Goal: Information Seeking & Learning: Learn about a topic

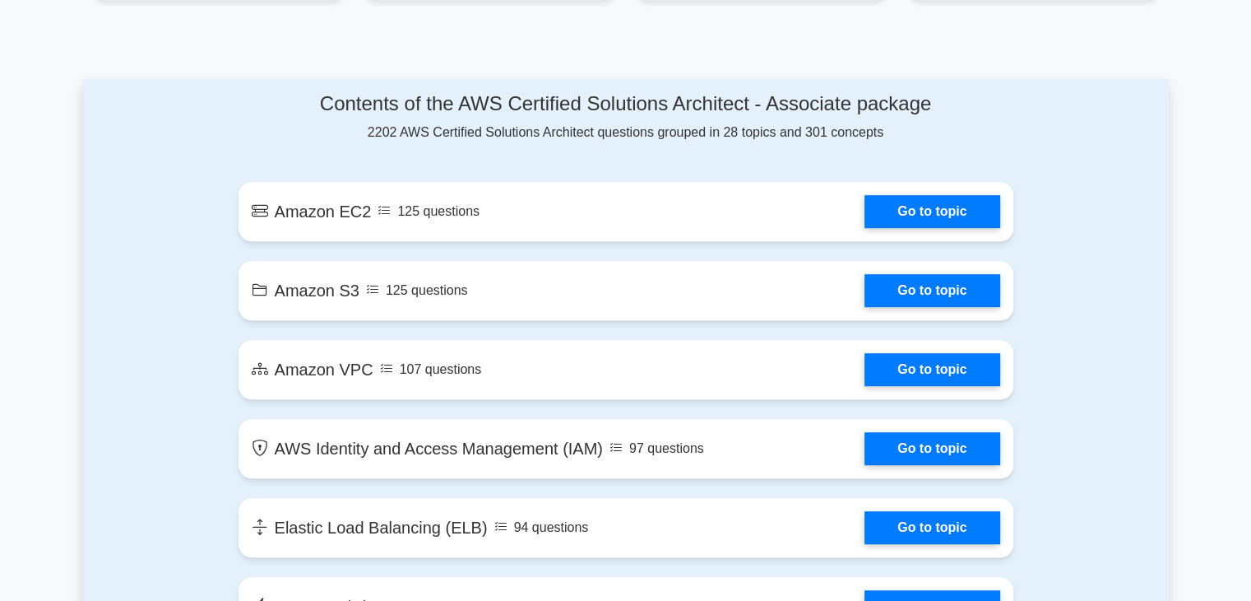
scroll to position [823, 0]
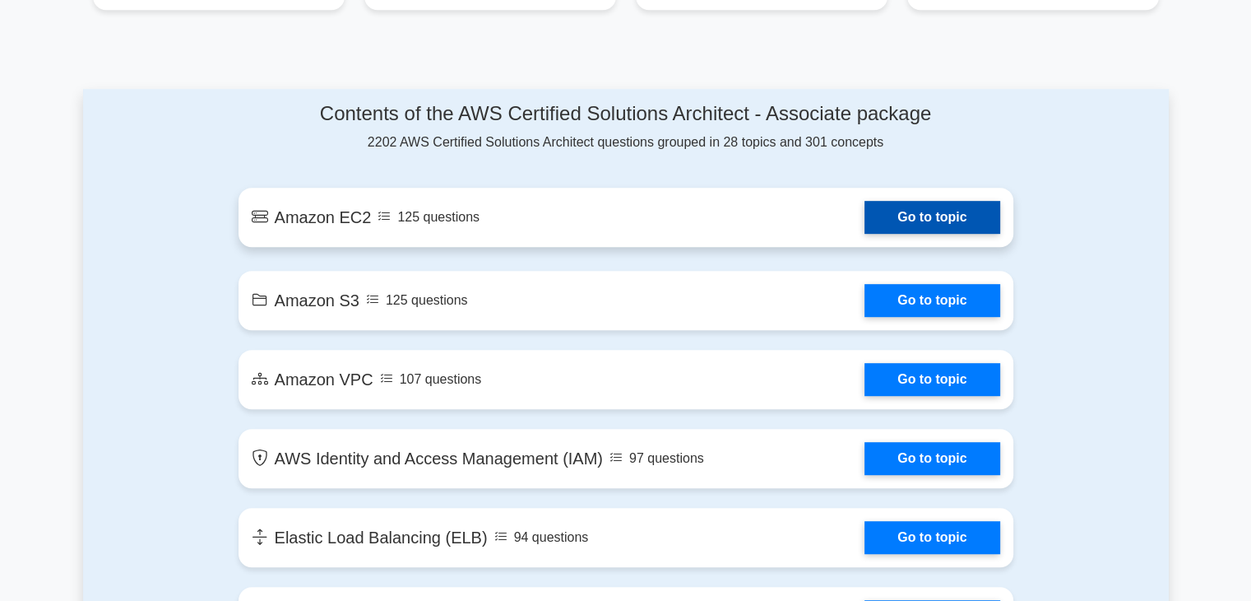
click at [896, 201] on link "Go to topic" at bounding box center [932, 217] width 135 height 33
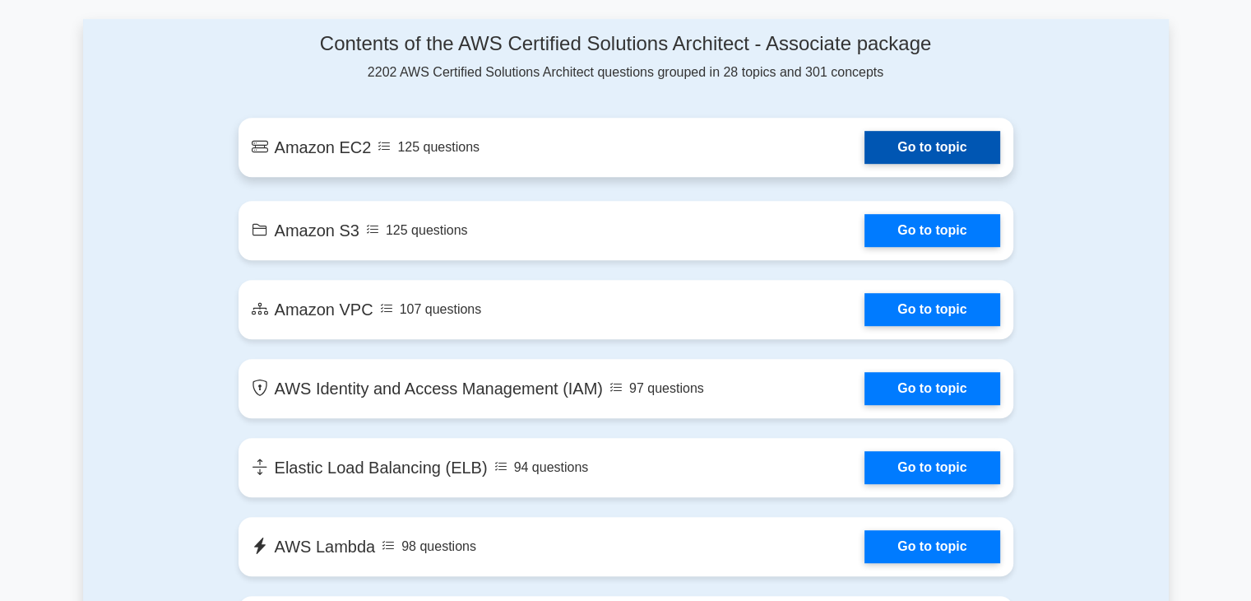
scroll to position [891, 0]
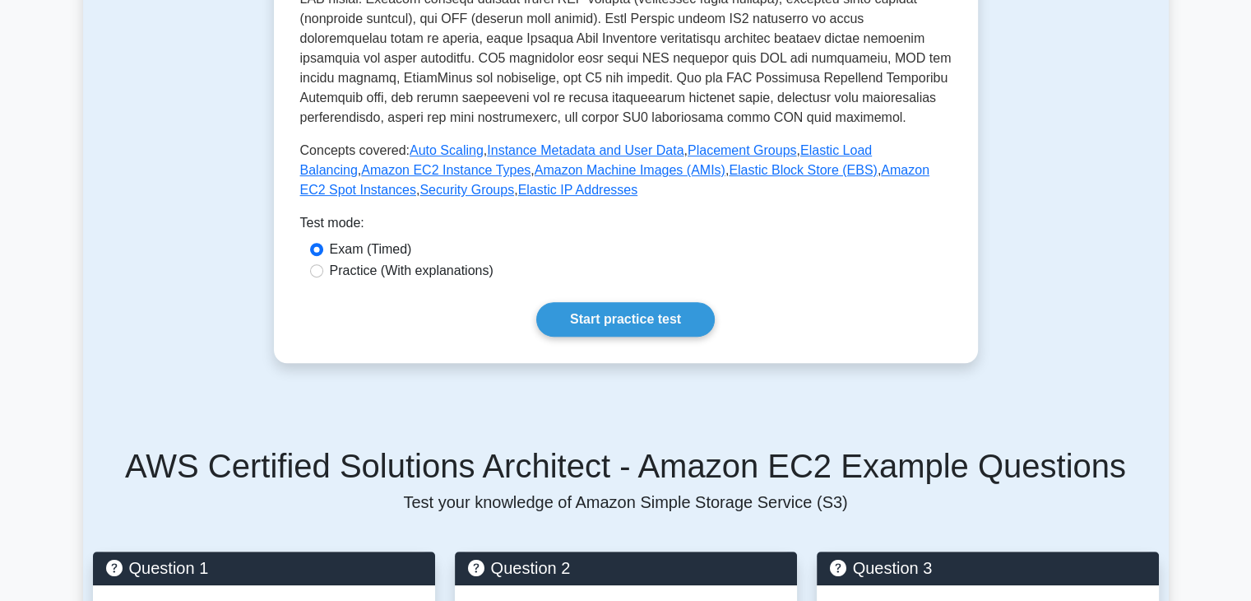
scroll to position [576, 0]
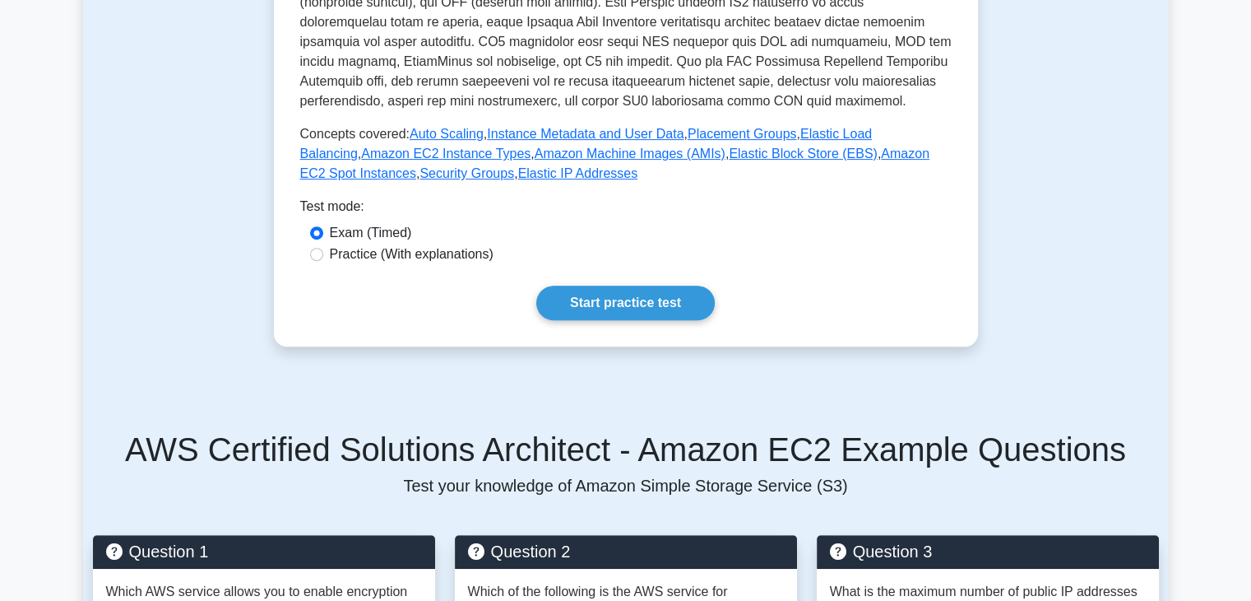
click at [364, 252] on label "Practice (With explanations)" at bounding box center [412, 254] width 164 height 20
click at [323, 252] on input "Practice (With explanations)" at bounding box center [316, 254] width 13 height 13
radio input "true"
click at [652, 296] on link "Start practice test" at bounding box center [625, 303] width 179 height 35
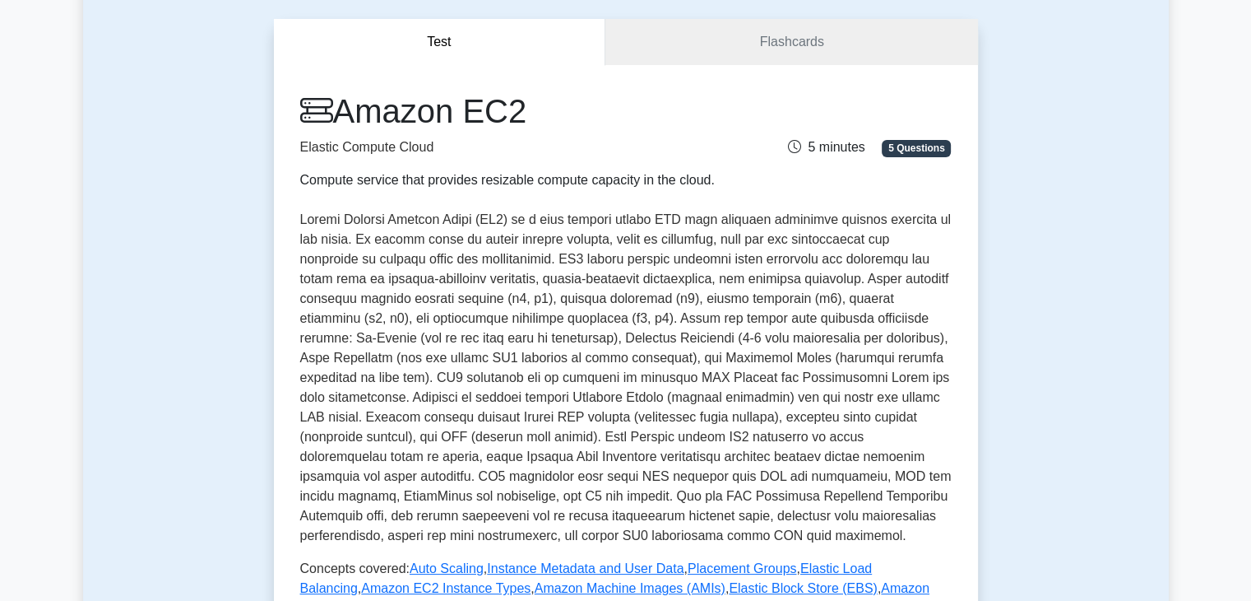
scroll to position [0, 0]
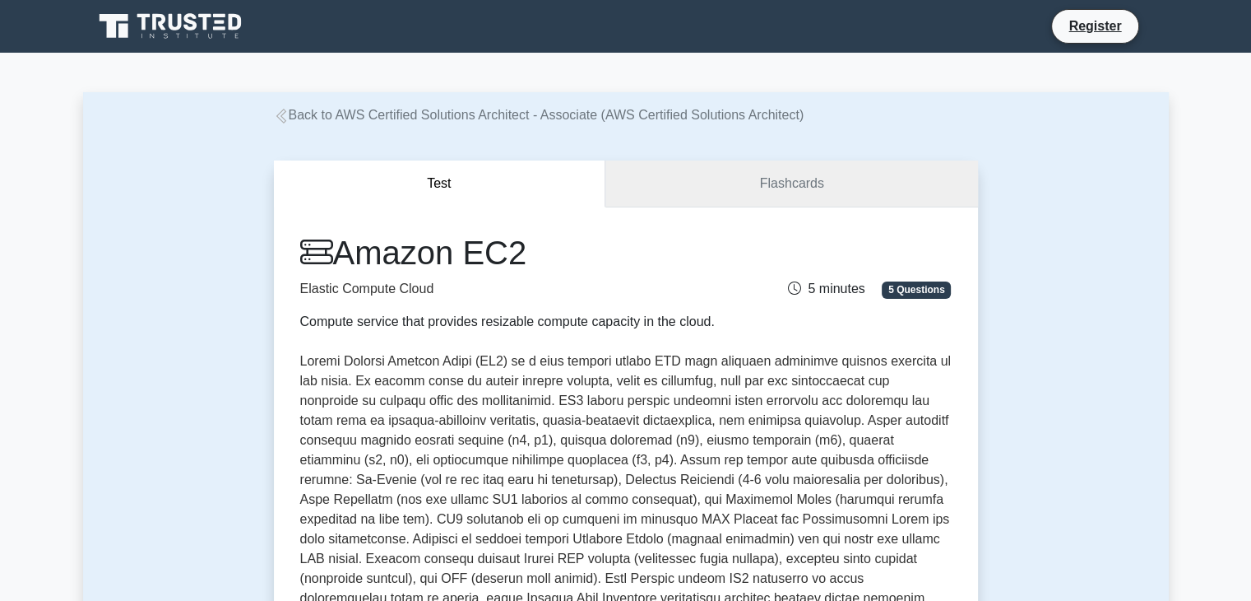
click at [703, 193] on link "Flashcards" at bounding box center [792, 183] width 372 height 47
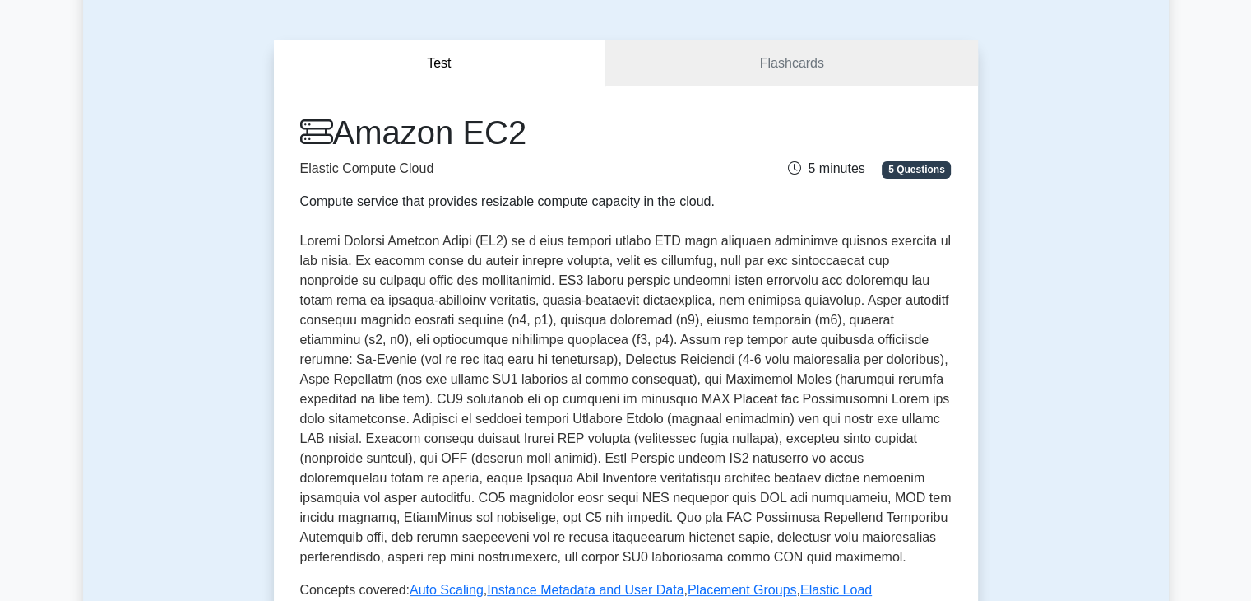
scroll to position [125, 0]
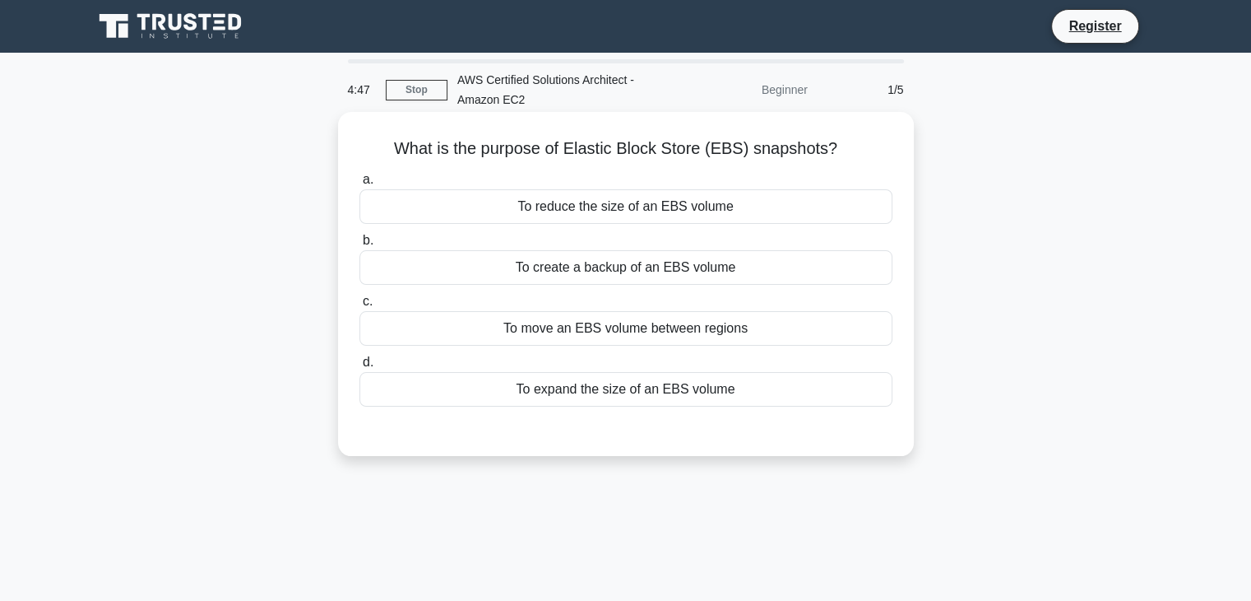
click at [597, 276] on div "To create a backup of an EBS volume" at bounding box center [626, 267] width 533 height 35
click at [360, 246] on input "b. To create a backup of an EBS volume" at bounding box center [360, 240] width 0 height 11
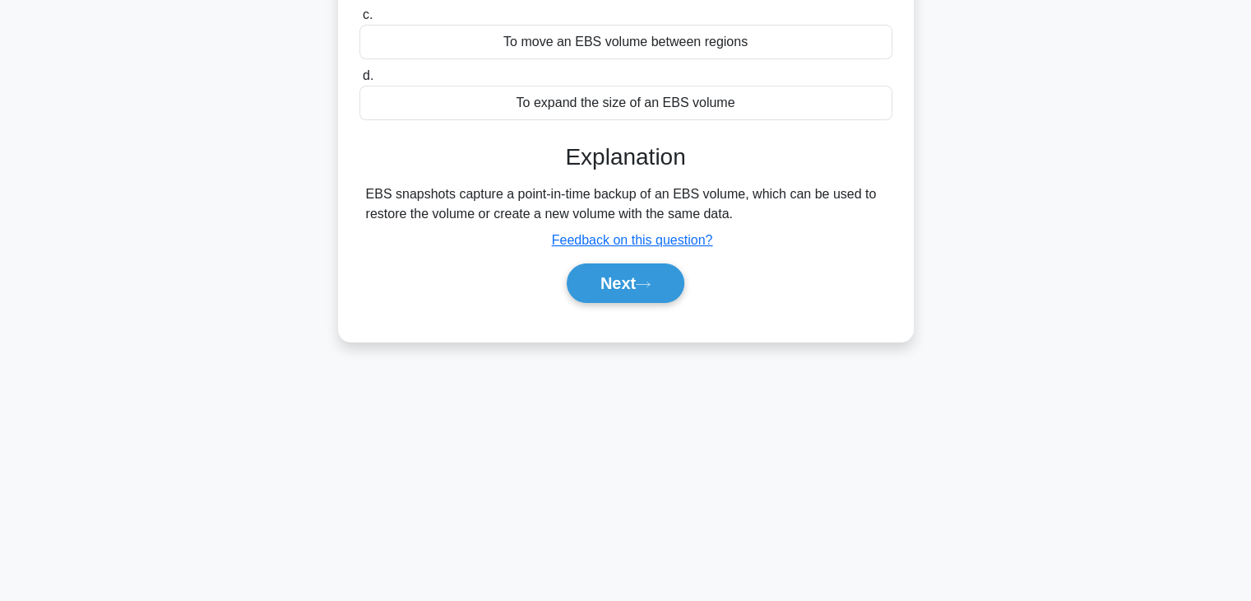
scroll to position [289, 0]
click at [634, 275] on button "Next" at bounding box center [626, 281] width 118 height 39
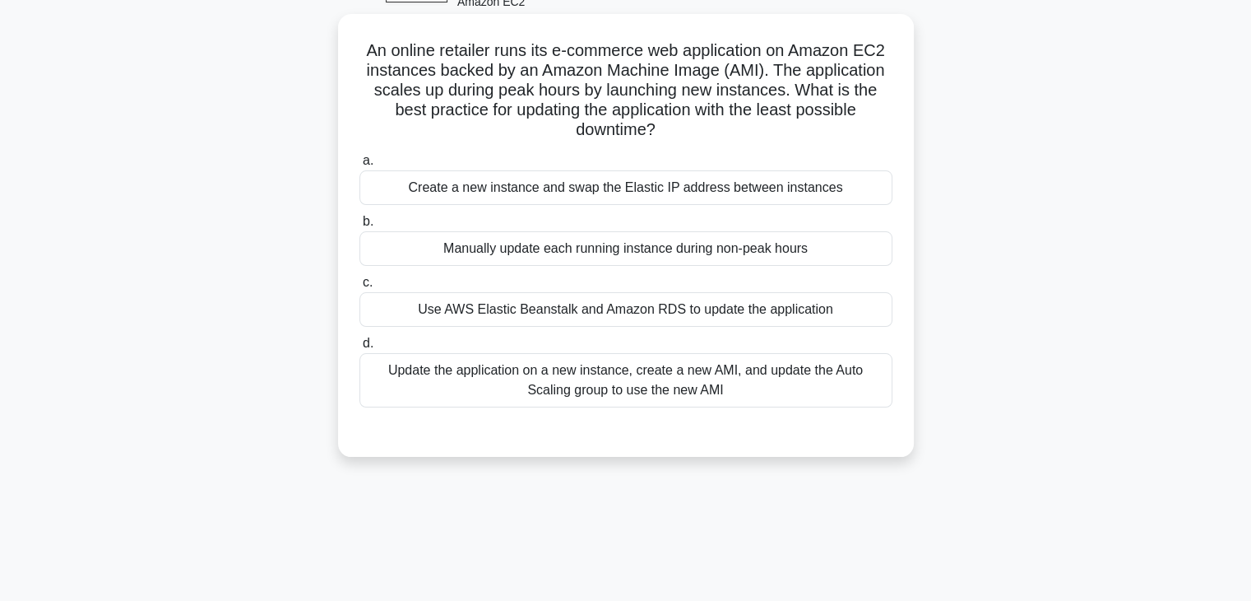
scroll to position [42, 0]
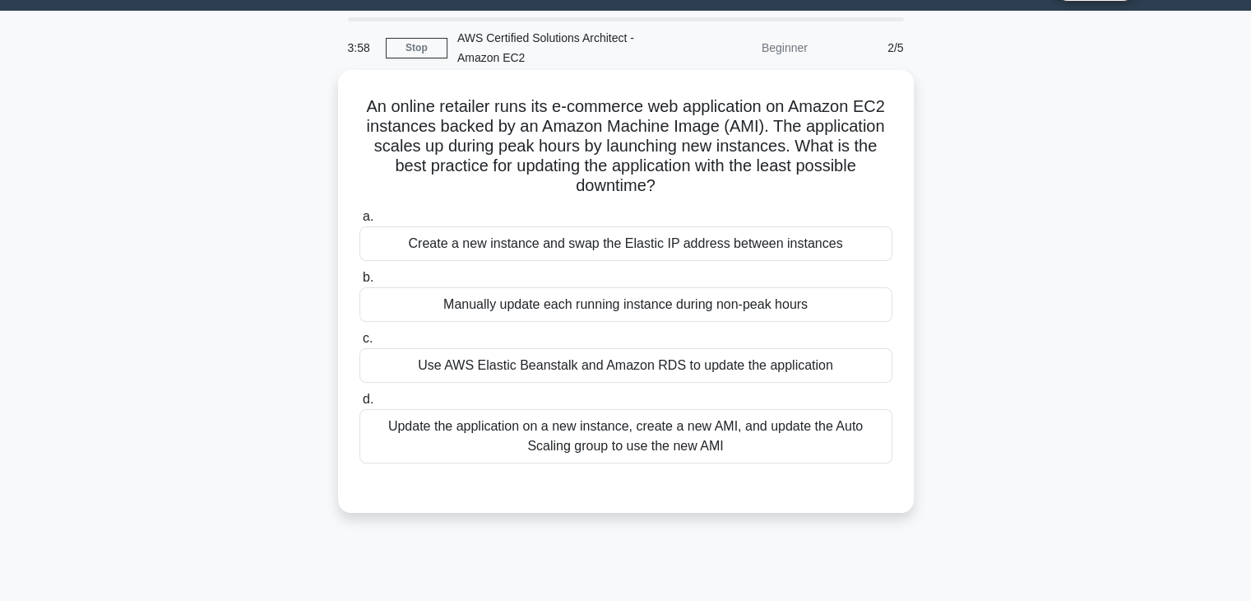
click at [620, 374] on div "Use AWS Elastic Beanstalk and Amazon RDS to update the application" at bounding box center [626, 365] width 533 height 35
click at [360, 344] on input "c. Use AWS Elastic Beanstalk and Amazon RDS to update the application" at bounding box center [360, 338] width 0 height 11
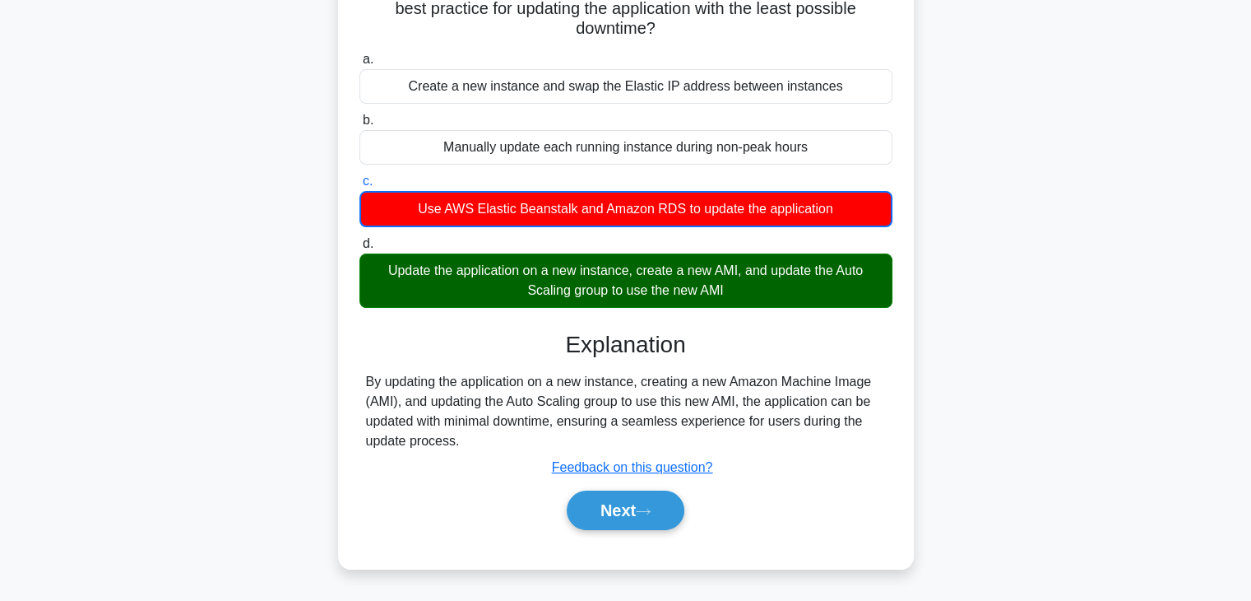
scroll to position [207, 0]
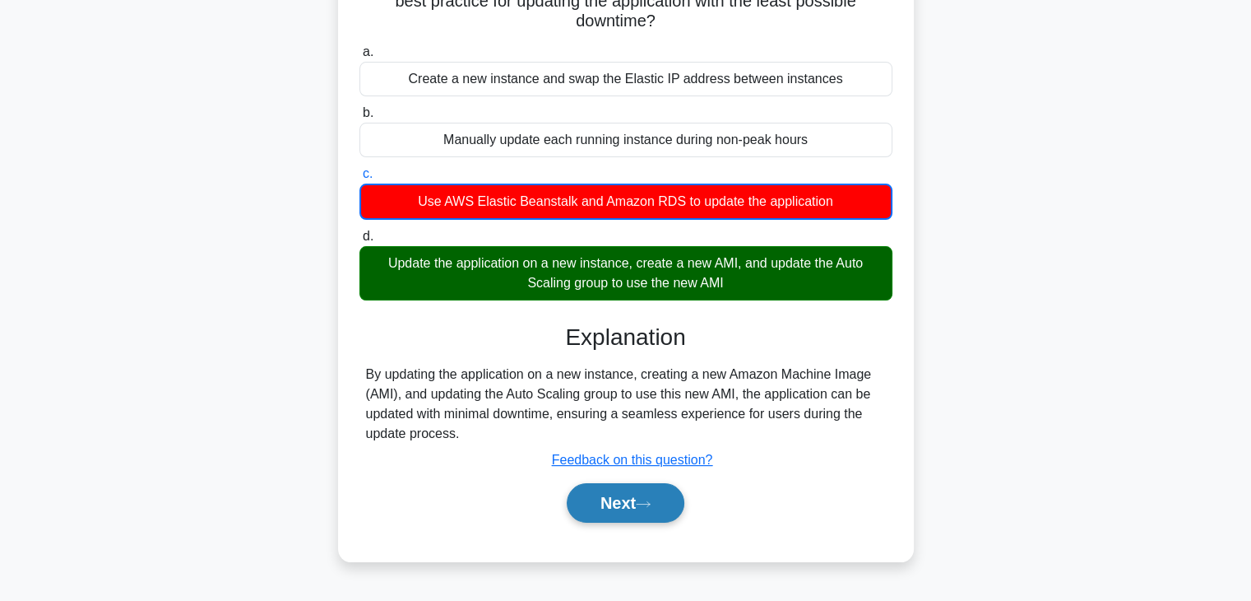
click at [637, 503] on button "Next" at bounding box center [626, 502] width 118 height 39
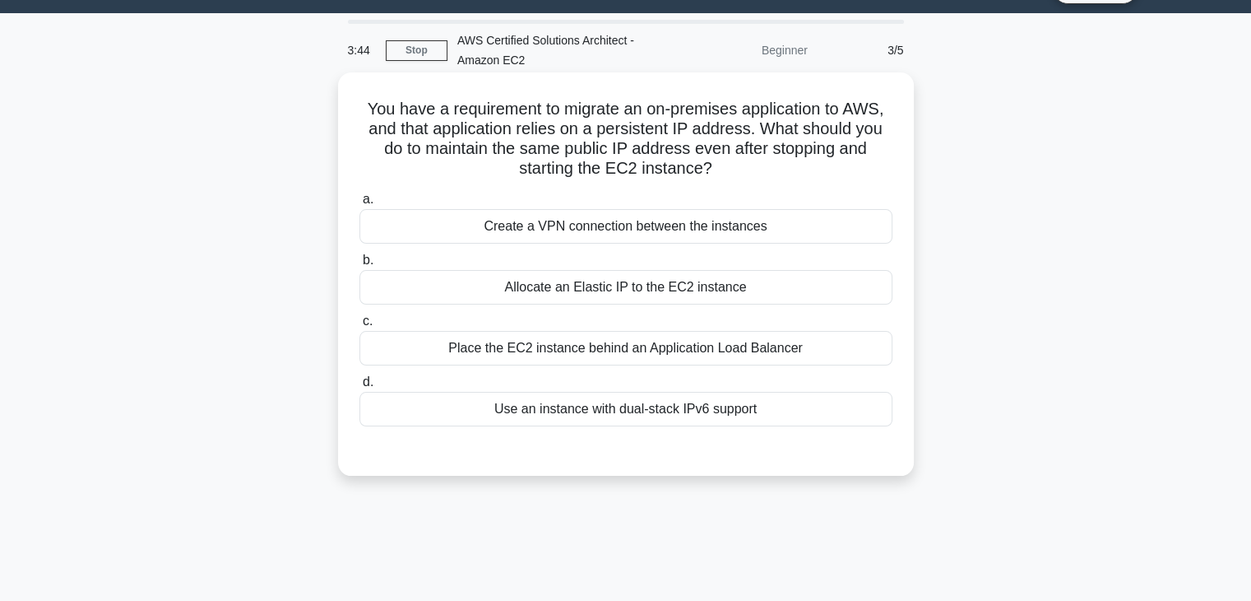
scroll to position [0, 0]
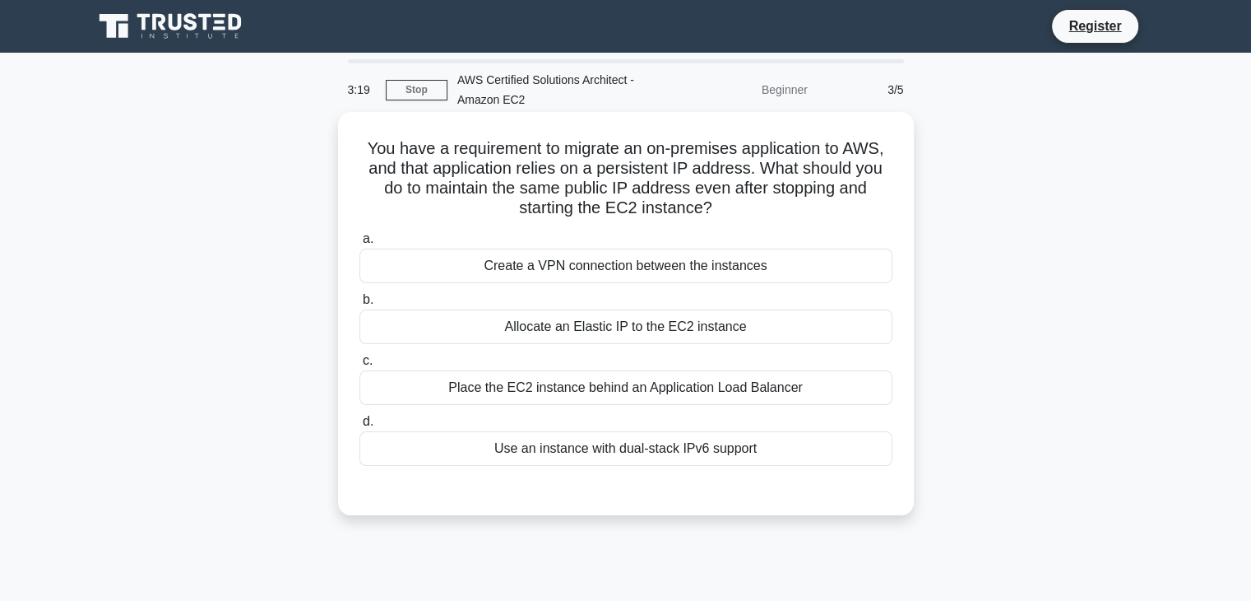
click at [684, 330] on div "Allocate an Elastic IP to the EC2 instance" at bounding box center [626, 326] width 533 height 35
click at [360, 305] on input "b. Allocate an Elastic IP to the EC2 instance" at bounding box center [360, 300] width 0 height 11
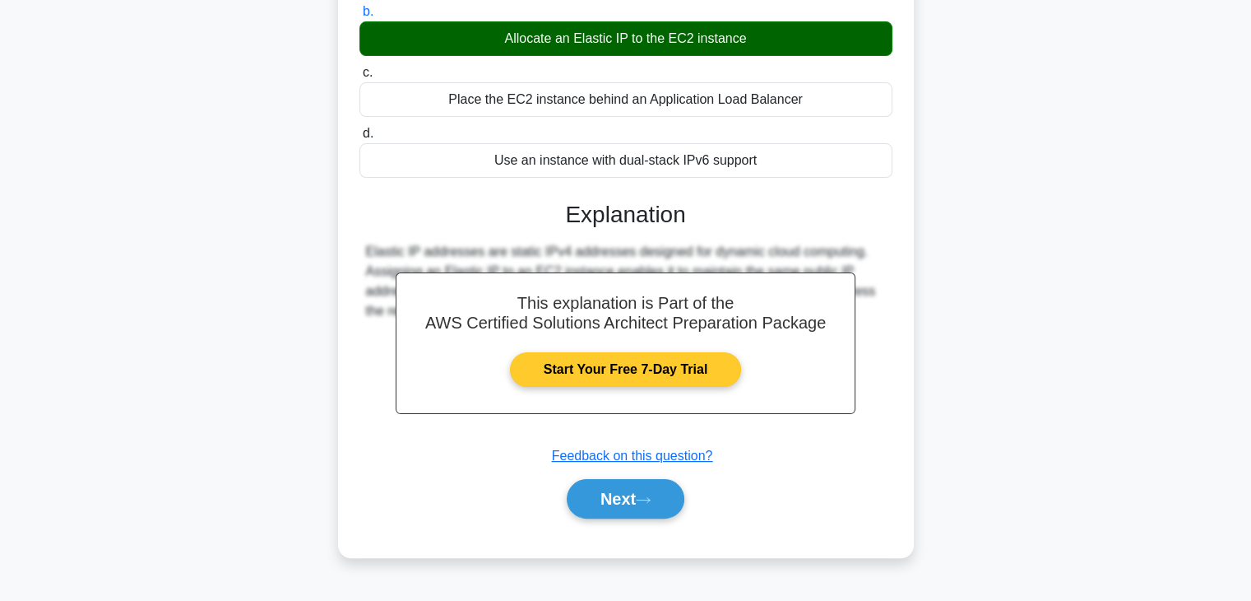
scroll to position [289, 0]
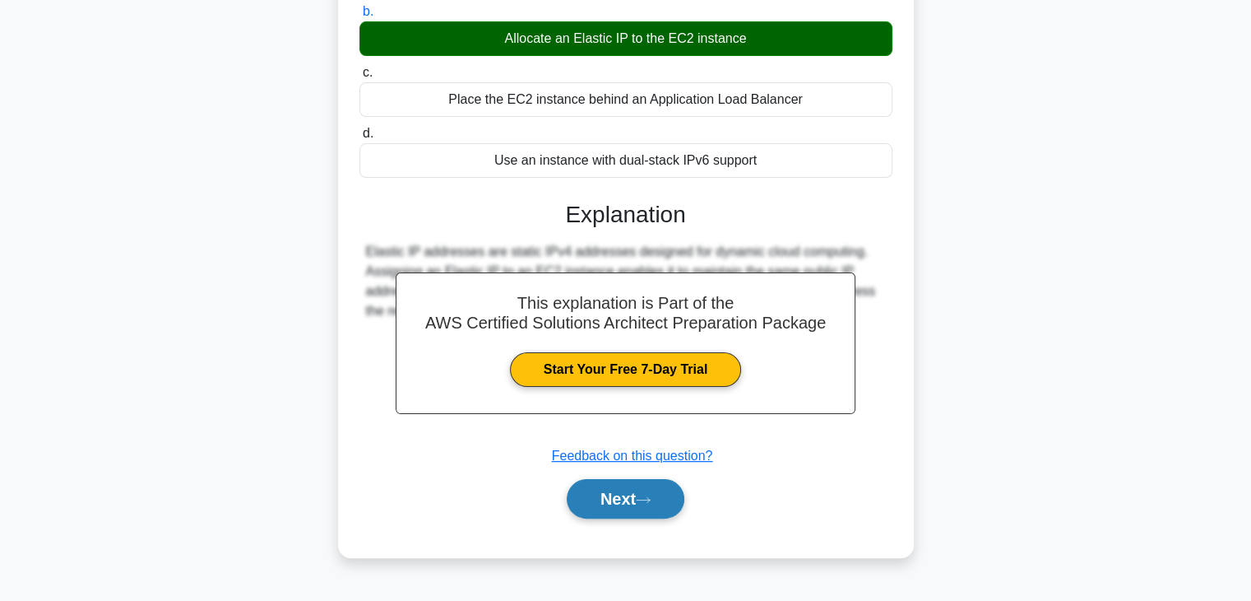
click at [594, 504] on button "Next" at bounding box center [626, 498] width 118 height 39
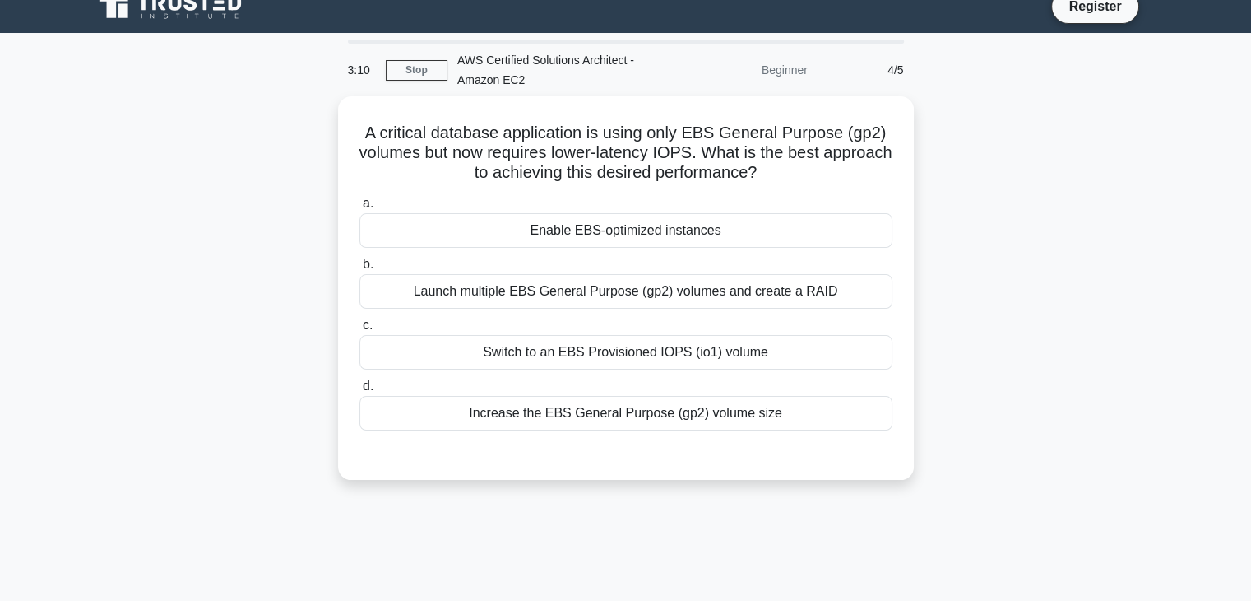
scroll to position [0, 0]
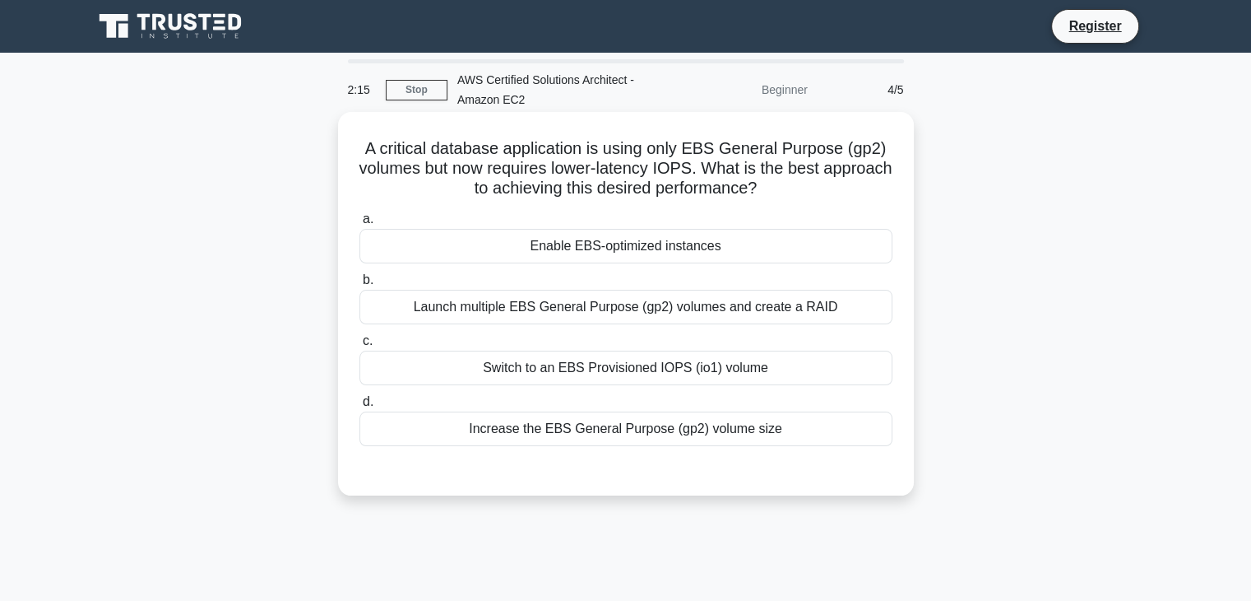
click at [658, 376] on div "Switch to an EBS Provisioned IOPS (io1) volume" at bounding box center [626, 368] width 533 height 35
click at [360, 346] on input "c. Switch to an EBS Provisioned IOPS (io1) volume" at bounding box center [360, 341] width 0 height 11
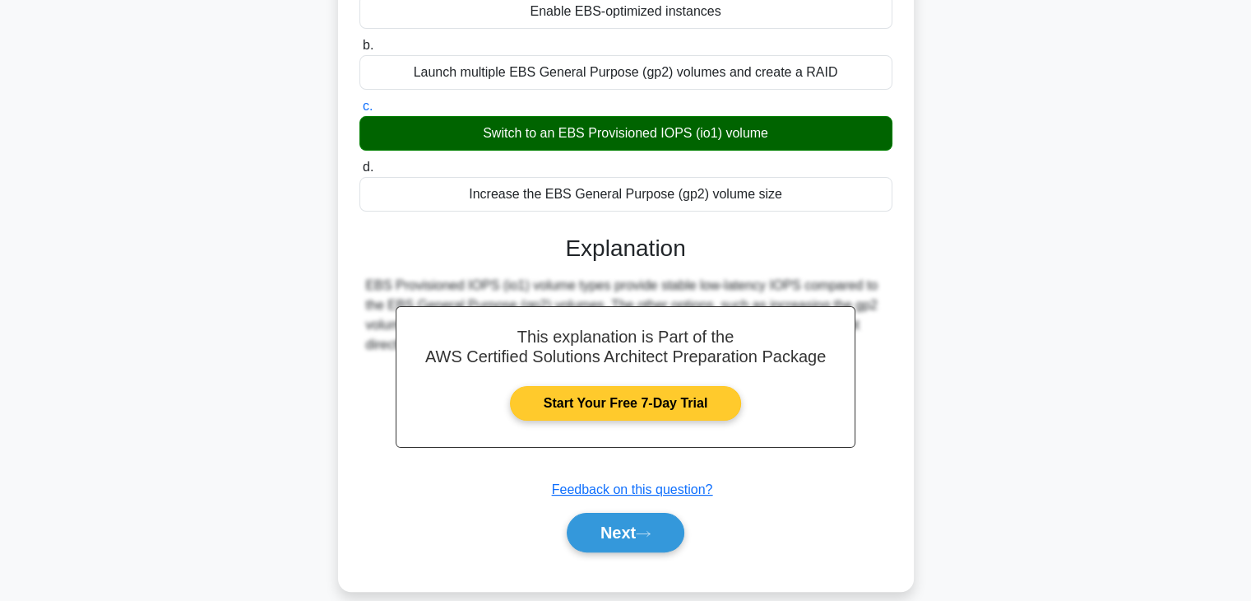
scroll to position [247, 0]
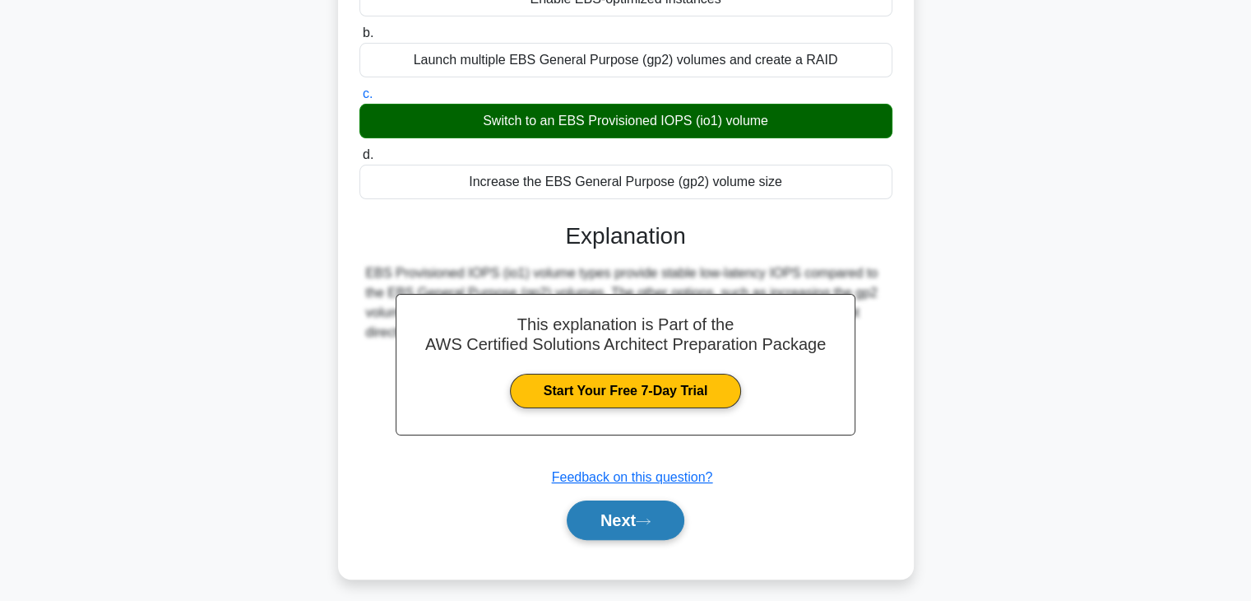
click at [615, 510] on button "Next" at bounding box center [626, 519] width 118 height 39
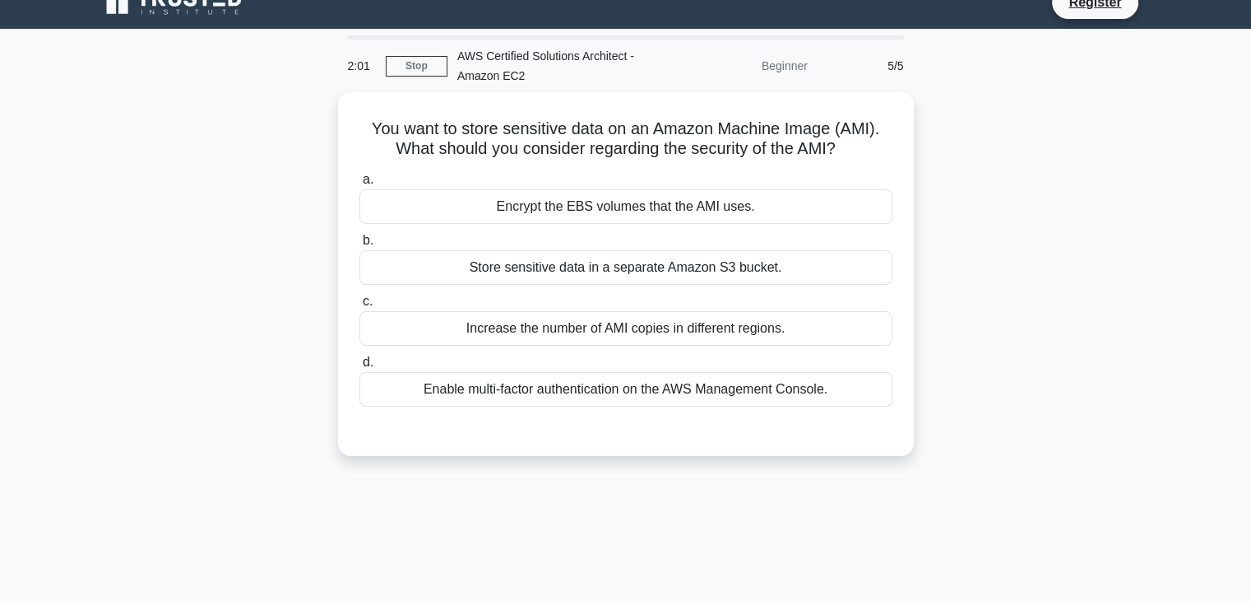
scroll to position [0, 0]
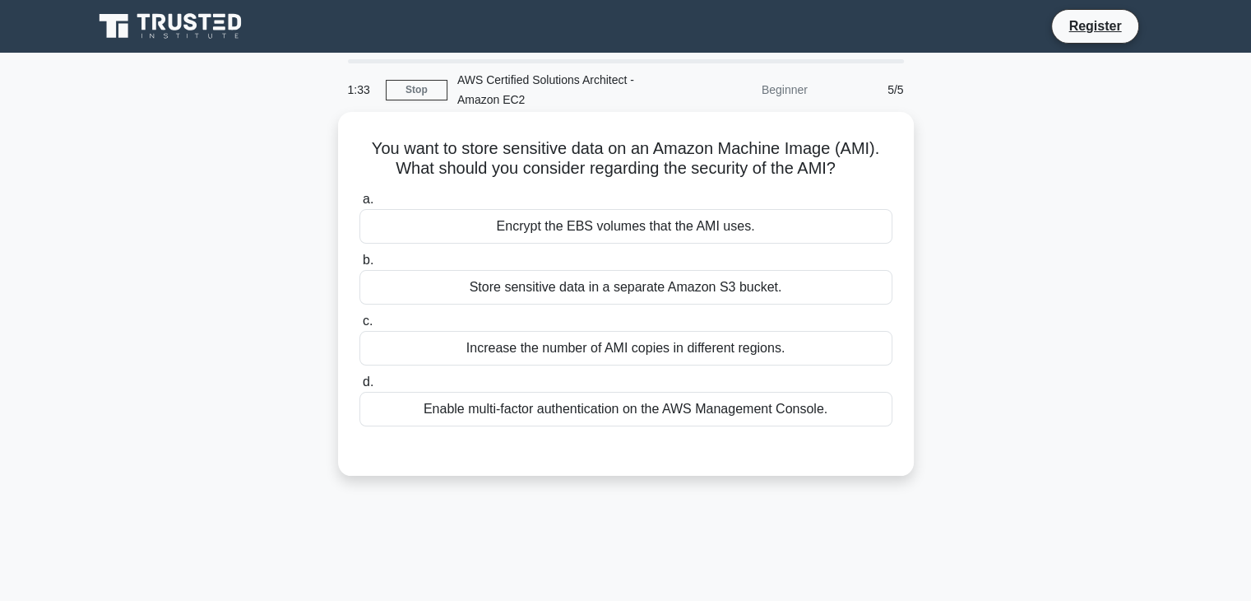
click at [820, 415] on div "Enable multi-factor authentication on the AWS Management Console." at bounding box center [626, 409] width 533 height 35
click at [360, 388] on input "d. Enable multi-factor authentication on the AWS Management Console." at bounding box center [360, 382] width 0 height 11
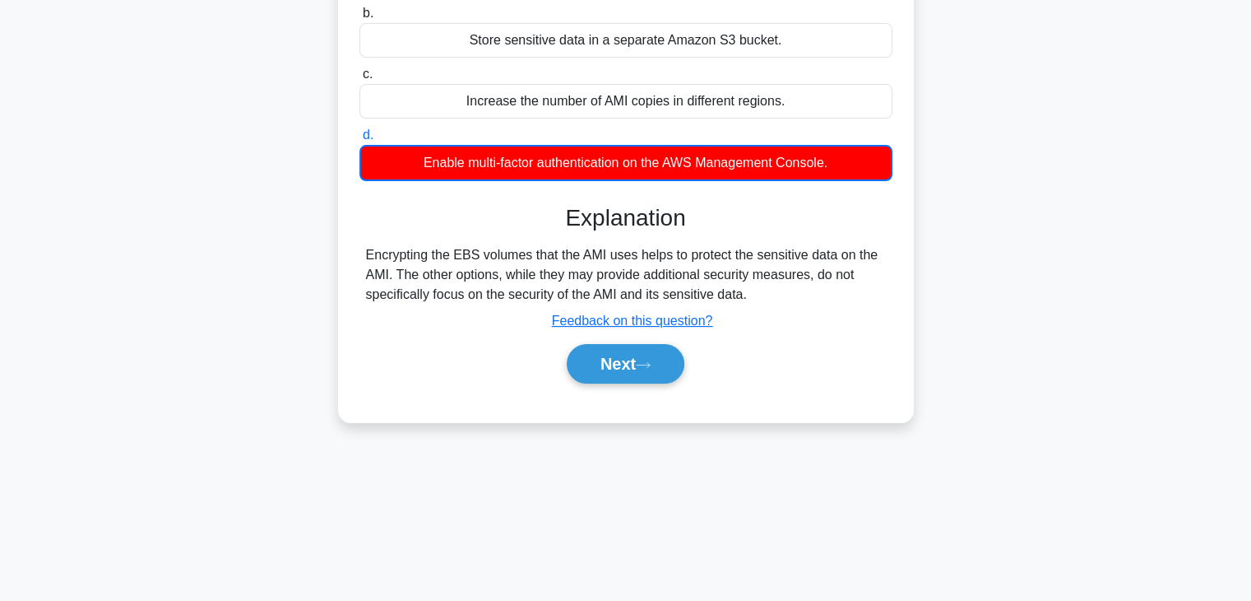
scroll to position [289, 0]
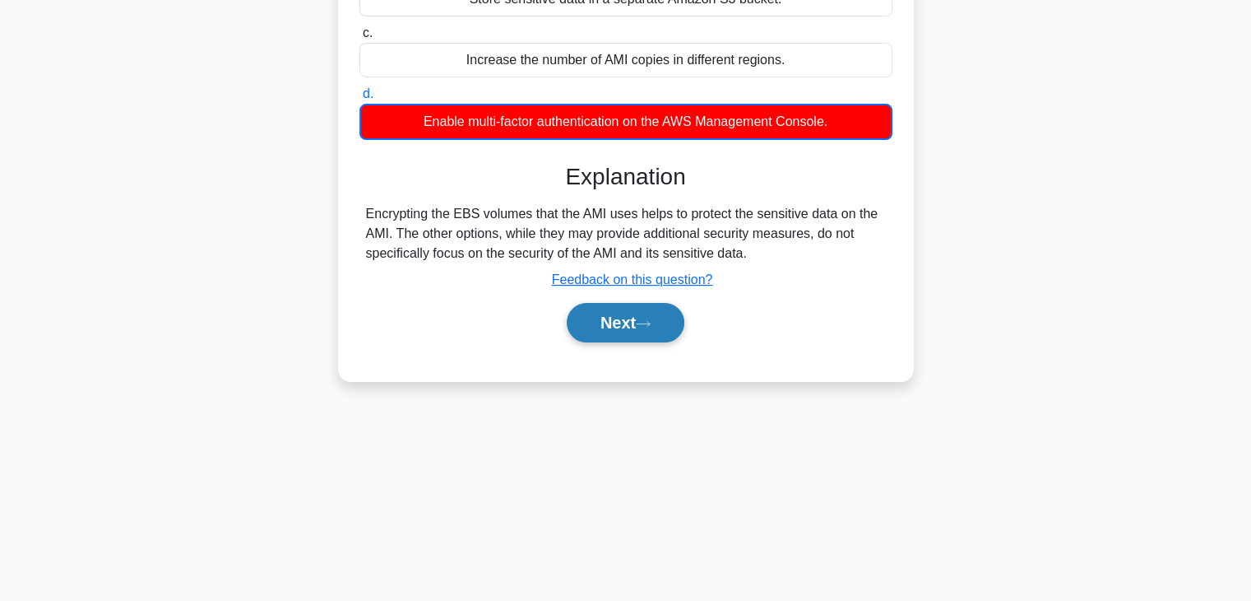
click at [641, 306] on button "Next" at bounding box center [626, 322] width 118 height 39
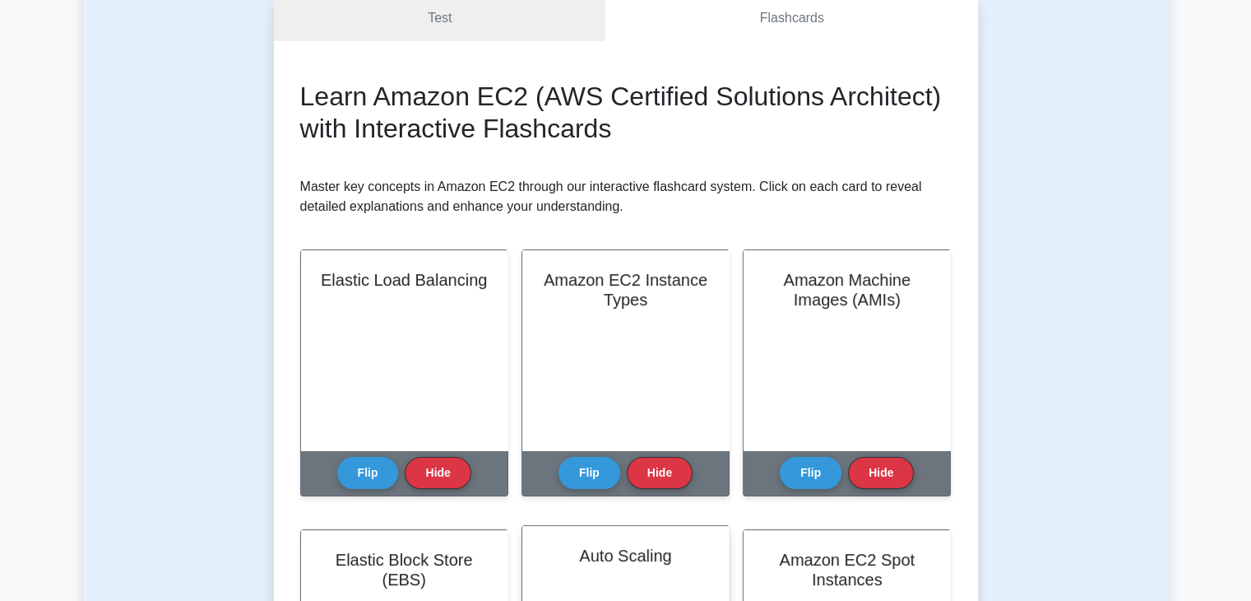
scroll to position [247, 0]
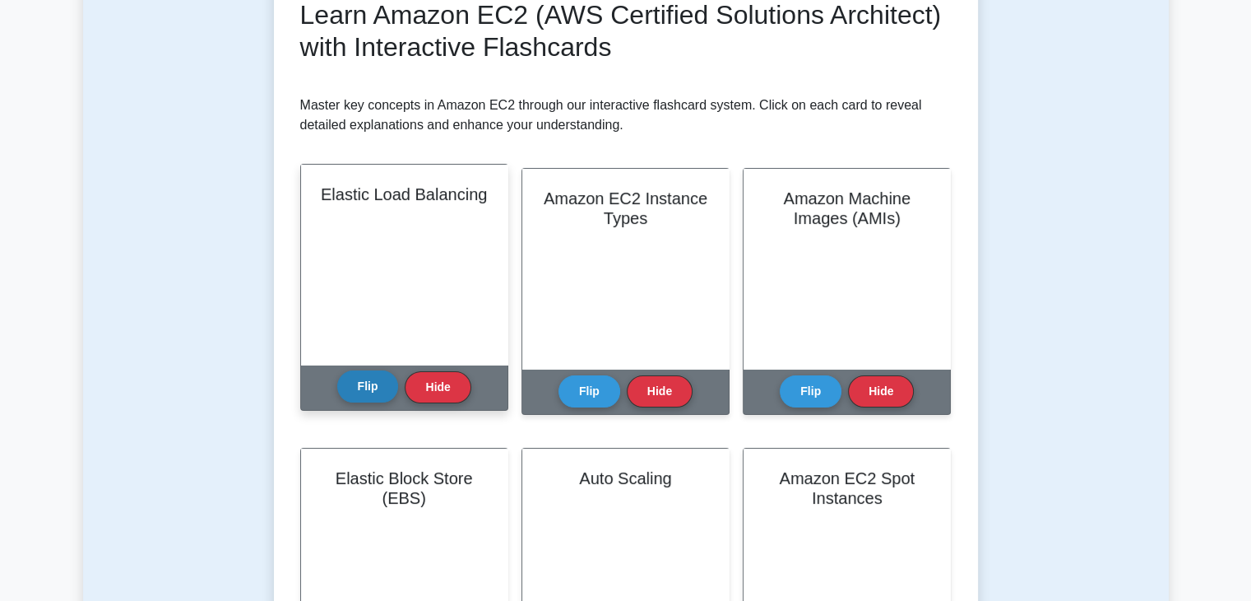
click at [375, 380] on button "Flip" at bounding box center [368, 386] width 62 height 32
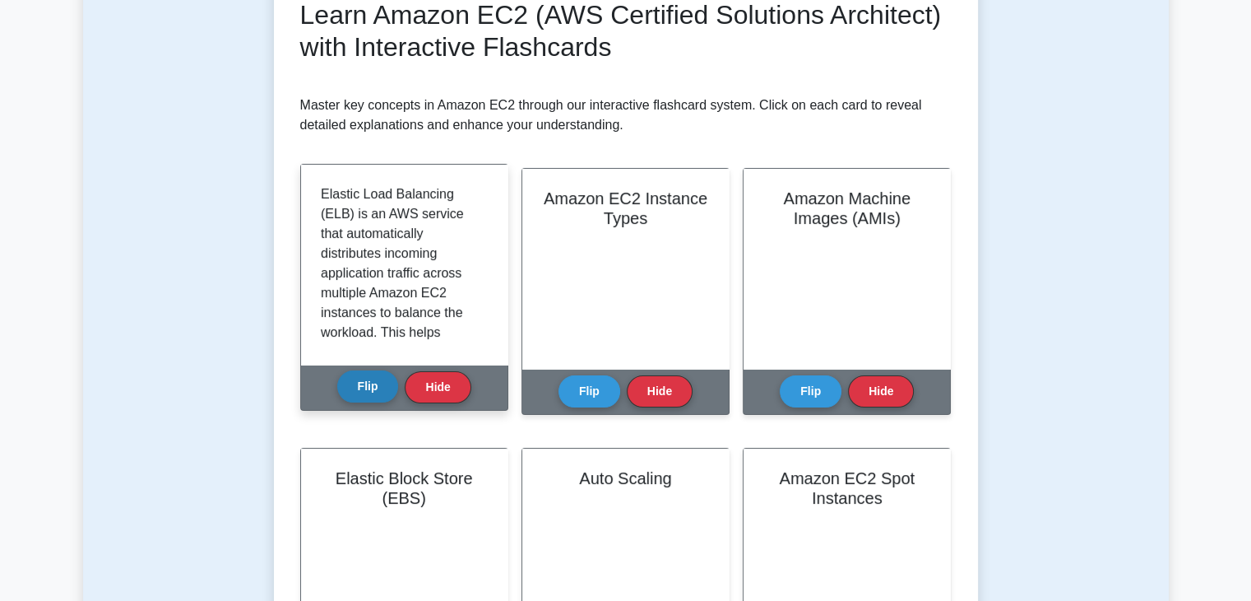
click at [375, 380] on button "Flip" at bounding box center [368, 386] width 62 height 32
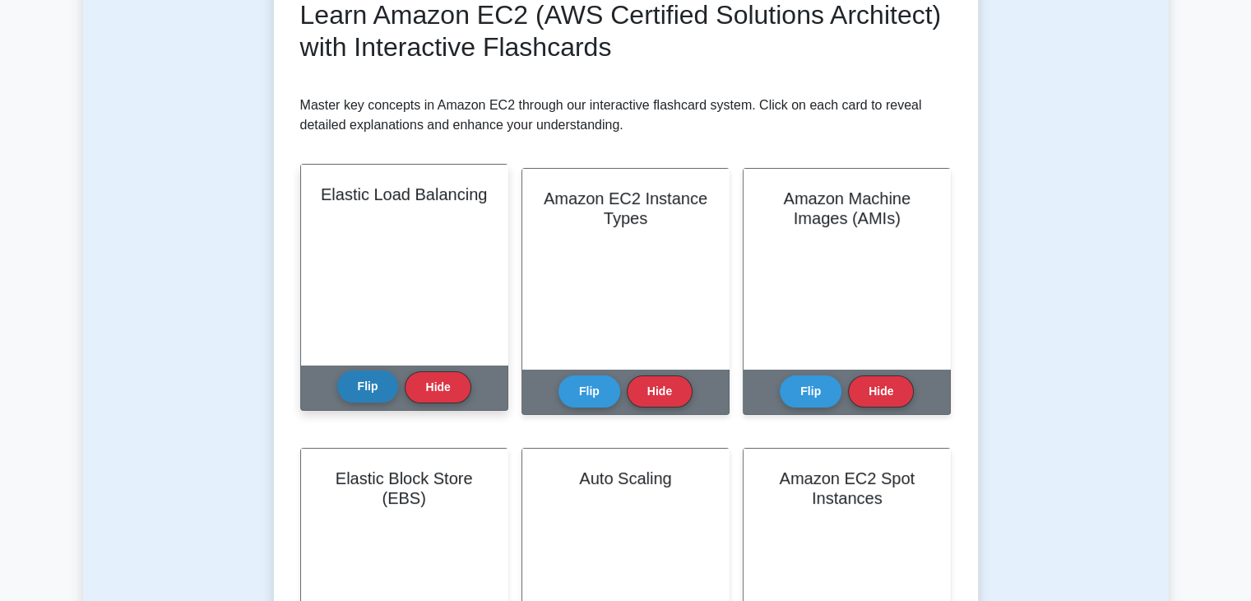
click at [374, 393] on button "Flip" at bounding box center [368, 386] width 62 height 32
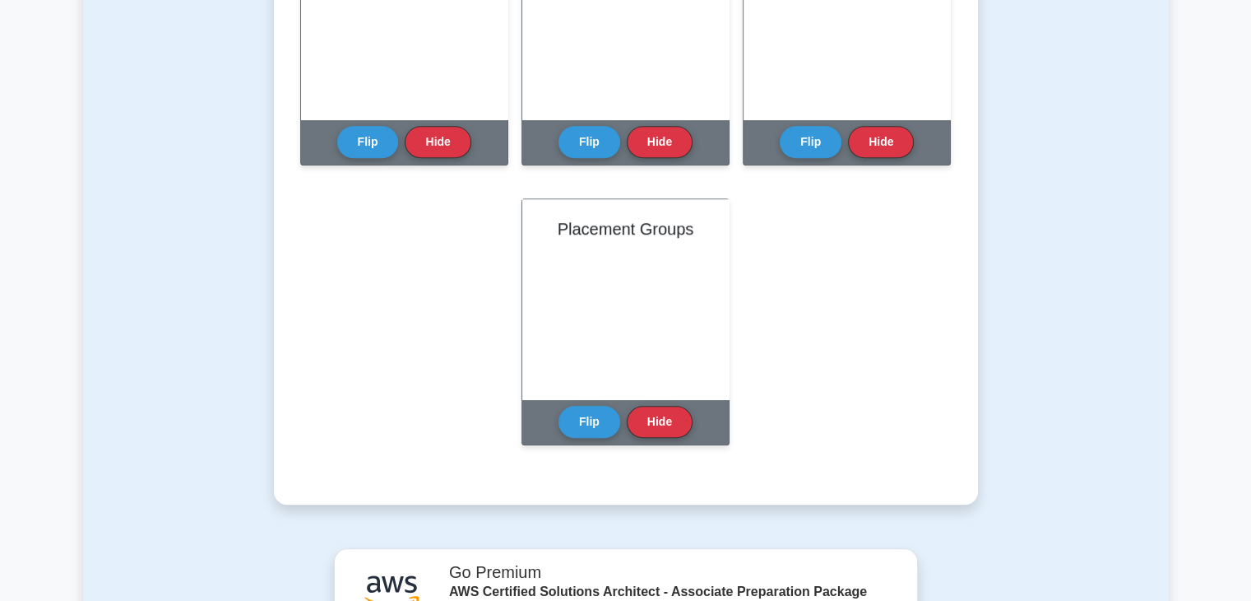
scroll to position [1070, 0]
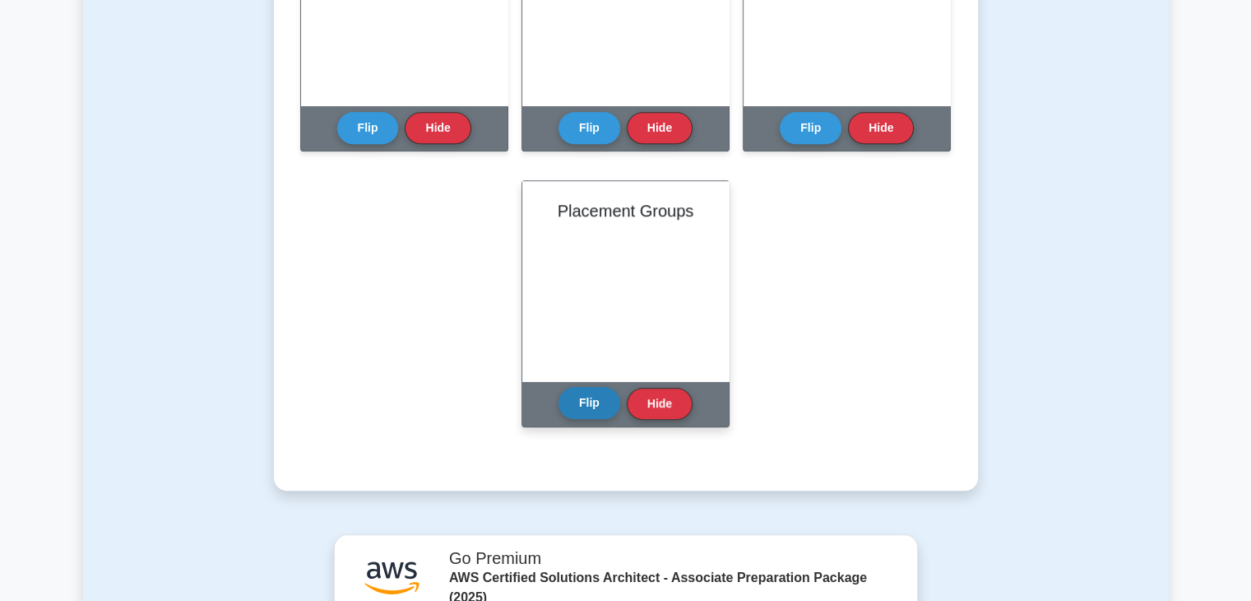
click at [587, 406] on button "Flip" at bounding box center [590, 403] width 62 height 32
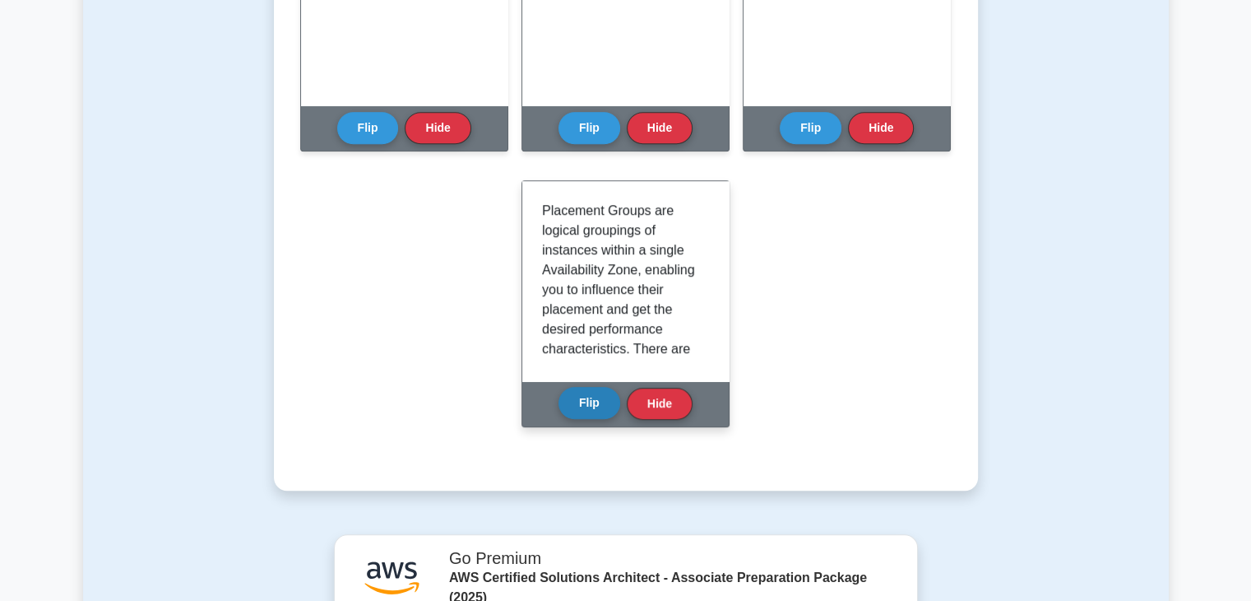
click at [587, 406] on button "Flip" at bounding box center [590, 403] width 62 height 32
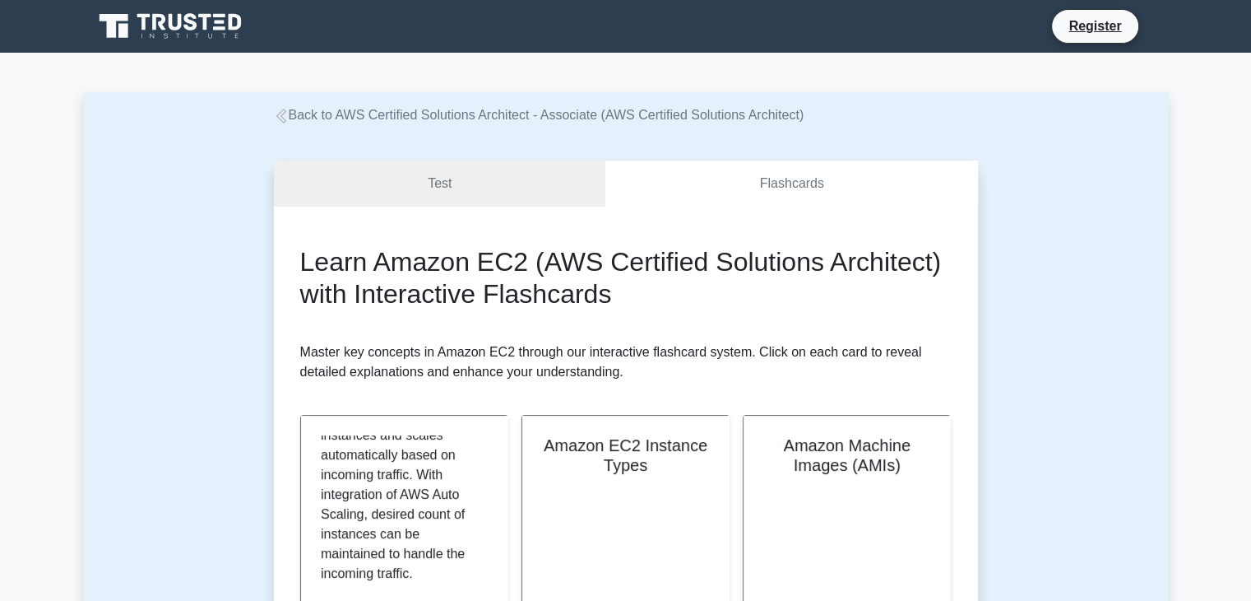
scroll to position [0, 0]
click at [439, 193] on link "Test" at bounding box center [440, 183] width 332 height 47
click at [492, 181] on link "Test" at bounding box center [440, 183] width 332 height 47
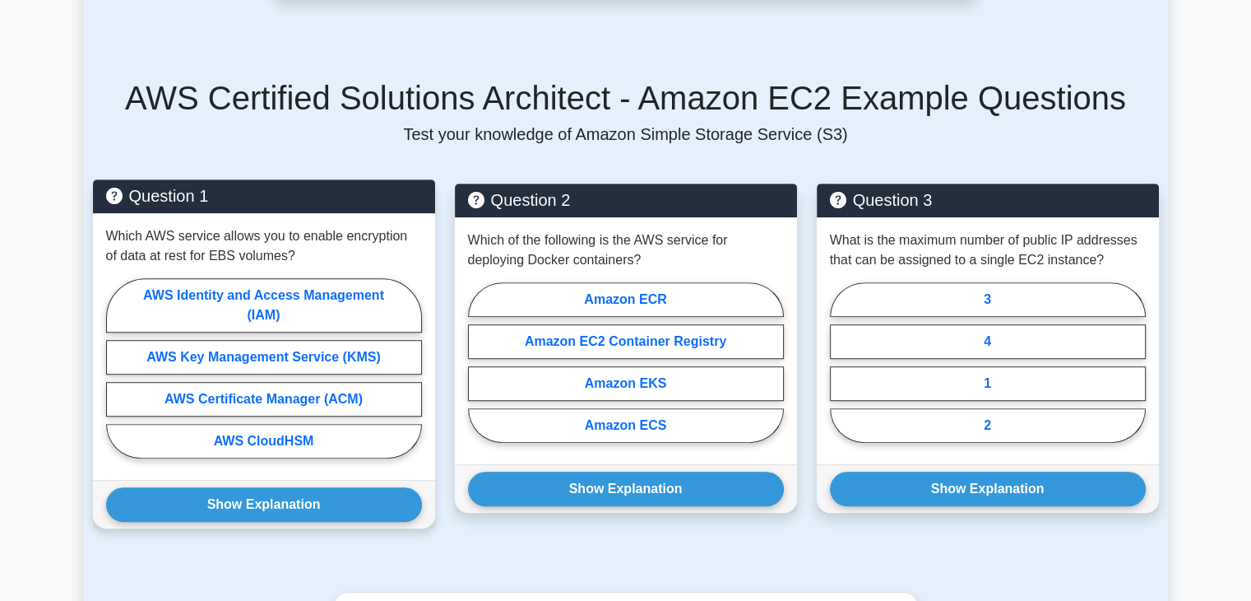
scroll to position [987, 0]
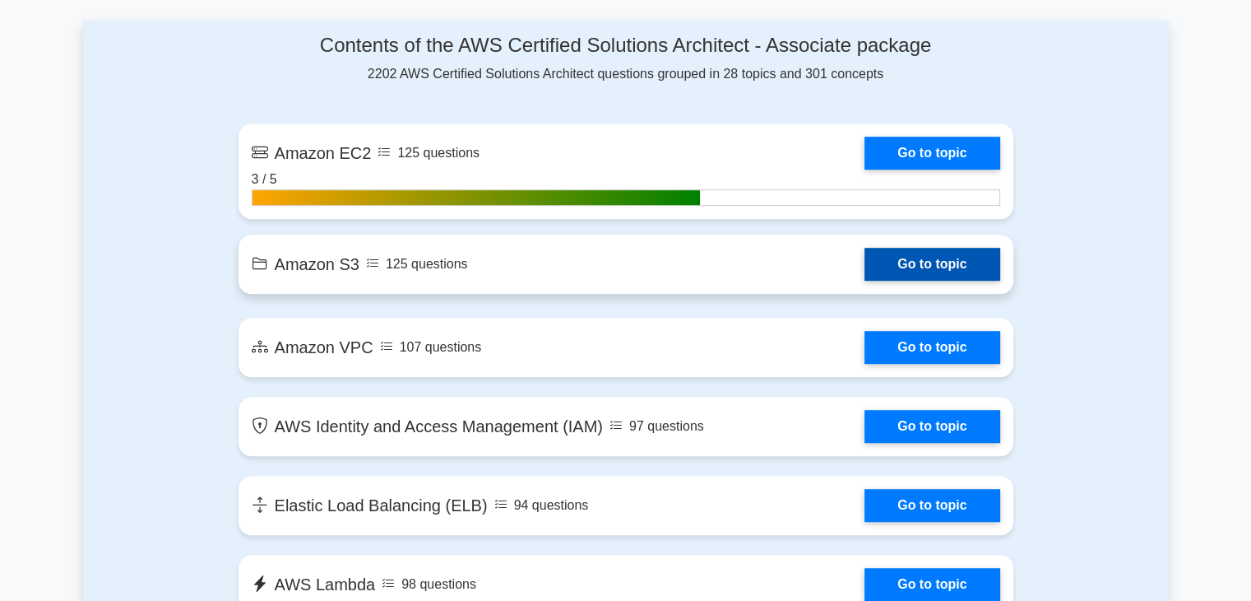
click at [958, 273] on link "Go to topic" at bounding box center [932, 264] width 135 height 33
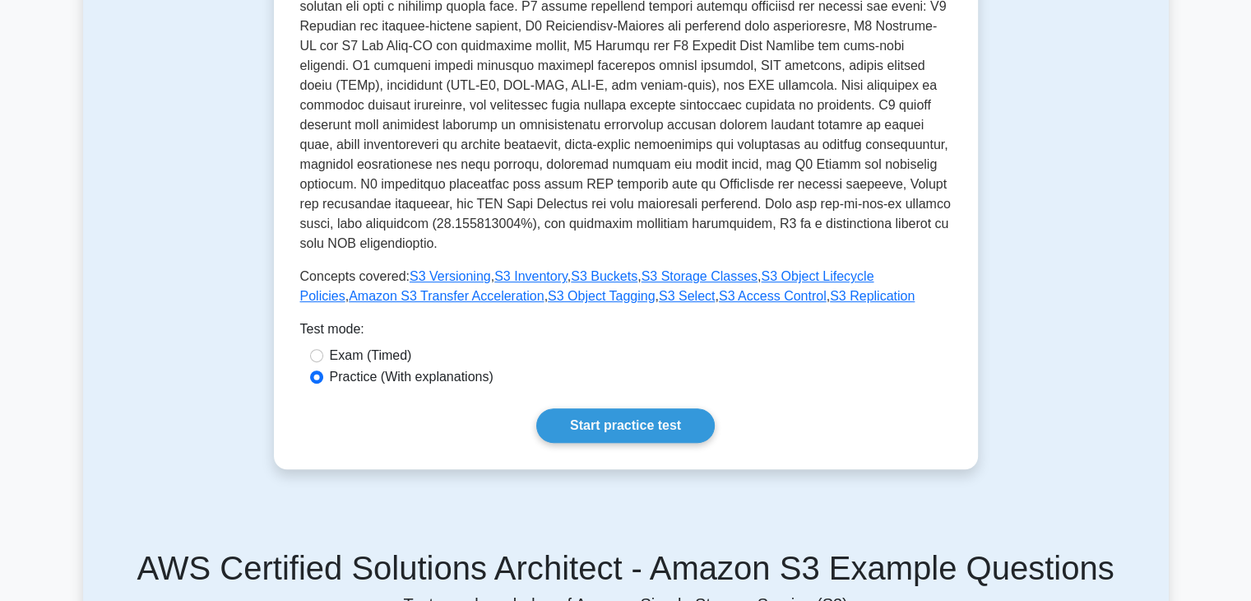
scroll to position [494, 0]
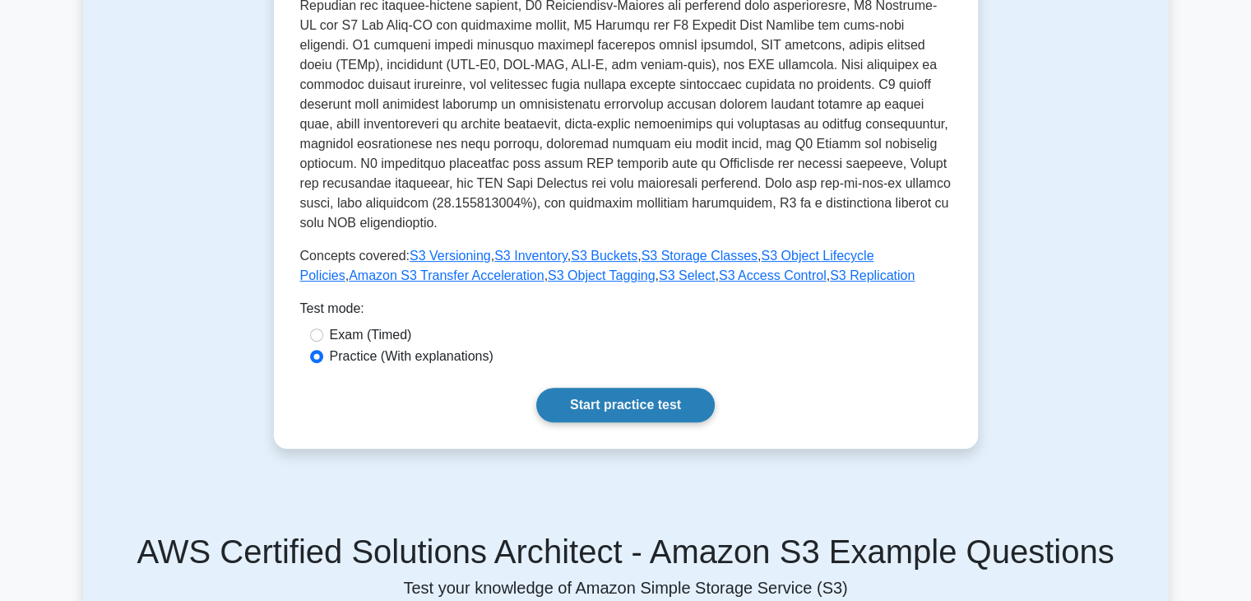
click at [597, 392] on link "Start practice test" at bounding box center [625, 405] width 179 height 35
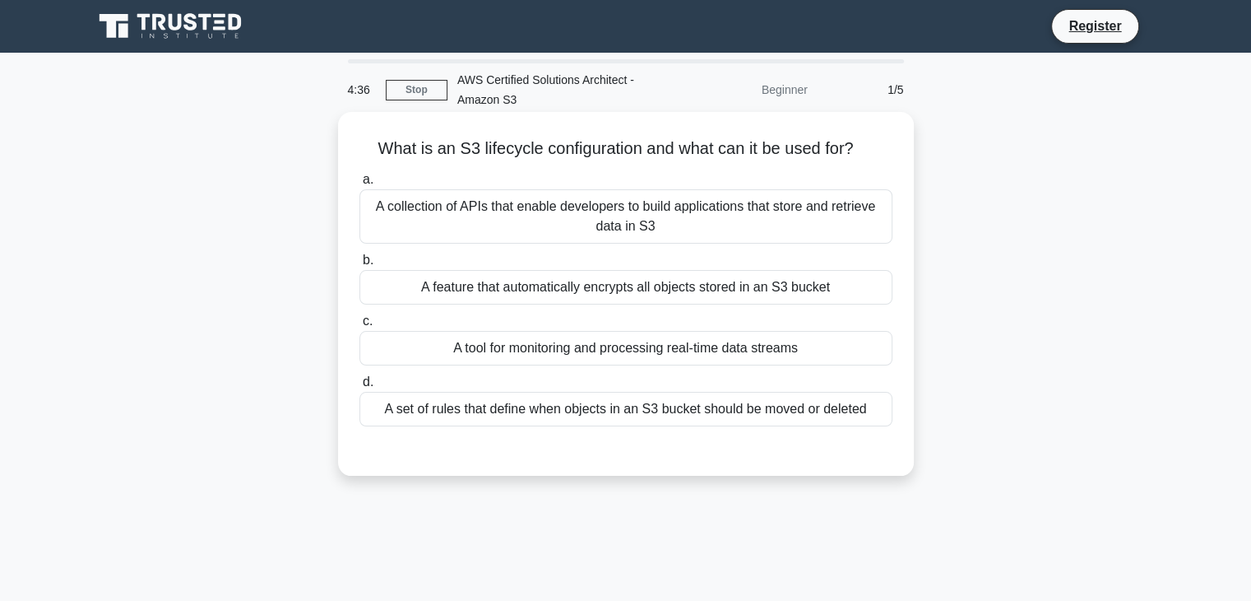
click at [623, 222] on div "A collection of APIs that enable developers to build applications that store an…" at bounding box center [626, 216] width 533 height 54
click at [360, 185] on input "a. A collection of APIs that enable developers to build applications that store…" at bounding box center [360, 179] width 0 height 11
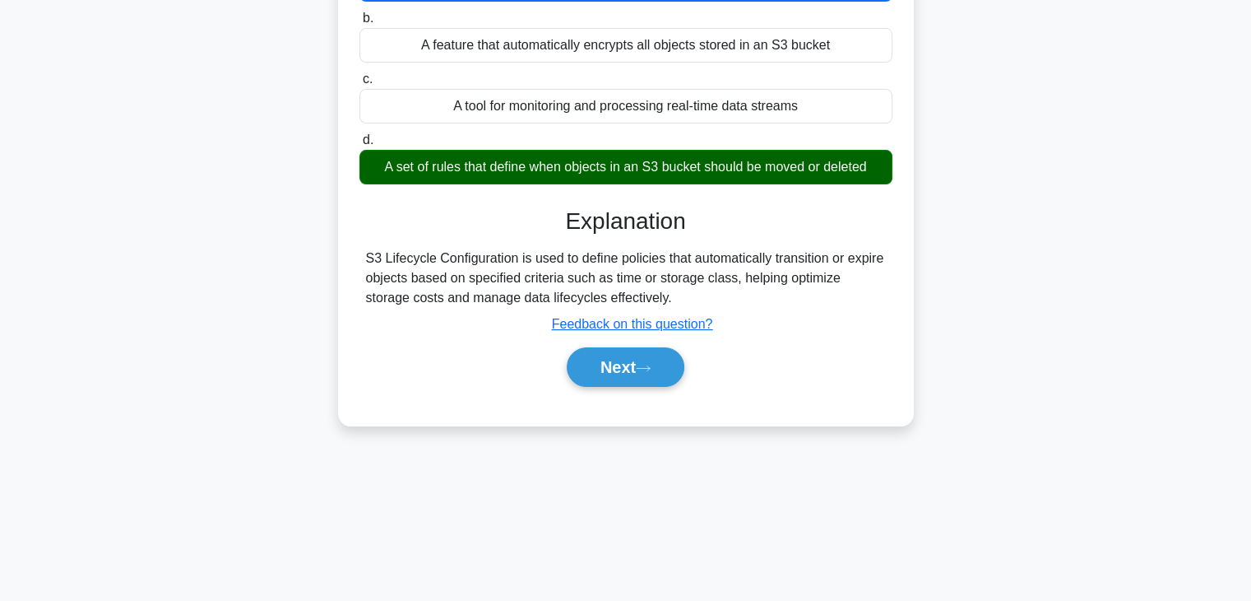
scroll to position [247, 0]
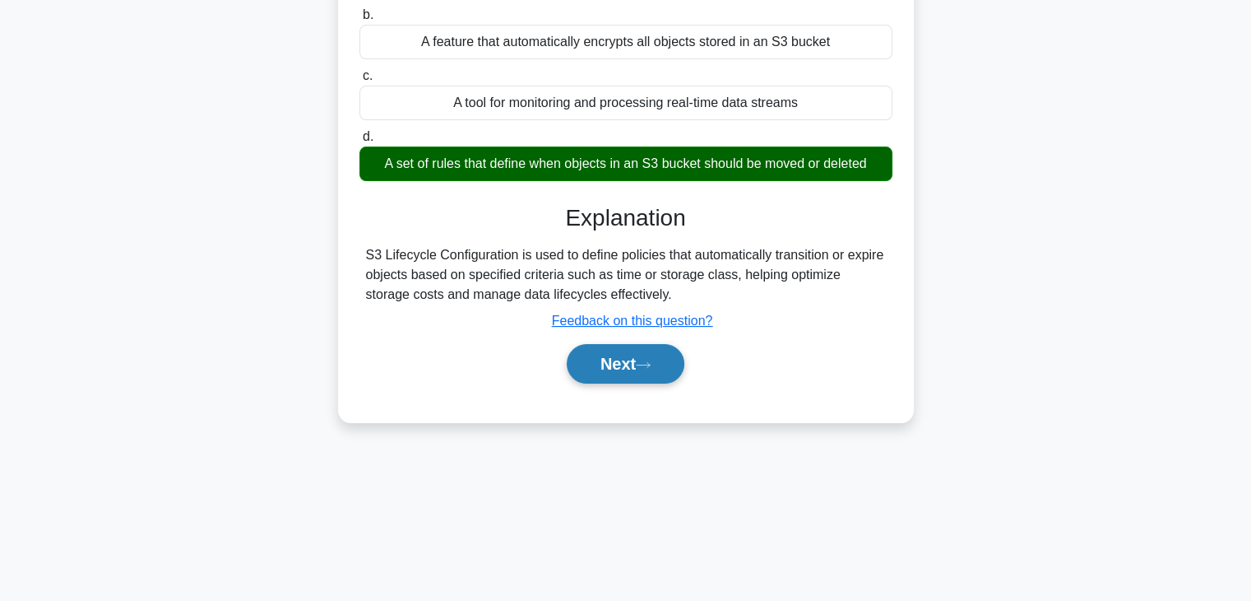
click at [606, 363] on button "Next" at bounding box center [626, 363] width 118 height 39
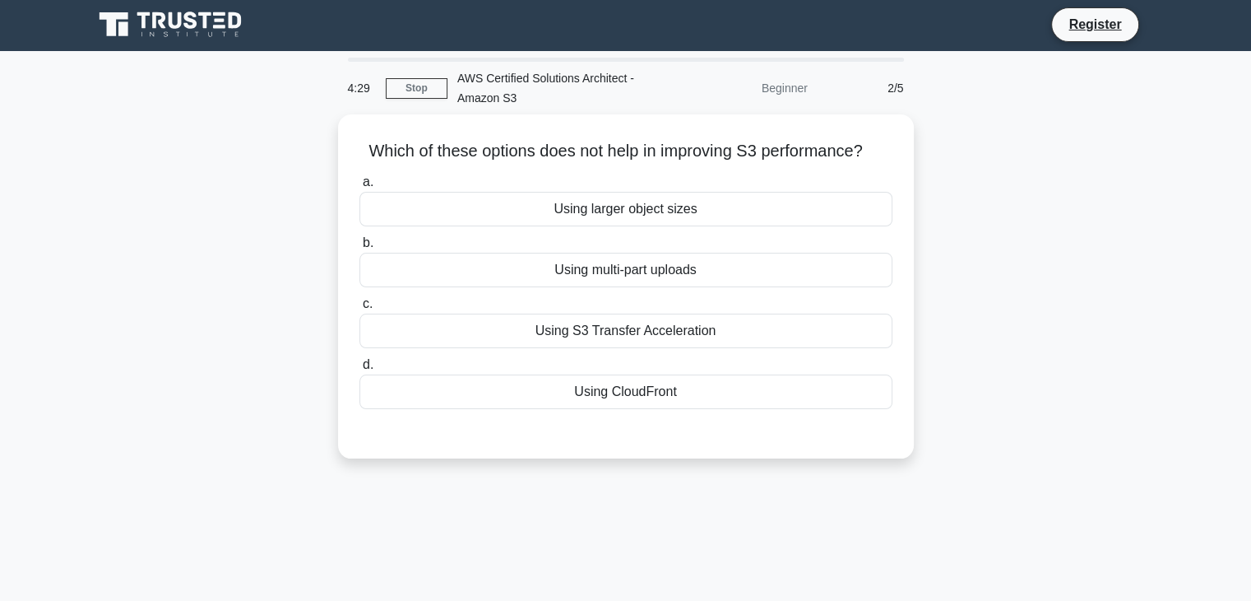
scroll to position [0, 0]
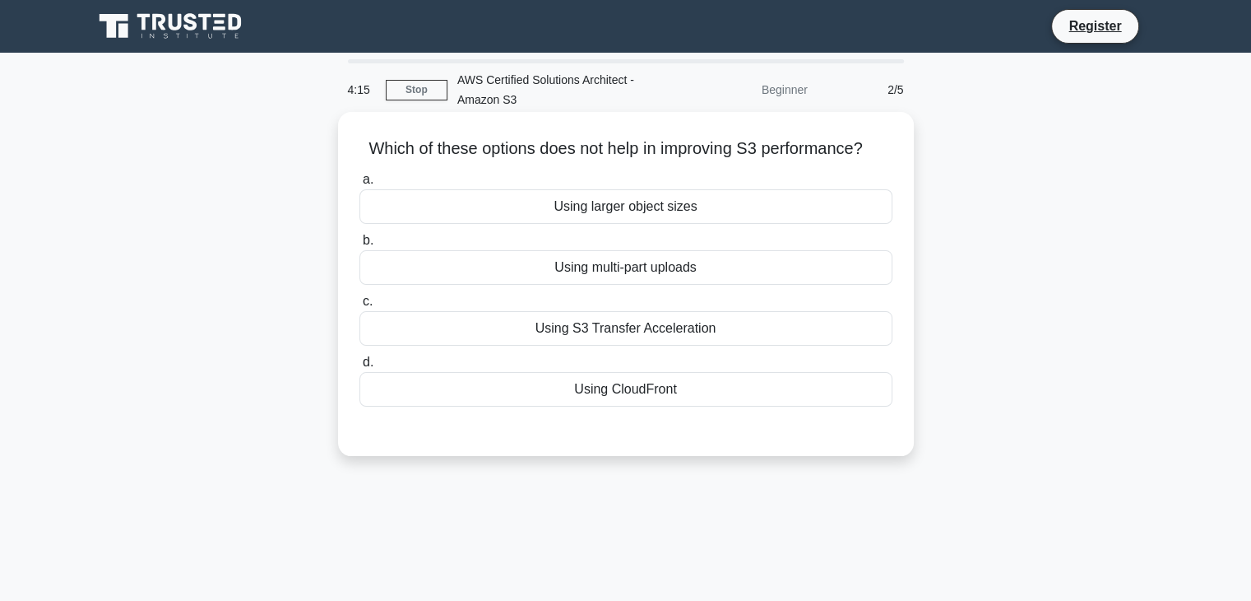
click at [596, 333] on div "Using S3 Transfer Acceleration" at bounding box center [626, 328] width 533 height 35
click at [360, 307] on input "c. Using S3 Transfer Acceleration" at bounding box center [360, 301] width 0 height 11
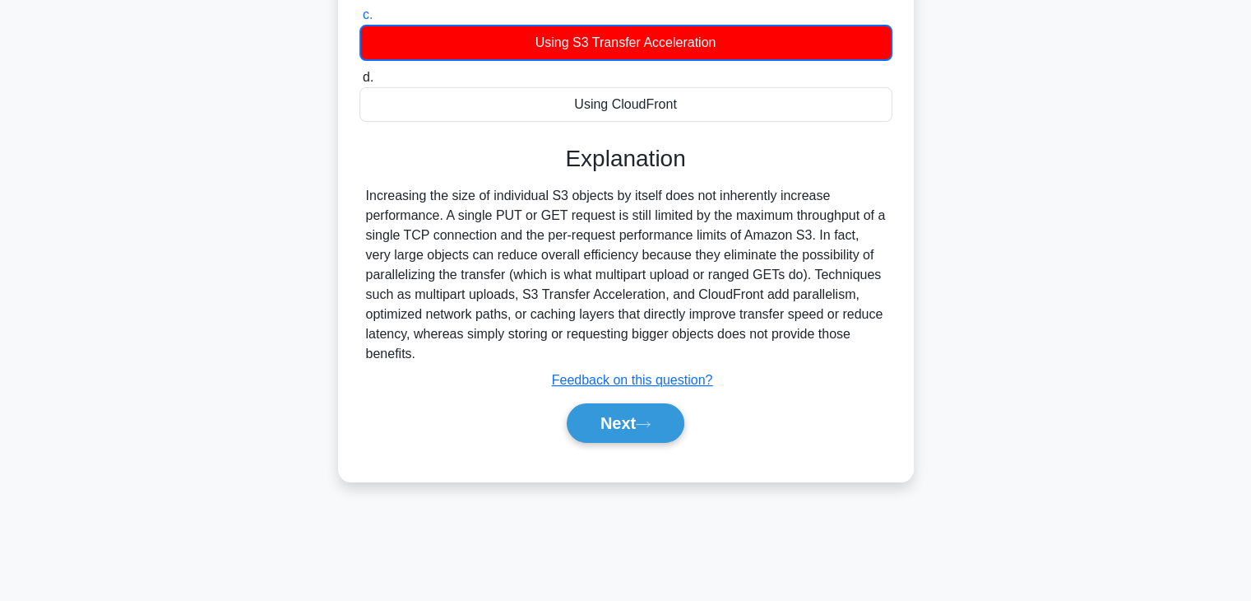
scroll to position [289, 0]
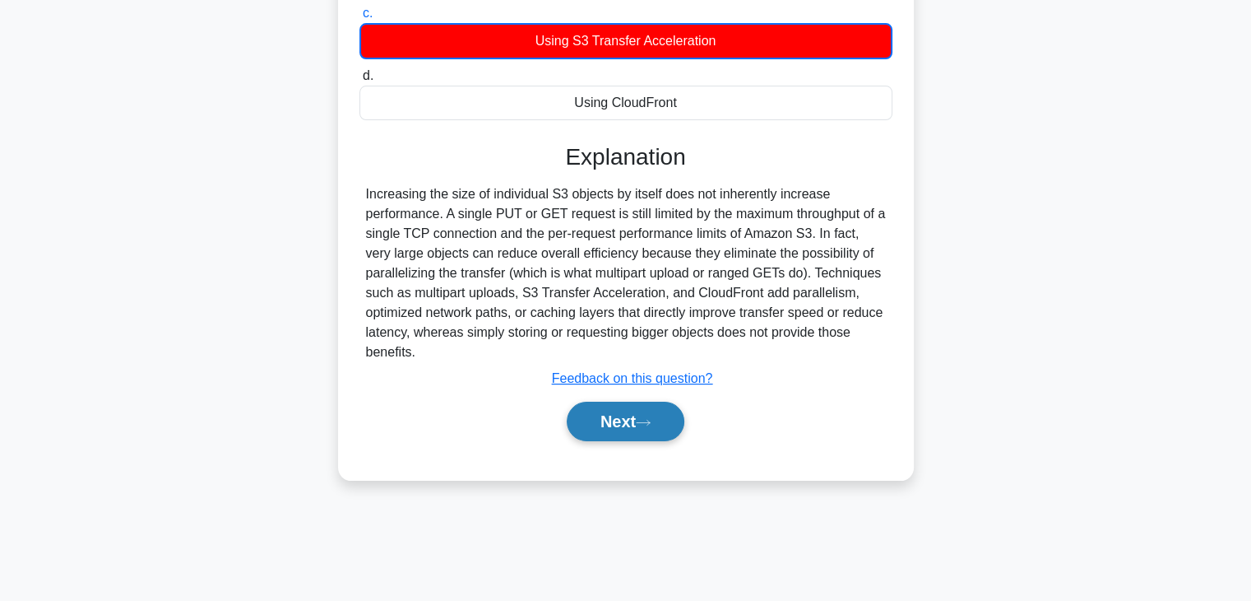
click at [606, 416] on button "Next" at bounding box center [626, 421] width 118 height 39
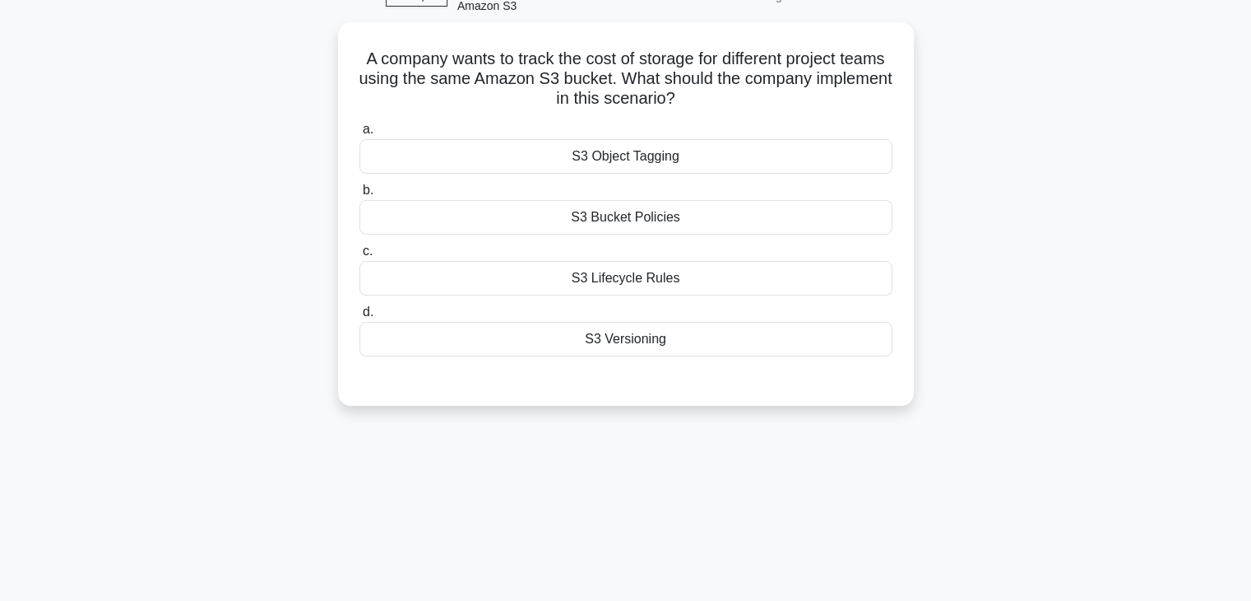
scroll to position [42, 0]
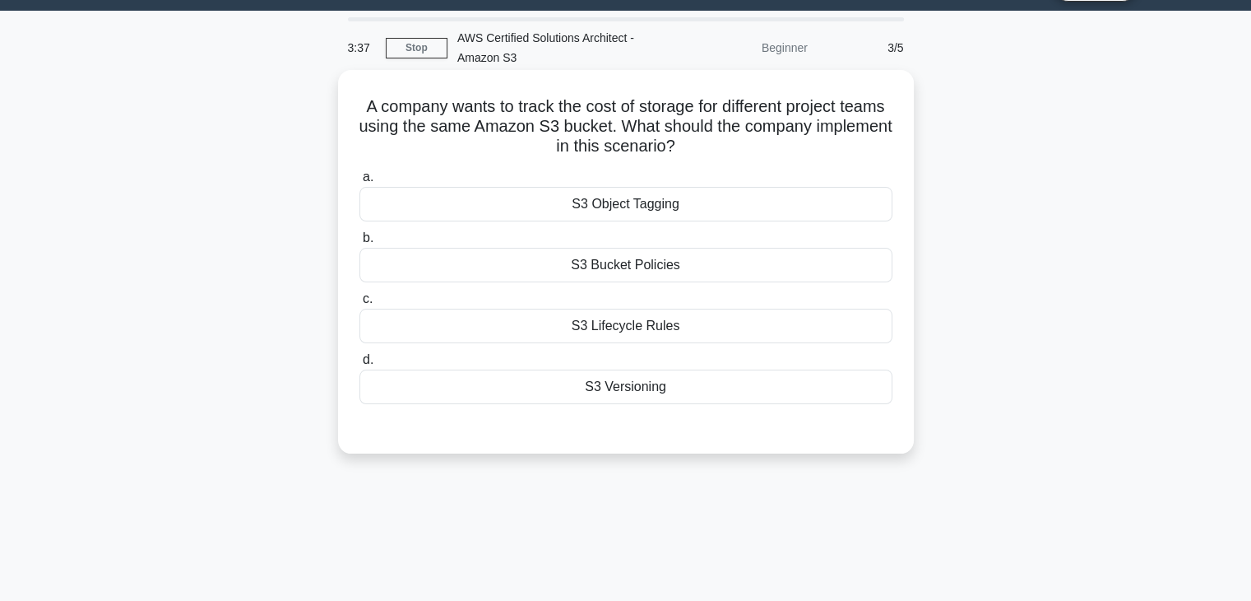
click at [669, 258] on div "S3 Bucket Policies" at bounding box center [626, 265] width 533 height 35
click at [360, 244] on input "b. S3 Bucket Policies" at bounding box center [360, 238] width 0 height 11
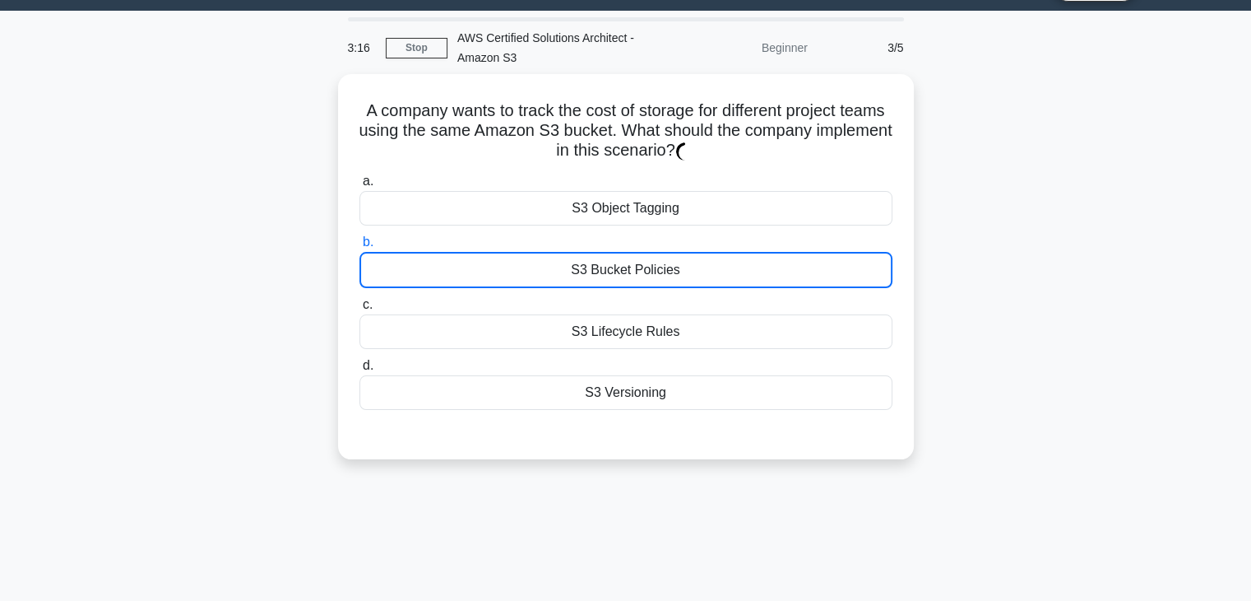
click at [1040, 139] on div "A company wants to track the cost of storage for different project teams using …" at bounding box center [626, 276] width 1086 height 405
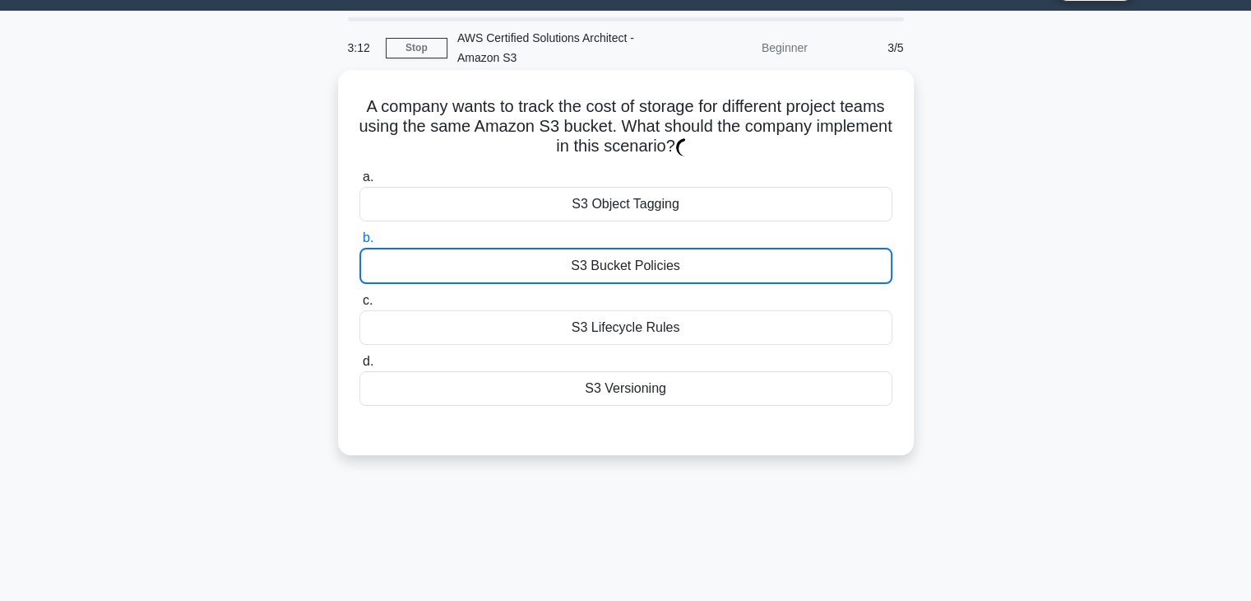
click at [657, 260] on div "S3 Bucket Policies" at bounding box center [626, 266] width 533 height 36
click at [360, 244] on input "b. S3 Bucket Policies" at bounding box center [360, 238] width 0 height 11
click at [612, 322] on div "S3 Lifecycle Rules" at bounding box center [626, 327] width 533 height 35
click at [360, 306] on input "c. S3 Lifecycle Rules" at bounding box center [360, 300] width 0 height 11
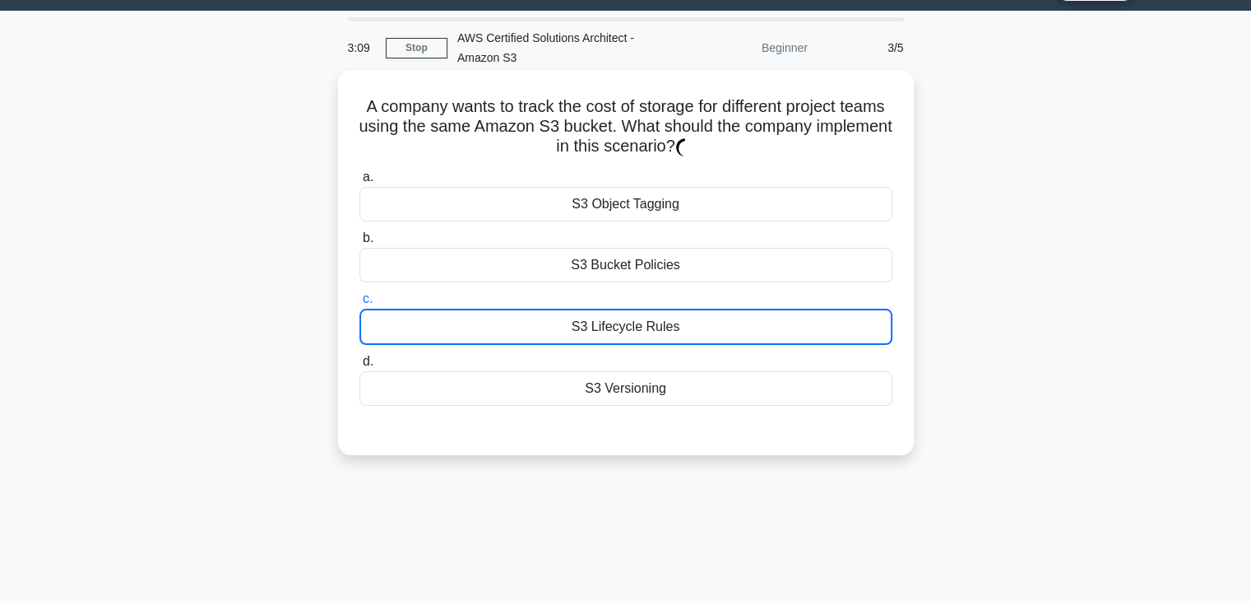
click at [603, 265] on div "S3 Bucket Policies" at bounding box center [626, 265] width 533 height 35
click at [360, 244] on input "b. S3 Bucket Policies" at bounding box center [360, 238] width 0 height 11
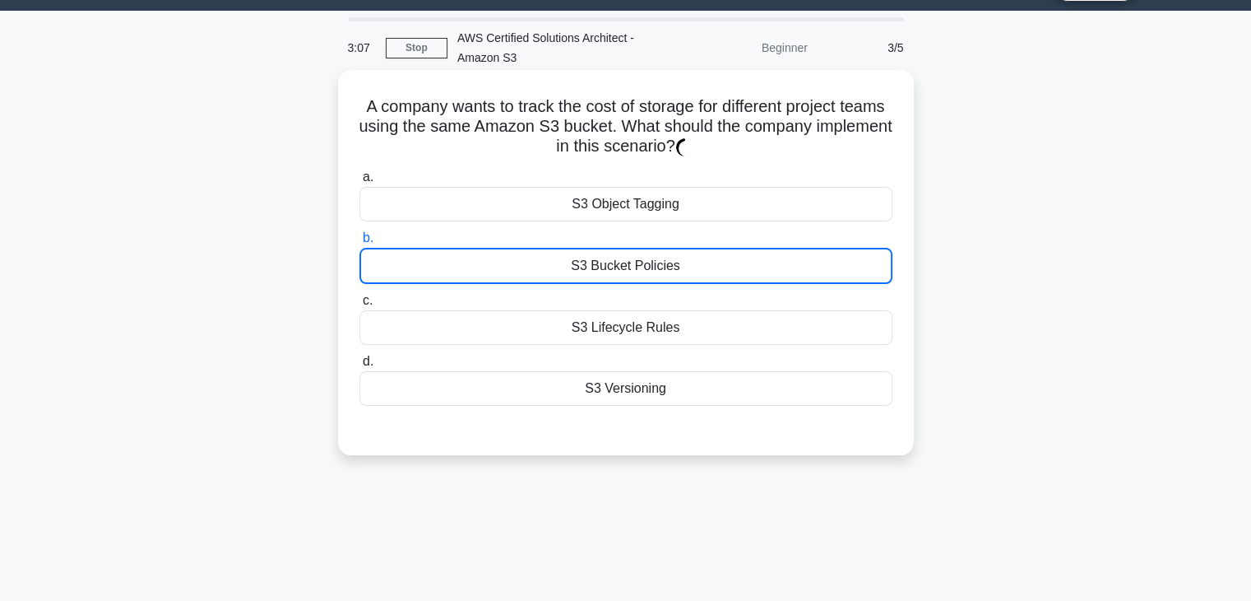
click at [580, 391] on div "S3 Versioning" at bounding box center [626, 388] width 533 height 35
click at [360, 367] on input "d. S3 Versioning" at bounding box center [360, 361] width 0 height 11
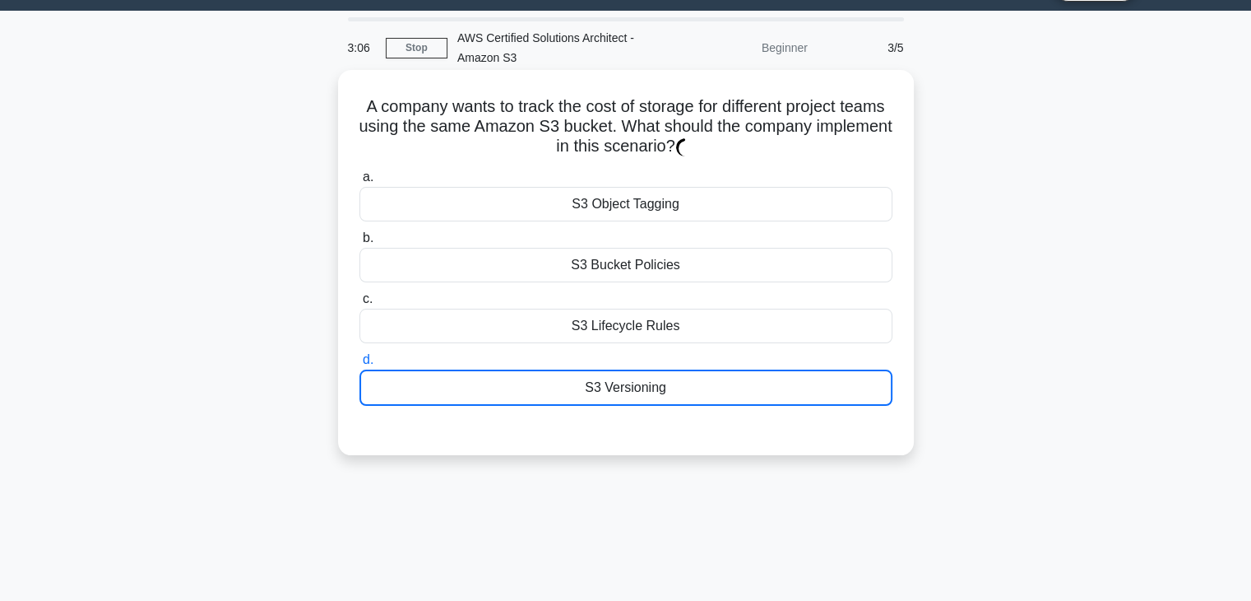
click at [573, 279] on div "S3 Bucket Policies" at bounding box center [626, 265] width 533 height 35
click at [360, 244] on input "b. S3 Bucket Policies" at bounding box center [360, 238] width 0 height 11
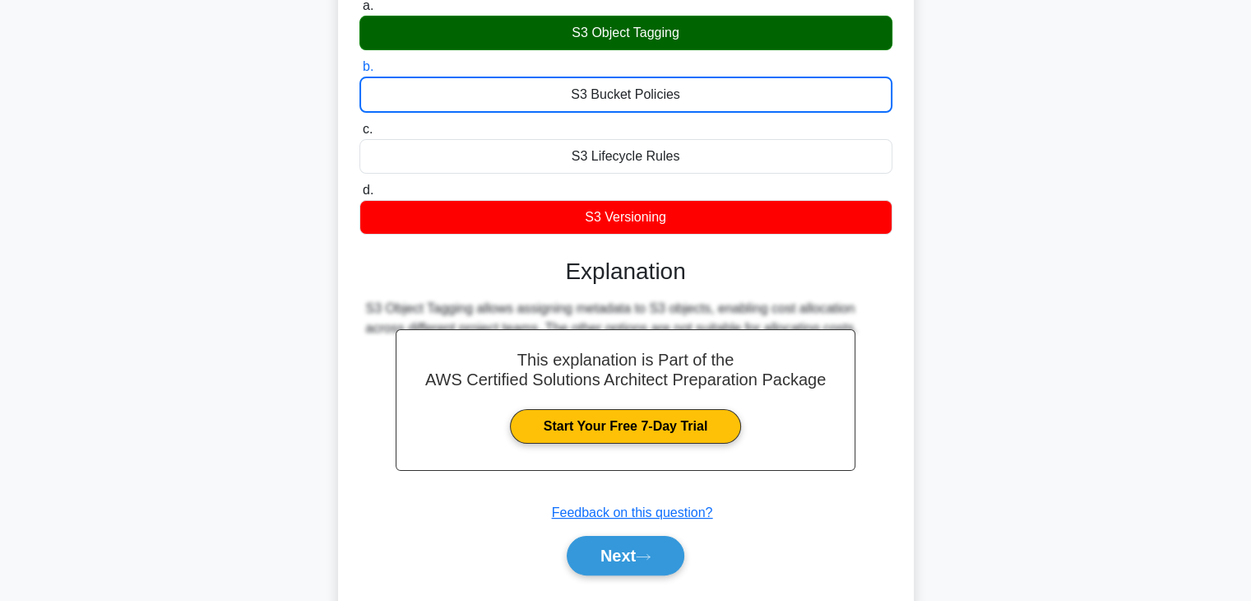
scroll to position [207, 0]
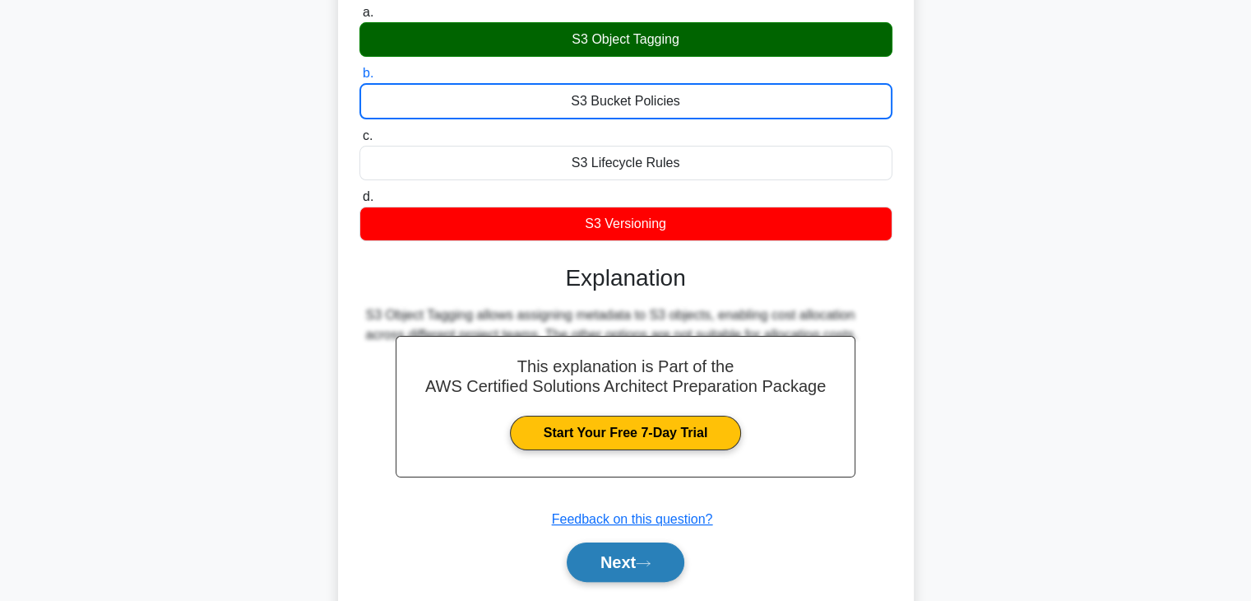
click at [662, 551] on button "Next" at bounding box center [626, 561] width 118 height 39
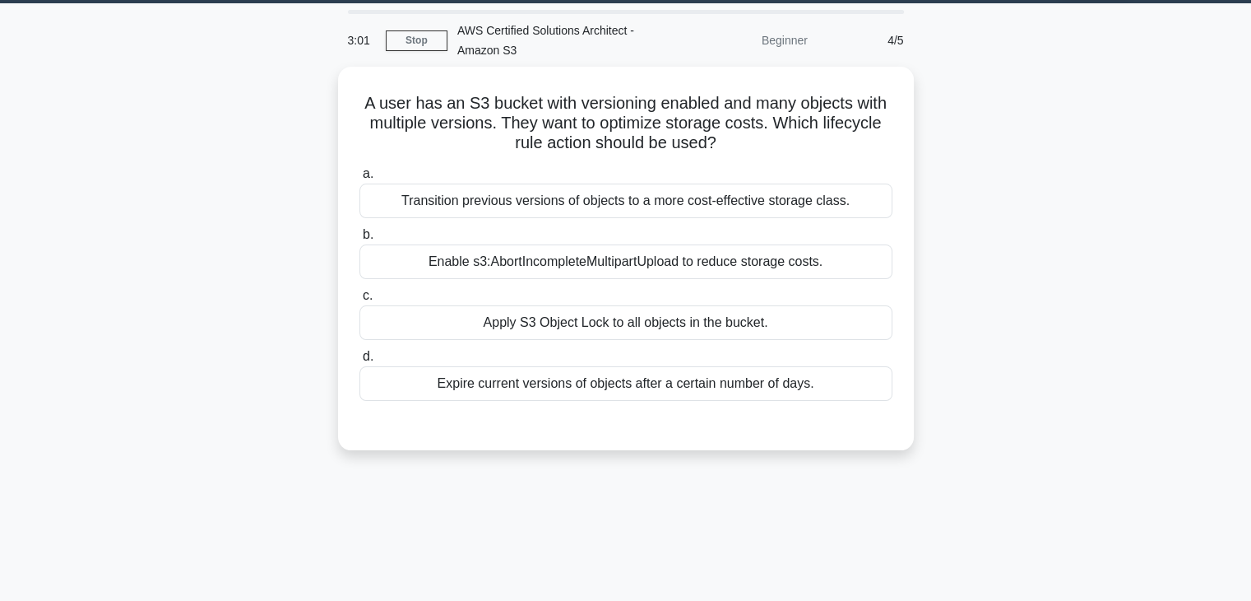
scroll to position [42, 0]
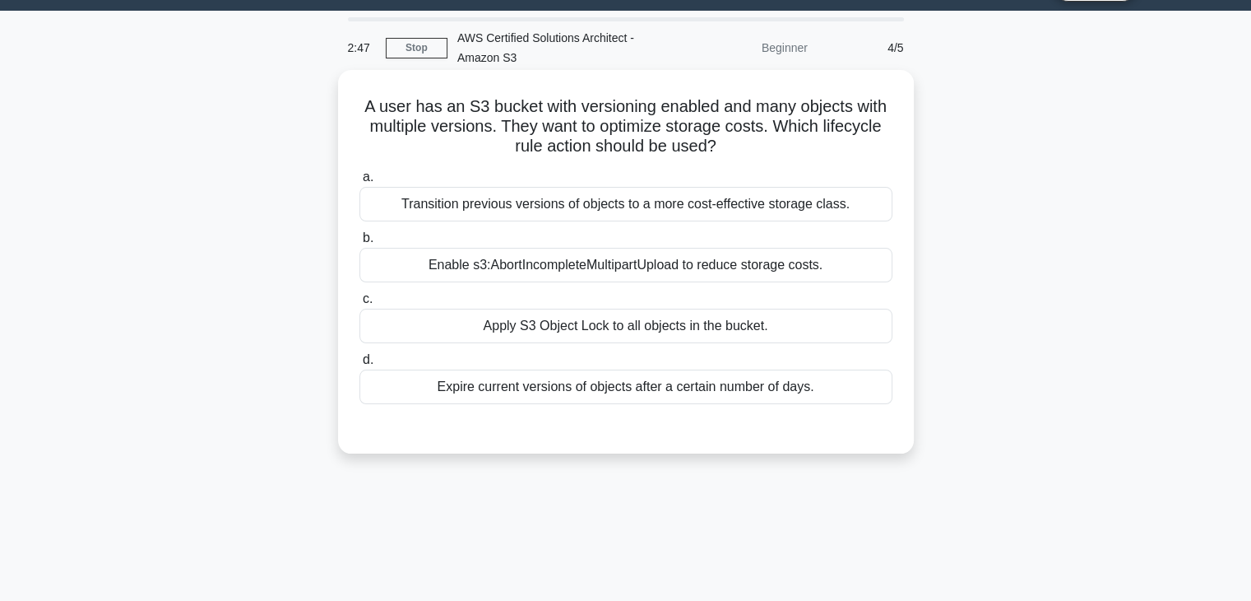
click at [688, 329] on div "Apply S3 Object Lock to all objects in the bucket." at bounding box center [626, 326] width 533 height 35
click at [360, 304] on input "c. Apply S3 Object Lock to all objects in the bucket." at bounding box center [360, 299] width 0 height 11
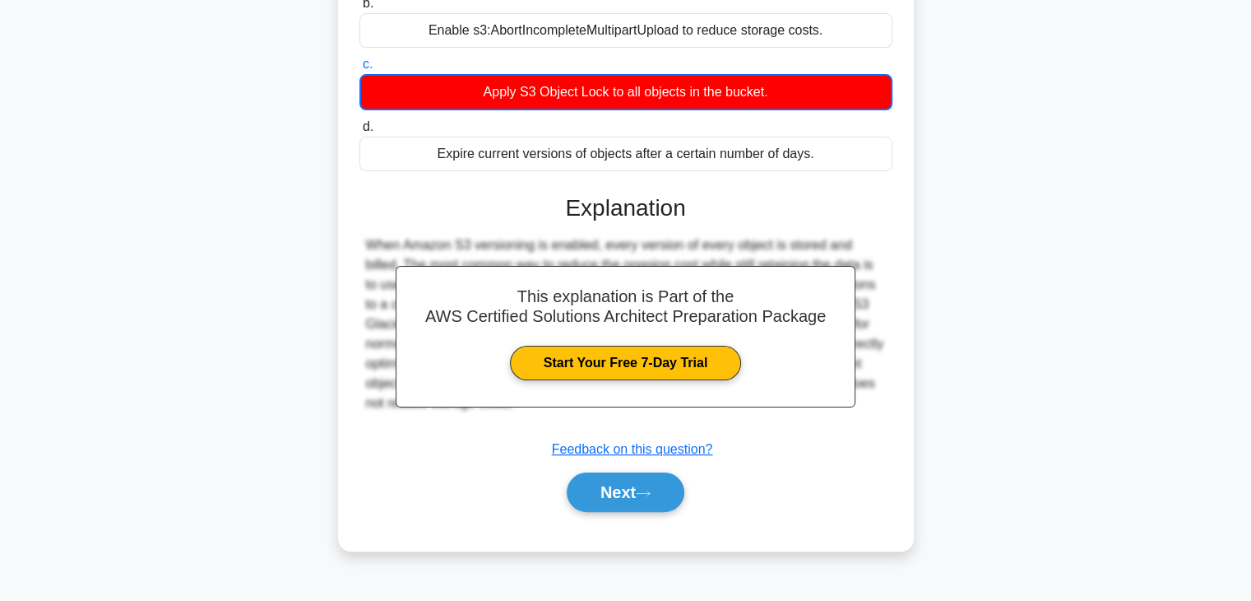
scroll to position [289, 0]
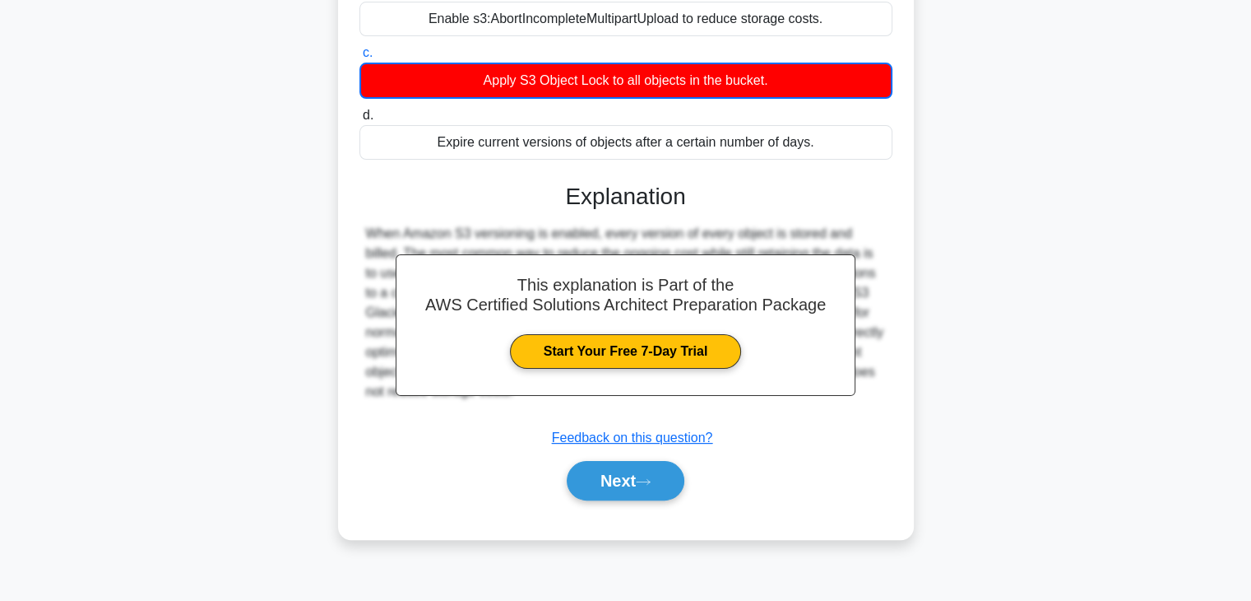
click at [646, 499] on div "Next" at bounding box center [626, 480] width 533 height 53
click at [640, 481] on button "Next" at bounding box center [626, 480] width 118 height 39
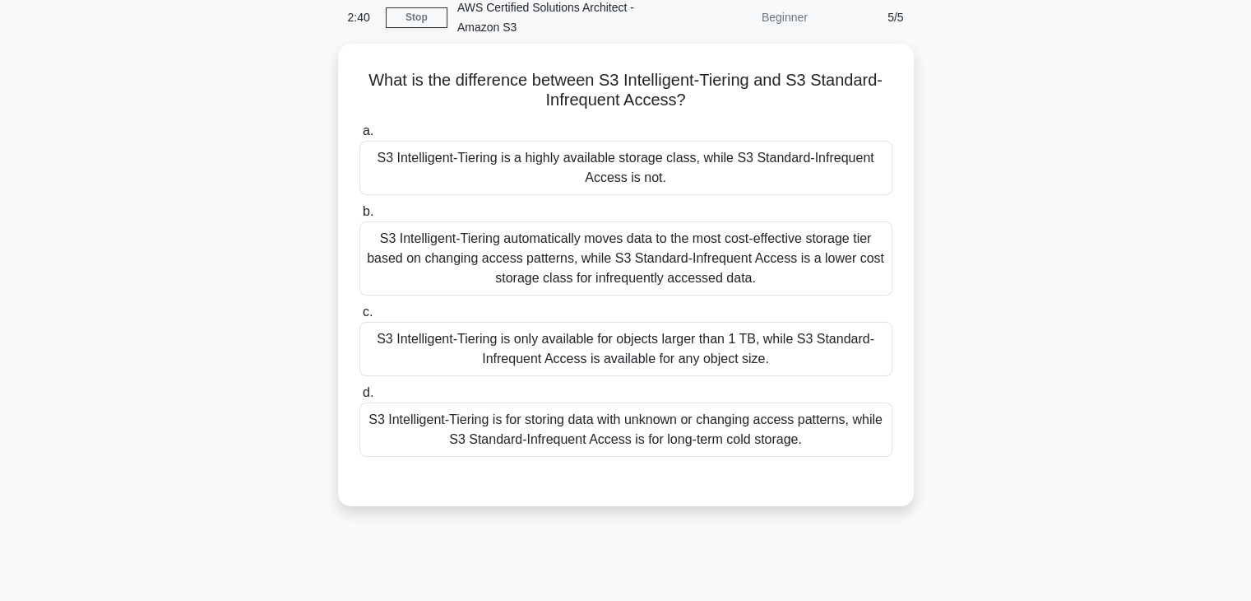
scroll to position [42, 0]
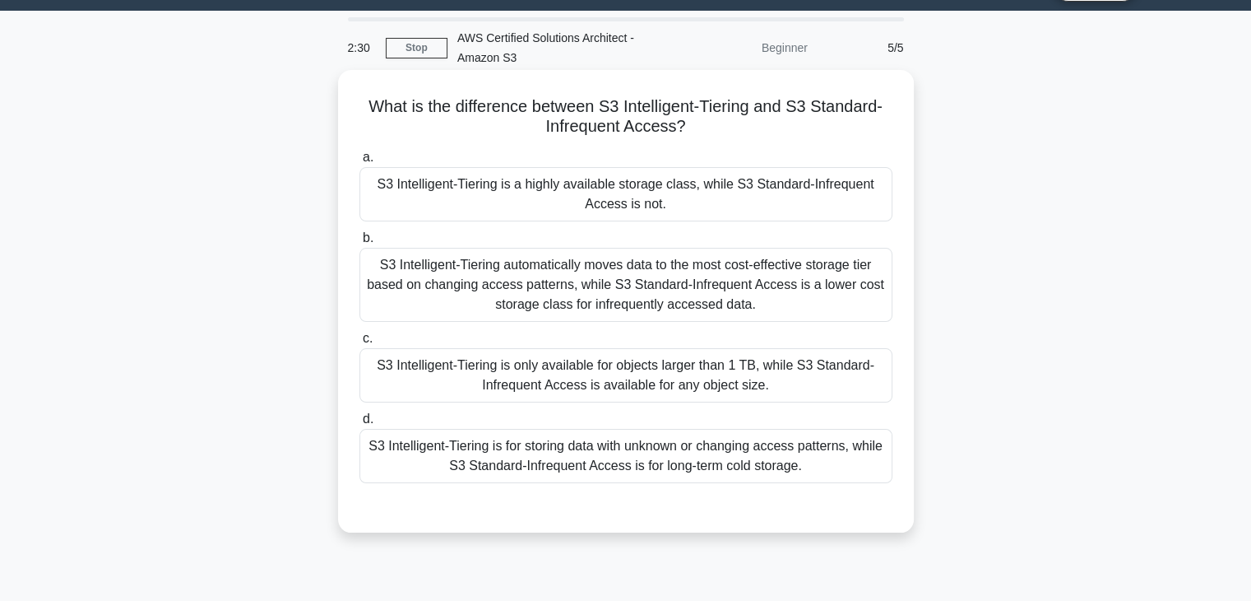
click at [578, 197] on div "S3 Intelligent-Tiering is a highly available storage class, while S3 Standard-I…" at bounding box center [626, 194] width 533 height 54
click at [360, 163] on input "a. S3 Intelligent-Tiering is a highly available storage class, while S3 Standar…" at bounding box center [360, 157] width 0 height 11
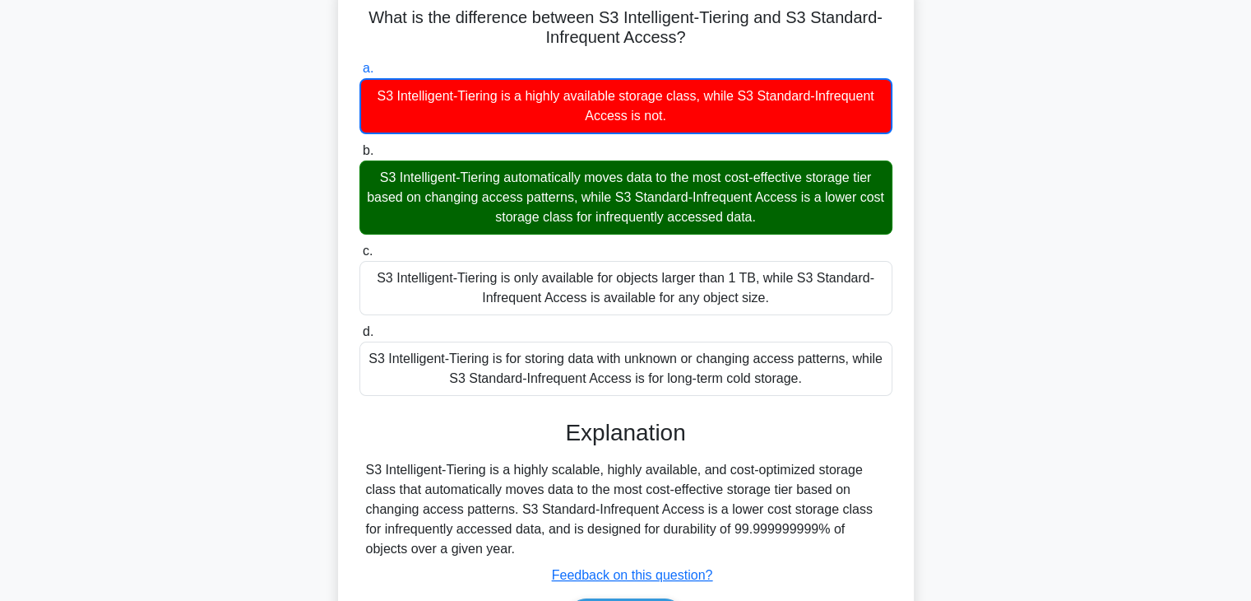
scroll to position [289, 0]
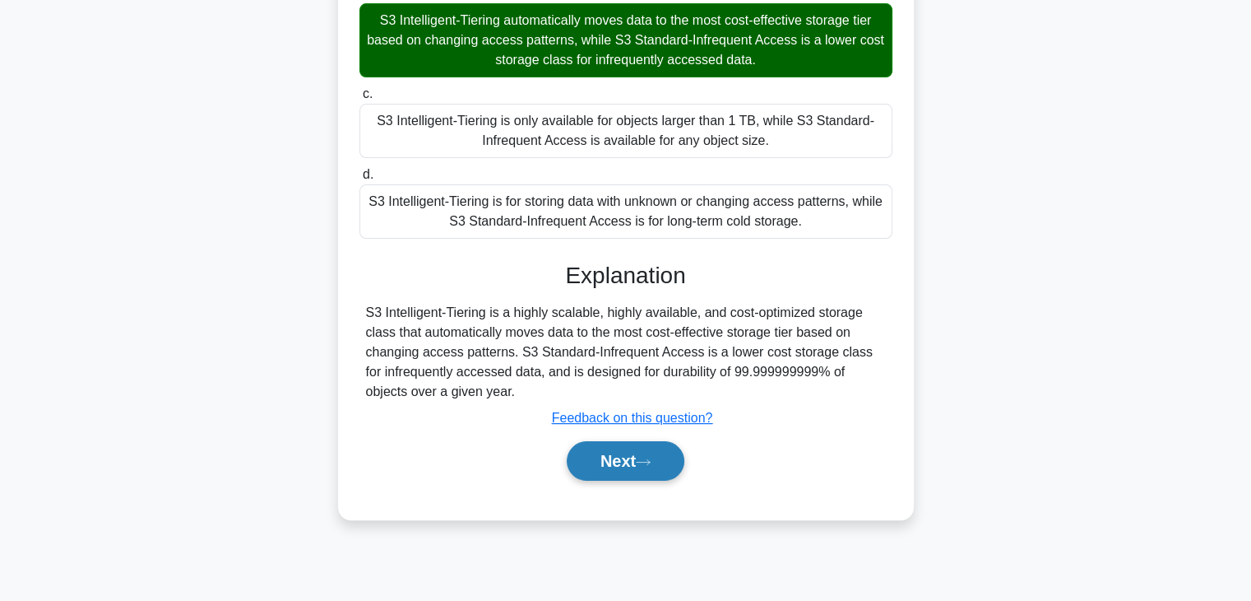
click at [606, 470] on button "Next" at bounding box center [626, 460] width 118 height 39
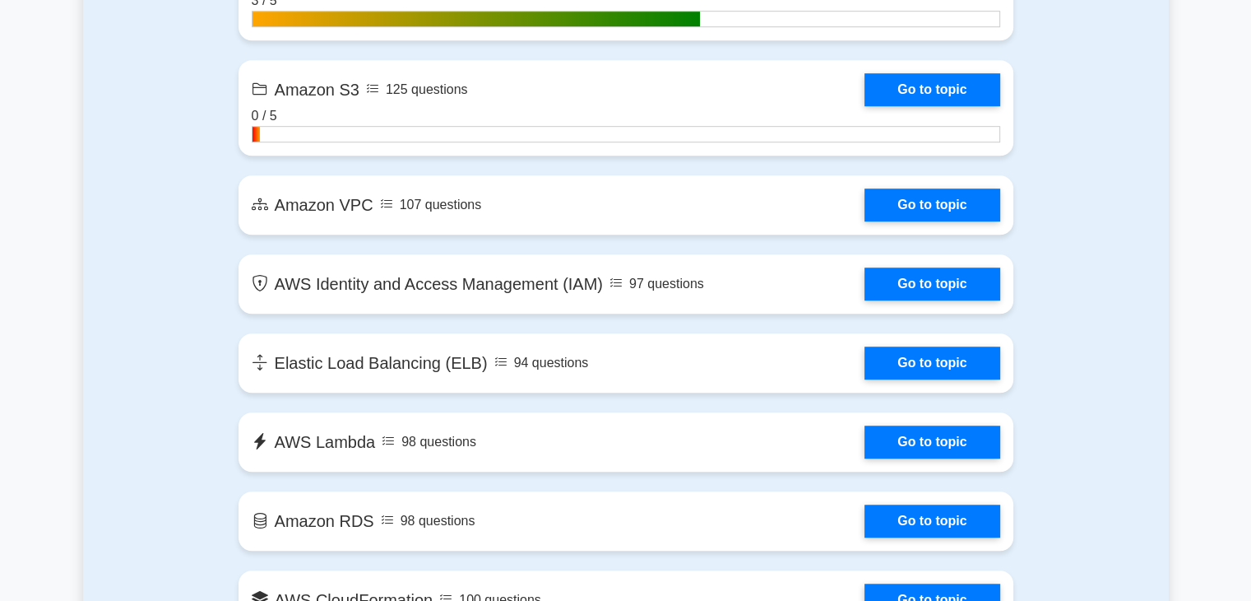
scroll to position [1082, 0]
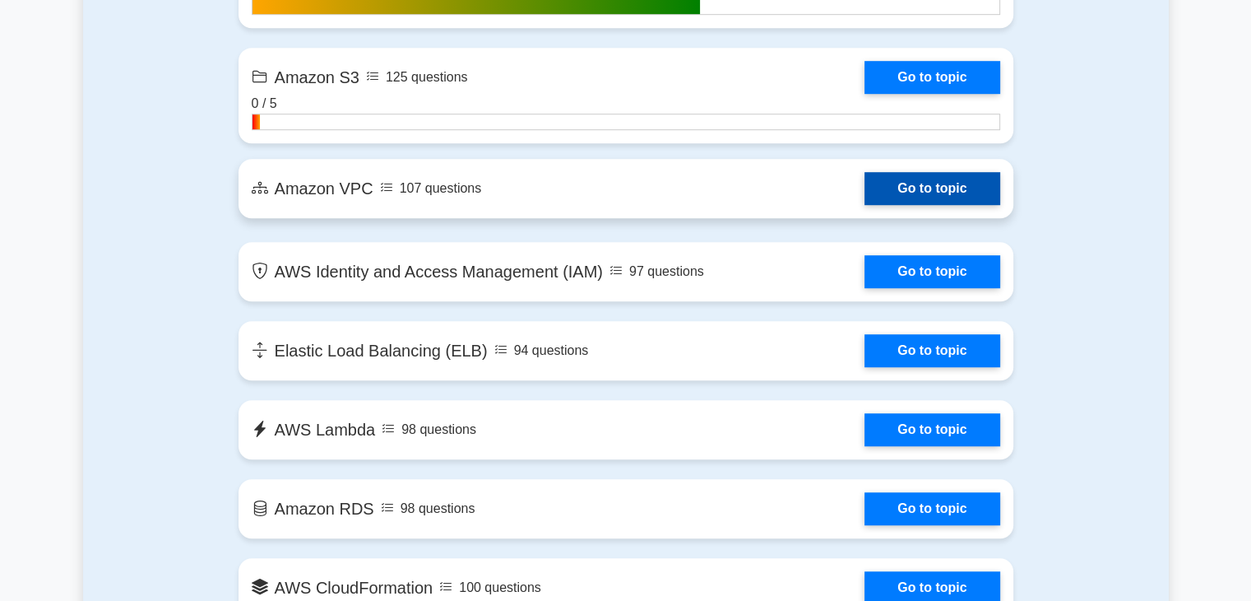
click at [890, 184] on link "Go to topic" at bounding box center [932, 188] width 135 height 33
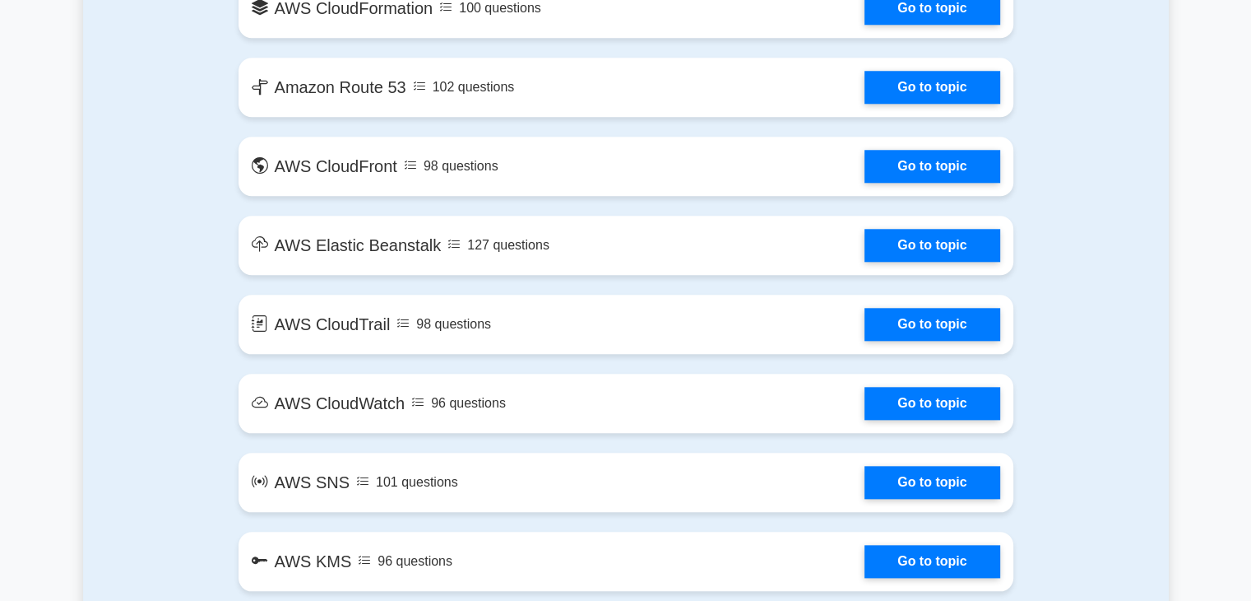
scroll to position [1730, 0]
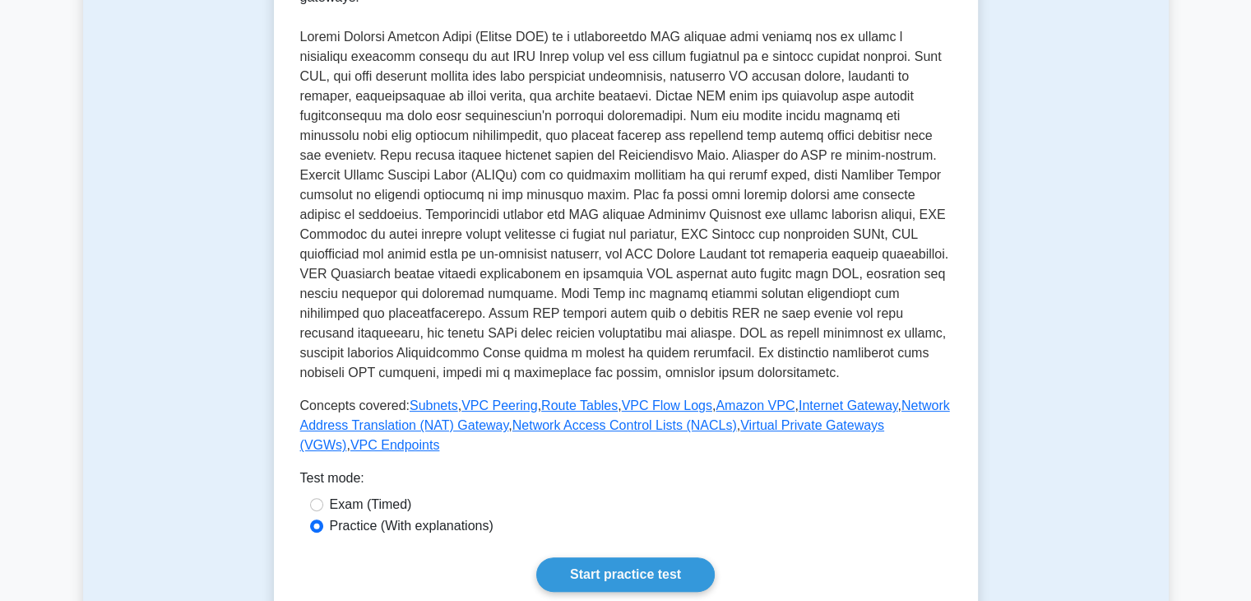
scroll to position [410, 0]
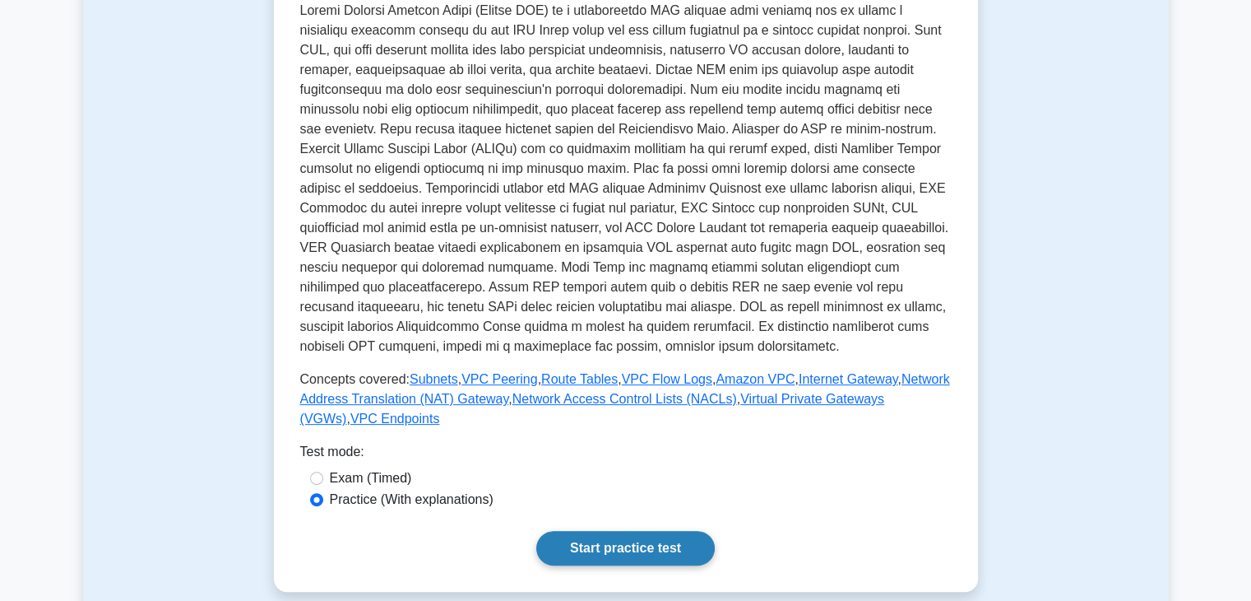
click at [670, 531] on link "Start practice test" at bounding box center [625, 548] width 179 height 35
click at [375, 445] on div "Test mode:" at bounding box center [626, 455] width 652 height 26
click at [378, 468] on label "Exam (Timed)" at bounding box center [371, 478] width 82 height 20
click at [323, 471] on input "Exam (Timed)" at bounding box center [316, 477] width 13 height 13
radio input "true"
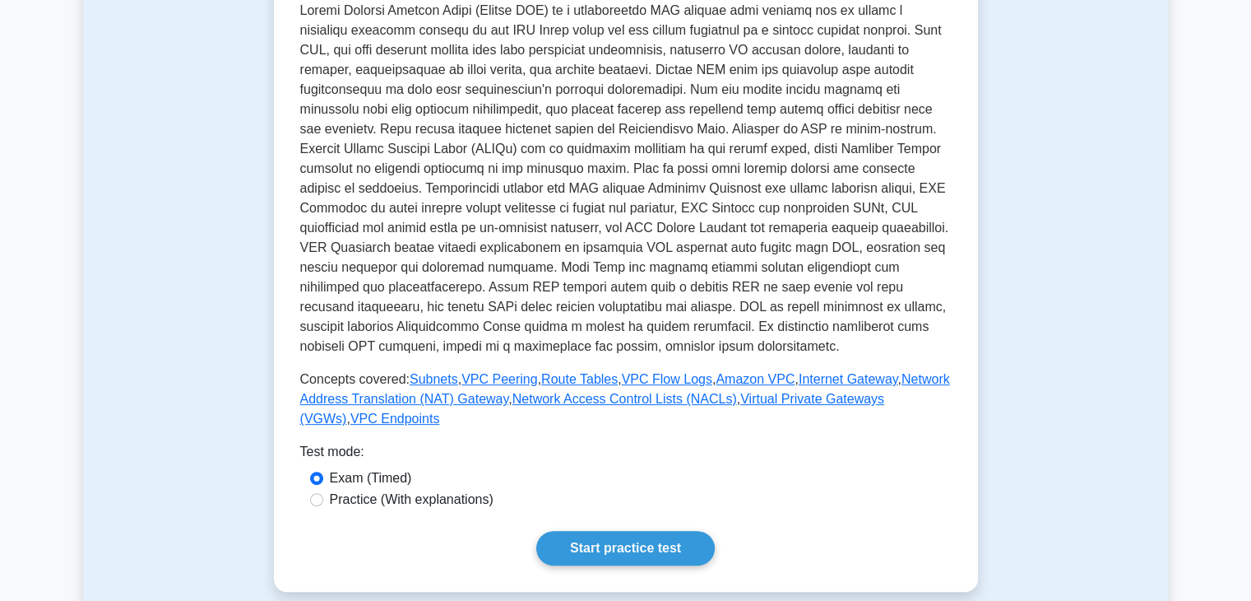
click at [383, 490] on label "Practice (With explanations)" at bounding box center [412, 500] width 164 height 20
click at [323, 493] on input "Practice (With explanations)" at bounding box center [316, 499] width 13 height 13
radio input "true"
click at [668, 531] on link "Start practice test" at bounding box center [625, 548] width 179 height 35
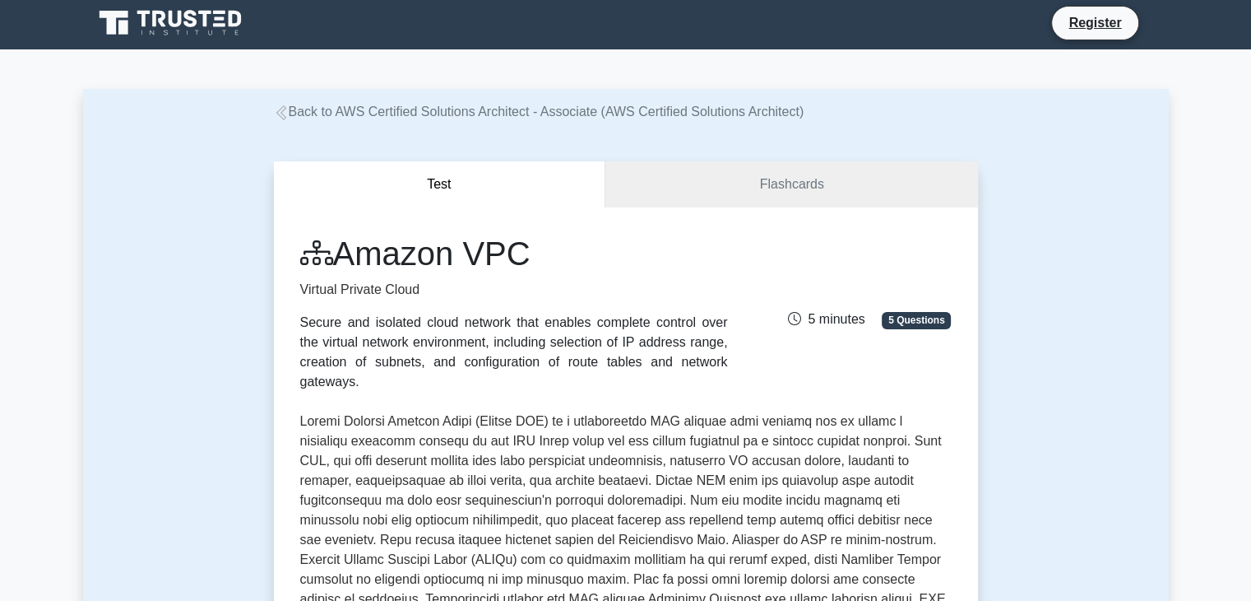
scroll to position [0, 0]
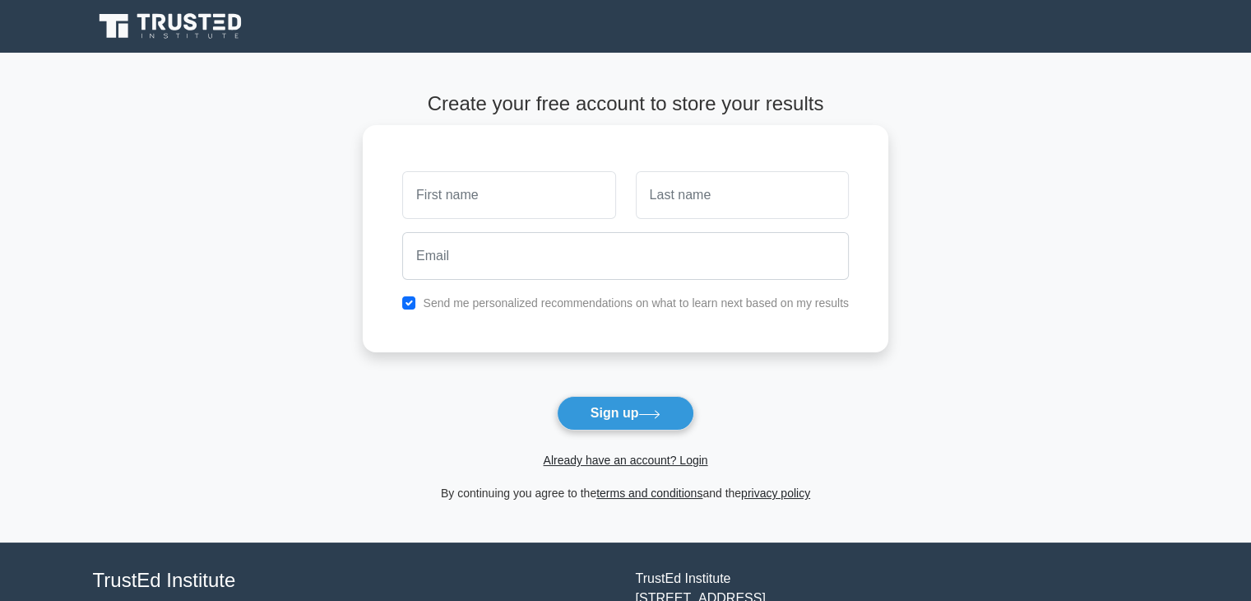
click at [400, 301] on div "Send me personalized recommendations on what to learn next based on my results" at bounding box center [625, 303] width 467 height 20
click at [402, 302] on div "Send me personalized recommendations on what to learn next based on my results" at bounding box center [625, 303] width 467 height 20
click at [408, 293] on div "Send me personalized recommendations on what to learn next based on my results" at bounding box center [625, 303] width 467 height 20
click at [461, 180] on input "text" at bounding box center [508, 195] width 213 height 48
type input "aashlynjoe@gmail.com"
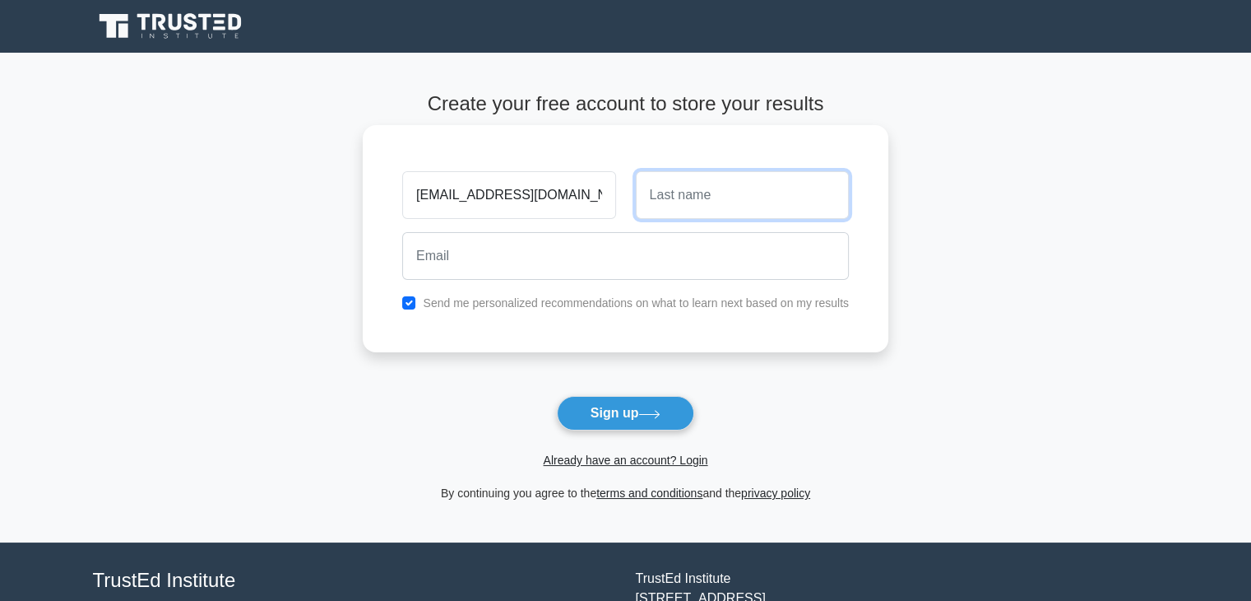
click at [695, 206] on input "text" at bounding box center [742, 195] width 213 height 48
type input "j"
type input "Joe"
drag, startPoint x: 576, startPoint y: 193, endPoint x: 377, endPoint y: 183, distance: 199.4
click at [377, 183] on div "aashlynjoe@gmail.com Joe Send me personalized recommendations on what to learn …" at bounding box center [626, 238] width 526 height 227
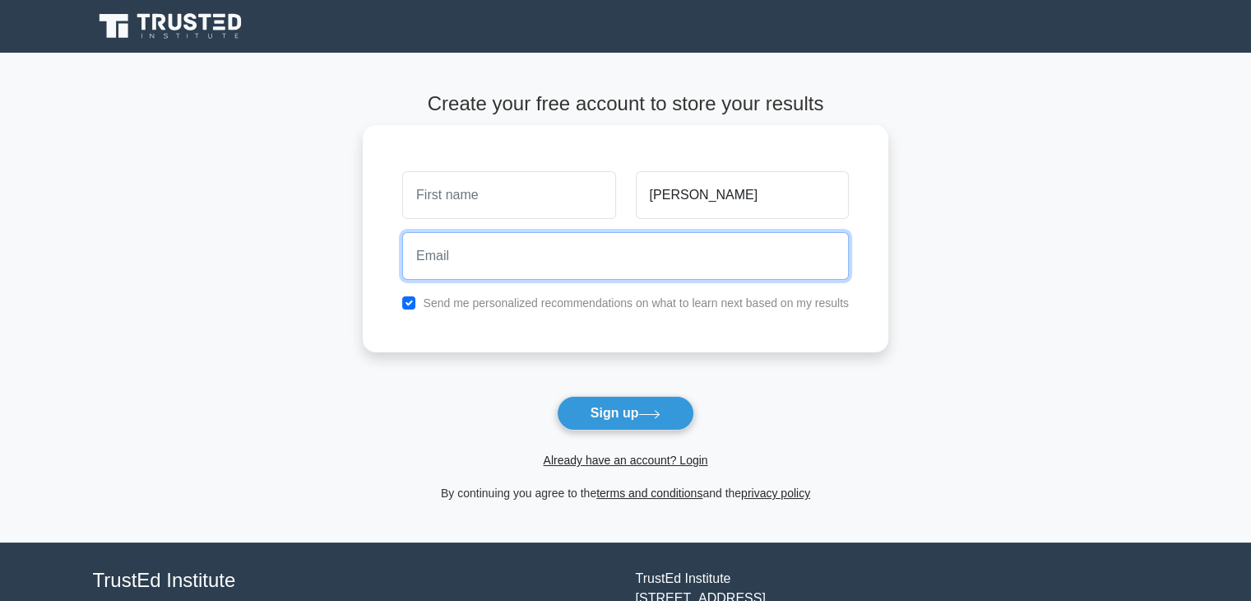
click at [507, 258] on input "email" at bounding box center [625, 256] width 447 height 48
paste input "aashlynjoe@gmail.com"
type input "aashlynjoe@gmail.com"
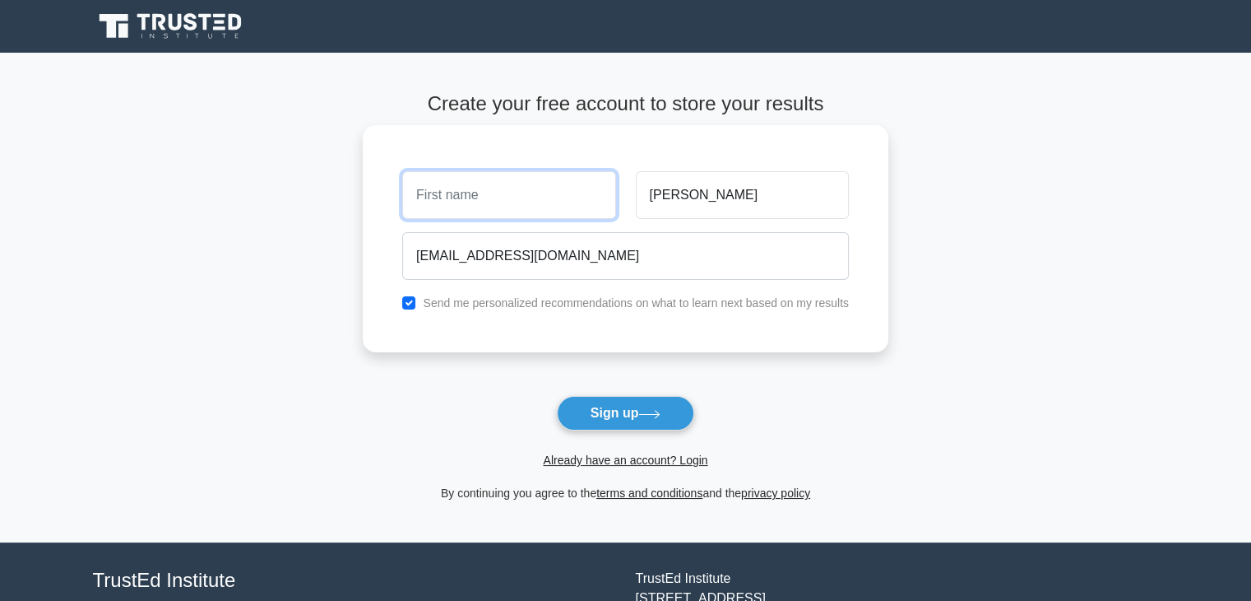
click at [451, 206] on input "text" at bounding box center [508, 195] width 213 height 48
paste input "aashlynjoe@gmail.com"
drag, startPoint x: 493, startPoint y: 197, endPoint x: 357, endPoint y: 168, distance: 139.0
click at [357, 168] on main "Create your free account to store your results aashlynjoe Joe aashlynjoe@gmail.…" at bounding box center [625, 298] width 1251 height 490
click at [493, 205] on input "aashlynjoe" at bounding box center [508, 195] width 213 height 48
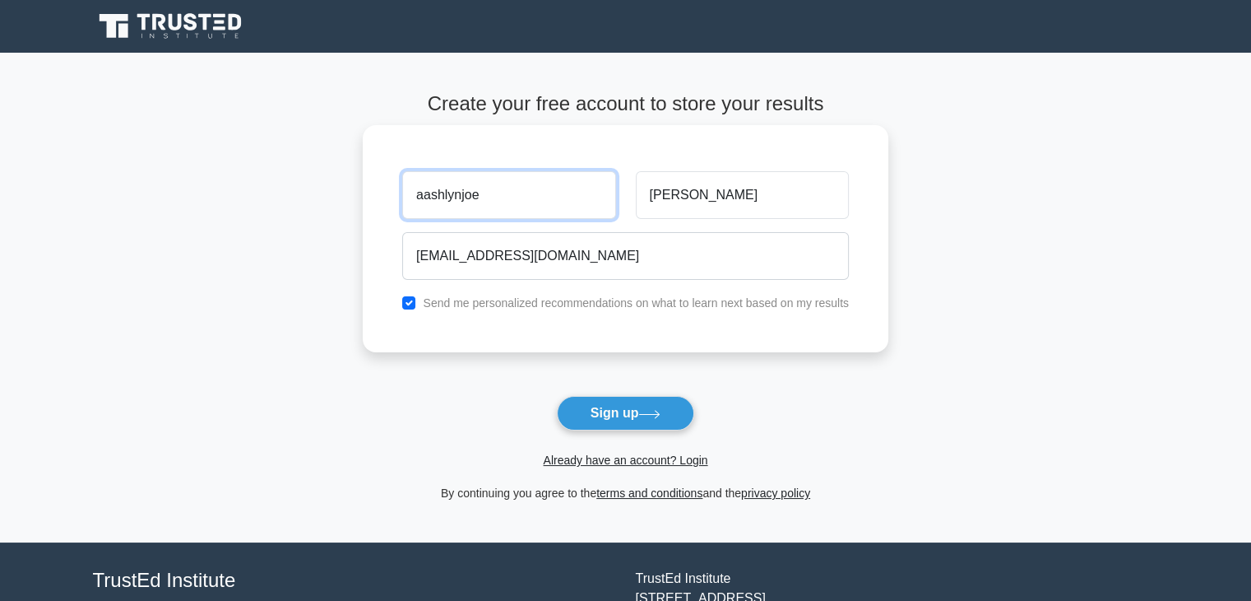
click at [460, 197] on input "aashlynjoe" at bounding box center [508, 195] width 213 height 48
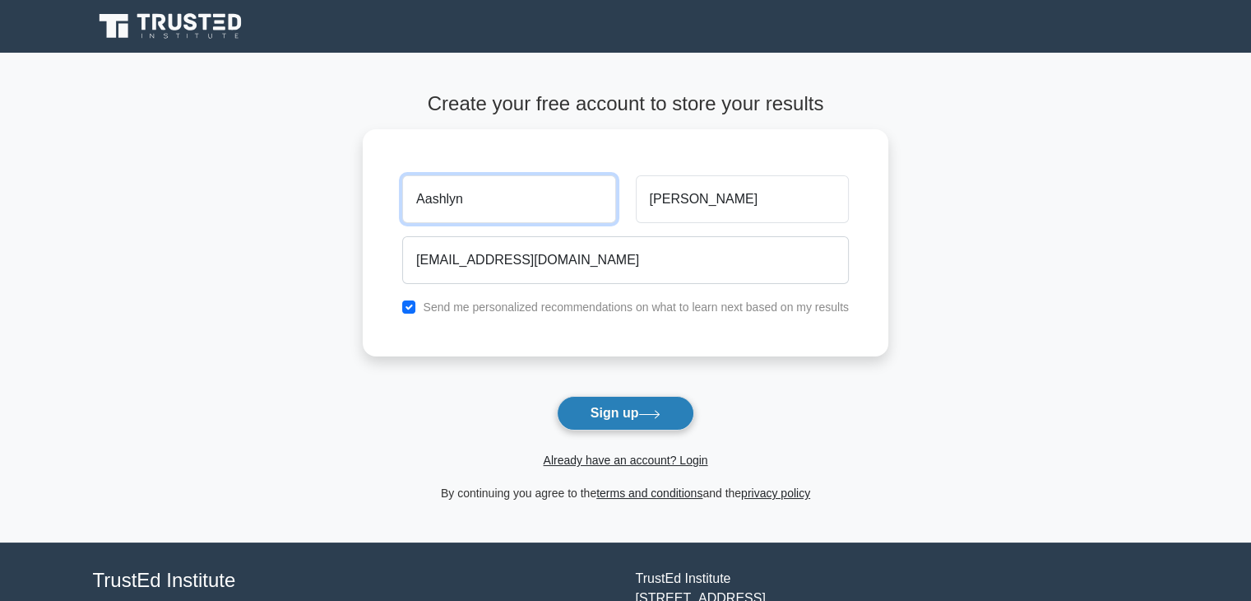
type input "Aashlyn"
click at [632, 409] on button "Sign up" at bounding box center [626, 413] width 138 height 35
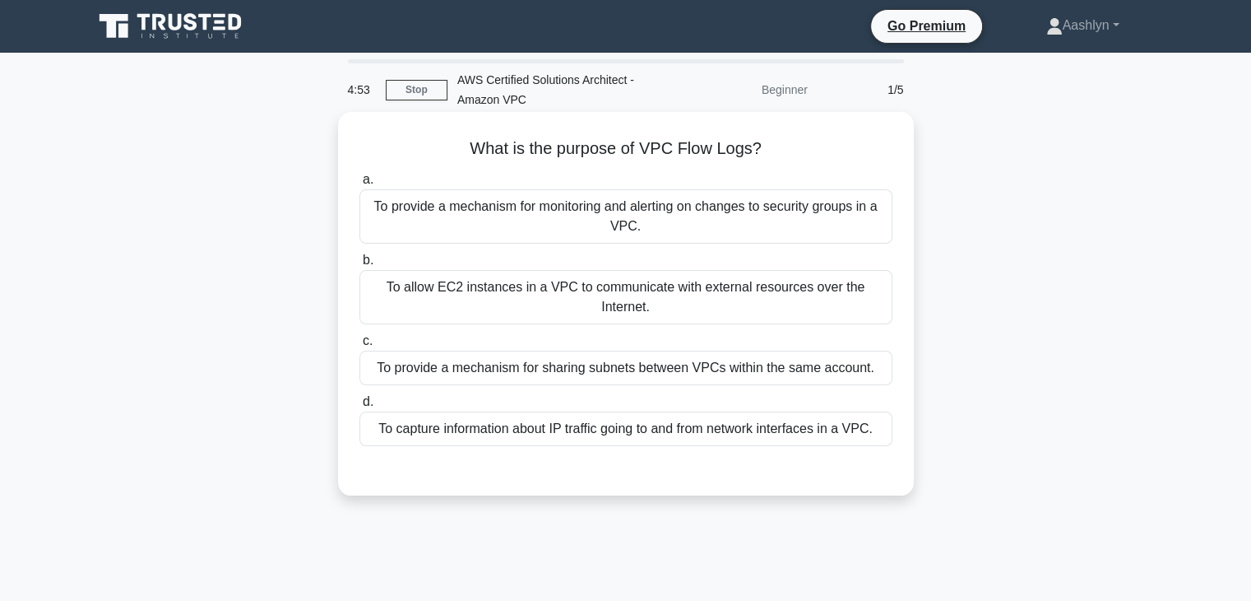
click at [555, 297] on div "To allow EC2 instances in a VPC to communicate with external resources over the…" at bounding box center [626, 297] width 533 height 54
click at [360, 266] on input "b. To allow EC2 instances in a VPC to communicate with external resources over …" at bounding box center [360, 260] width 0 height 11
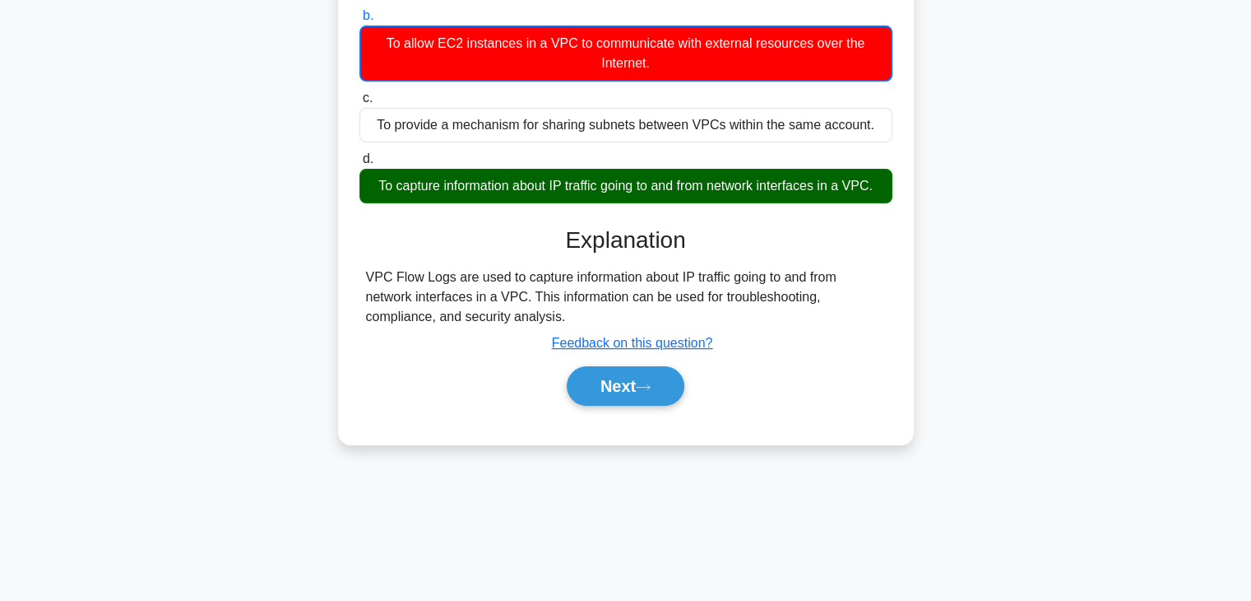
scroll to position [247, 0]
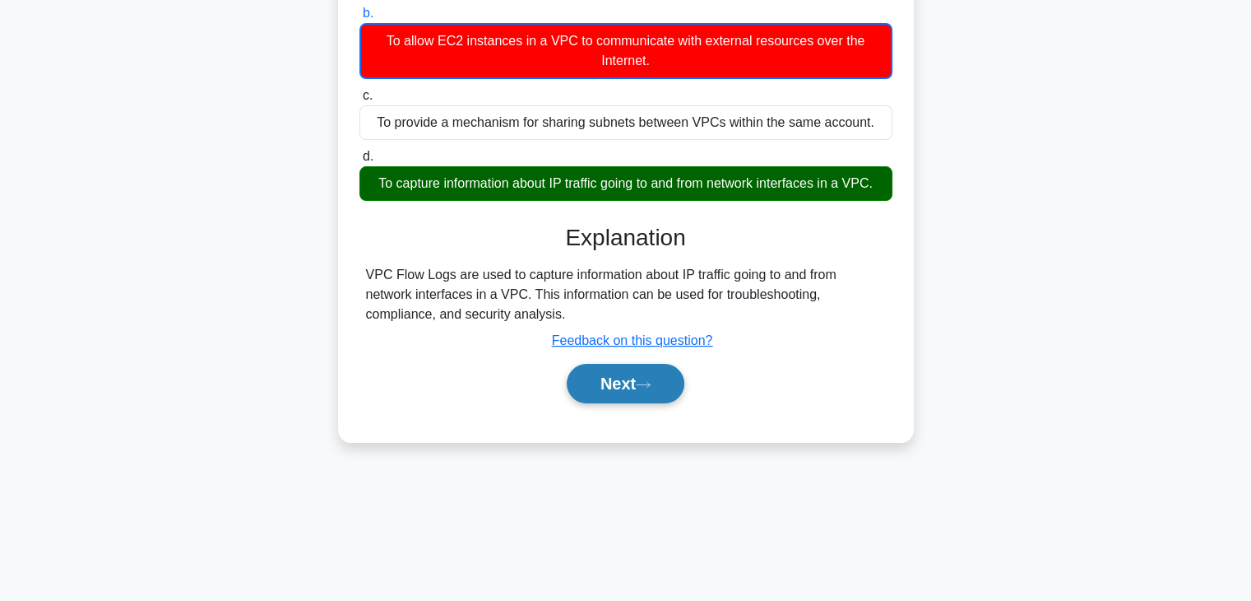
click at [663, 388] on button "Next" at bounding box center [626, 383] width 118 height 39
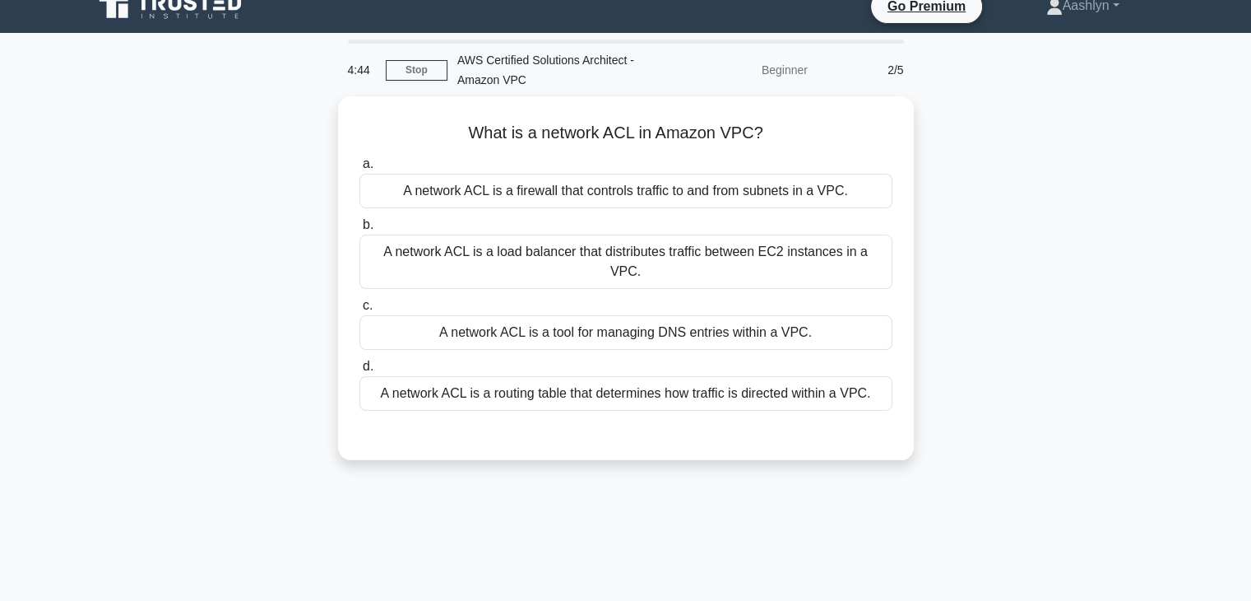
scroll to position [0, 0]
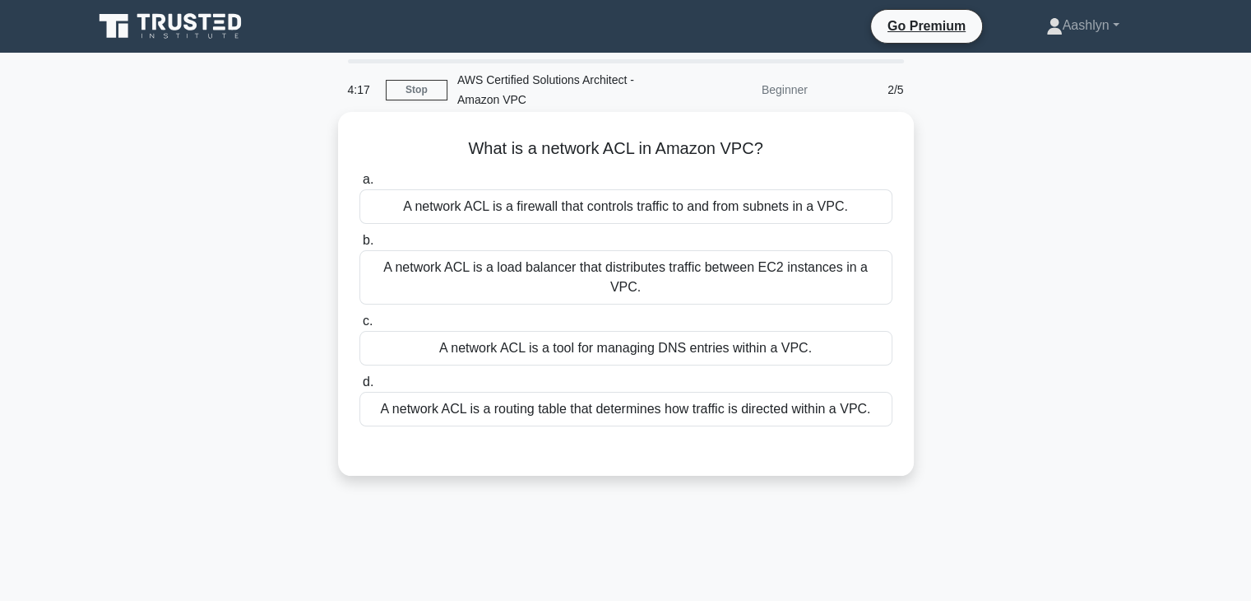
click at [596, 399] on div "A network ACL is a routing table that determines how traffic is directed within…" at bounding box center [626, 409] width 533 height 35
click at [360, 388] on input "d. A network ACL is a routing table that determines how traffic is directed wit…" at bounding box center [360, 382] width 0 height 11
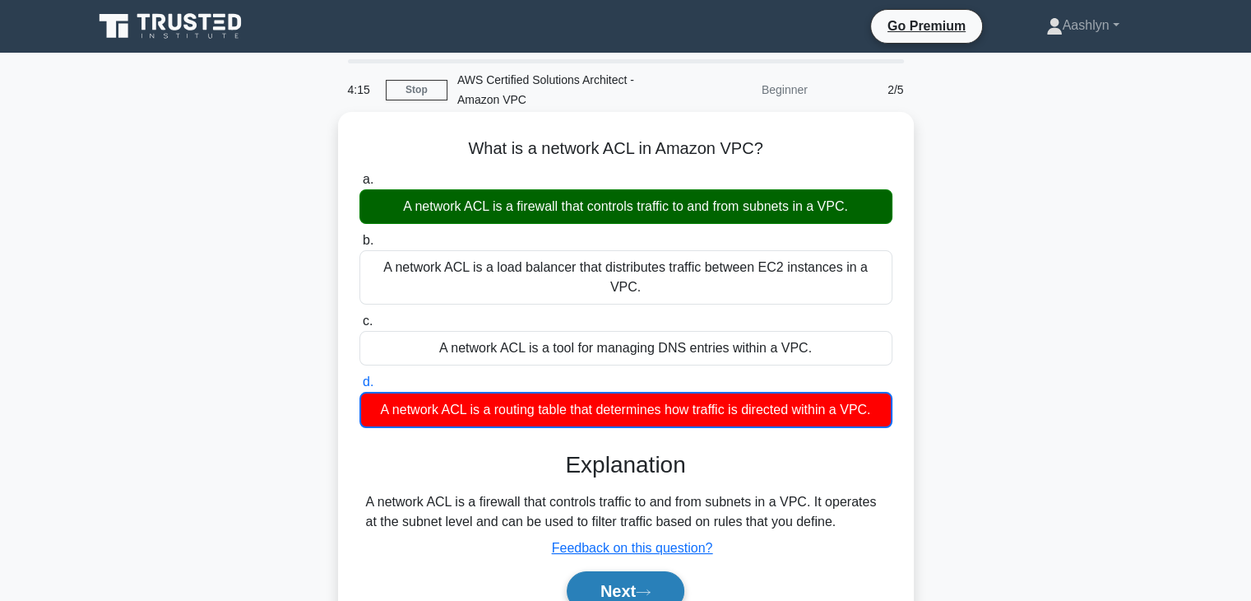
click at [638, 577] on button "Next" at bounding box center [626, 590] width 118 height 39
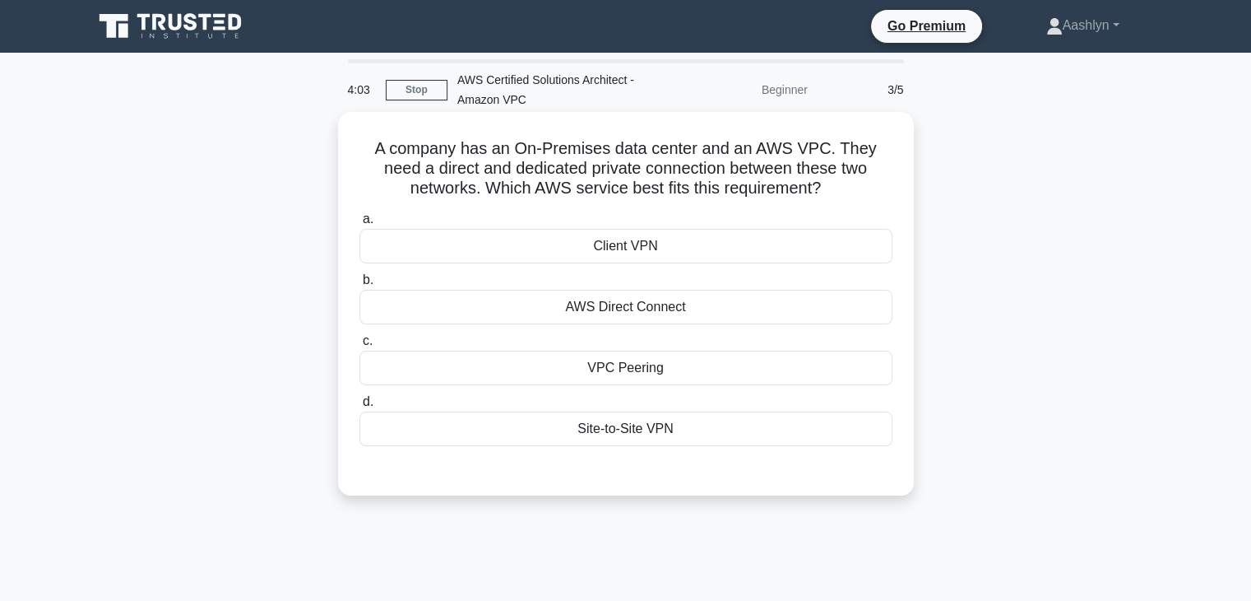
click at [619, 360] on div "VPC Peering" at bounding box center [626, 368] width 533 height 35
click at [360, 346] on input "c. VPC Peering" at bounding box center [360, 341] width 0 height 11
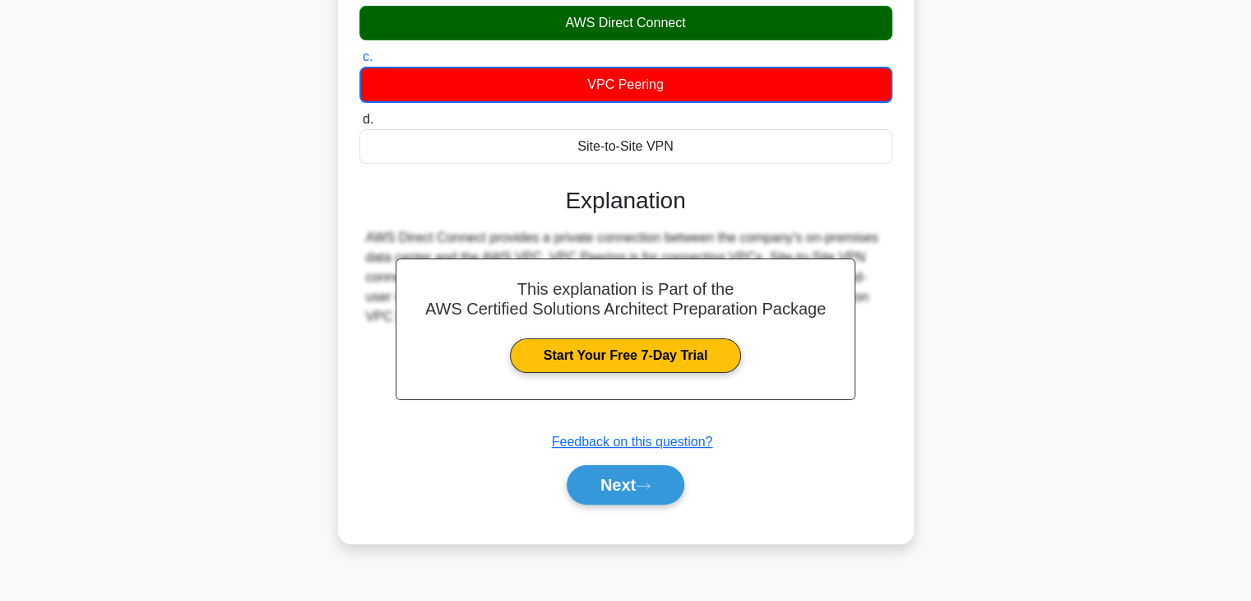
scroll to position [289, 0]
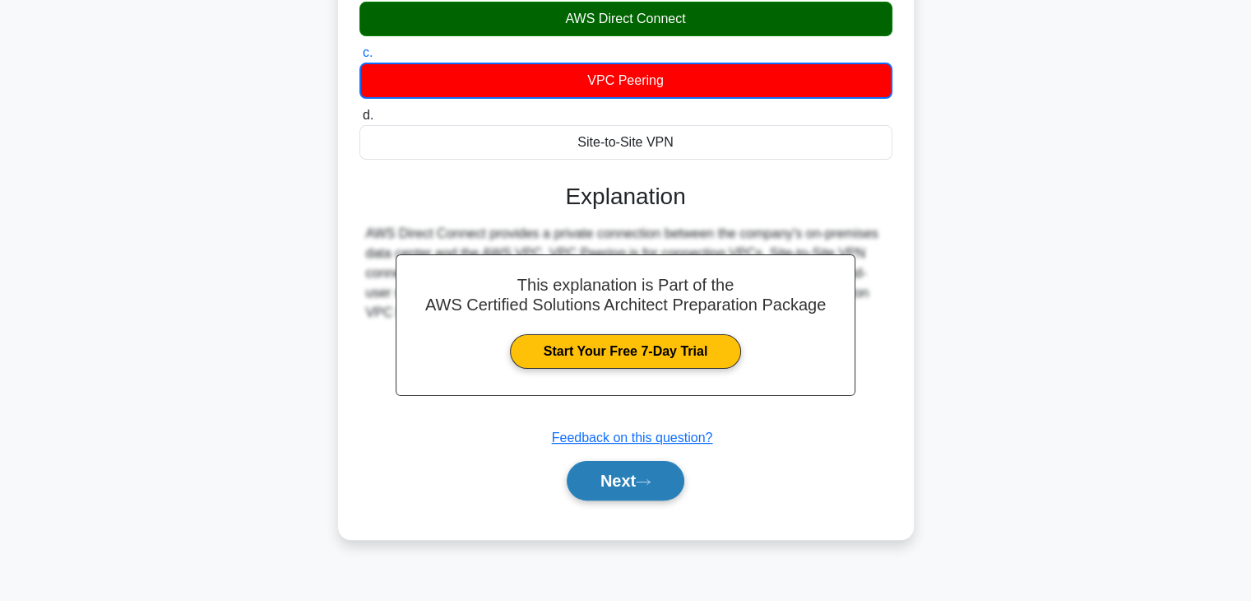
click at [664, 478] on button "Next" at bounding box center [626, 480] width 118 height 39
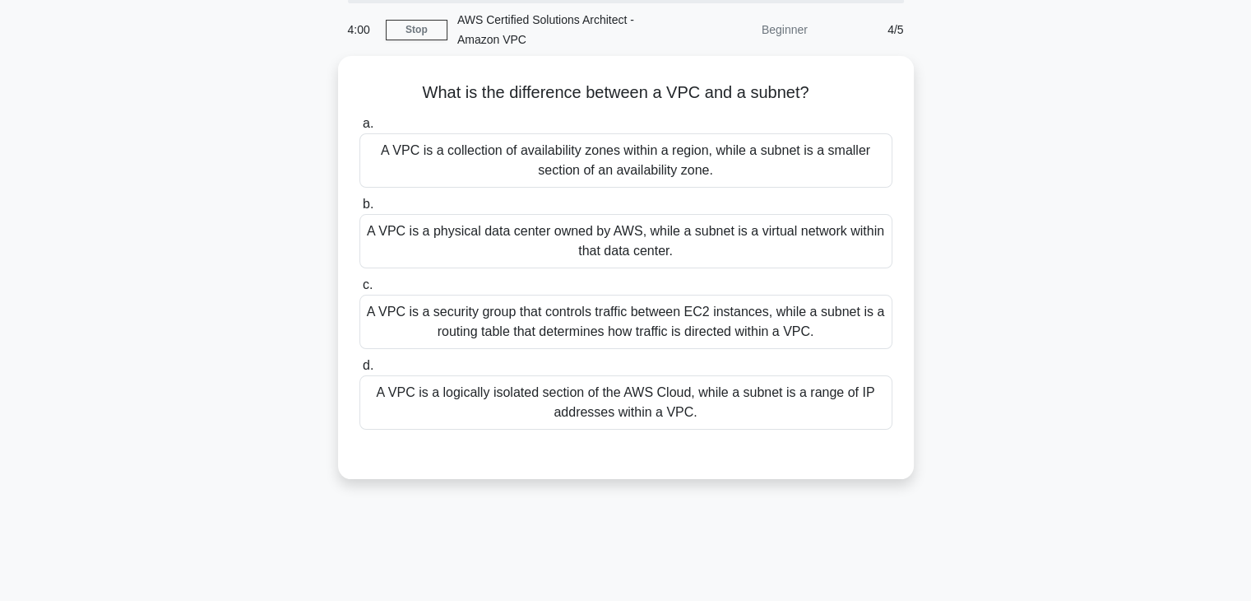
scroll to position [42, 0]
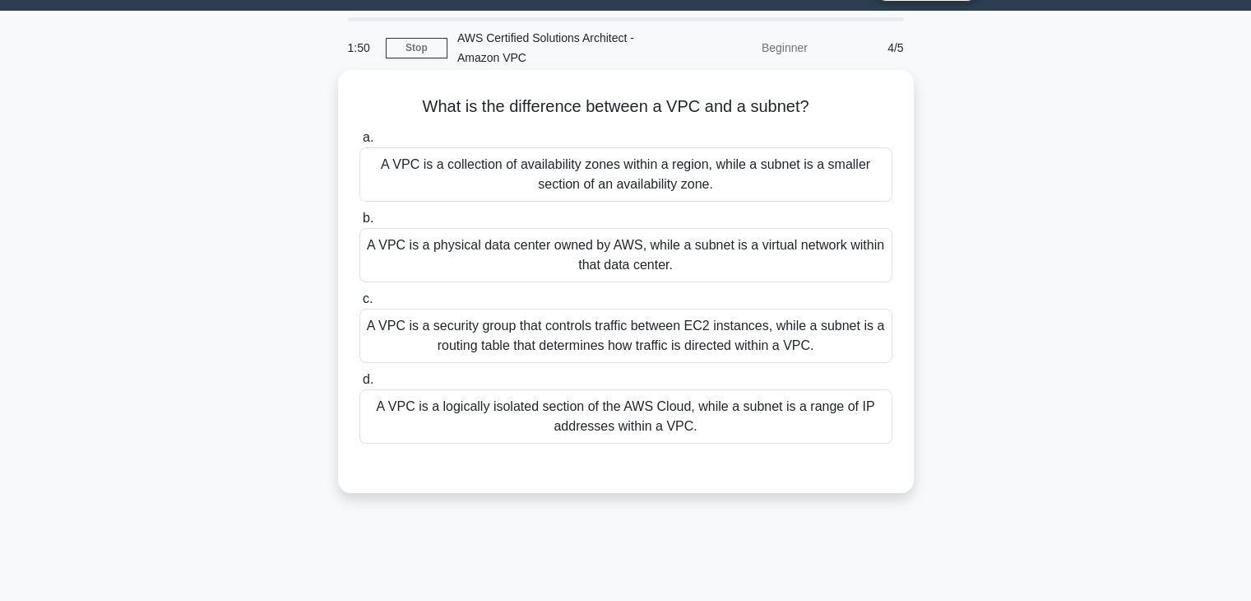
click at [668, 425] on div "A VPC is a logically isolated section of the AWS Cloud, while a subnet is a ran…" at bounding box center [626, 416] width 533 height 54
click at [360, 385] on input "d. A VPC is a logically isolated section of the AWS Cloud, while a subnet is a …" at bounding box center [360, 379] width 0 height 11
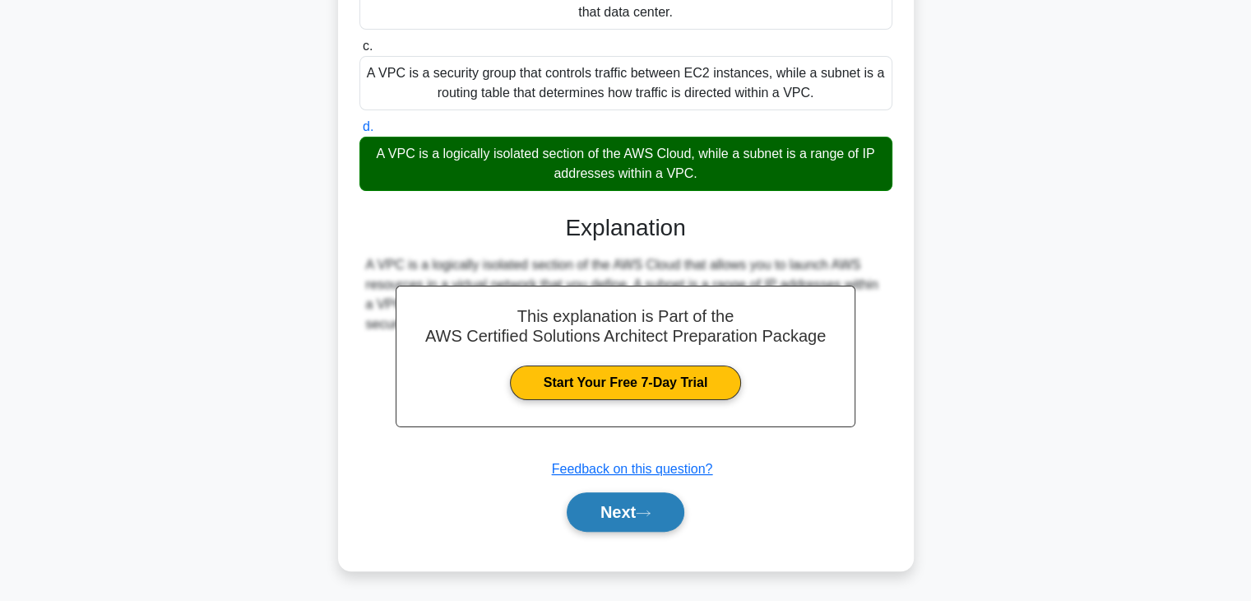
click at [638, 503] on button "Next" at bounding box center [626, 511] width 118 height 39
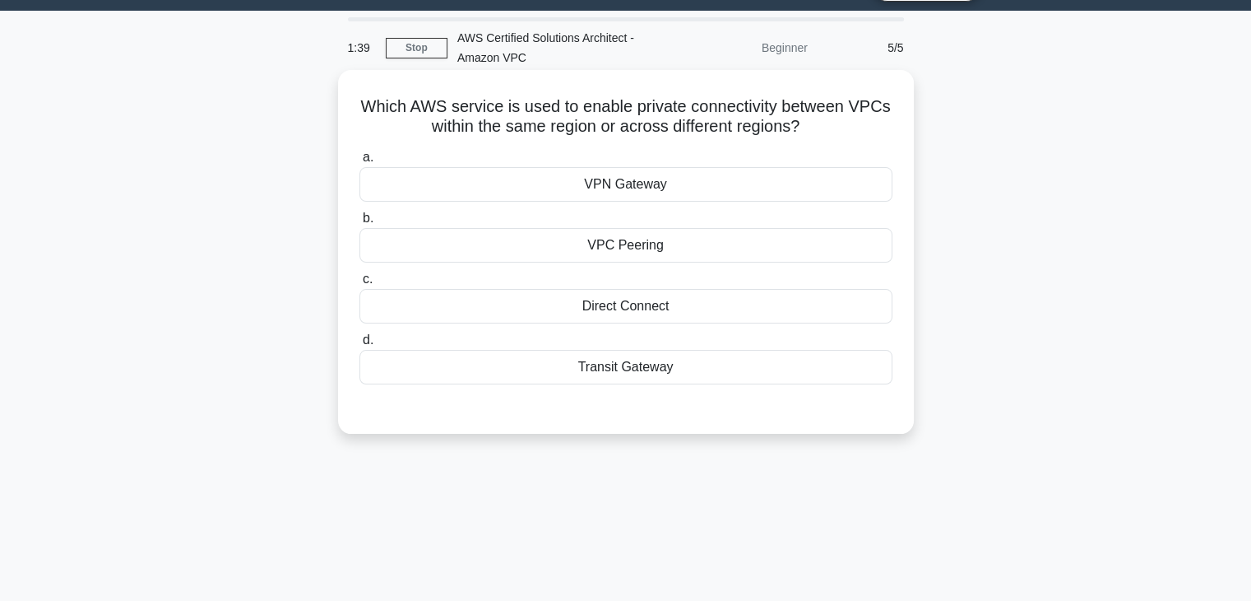
click at [667, 244] on div "VPC Peering" at bounding box center [626, 245] width 533 height 35
click at [360, 224] on input "b. VPC Peering" at bounding box center [360, 218] width 0 height 11
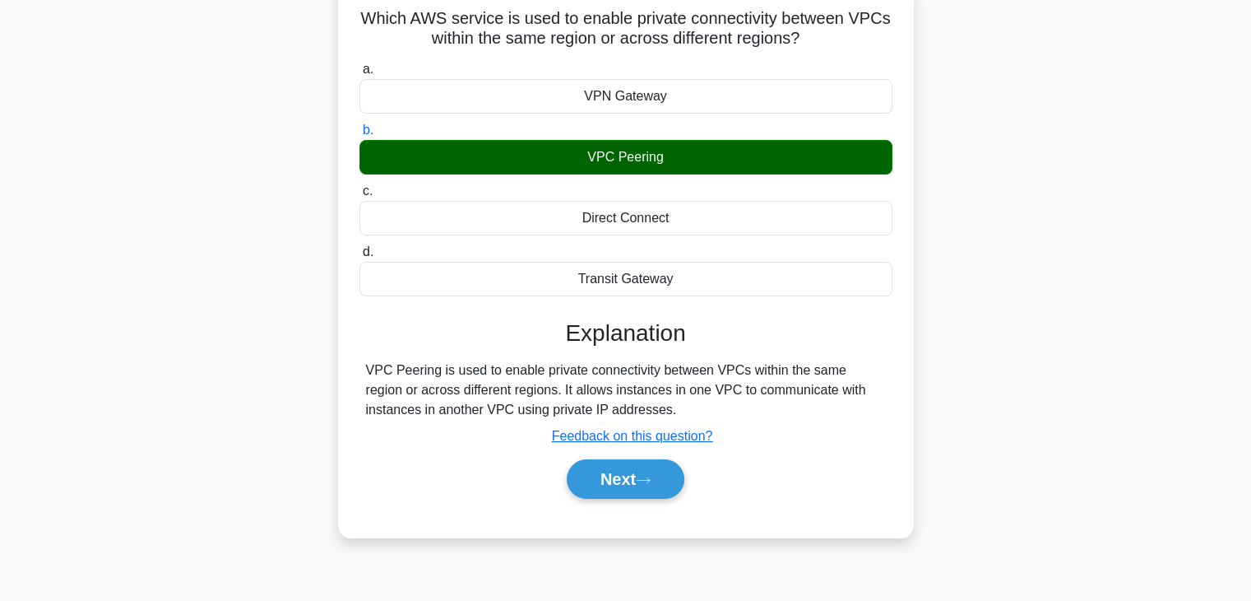
scroll to position [289, 0]
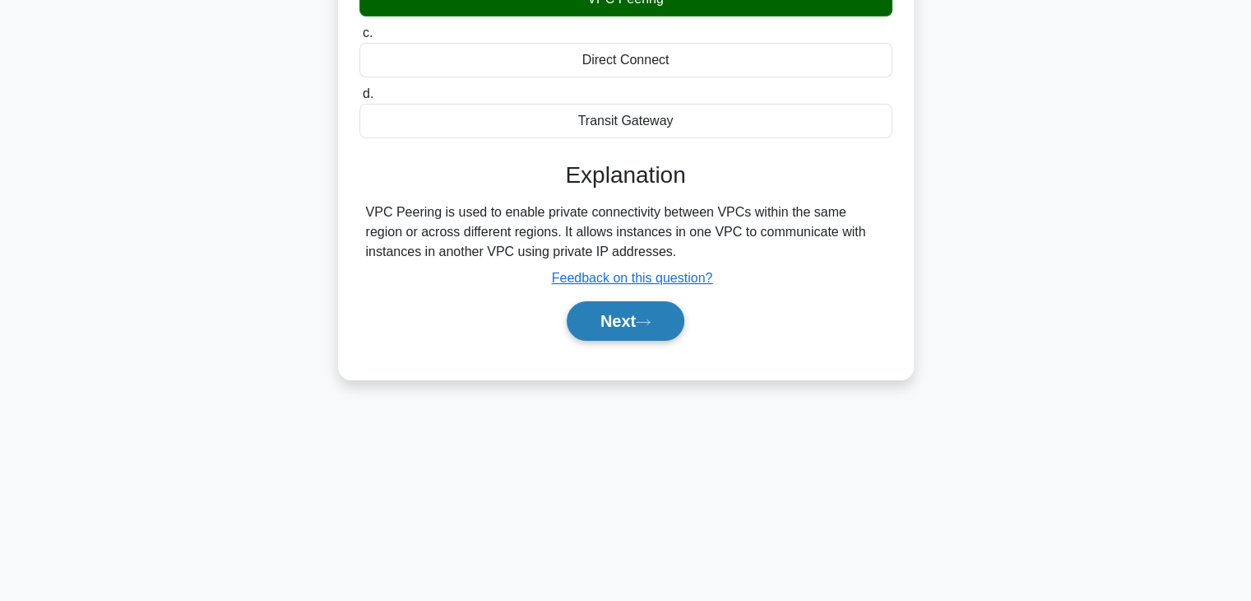
click at [639, 325] on button "Next" at bounding box center [626, 320] width 118 height 39
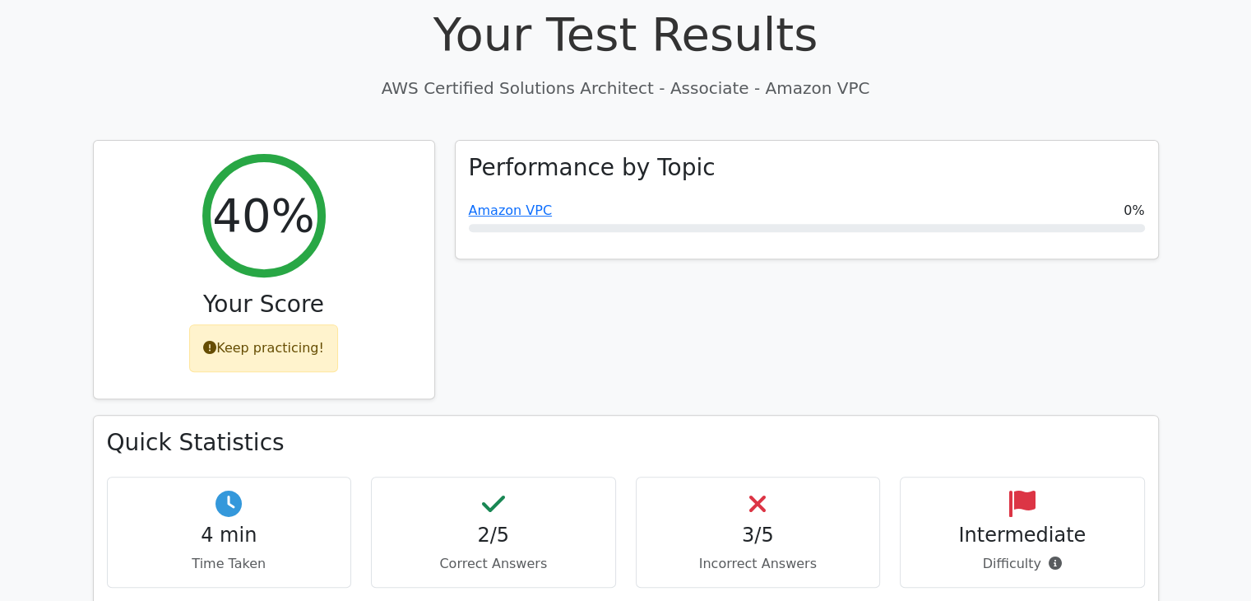
scroll to position [823, 0]
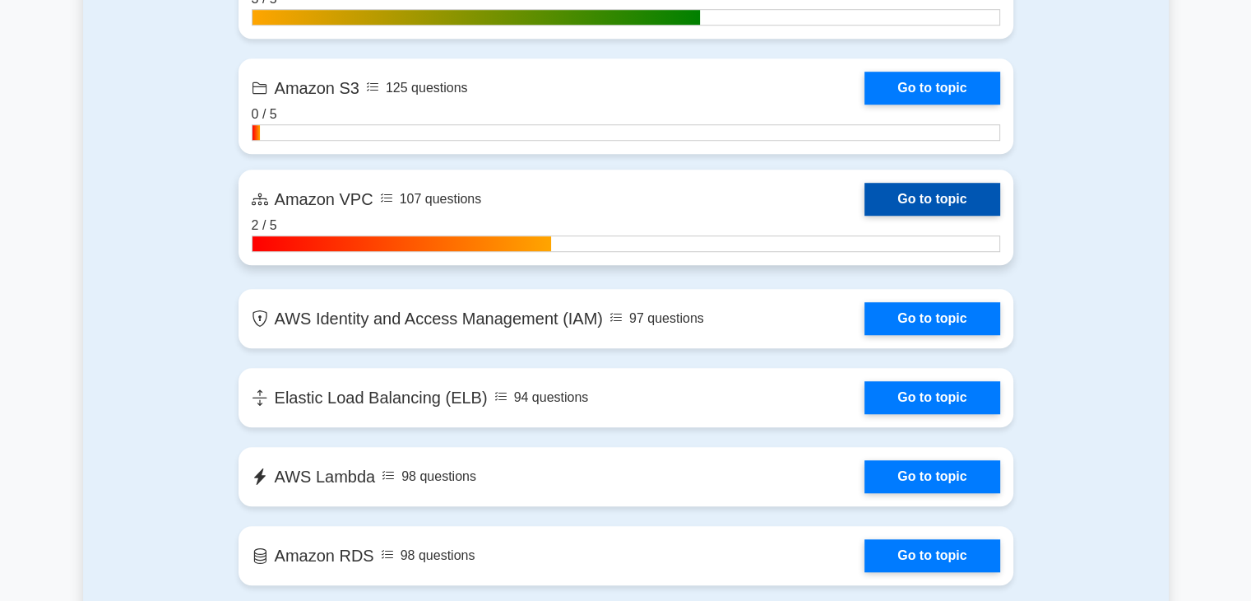
scroll to position [1256, 0]
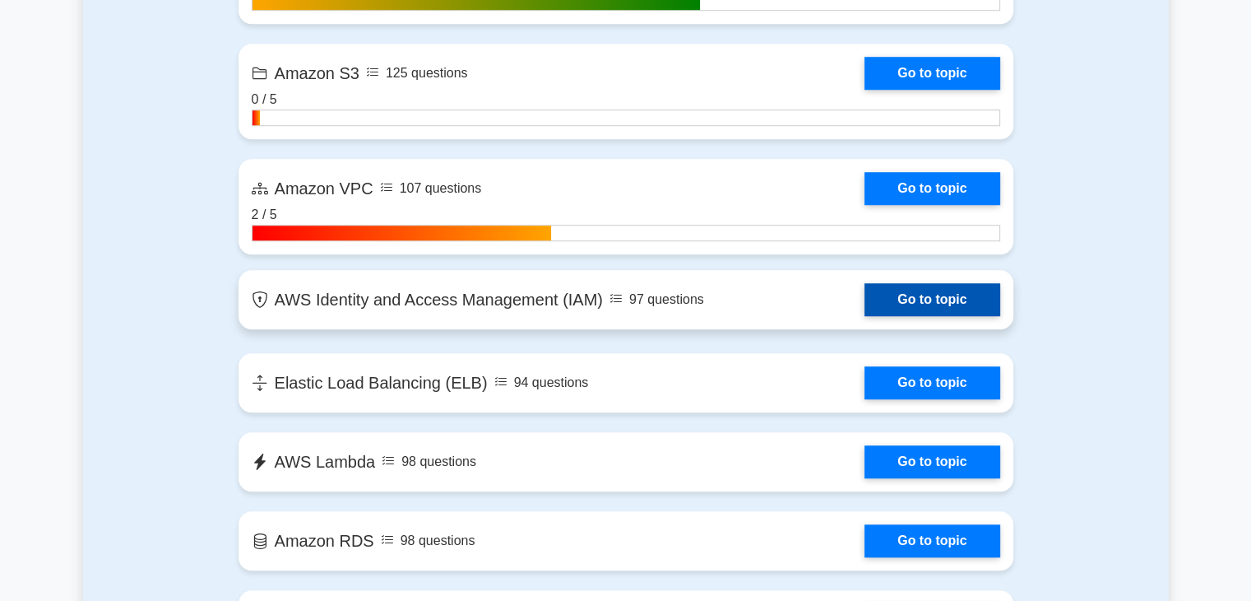
click at [917, 304] on link "Go to topic" at bounding box center [932, 299] width 135 height 33
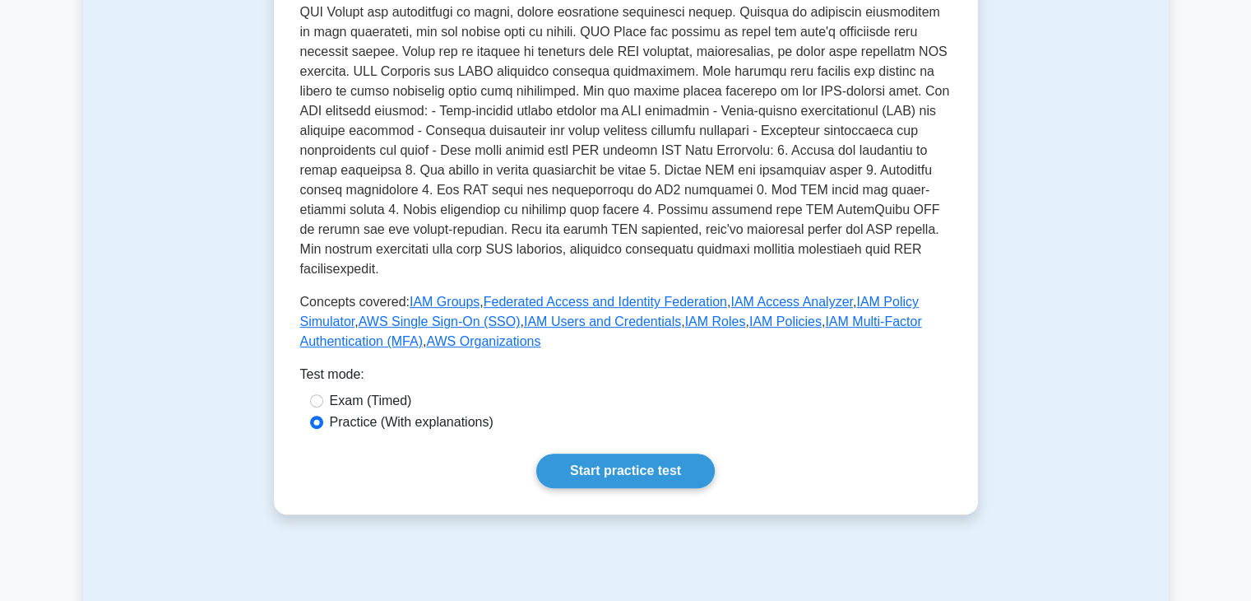
scroll to position [494, 0]
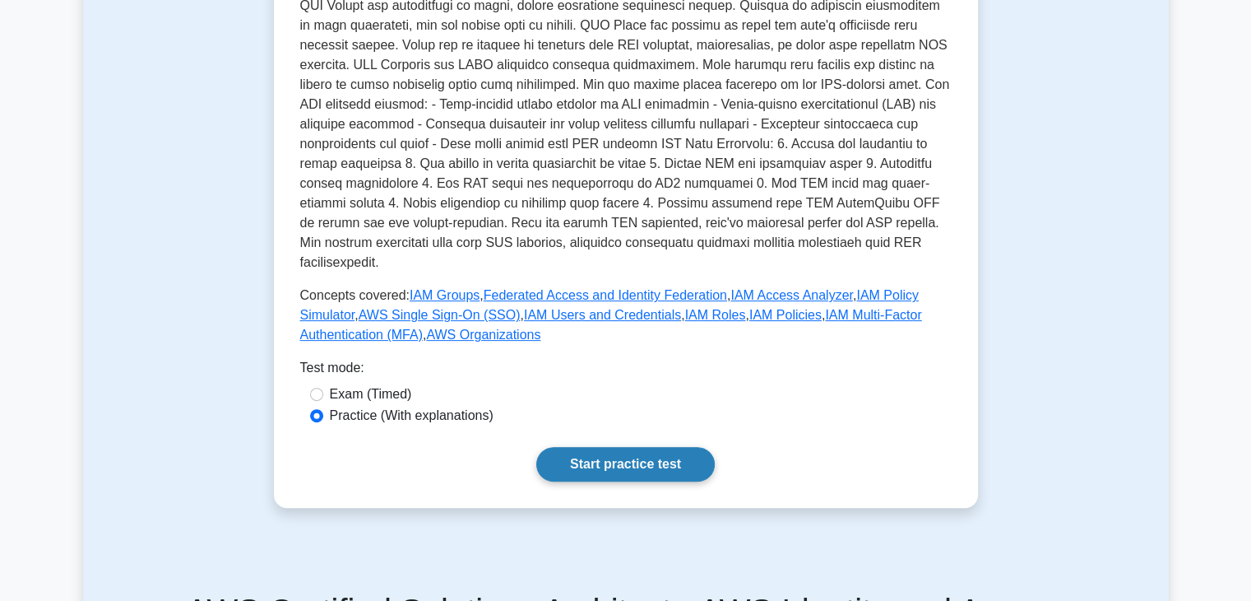
click at [672, 447] on link "Start practice test" at bounding box center [625, 464] width 179 height 35
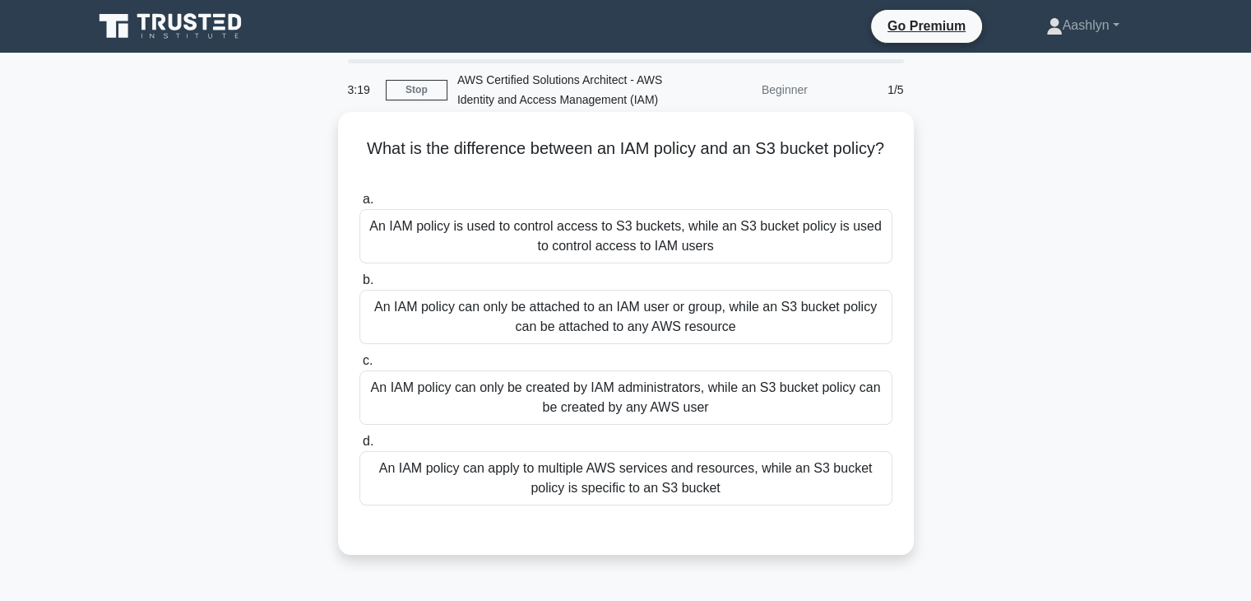
click at [678, 327] on div "An IAM policy can only be attached to an IAM user or group, while an S3 bucket …" at bounding box center [626, 317] width 533 height 54
click at [360, 286] on input "b. An IAM policy can only be attached to an IAM user or group, while an S3 buck…" at bounding box center [360, 280] width 0 height 11
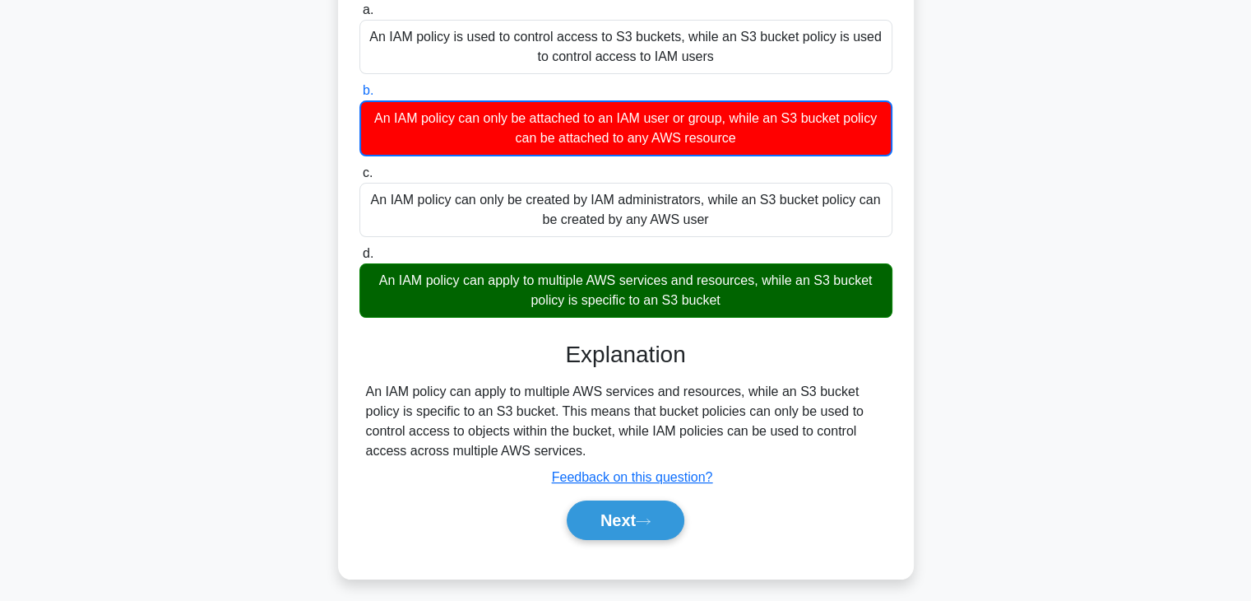
scroll to position [247, 0]
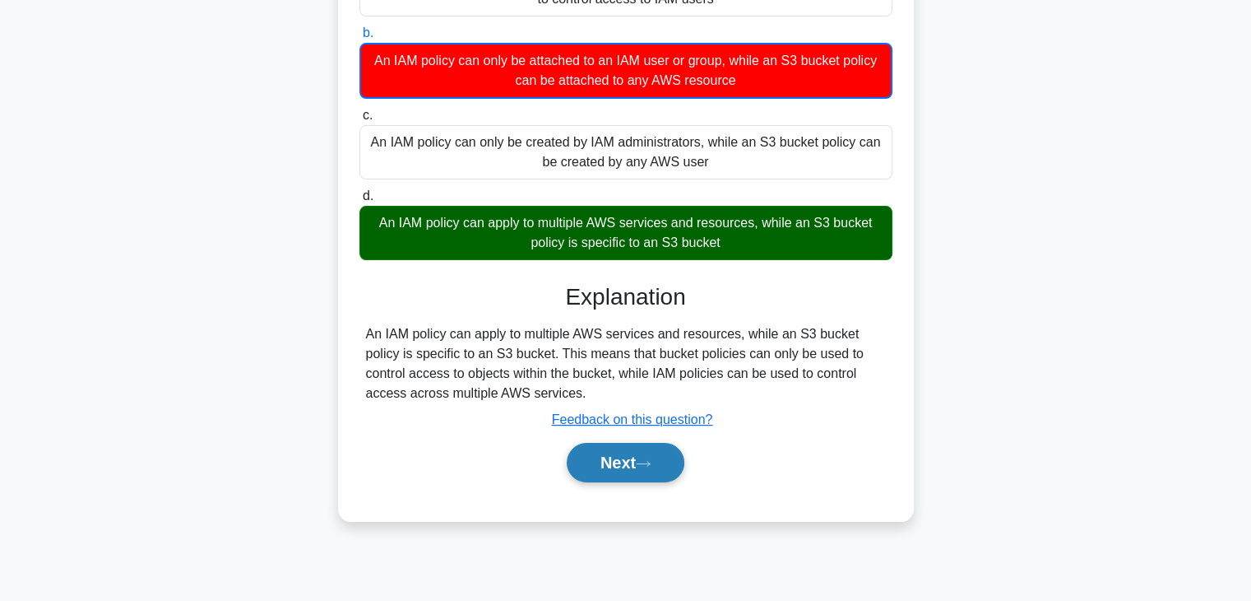
click at [630, 473] on button "Next" at bounding box center [626, 462] width 118 height 39
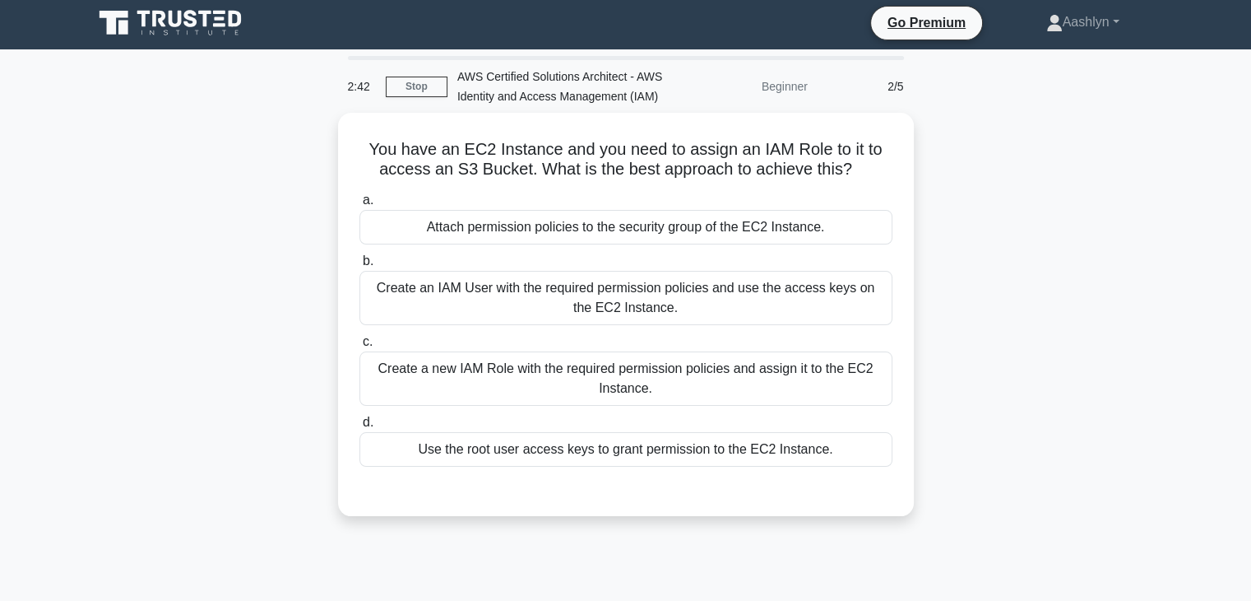
scroll to position [0, 0]
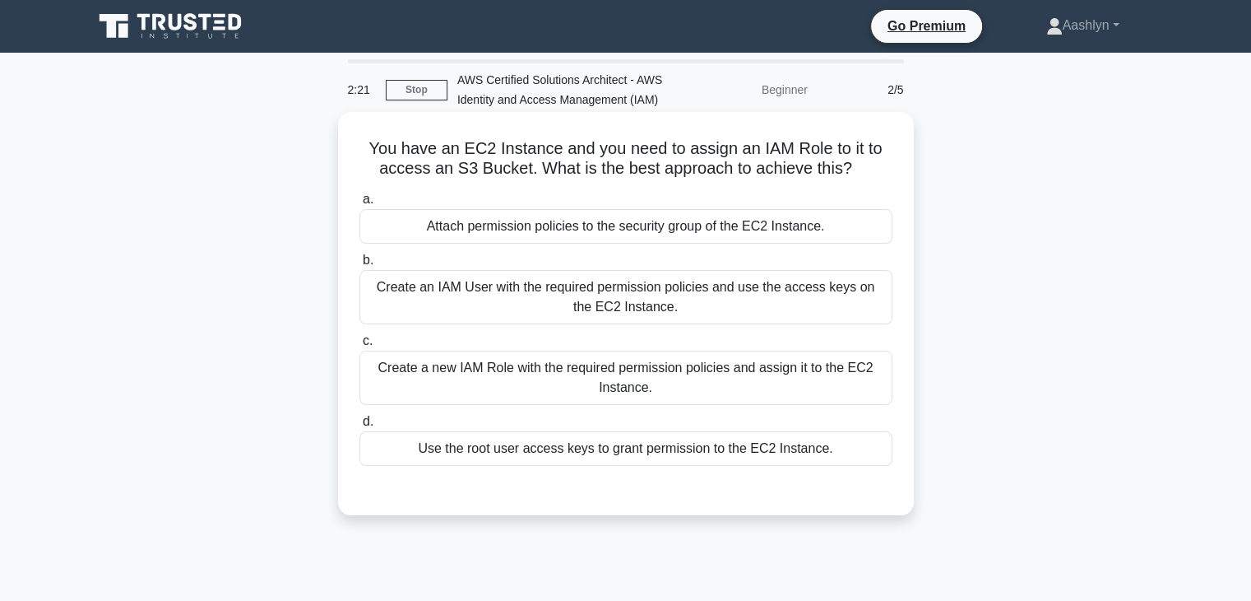
click at [583, 388] on div "Create a new IAM Role with the required permission policies and assign it to th…" at bounding box center [626, 378] width 533 height 54
click at [360, 346] on input "c. Create a new IAM Role with the required permission policies and assign it to…" at bounding box center [360, 341] width 0 height 11
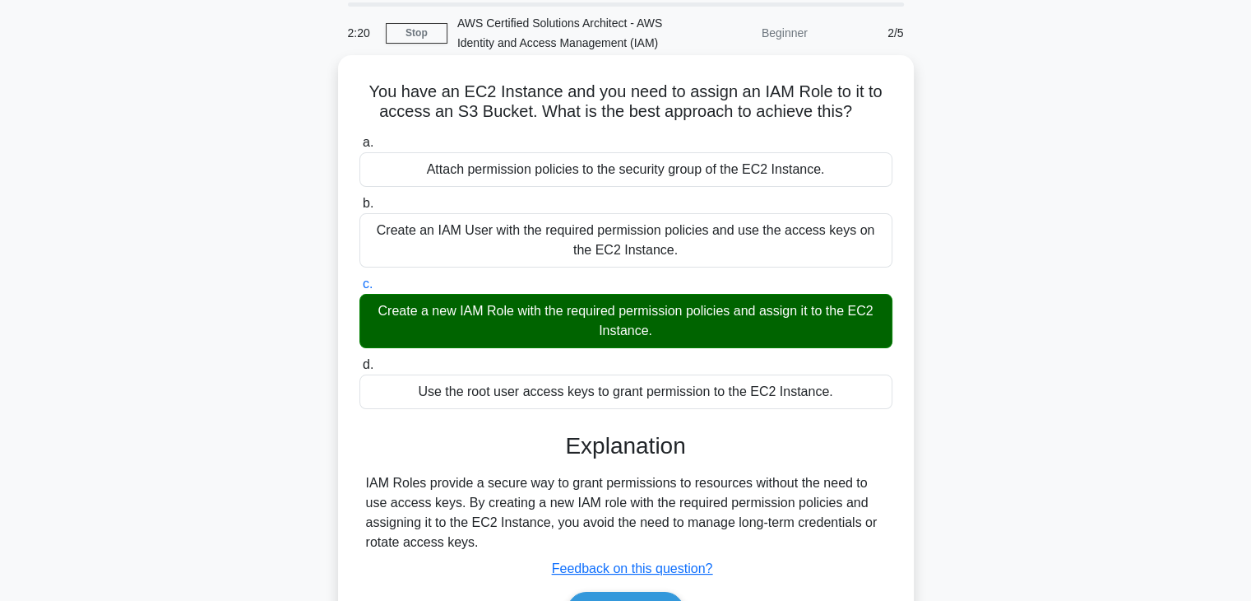
scroll to position [289, 0]
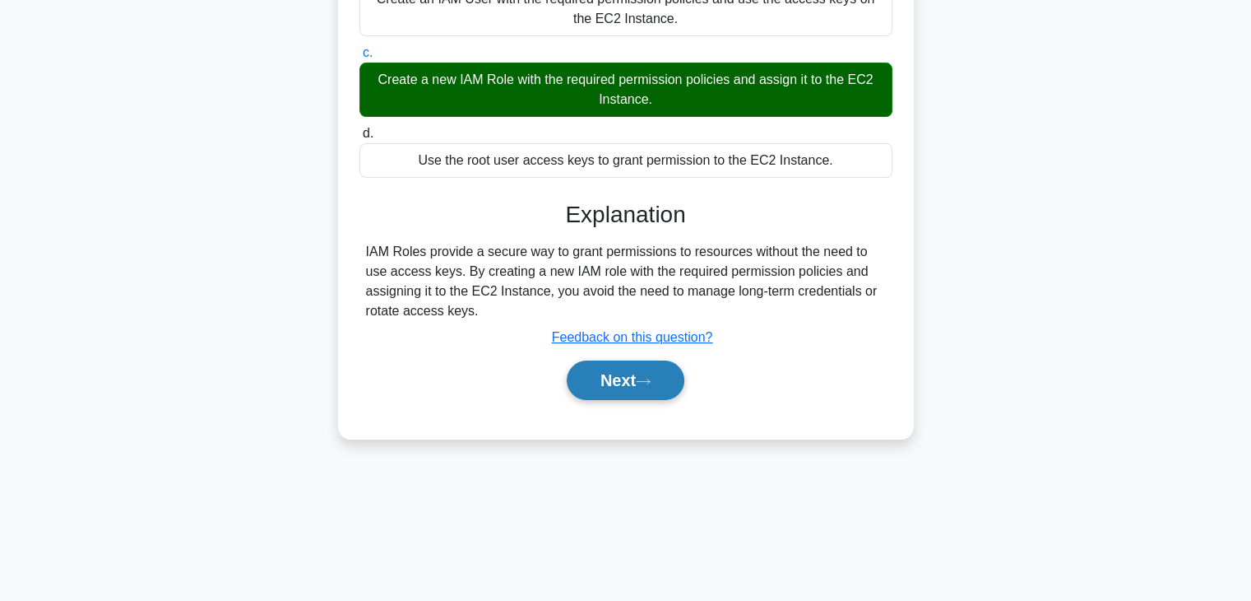
click at [594, 382] on button "Next" at bounding box center [626, 379] width 118 height 39
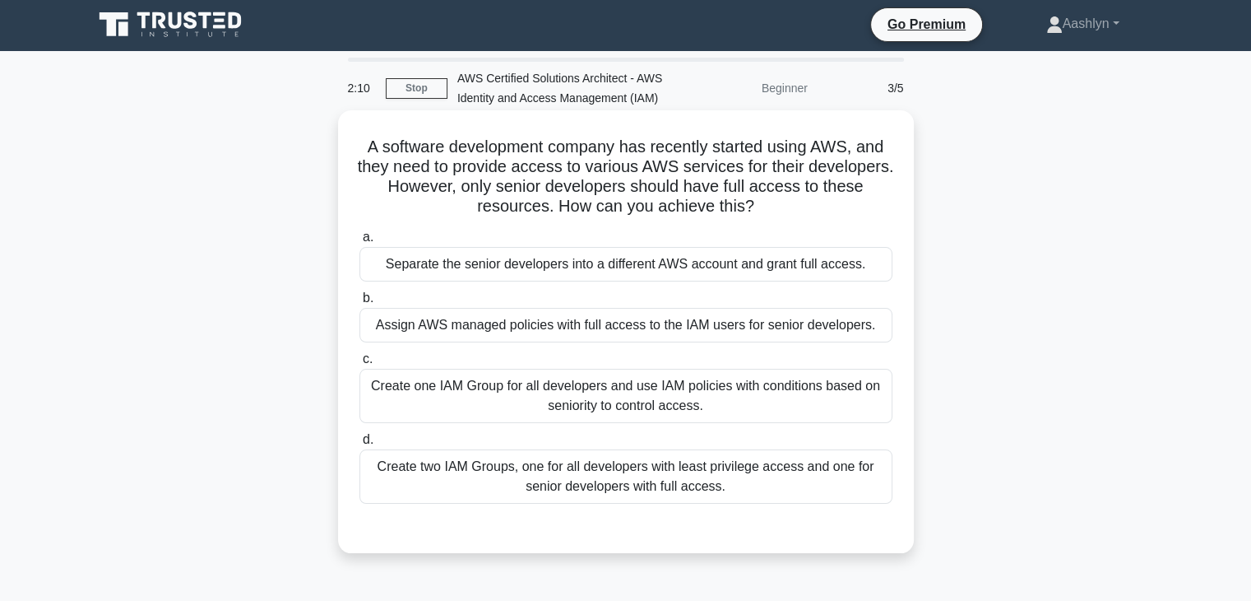
scroll to position [0, 0]
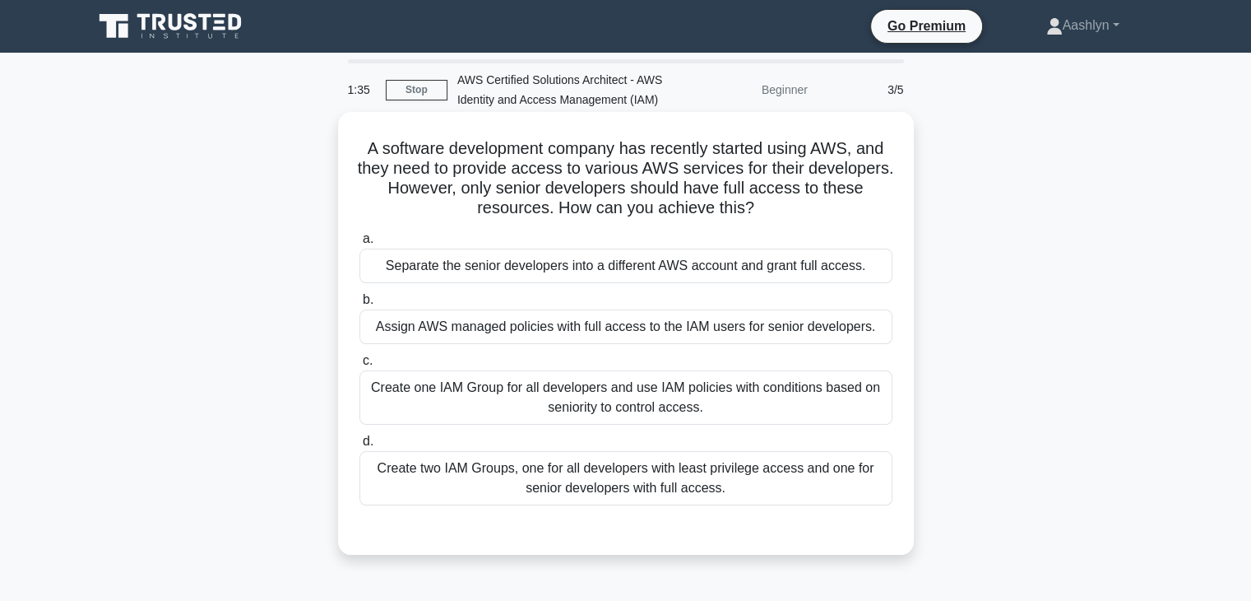
click at [652, 325] on div "Assign AWS managed policies with full access to the IAM users for senior develo…" at bounding box center [626, 326] width 533 height 35
click at [360, 305] on input "b. Assign AWS managed policies with full access to the IAM users for senior dev…" at bounding box center [360, 300] width 0 height 11
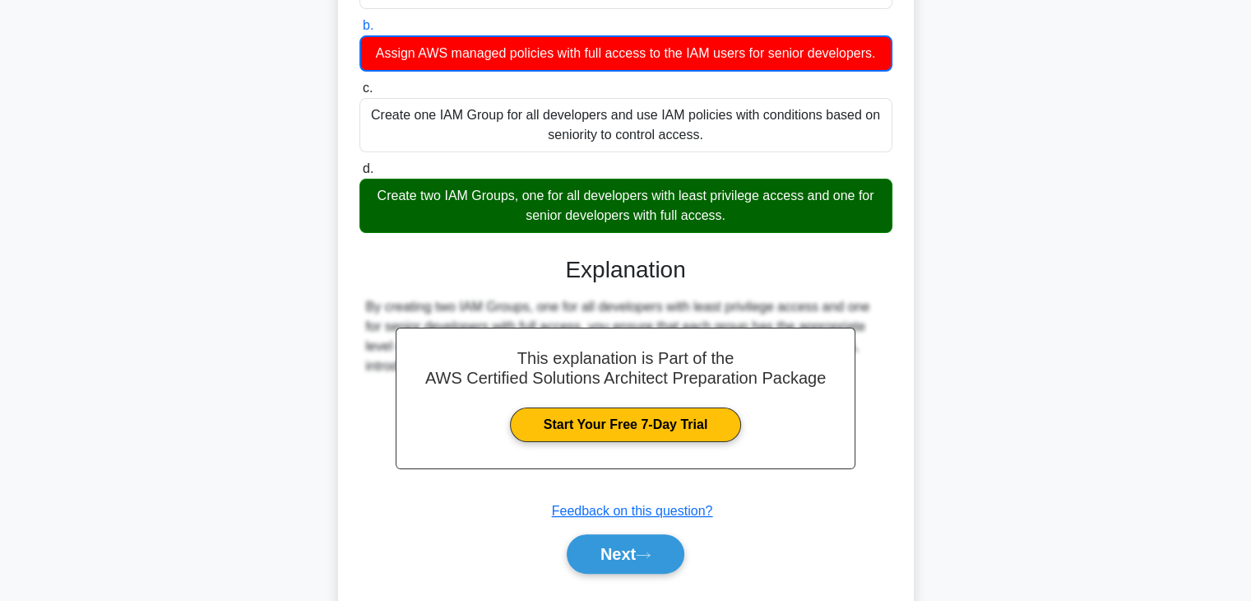
scroll to position [316, 0]
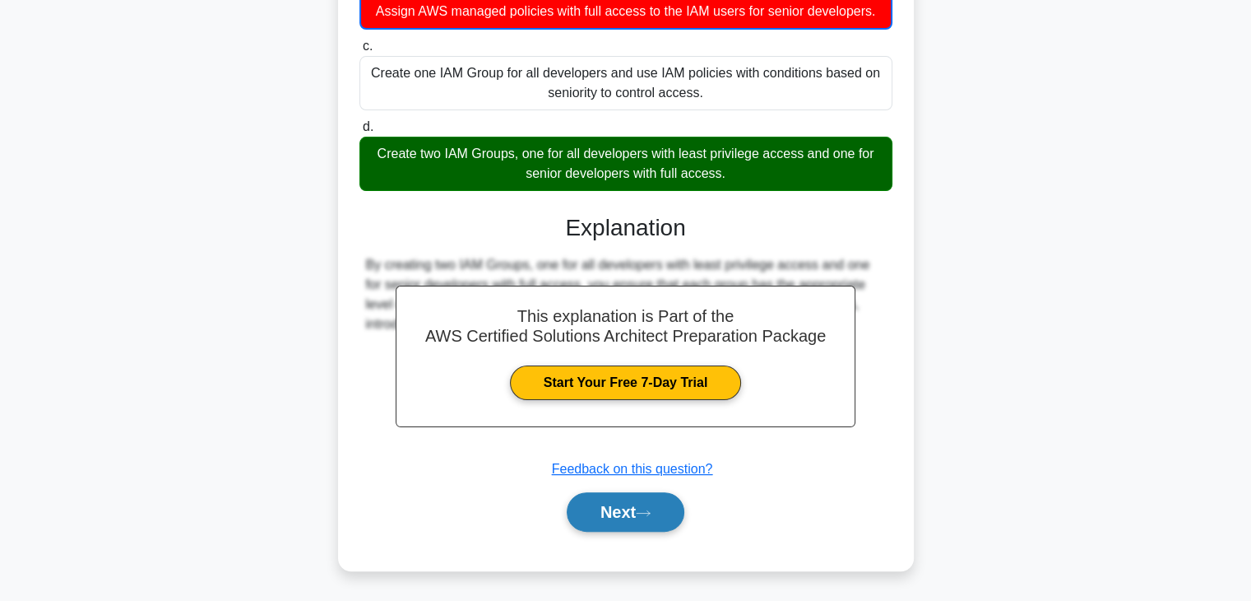
click at [650, 510] on icon at bounding box center [643, 512] width 15 height 9
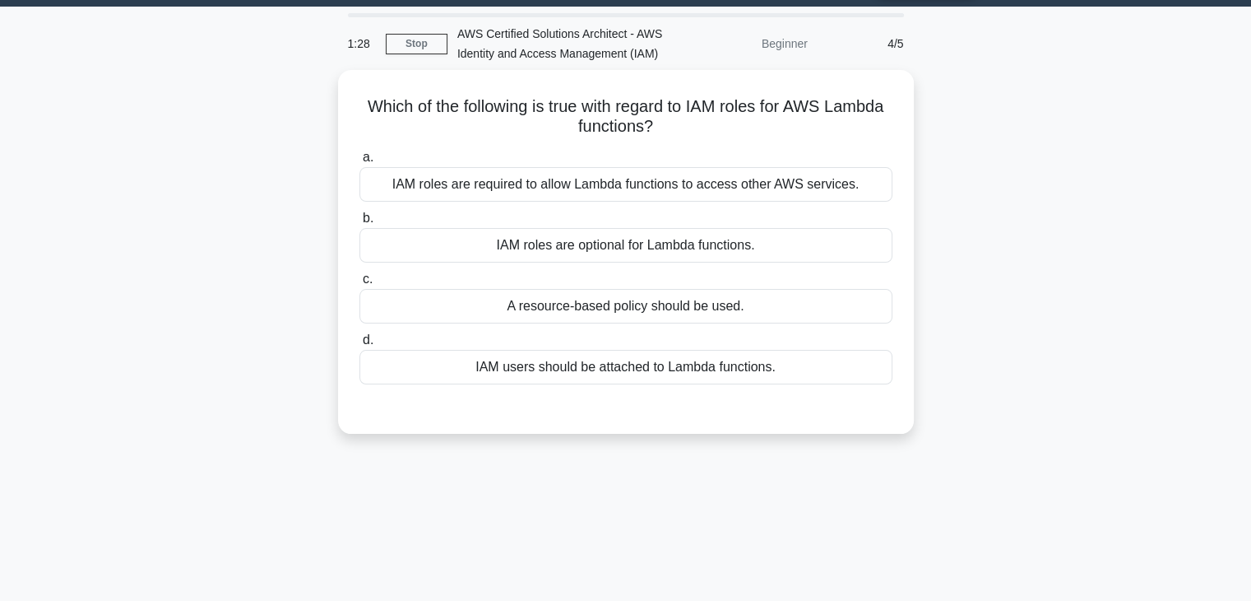
scroll to position [42, 0]
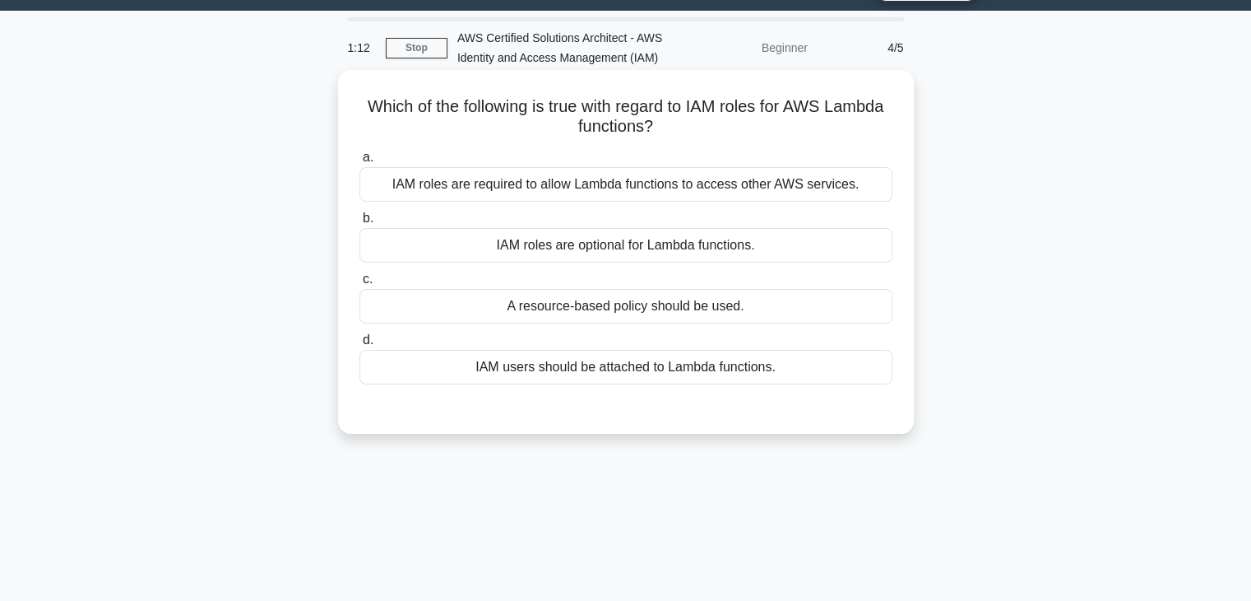
click at [826, 188] on div "IAM roles are required to allow Lambda functions to access other AWS services." at bounding box center [626, 184] width 533 height 35
click at [360, 163] on input "a. IAM roles are required to allow Lambda functions to access other AWS service…" at bounding box center [360, 157] width 0 height 11
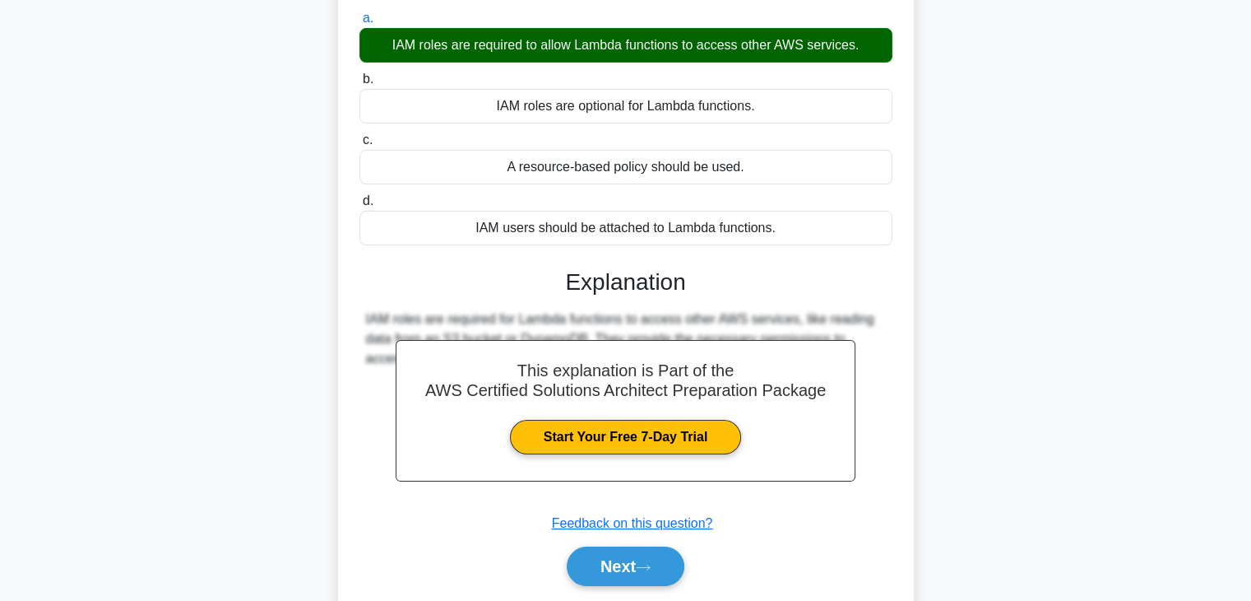
scroll to position [289, 0]
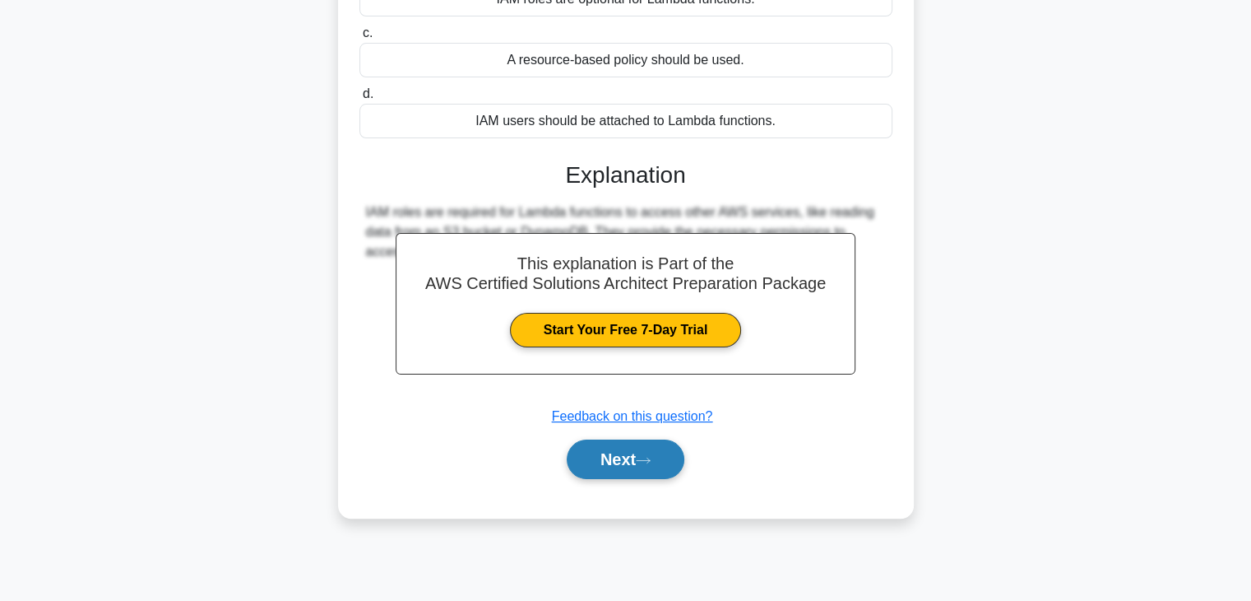
click at [649, 468] on button "Next" at bounding box center [626, 458] width 118 height 39
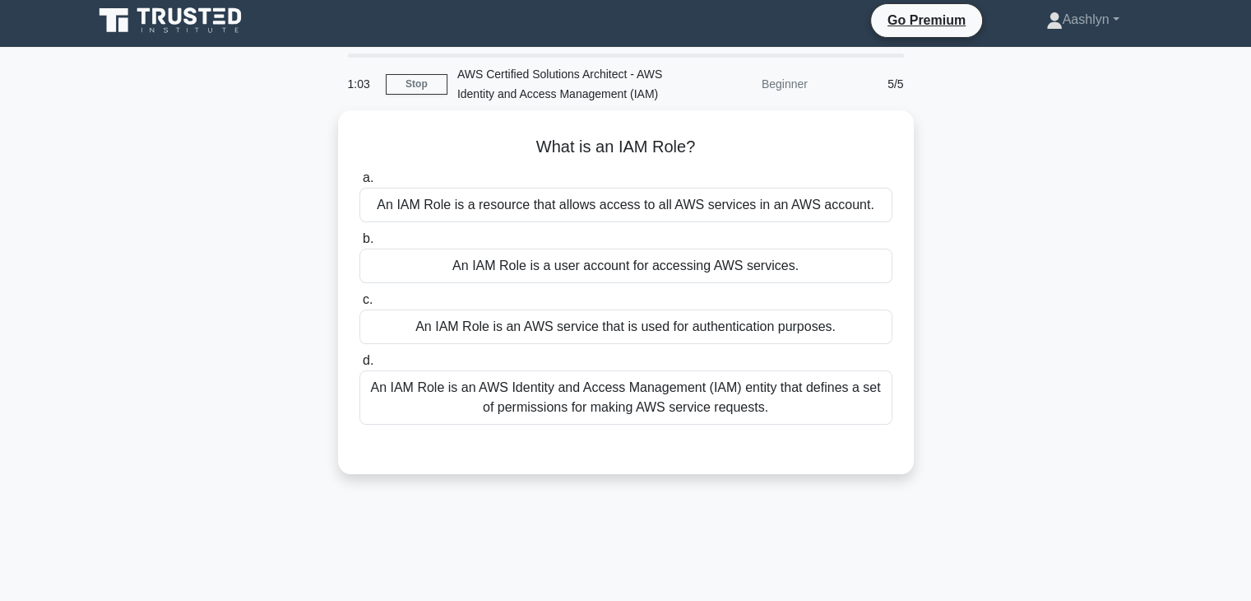
scroll to position [0, 0]
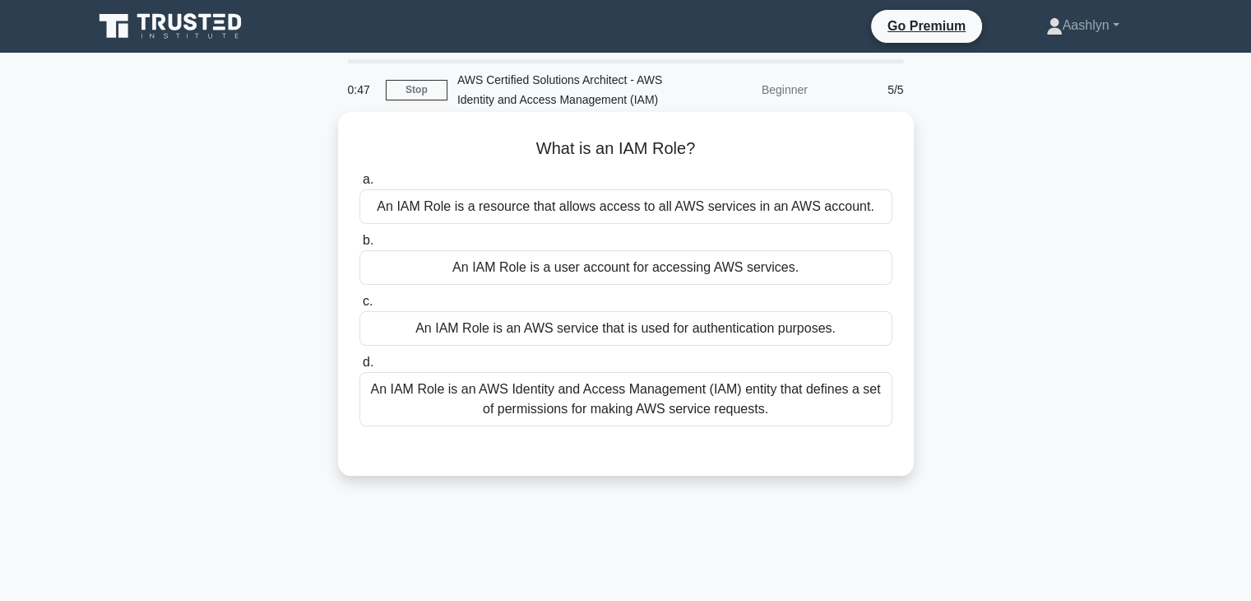
click at [648, 393] on div "An IAM Role is an AWS Identity and Access Management (IAM) entity that defines …" at bounding box center [626, 399] width 533 height 54
click at [360, 368] on input "d. An IAM Role is an AWS Identity and Access Management (IAM) entity that defin…" at bounding box center [360, 362] width 0 height 11
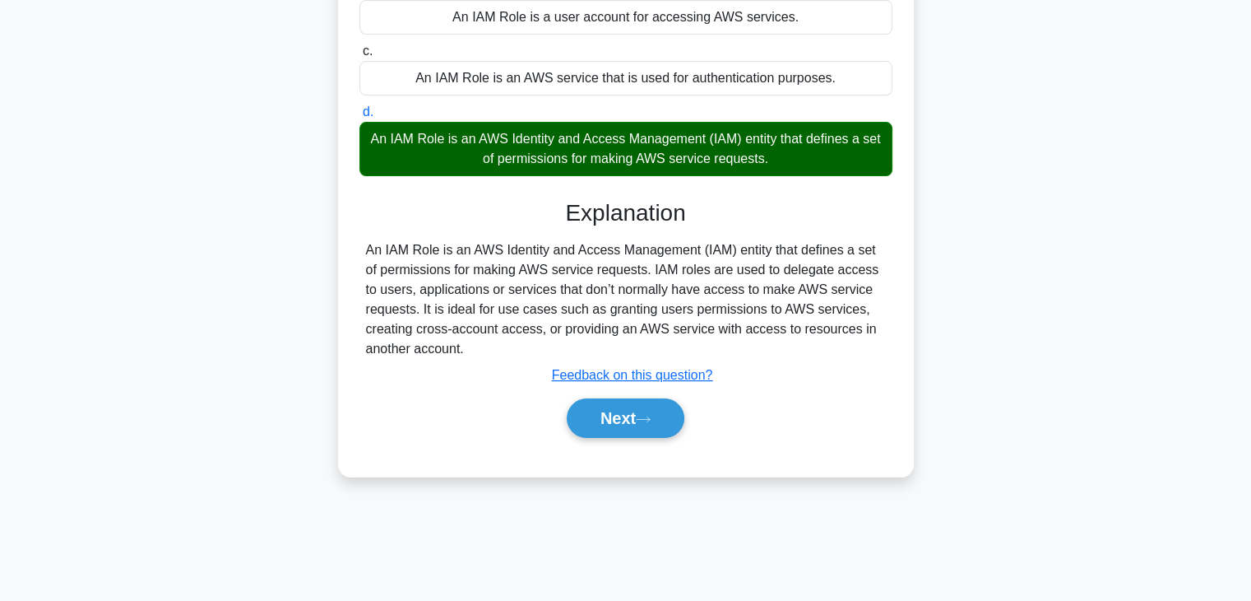
scroll to position [289, 0]
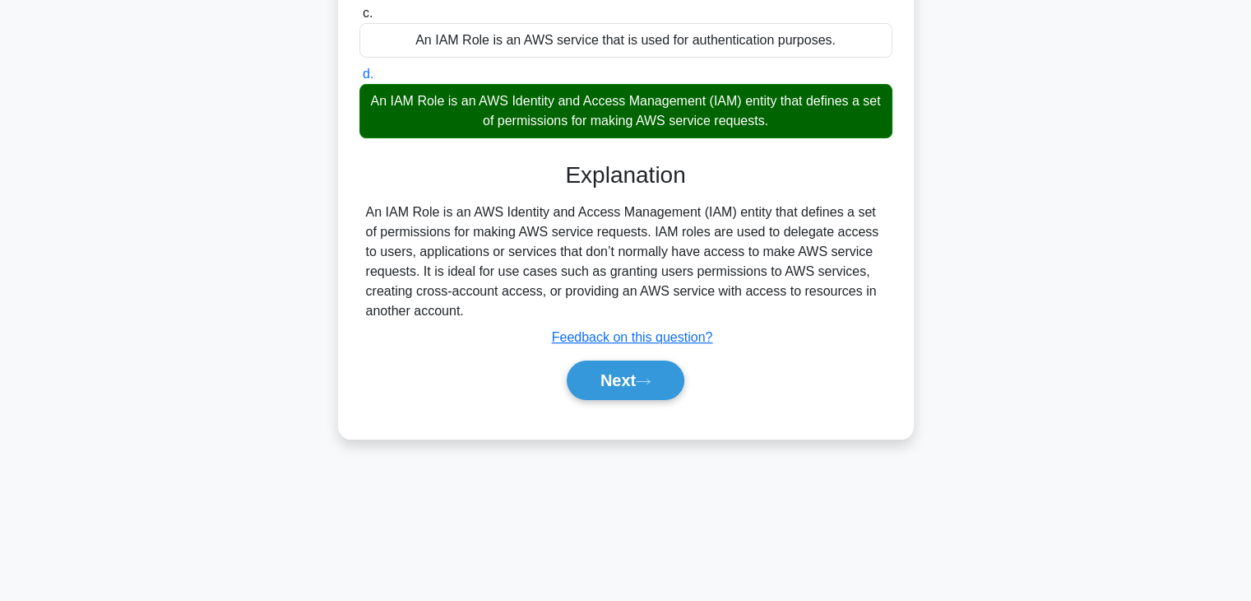
click at [621, 399] on div "Next" at bounding box center [626, 380] width 533 height 53
click at [625, 386] on button "Next" at bounding box center [626, 379] width 118 height 39
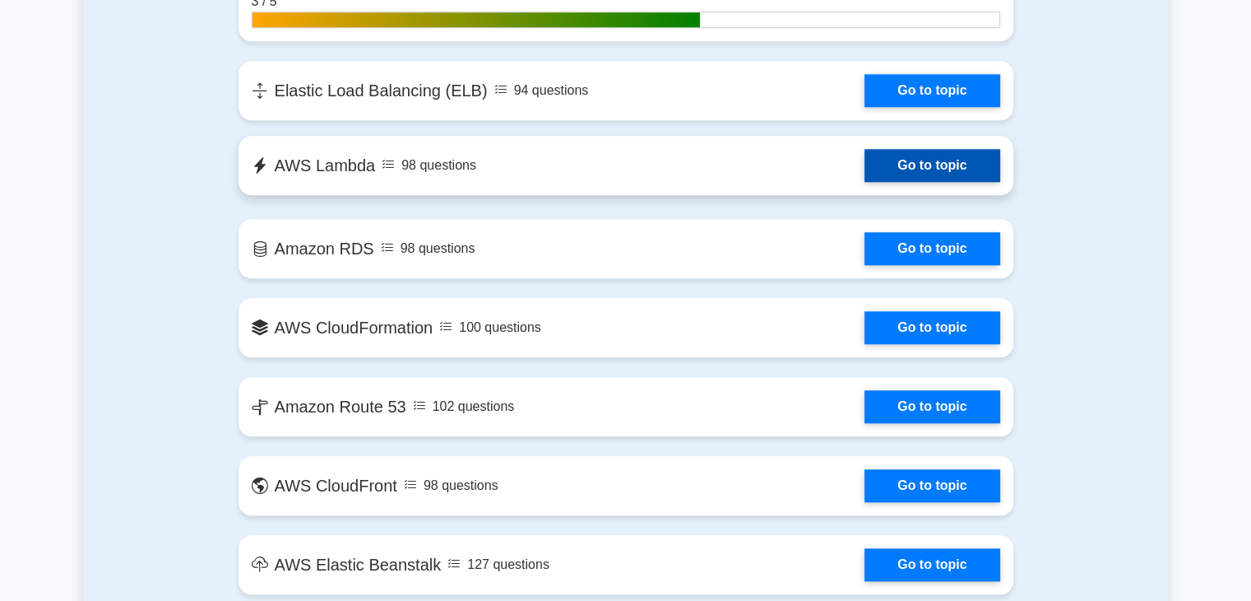
scroll to position [1585, 0]
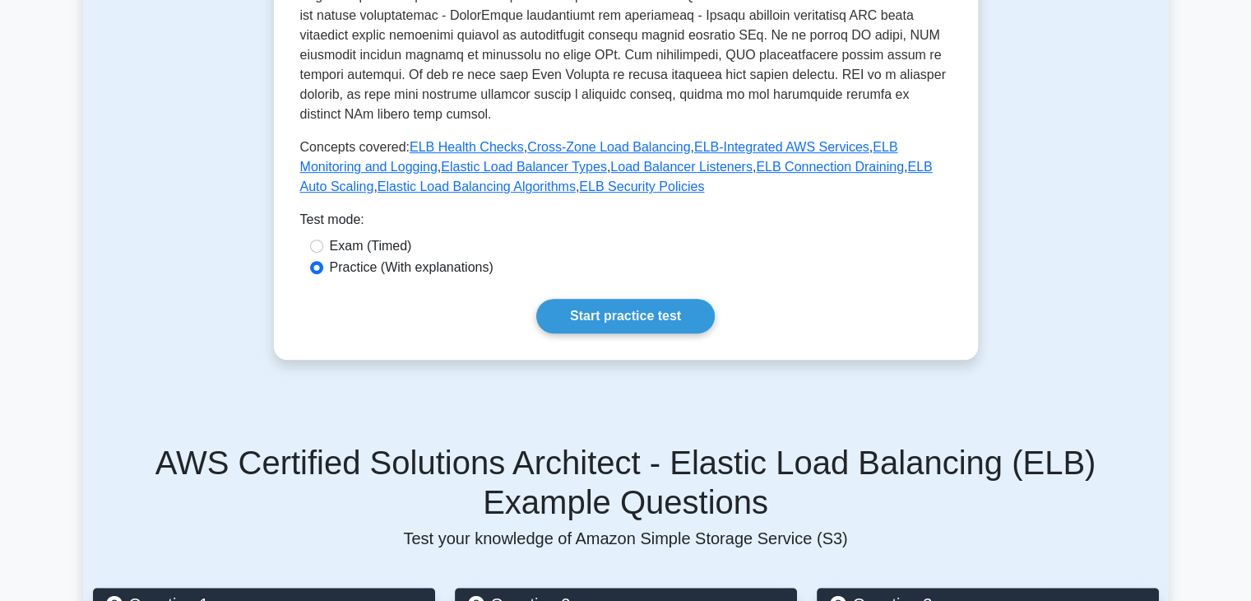
scroll to position [741, 0]
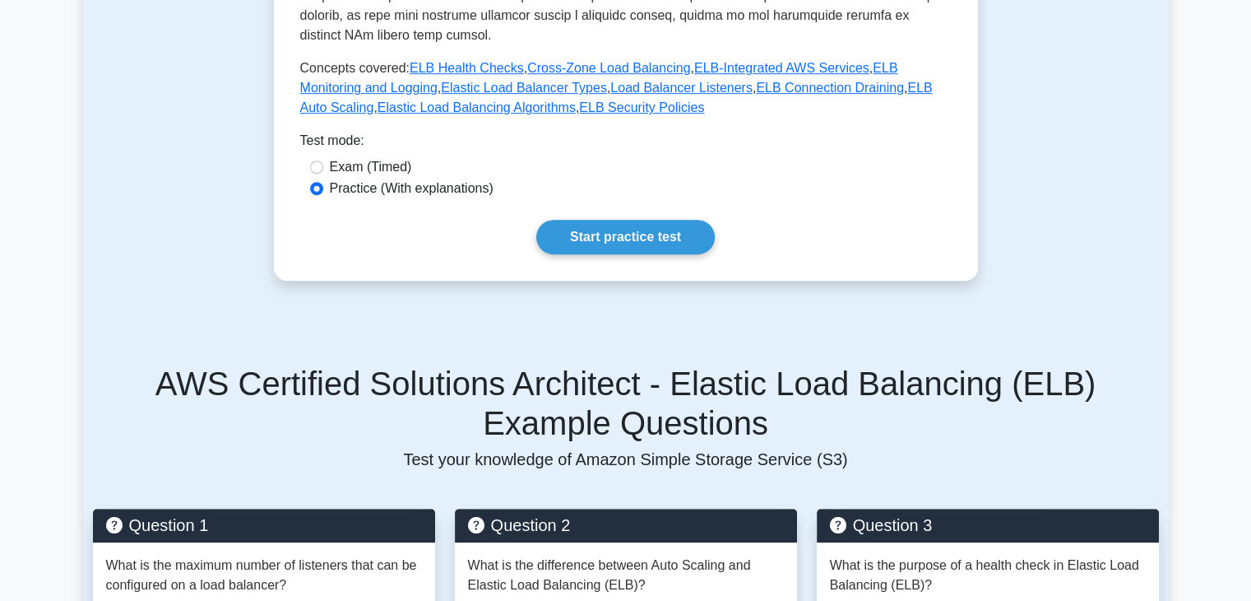
click at [360, 179] on label "Practice (With explanations)" at bounding box center [412, 189] width 164 height 20
click at [323, 182] on input "Practice (With explanations)" at bounding box center [316, 188] width 13 height 13
click at [475, 179] on label "Practice (With explanations)" at bounding box center [412, 189] width 164 height 20
click at [323, 182] on input "Practice (With explanations)" at bounding box center [316, 188] width 13 height 13
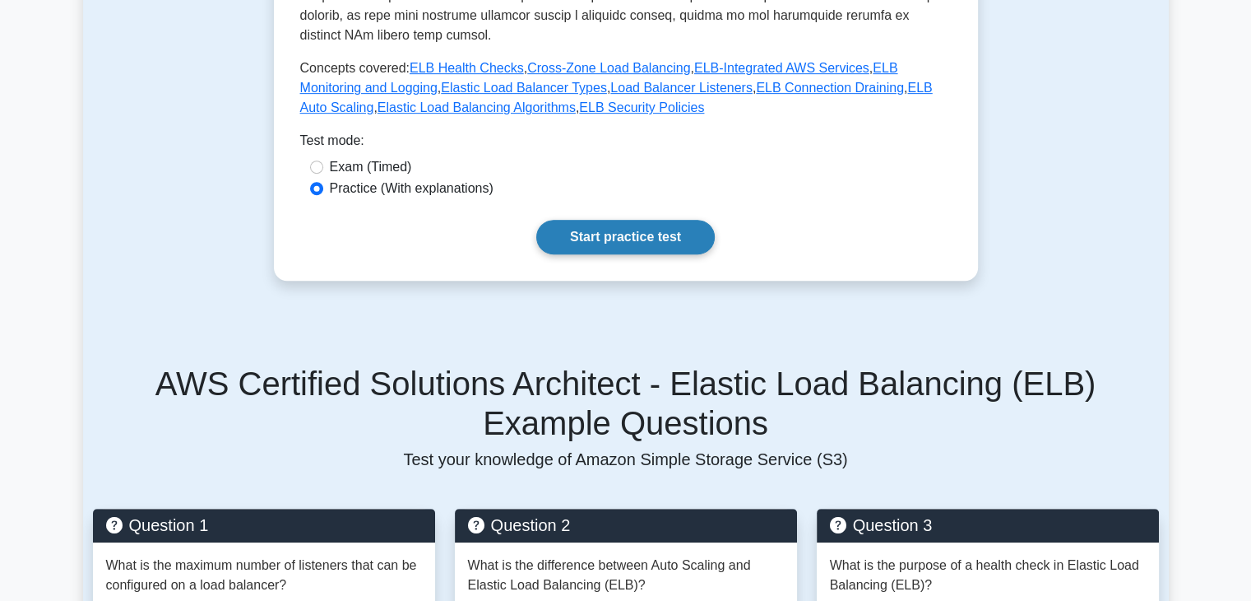
click at [578, 221] on link "Start practice test" at bounding box center [625, 237] width 179 height 35
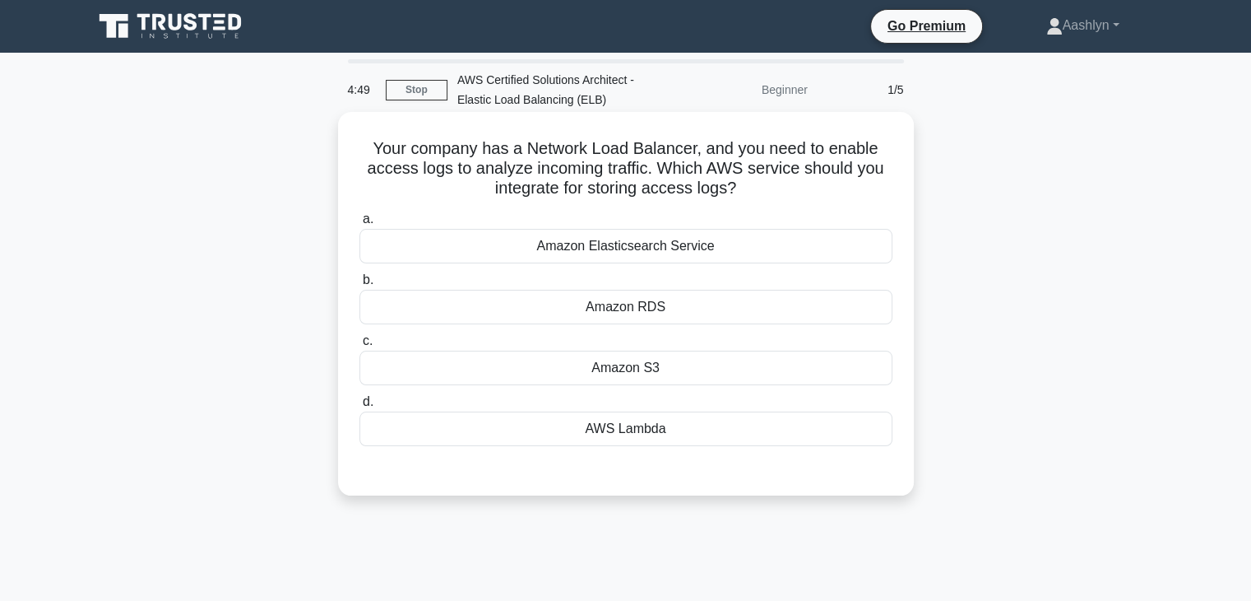
click at [662, 311] on div "Amazon RDS" at bounding box center [626, 307] width 533 height 35
click at [360, 286] on input "b. Amazon RDS" at bounding box center [360, 280] width 0 height 11
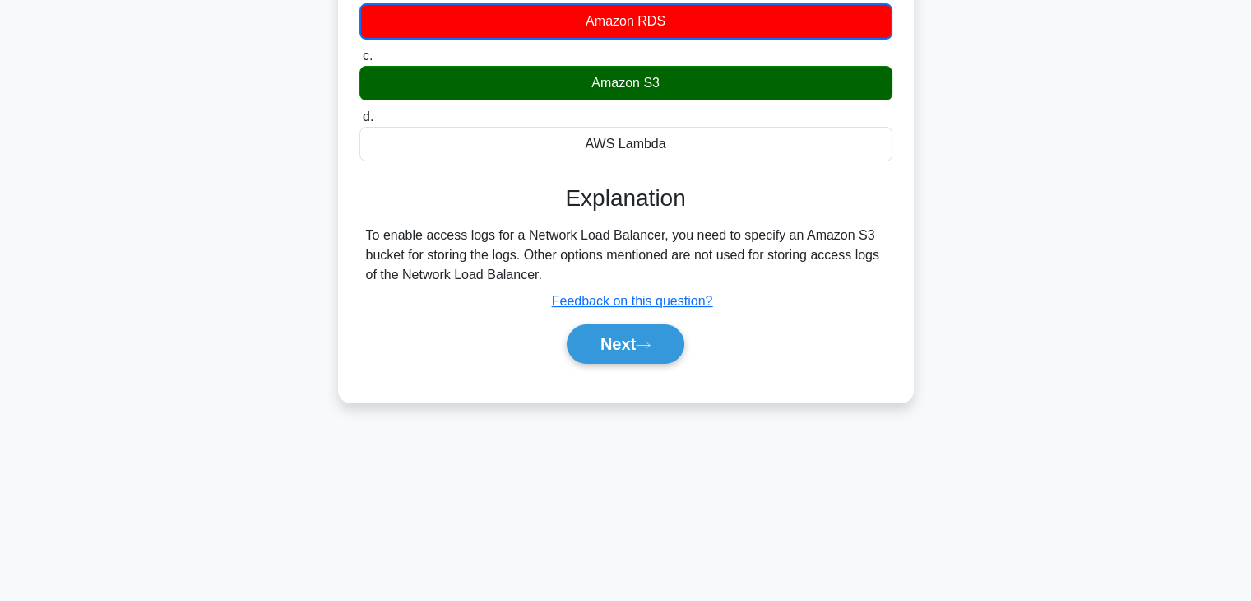
scroll to position [289, 0]
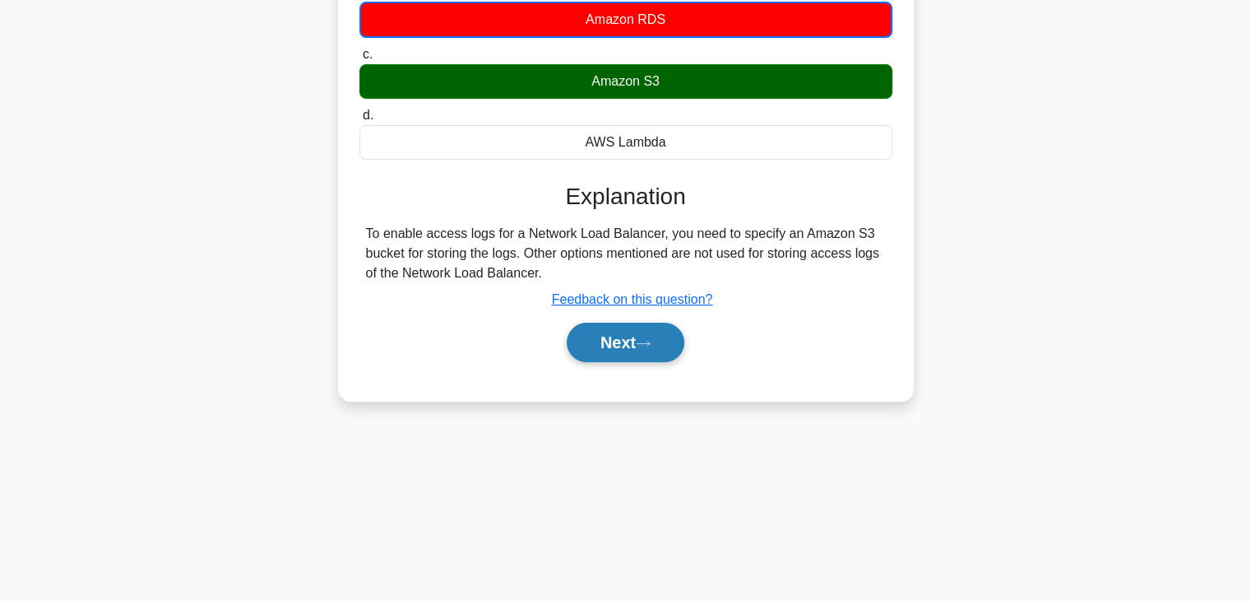
click at [635, 349] on button "Next" at bounding box center [626, 342] width 118 height 39
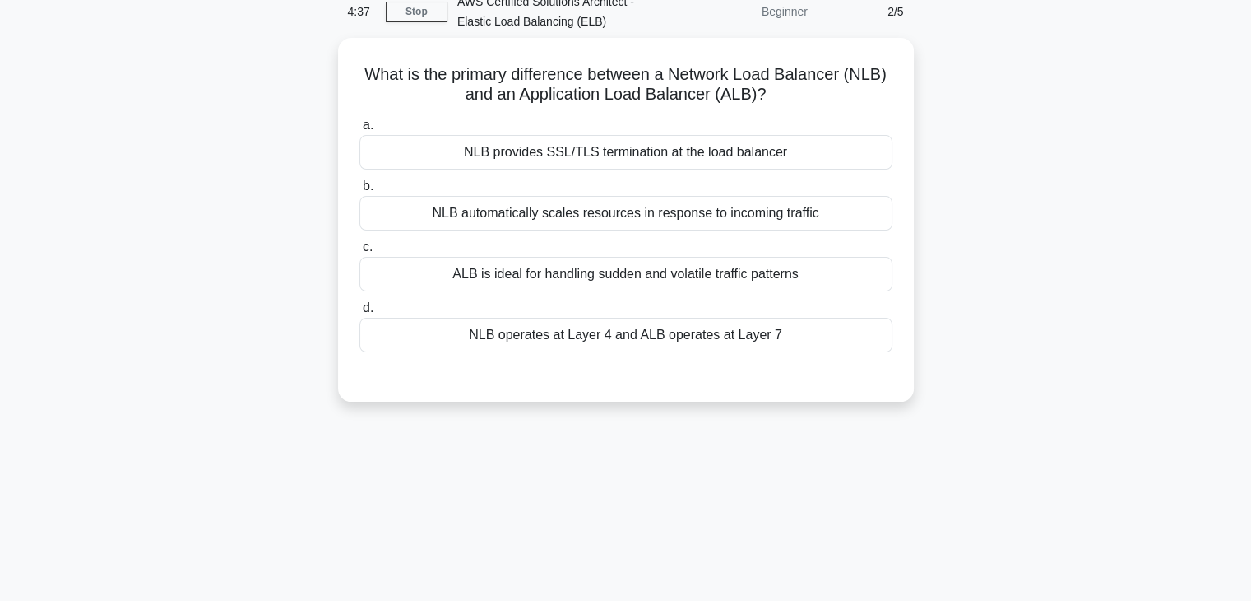
scroll to position [42, 0]
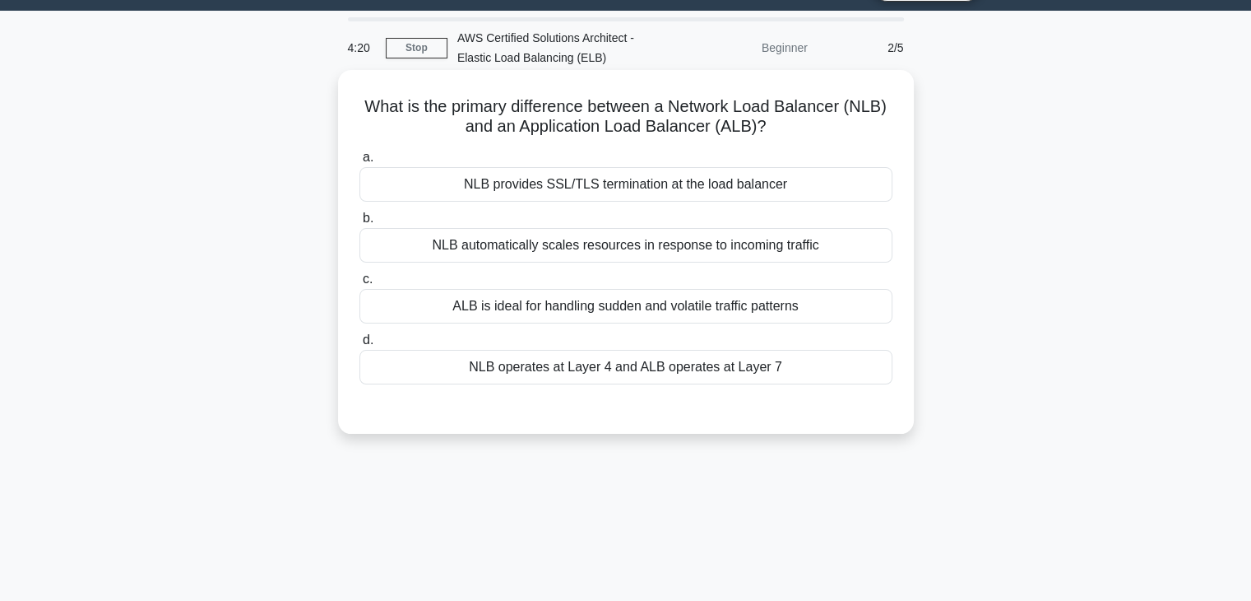
click at [571, 254] on div "NLB automatically scales resources in response to incoming traffic" at bounding box center [626, 245] width 533 height 35
click at [360, 224] on input "b. NLB automatically scales resources in response to incoming traffic" at bounding box center [360, 218] width 0 height 11
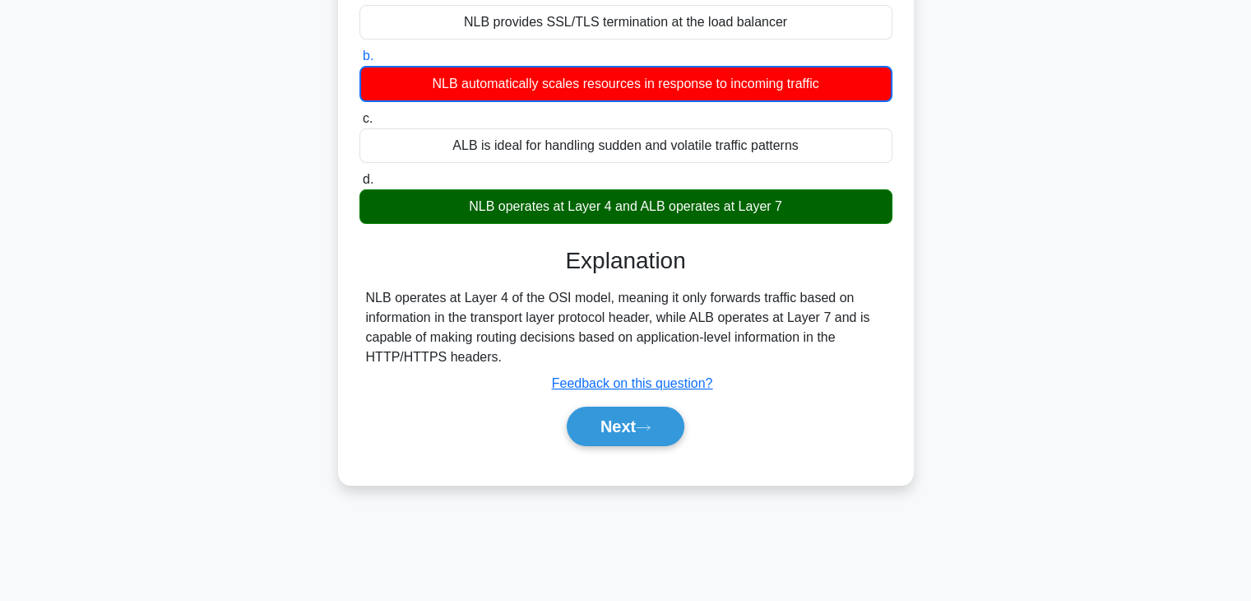
scroll to position [207, 0]
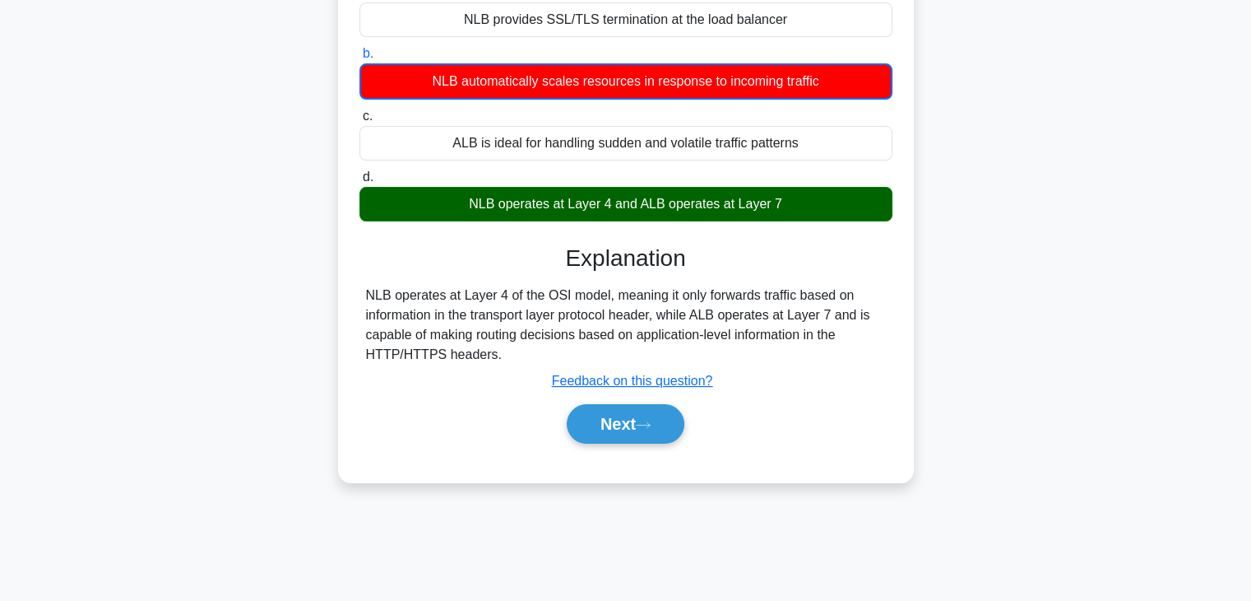
click at [583, 453] on div "a. NLB provides SSL/TLS termination at the load balancer b. NLB automatically s…" at bounding box center [626, 221] width 536 height 484
click at [573, 437] on button "Next" at bounding box center [626, 423] width 118 height 39
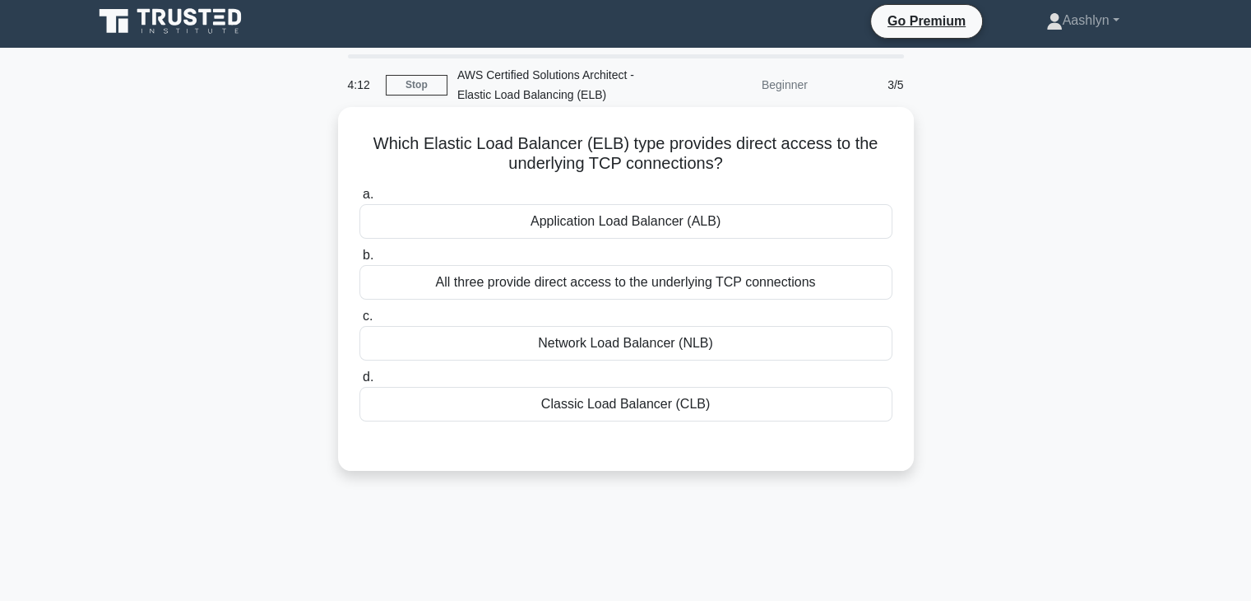
scroll to position [0, 0]
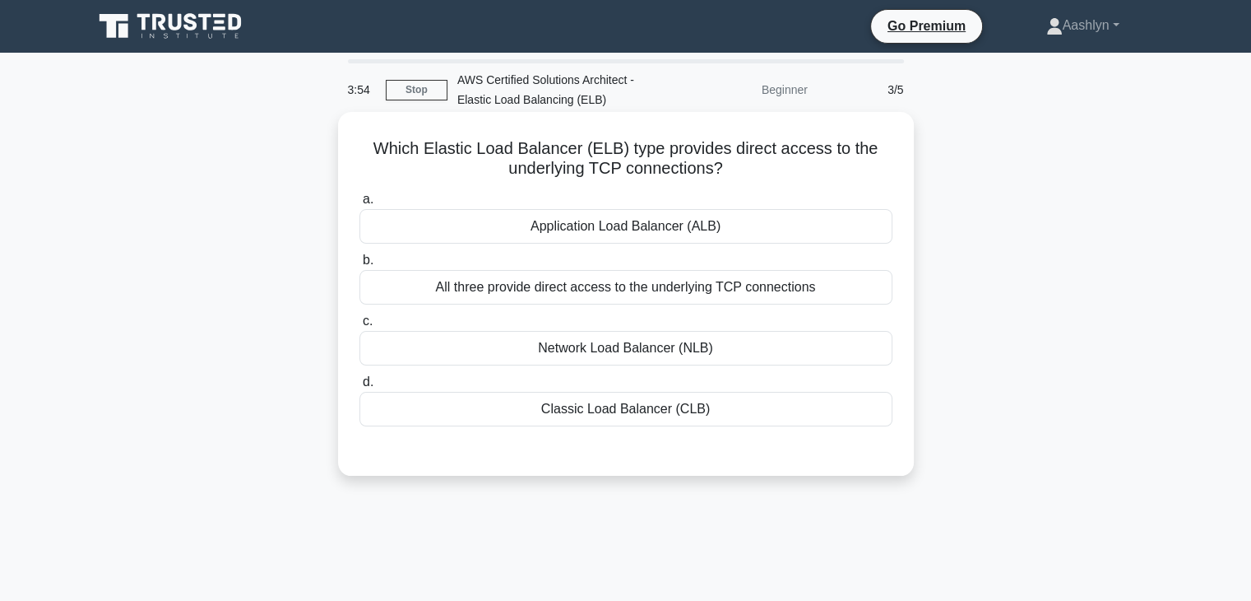
click at [627, 299] on div "All three provide direct access to the underlying TCP connections" at bounding box center [626, 287] width 533 height 35
click at [360, 266] on input "b. All three provide direct access to the underlying TCP connections" at bounding box center [360, 260] width 0 height 11
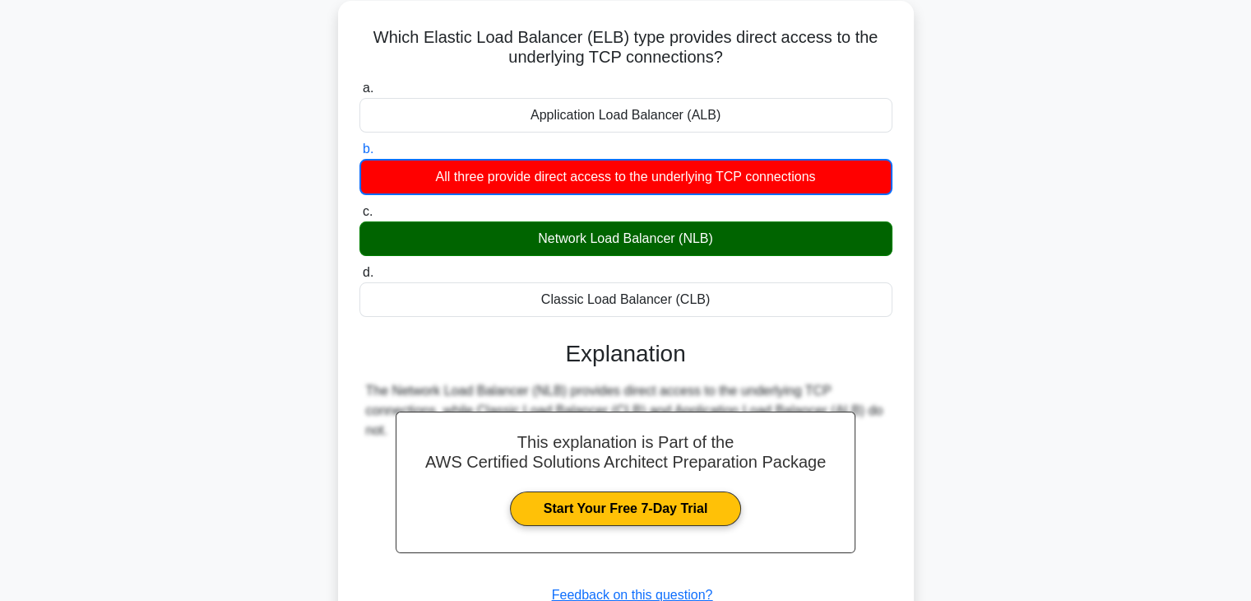
scroll to position [289, 0]
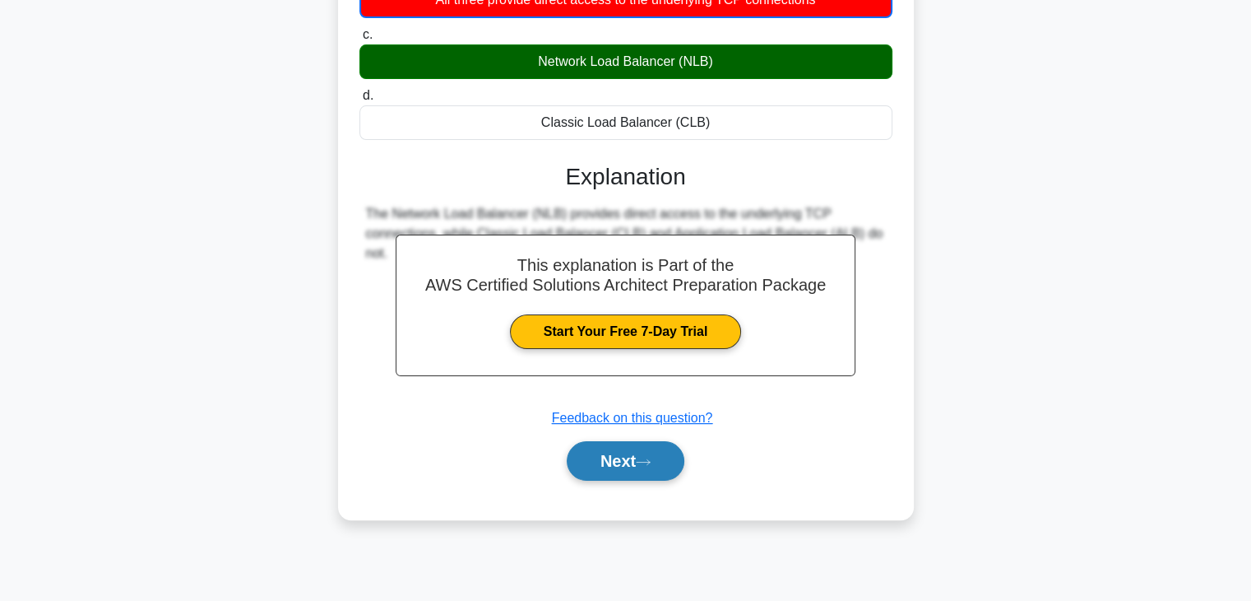
click at [612, 465] on button "Next" at bounding box center [626, 460] width 118 height 39
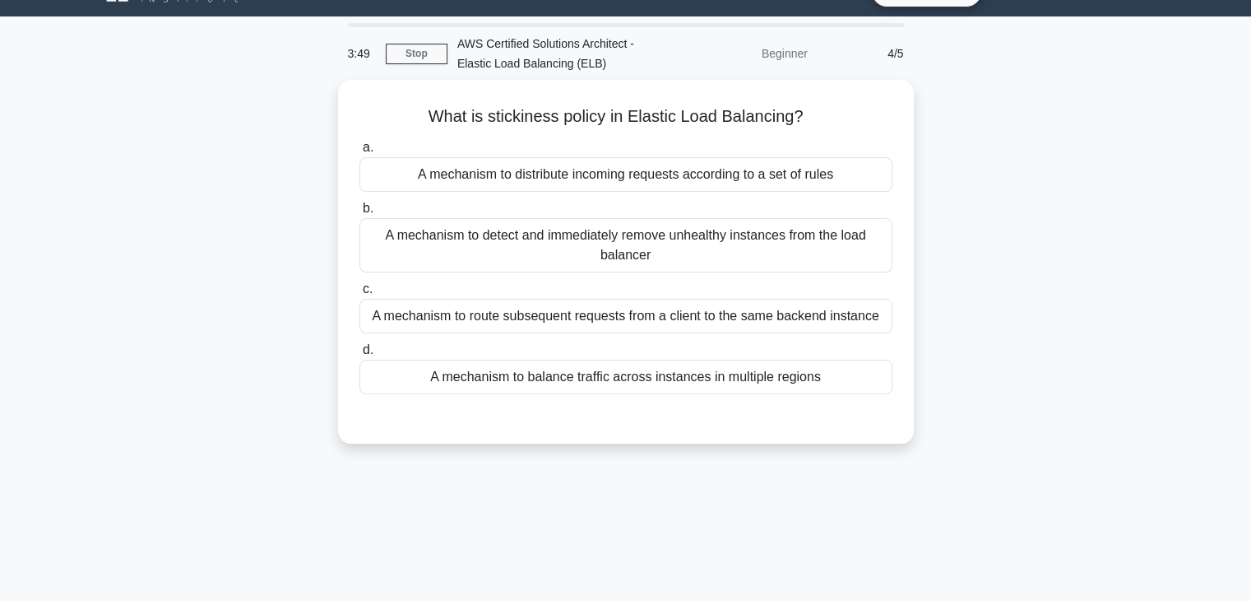
scroll to position [0, 0]
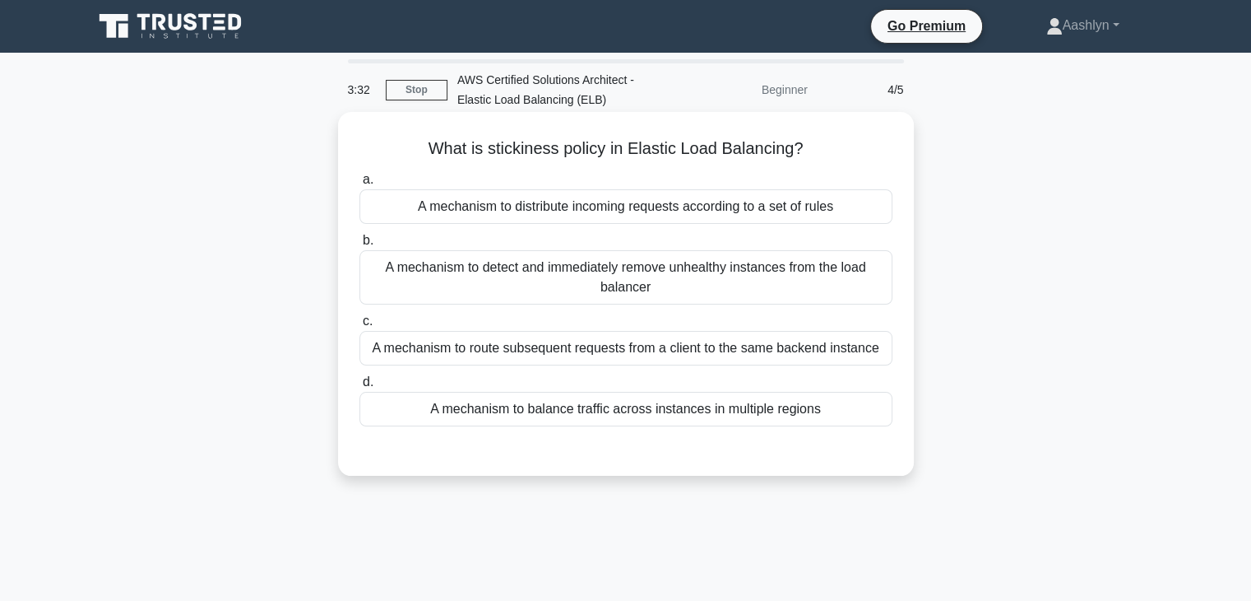
click at [796, 281] on div "A mechanism to detect and immediately remove unhealthy instances from the load …" at bounding box center [626, 277] width 533 height 54
click at [360, 246] on input "b. A mechanism to detect and immediately remove unhealthy instances from the lo…" at bounding box center [360, 240] width 0 height 11
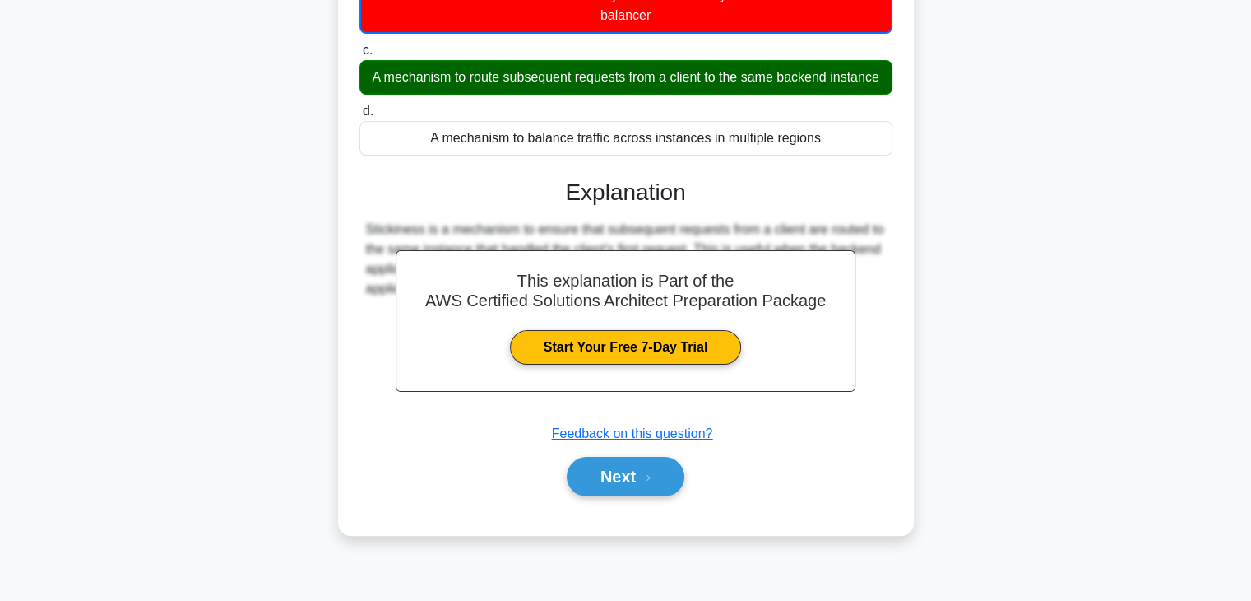
scroll to position [289, 0]
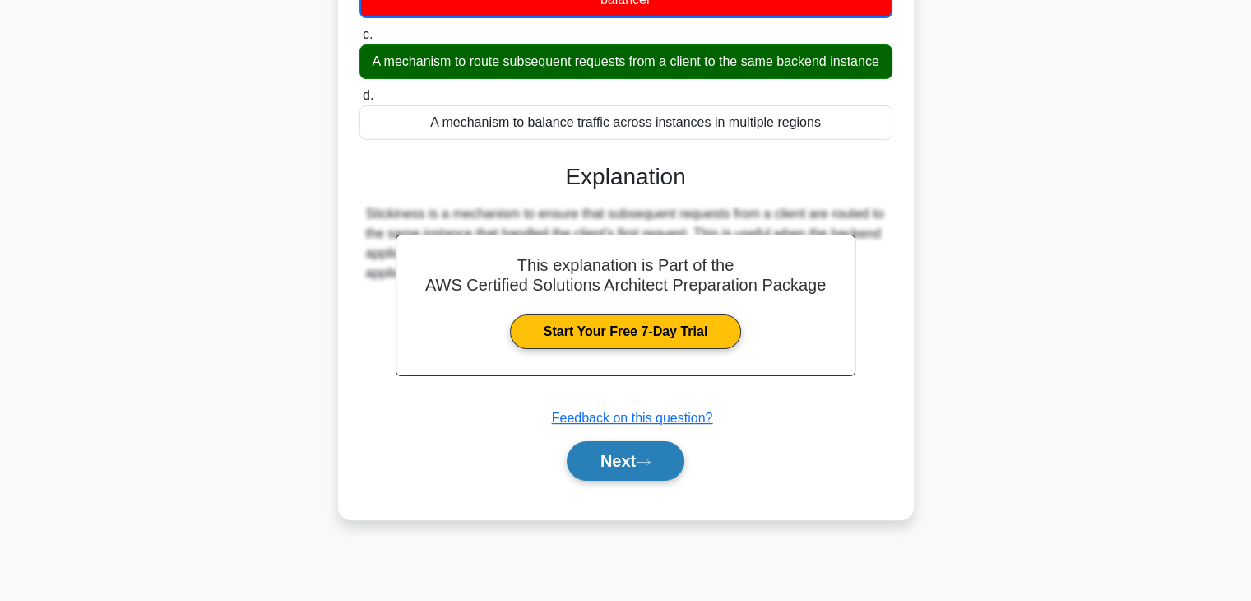
click at [638, 468] on button "Next" at bounding box center [626, 460] width 118 height 39
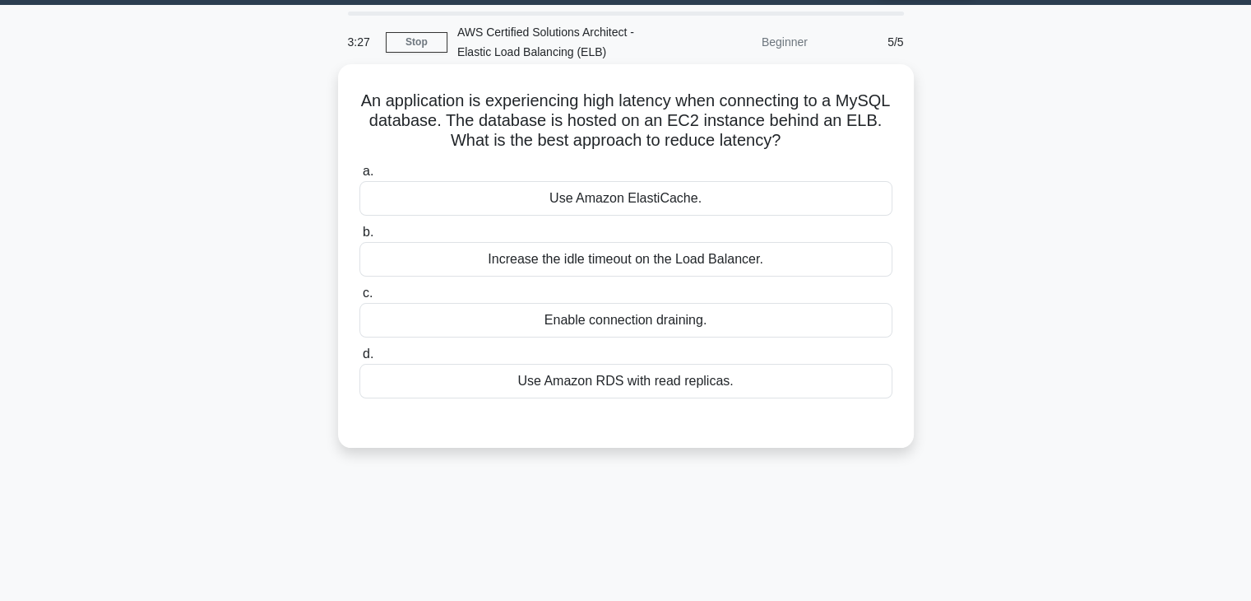
scroll to position [0, 0]
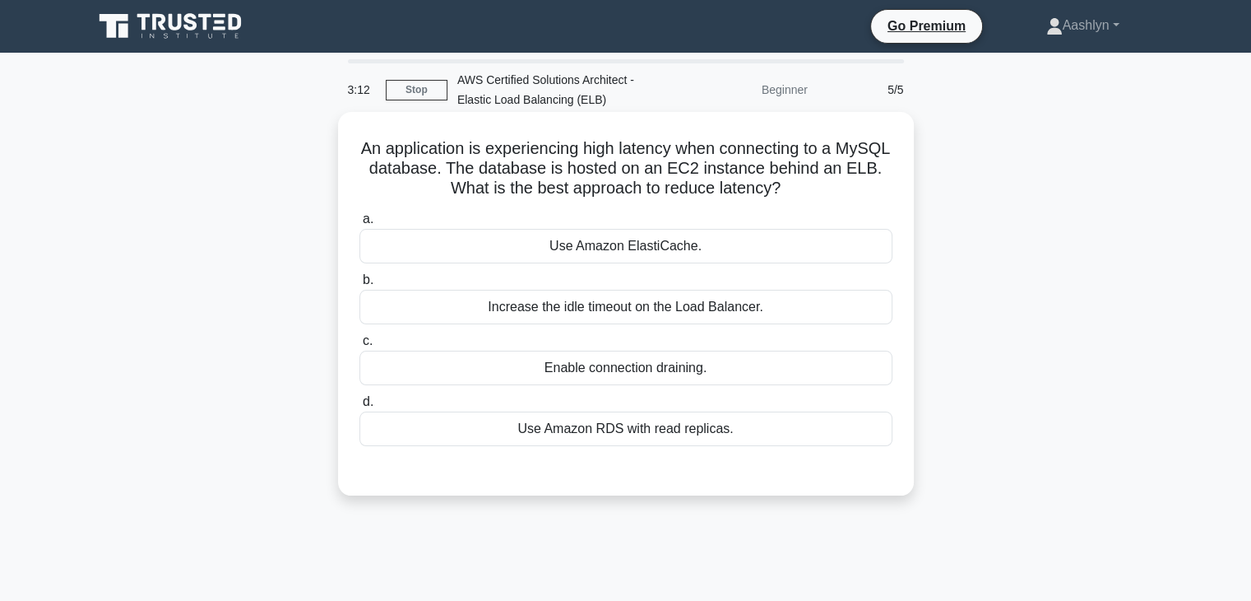
click at [660, 441] on div "Use Amazon RDS with read replicas." at bounding box center [626, 428] width 533 height 35
click at [360, 407] on input "d. Use Amazon RDS with read replicas." at bounding box center [360, 402] width 0 height 11
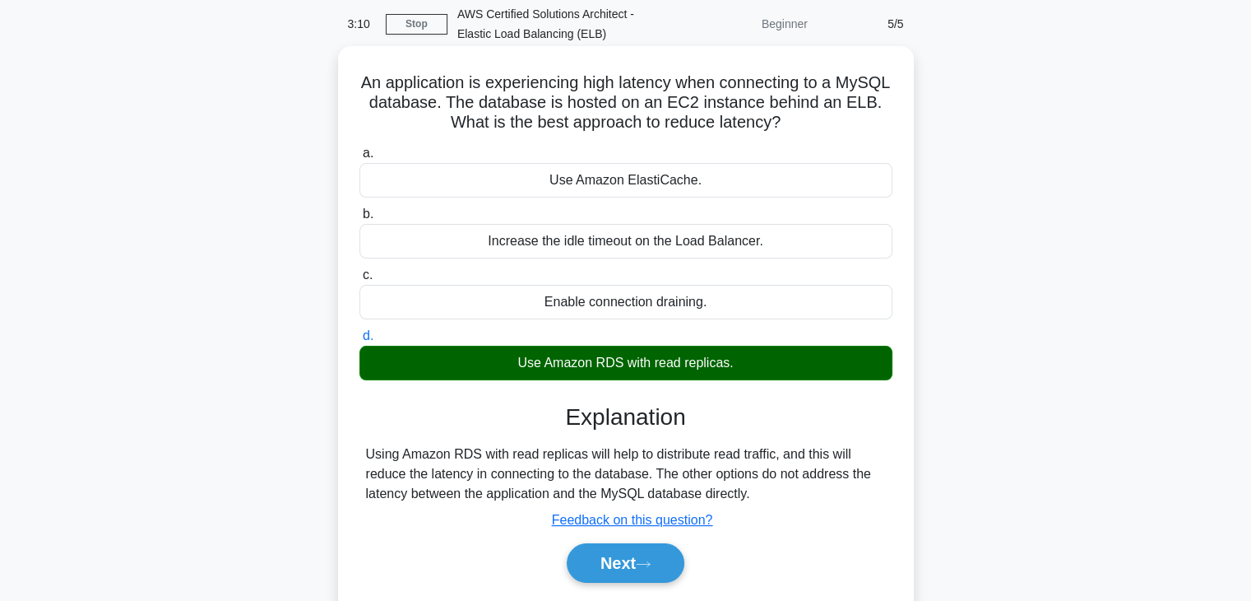
scroll to position [247, 0]
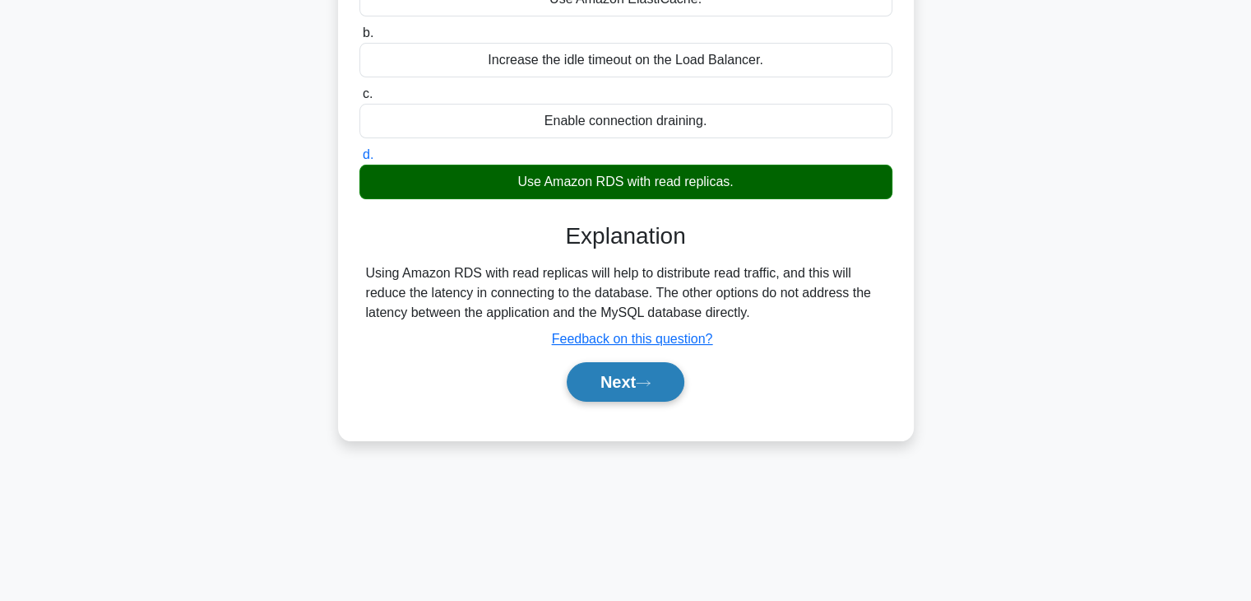
click at [652, 389] on button "Next" at bounding box center [626, 381] width 118 height 39
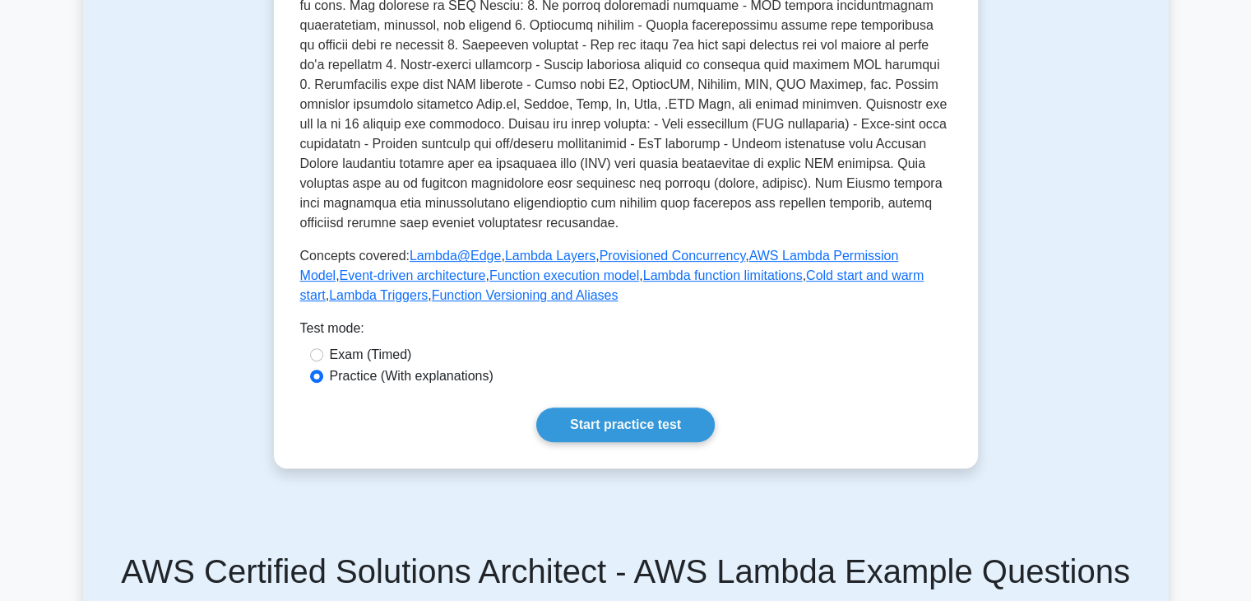
click at [466, 375] on label "Practice (With explanations)" at bounding box center [412, 376] width 164 height 20
click at [323, 375] on input "Practice (With explanations)" at bounding box center [316, 375] width 13 height 13
click at [352, 354] on label "Exam (Timed)" at bounding box center [371, 355] width 82 height 20
click at [323, 354] on input "Exam (Timed)" at bounding box center [316, 354] width 13 height 13
radio input "true"
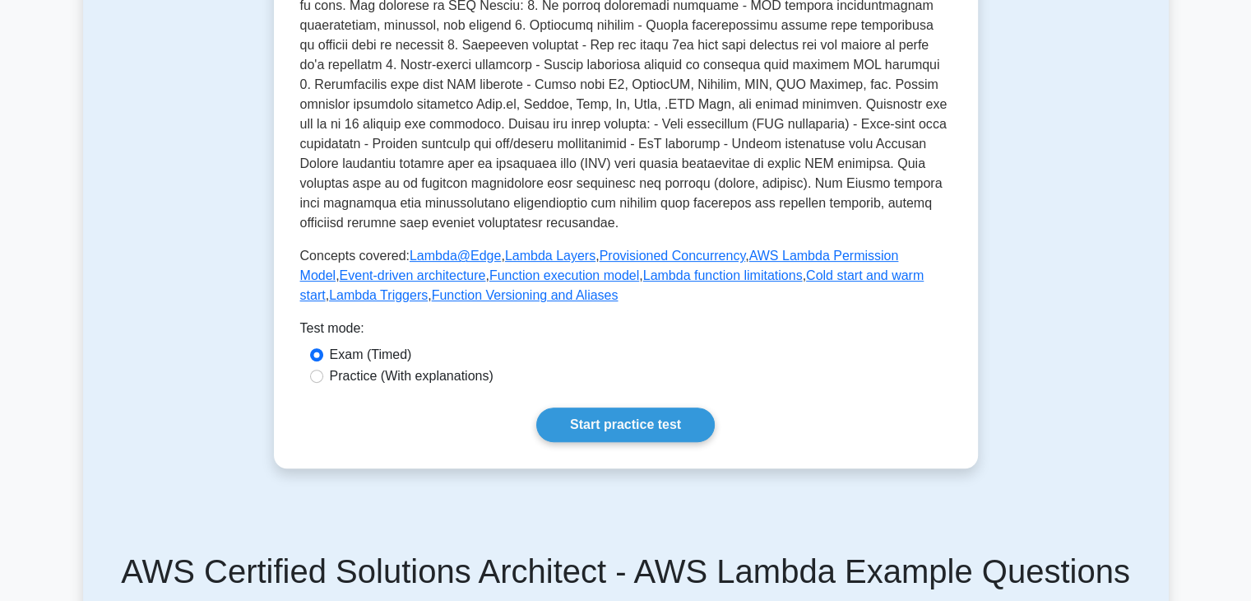
click at [347, 371] on label "Practice (With explanations)" at bounding box center [412, 376] width 164 height 20
click at [323, 371] on input "Practice (With explanations)" at bounding box center [316, 375] width 13 height 13
radio input "true"
click at [650, 425] on link "Start practice test" at bounding box center [625, 424] width 179 height 35
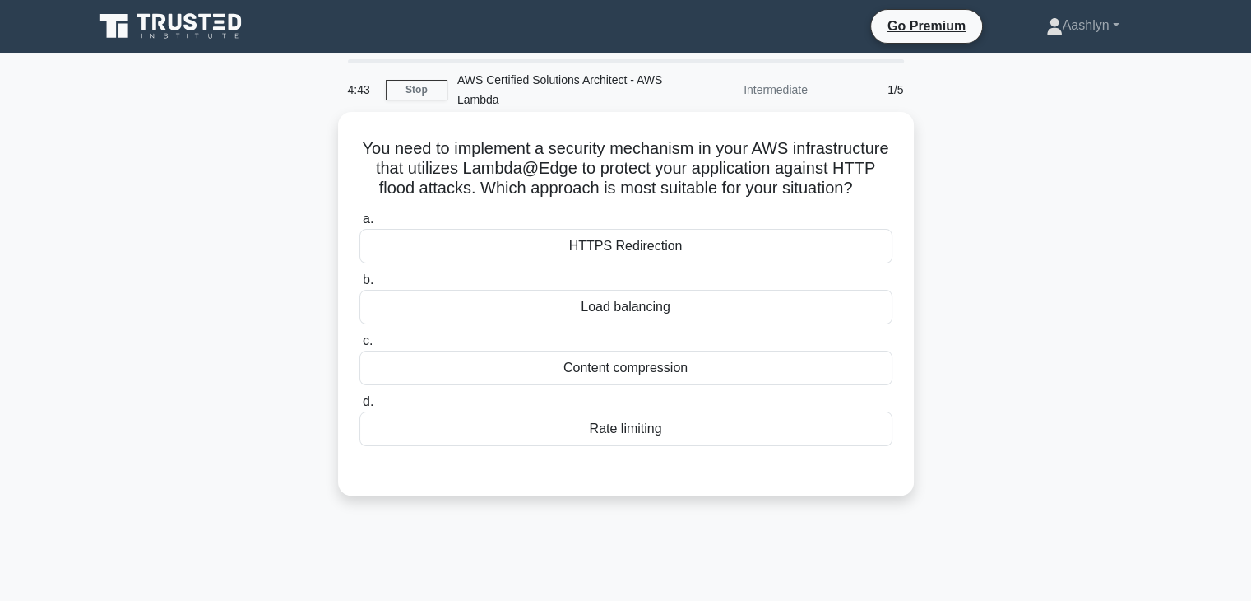
click at [643, 446] on div "Rate limiting" at bounding box center [626, 428] width 533 height 35
click at [360, 407] on input "d. Rate limiting" at bounding box center [360, 402] width 0 height 11
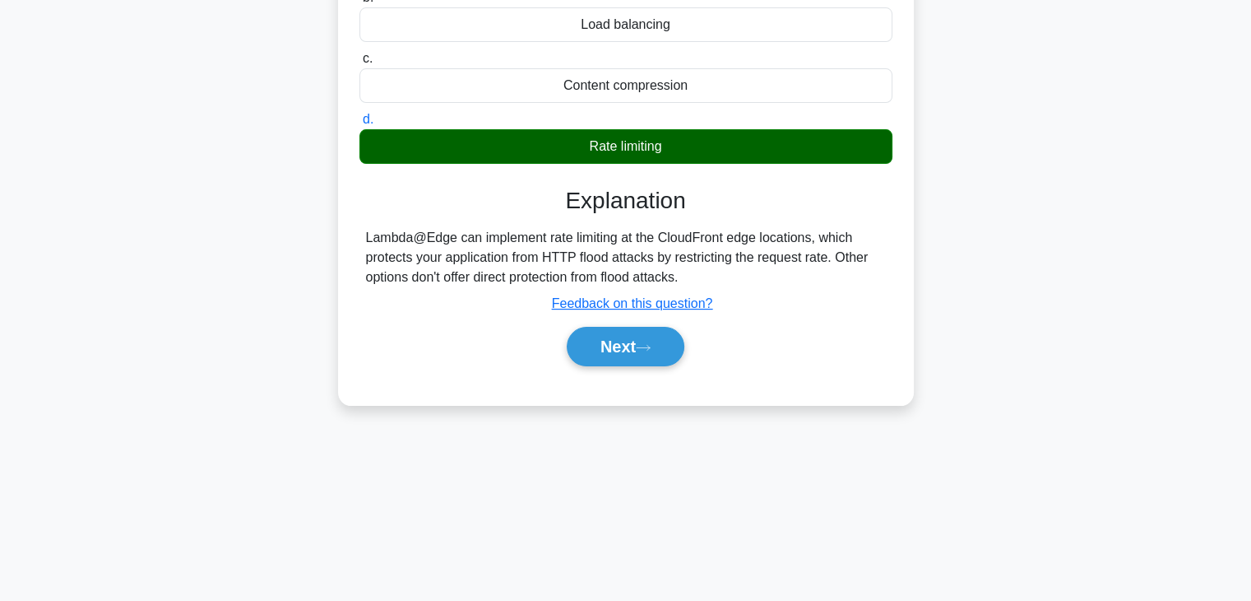
scroll to position [289, 0]
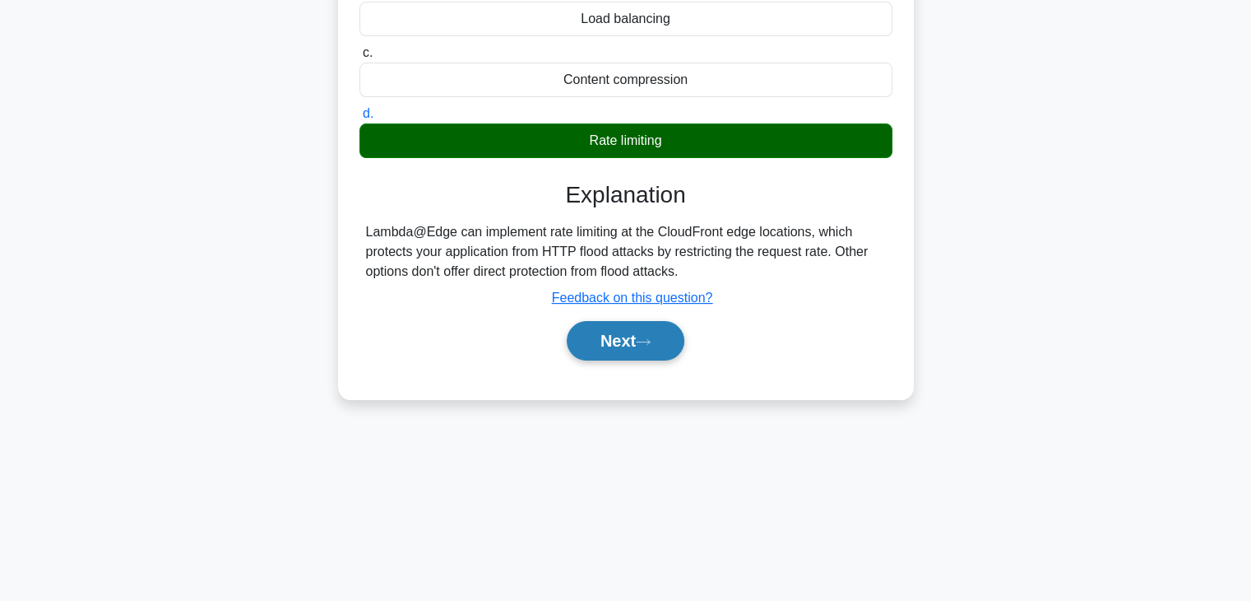
click at [620, 359] on button "Next" at bounding box center [626, 340] width 118 height 39
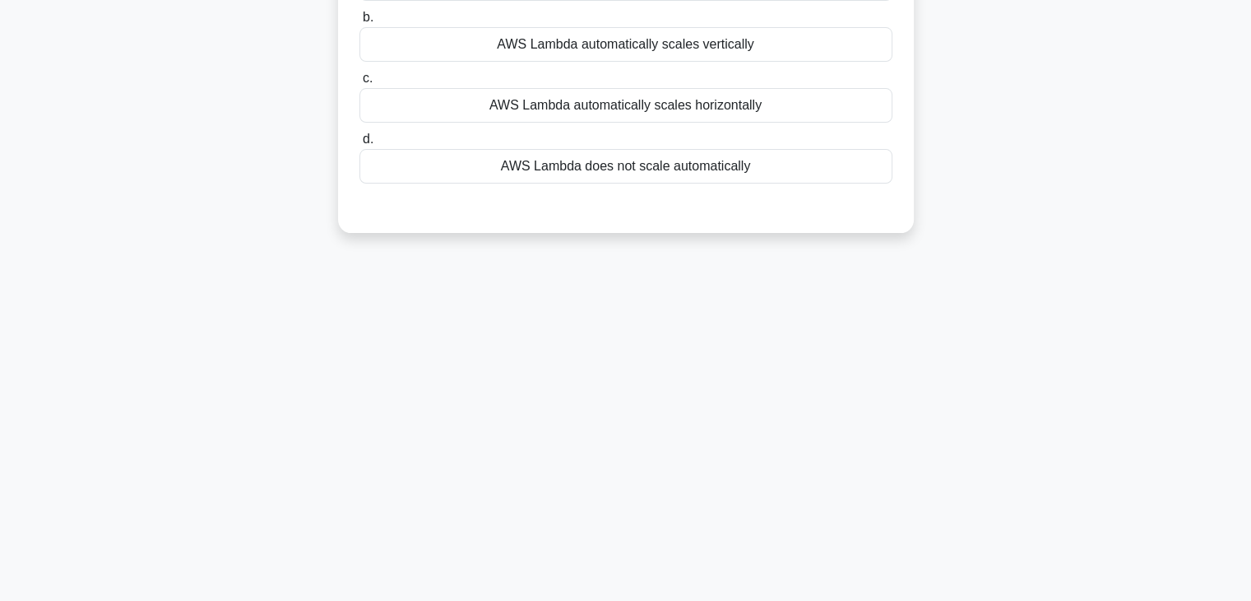
scroll to position [0, 0]
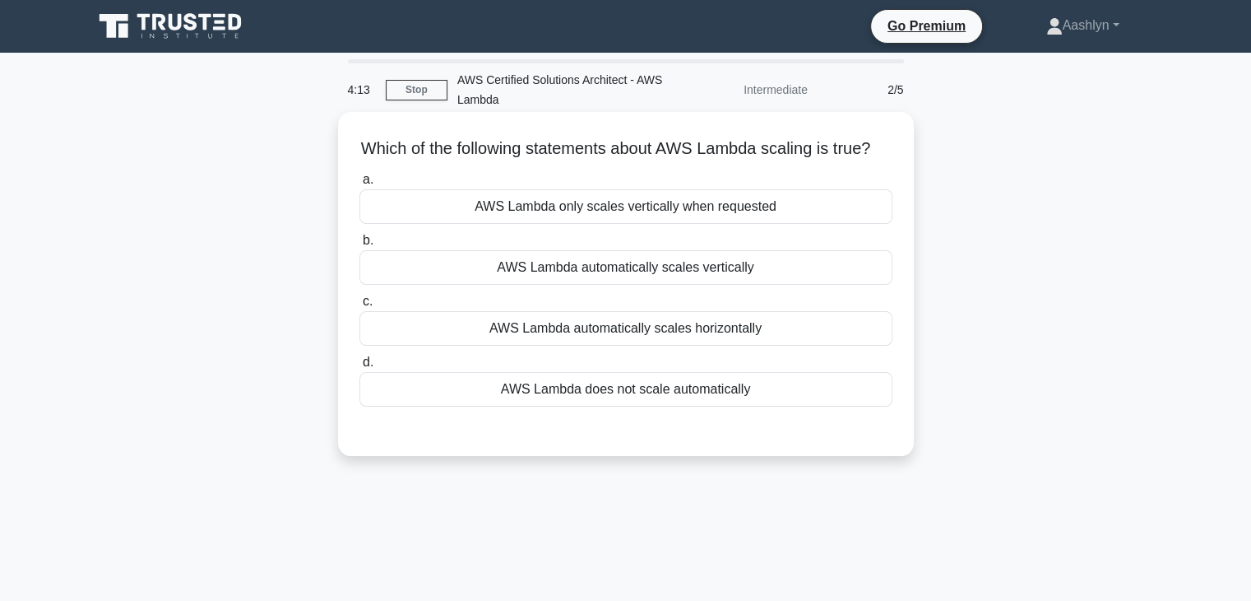
click at [620, 285] on div "AWS Lambda automatically scales vertically" at bounding box center [626, 267] width 533 height 35
click at [360, 246] on input "b. AWS Lambda automatically scales vertically" at bounding box center [360, 240] width 0 height 11
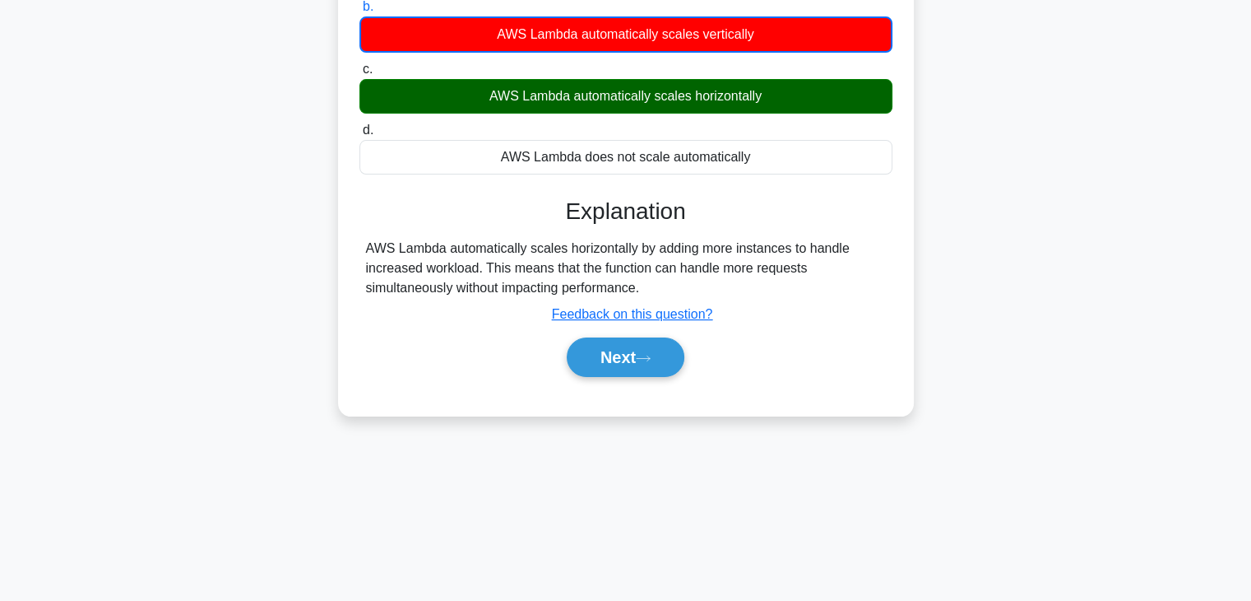
scroll to position [247, 0]
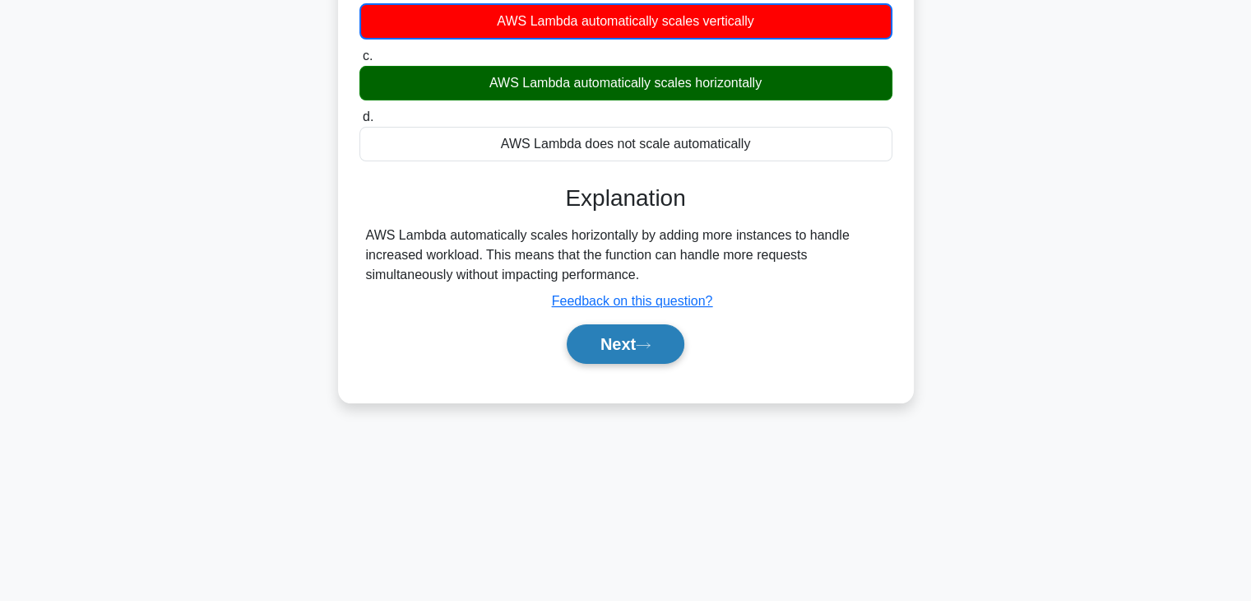
click at [586, 364] on button "Next" at bounding box center [626, 343] width 118 height 39
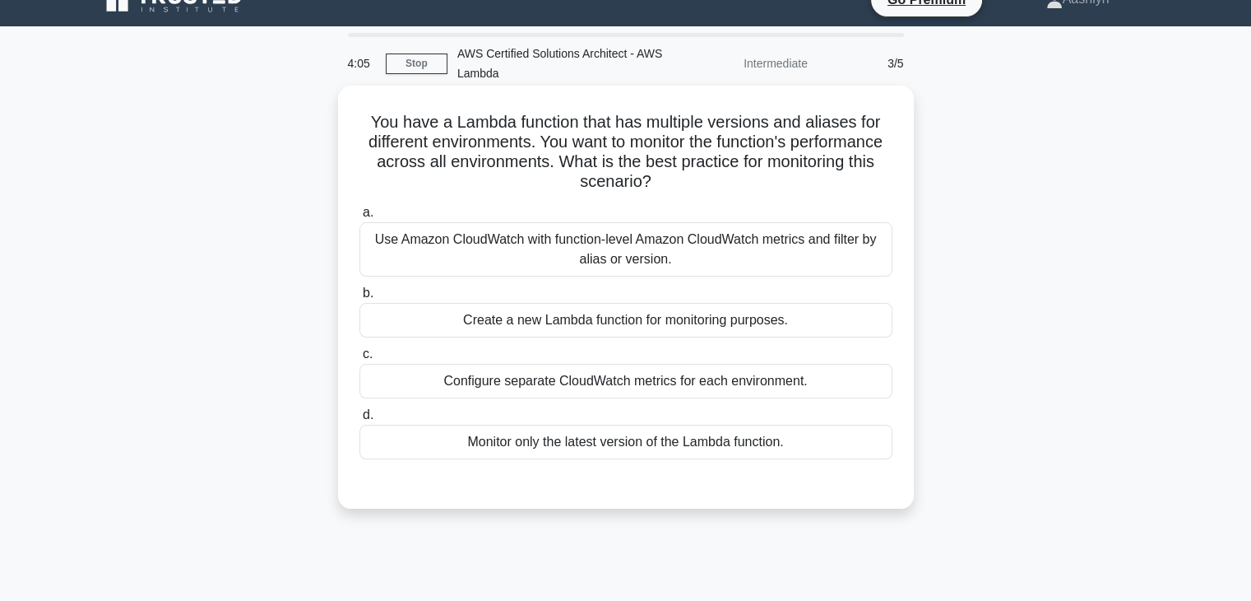
scroll to position [0, 0]
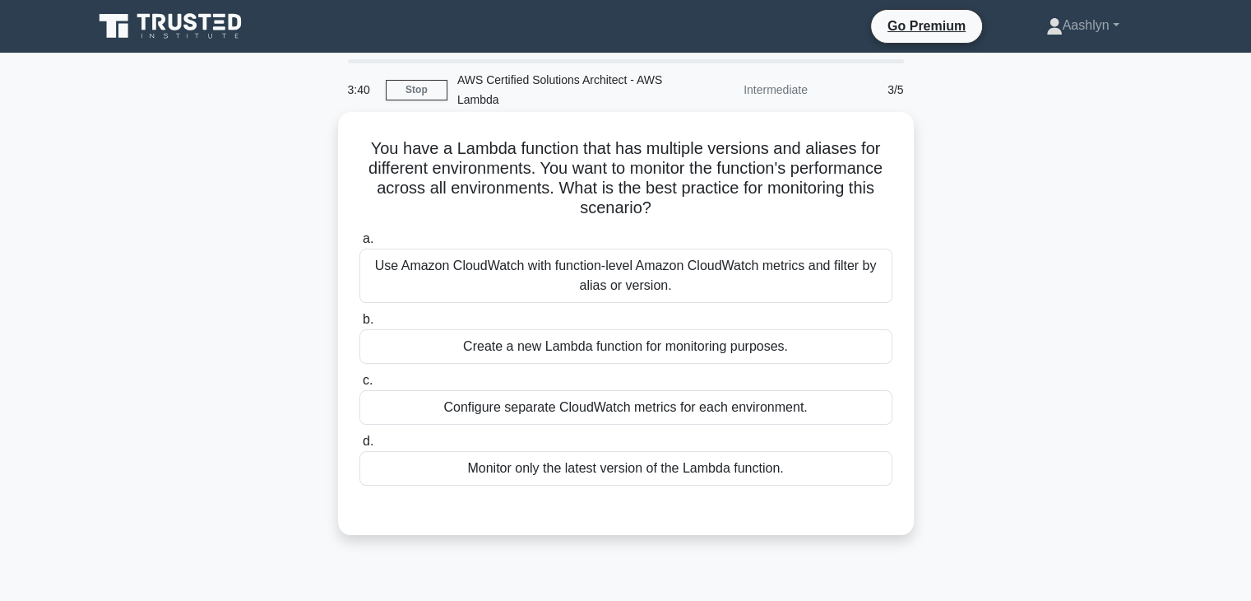
click at [560, 468] on div "Monitor only the latest version of the Lambda function." at bounding box center [626, 468] width 533 height 35
click at [360, 447] on input "d. Monitor only the latest version of the Lambda function." at bounding box center [360, 441] width 0 height 11
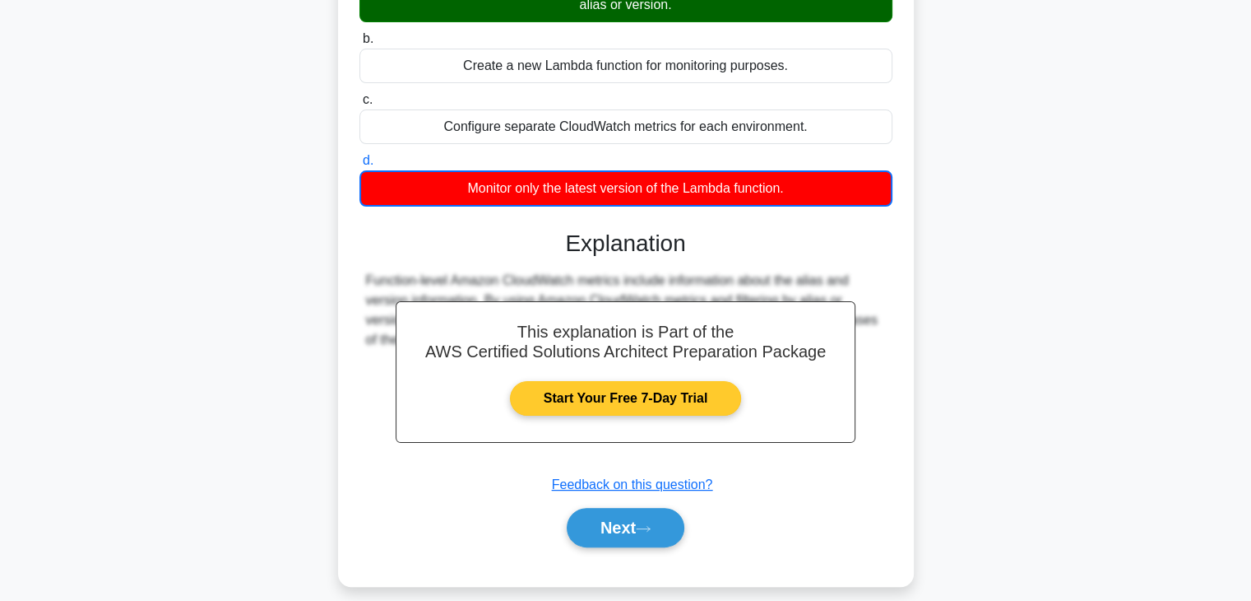
scroll to position [296, 0]
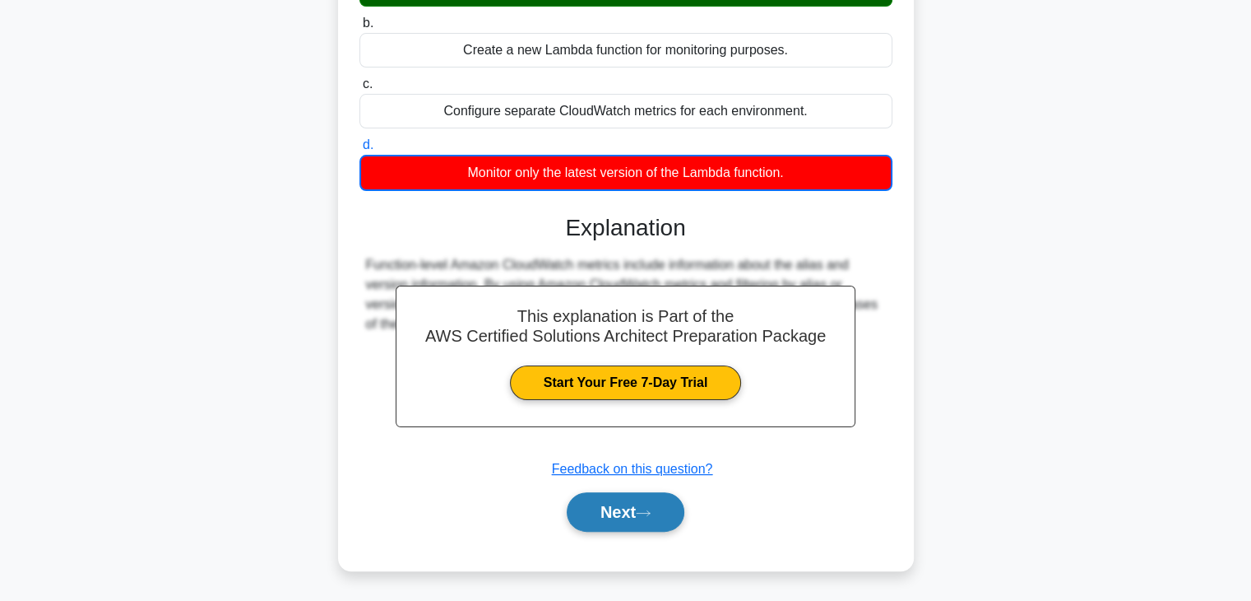
click at [585, 515] on button "Next" at bounding box center [626, 511] width 118 height 39
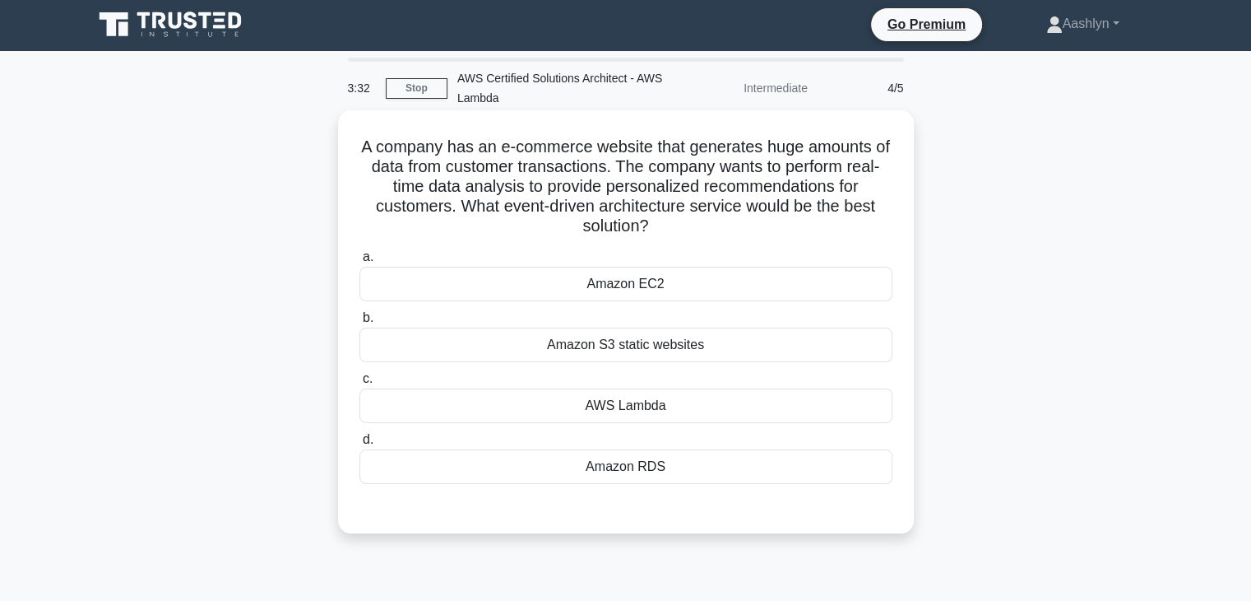
scroll to position [0, 0]
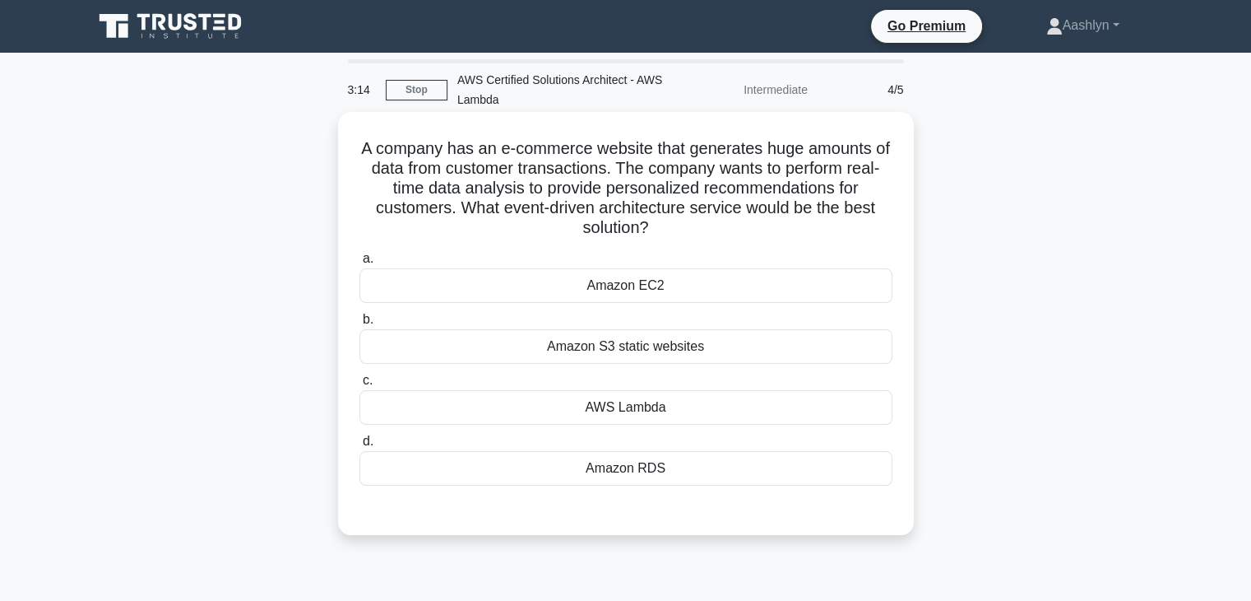
click at [629, 411] on div "AWS Lambda" at bounding box center [626, 407] width 533 height 35
click at [360, 386] on input "c. AWS Lambda" at bounding box center [360, 380] width 0 height 11
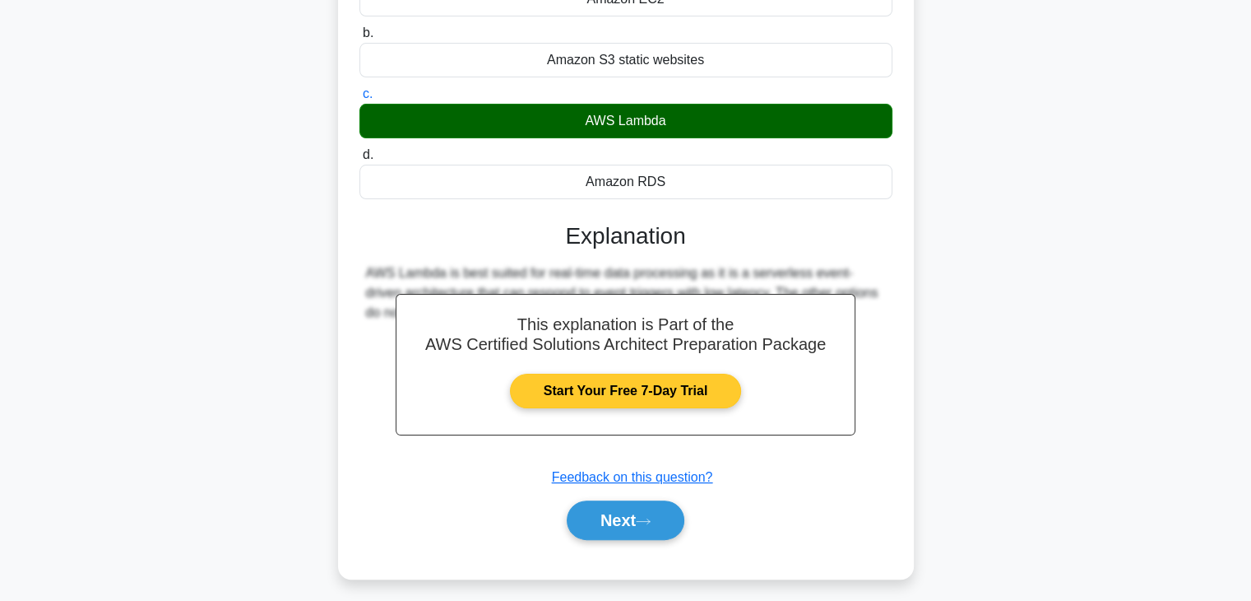
scroll to position [295, 0]
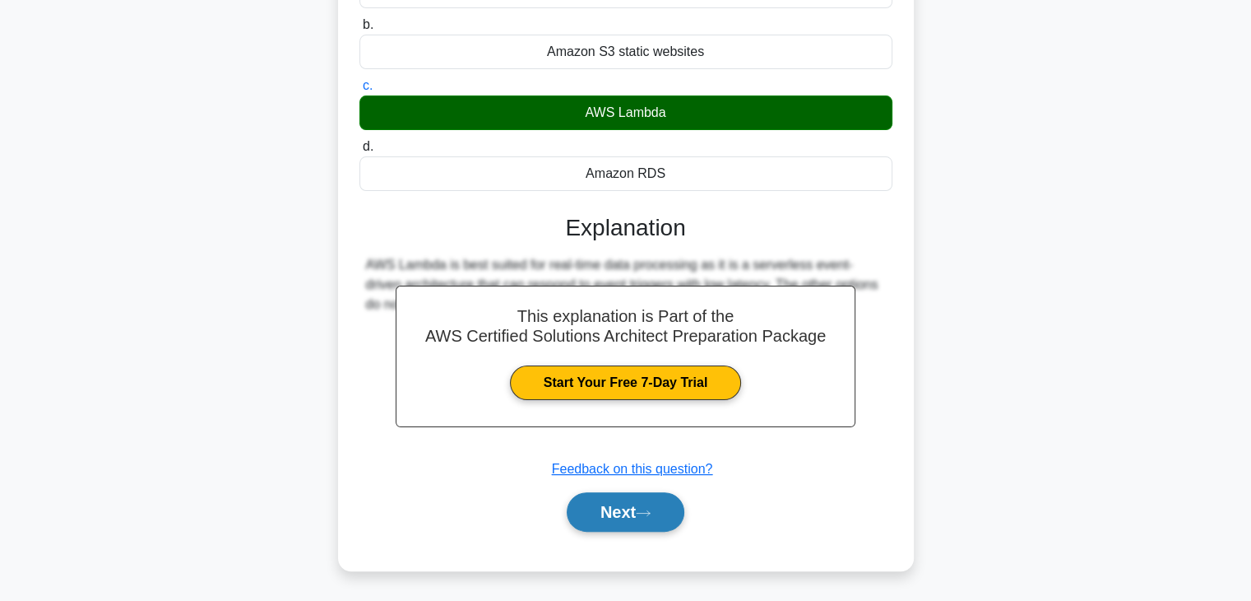
click at [604, 506] on button "Next" at bounding box center [626, 511] width 118 height 39
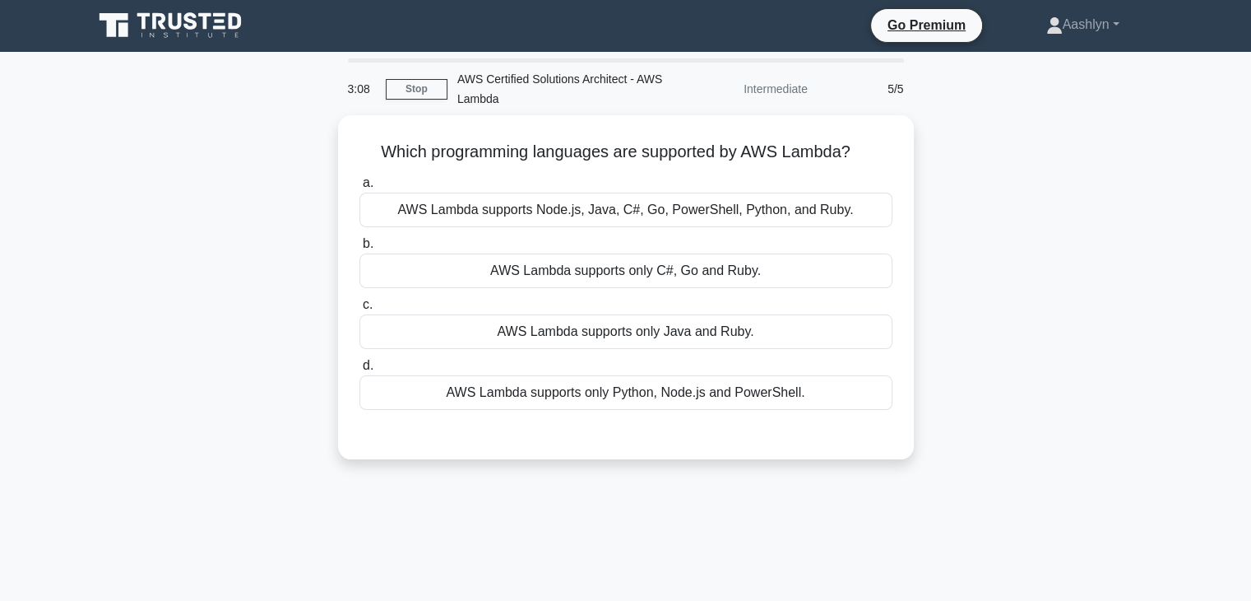
scroll to position [0, 0]
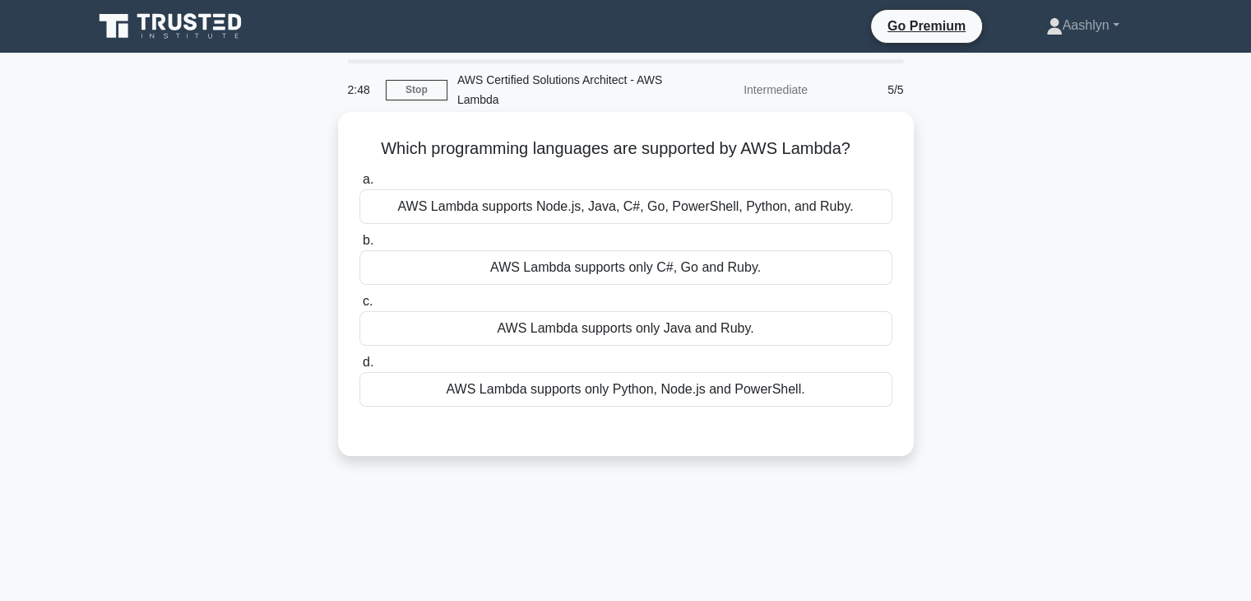
click at [638, 205] on div "AWS Lambda supports Node.js, Java, C#, Go, PowerShell, Python, and Ruby." at bounding box center [626, 206] width 533 height 35
click at [360, 185] on input "a. AWS Lambda supports Node.js, Java, C#, Go, PowerShell, Python, and Ruby." at bounding box center [360, 179] width 0 height 11
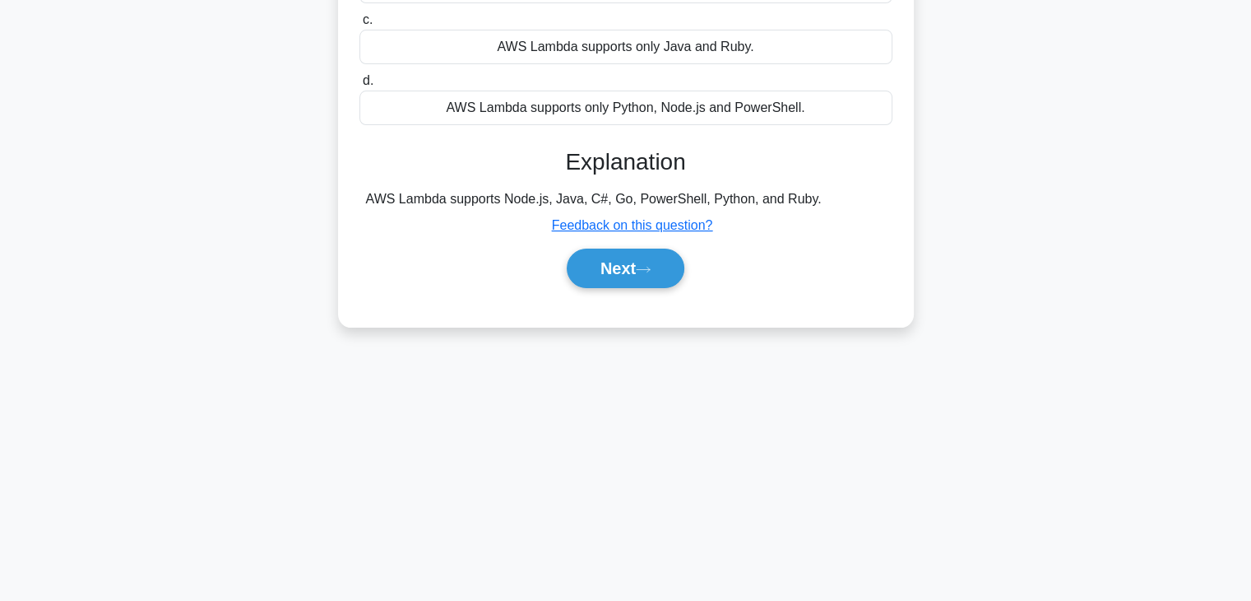
scroll to position [289, 0]
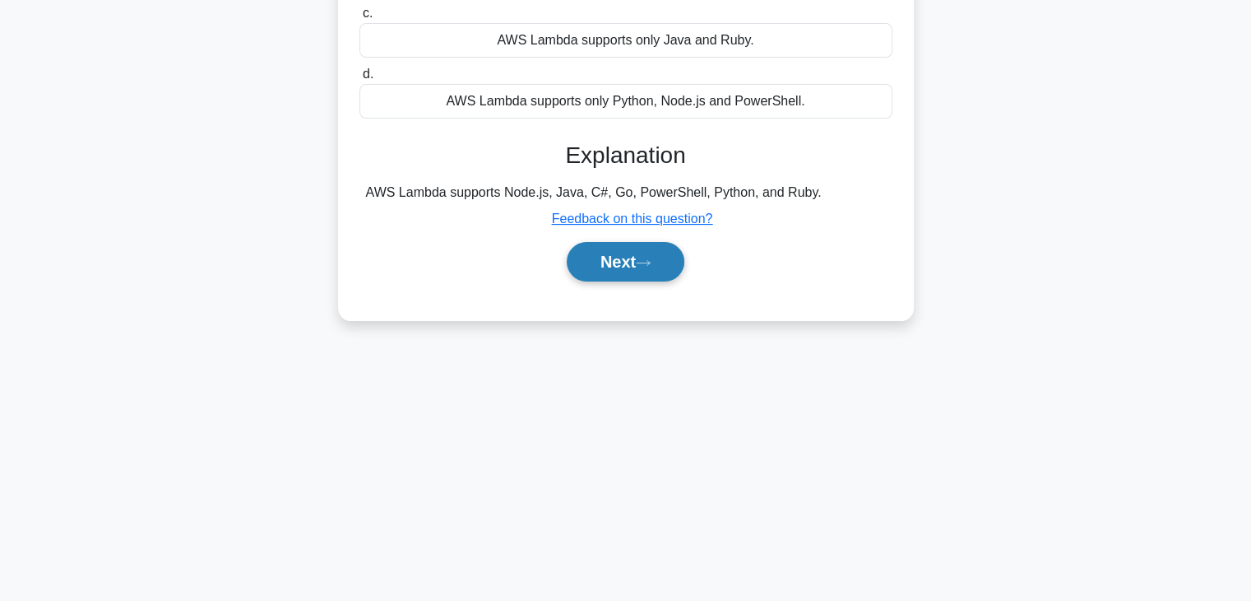
click at [636, 269] on button "Next" at bounding box center [626, 261] width 118 height 39
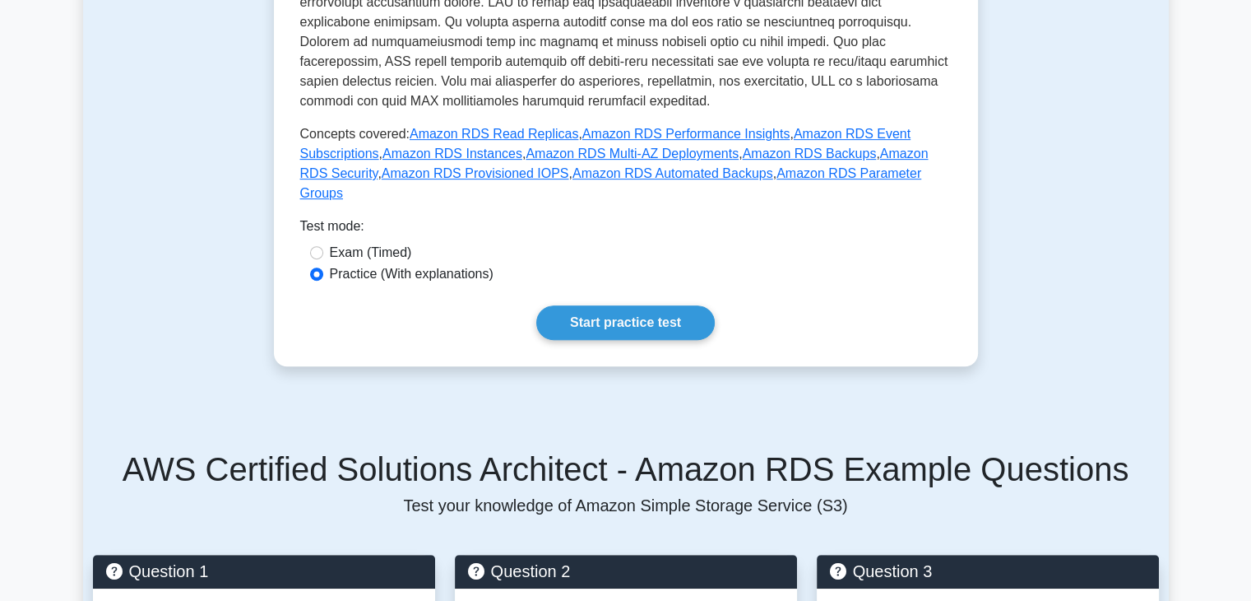
scroll to position [741, 0]
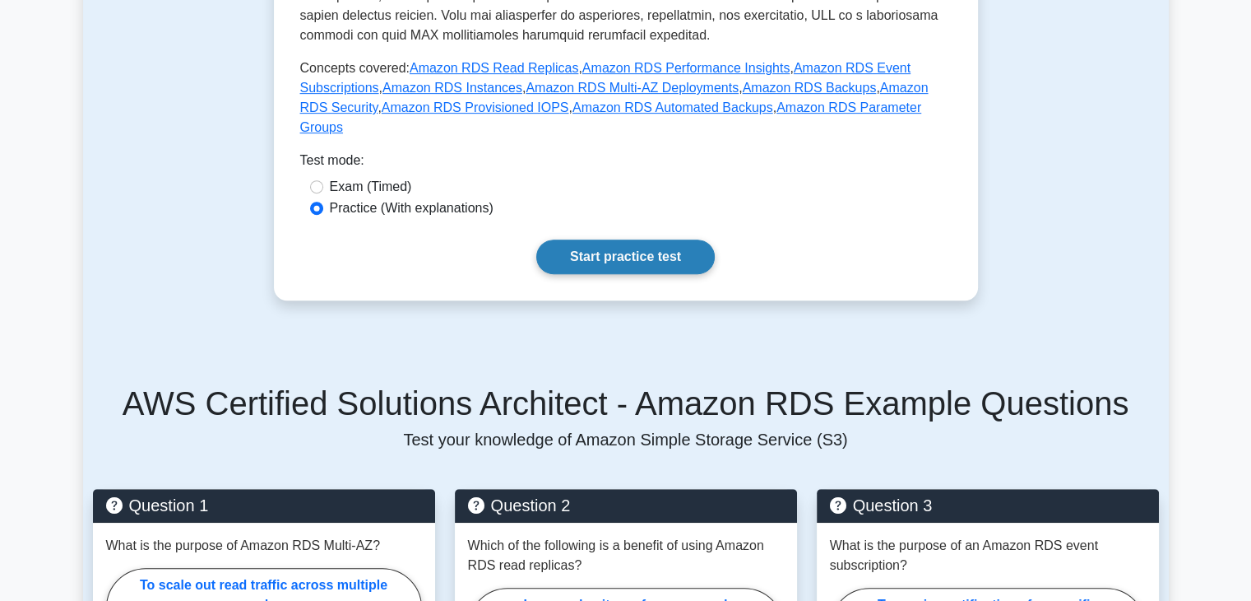
click at [592, 239] on link "Start practice test" at bounding box center [625, 256] width 179 height 35
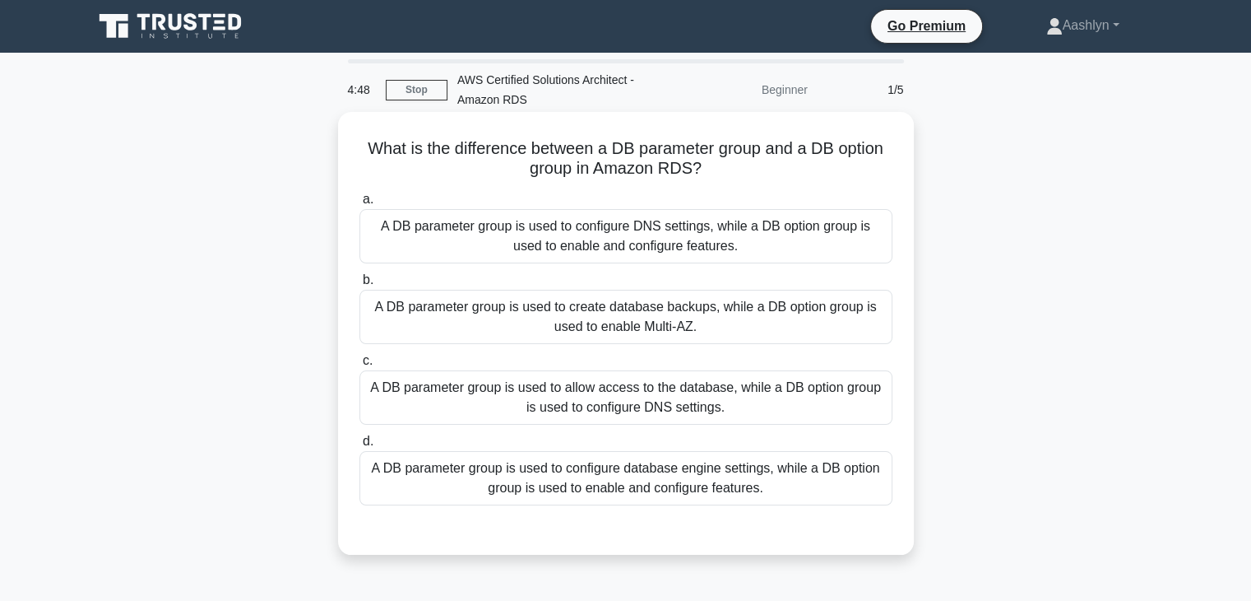
click at [622, 231] on div "A DB parameter group is used to configure DNS settings, while a DB option group…" at bounding box center [626, 236] width 533 height 54
click at [360, 205] on input "a. A DB parameter group is used to configure DNS settings, while a DB option gr…" at bounding box center [360, 199] width 0 height 11
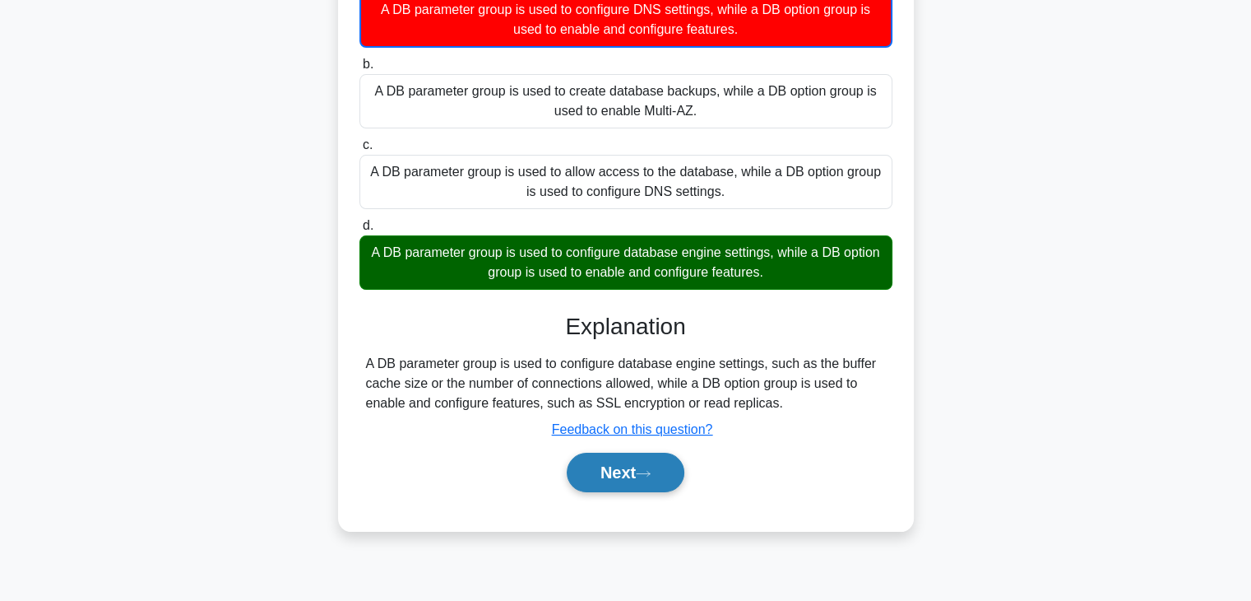
scroll to position [247, 0]
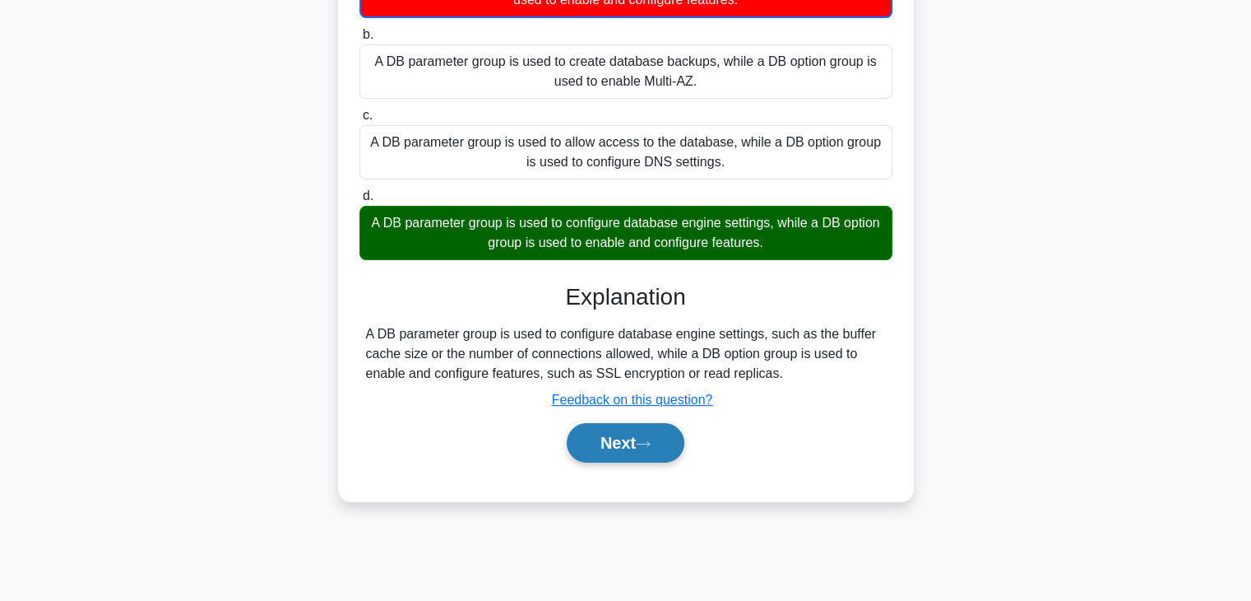
click at [629, 435] on button "Next" at bounding box center [626, 442] width 118 height 39
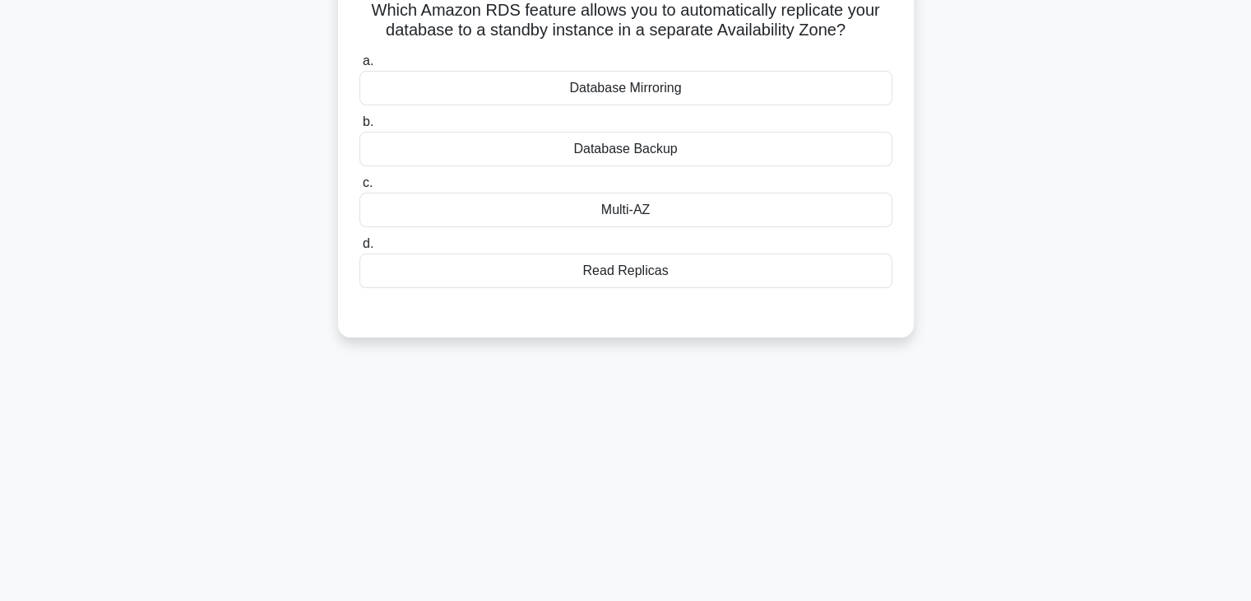
scroll to position [0, 0]
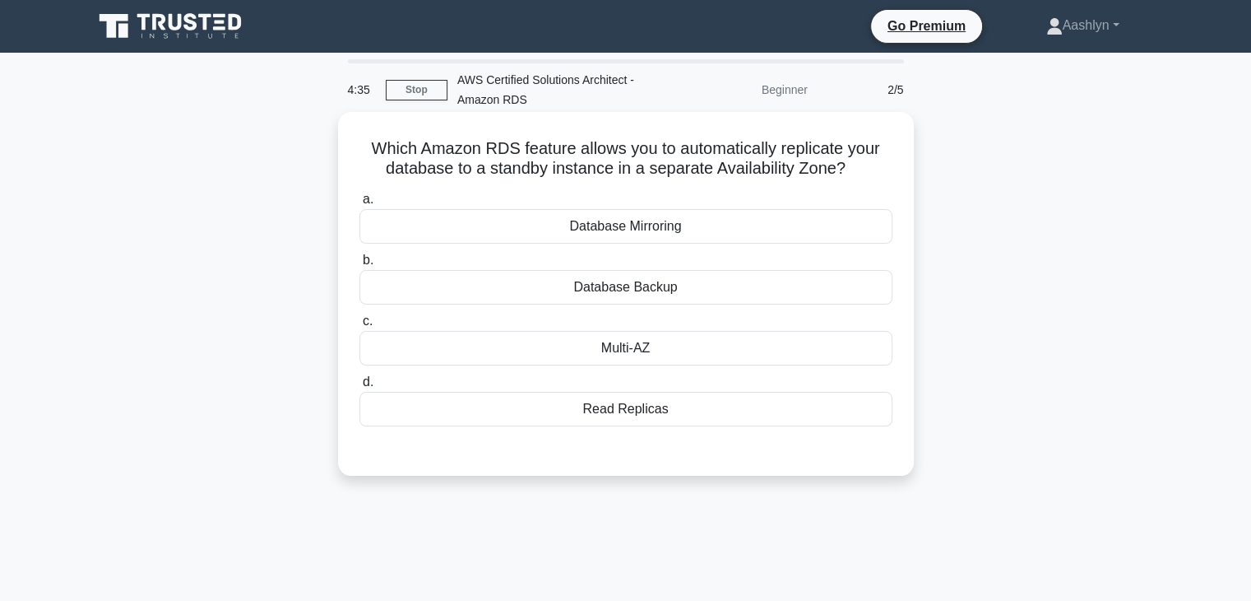
click at [714, 409] on div "Read Replicas" at bounding box center [626, 409] width 533 height 35
click at [360, 388] on input "d. Read Replicas" at bounding box center [360, 382] width 0 height 11
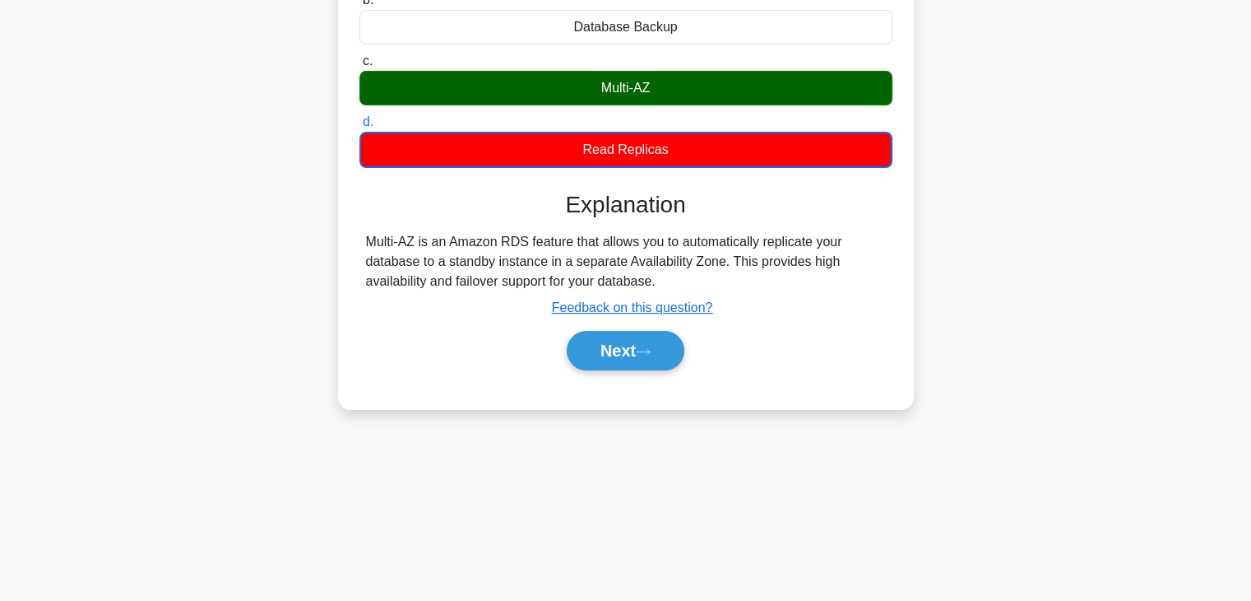
scroll to position [289, 0]
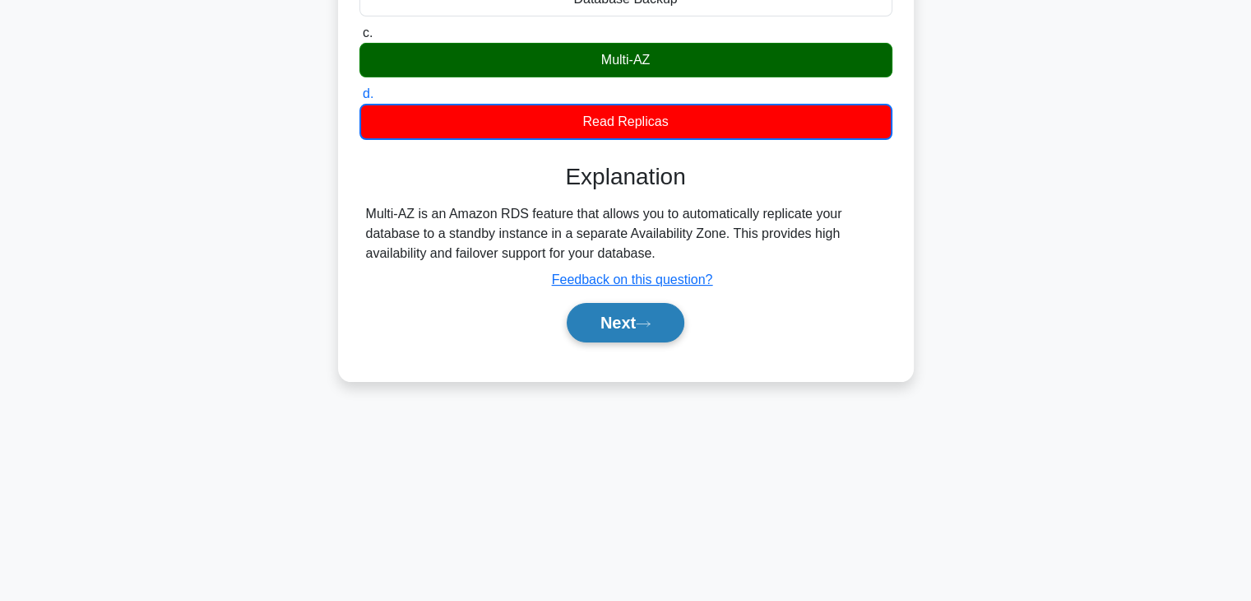
click at [636, 318] on button "Next" at bounding box center [626, 322] width 118 height 39
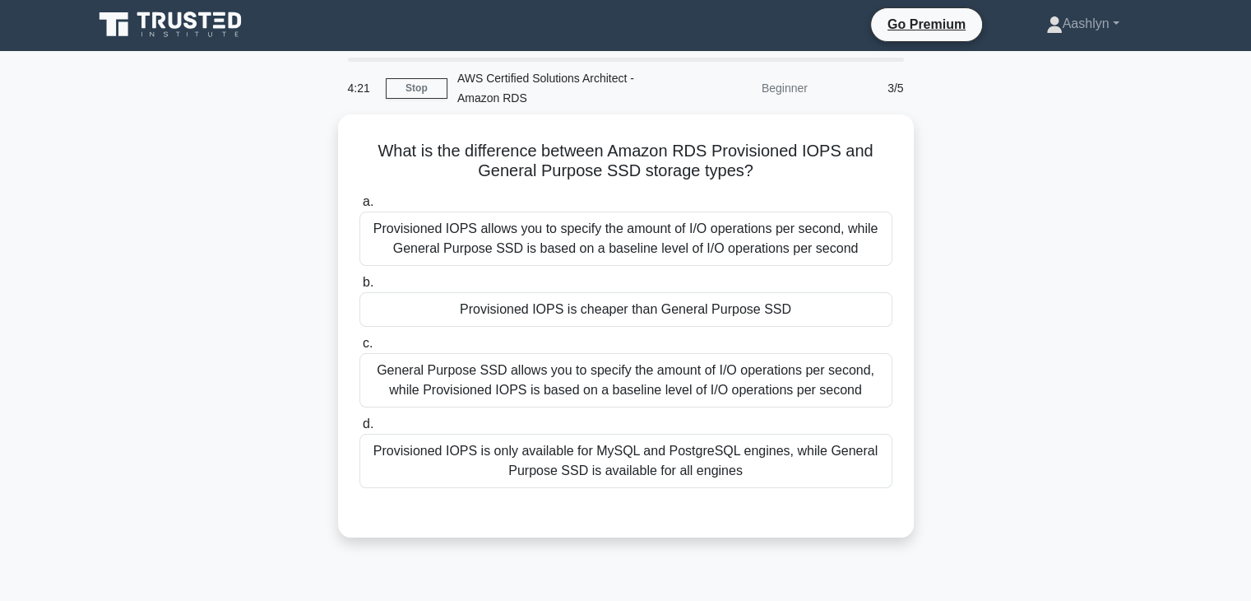
scroll to position [0, 0]
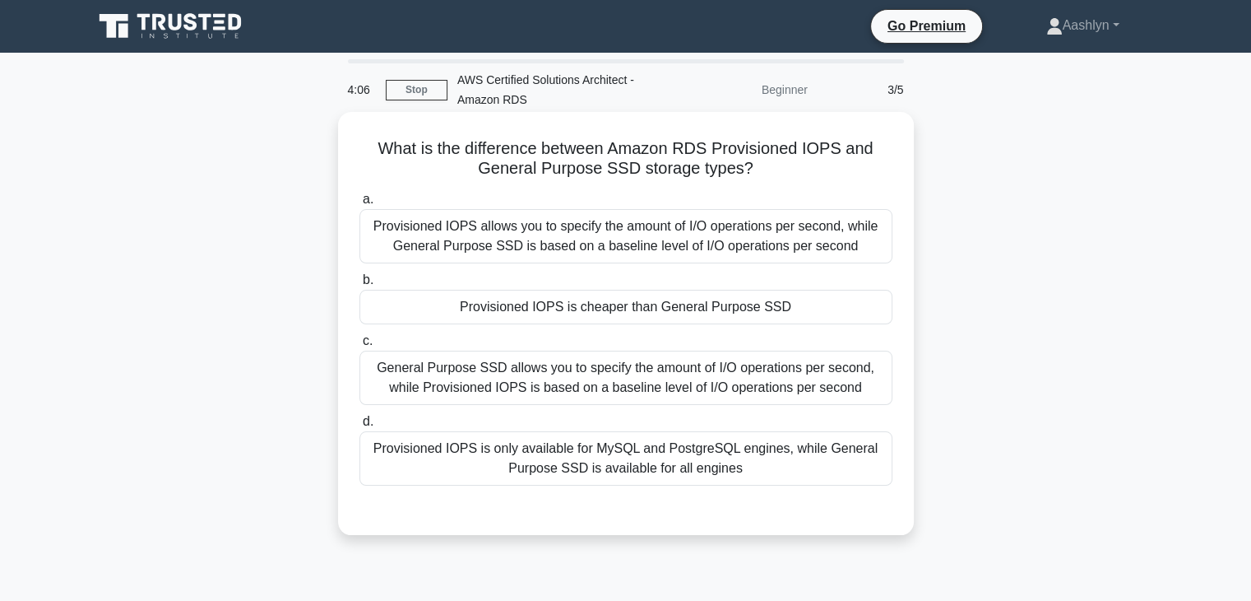
click at [546, 241] on div "Provisioned IOPS allows you to specify the amount of I/O operations per second,…" at bounding box center [626, 236] width 533 height 54
click at [360, 205] on input "a. Provisioned IOPS allows you to specify the amount of I/O operations per seco…" at bounding box center [360, 199] width 0 height 11
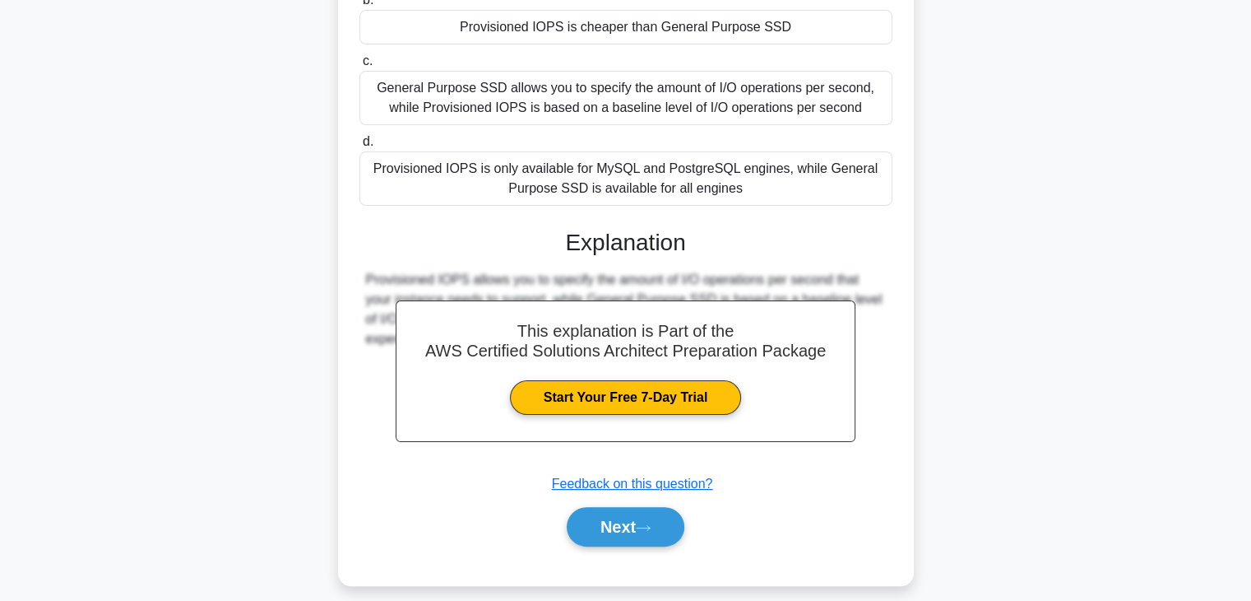
scroll to position [295, 0]
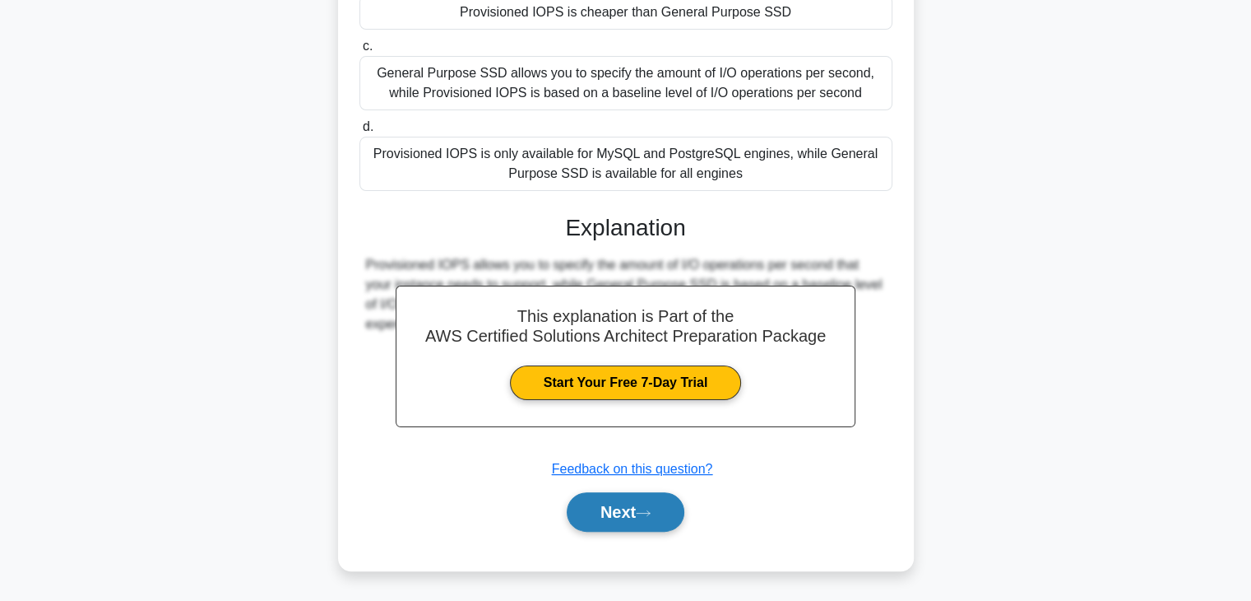
click at [650, 518] on button "Next" at bounding box center [626, 511] width 118 height 39
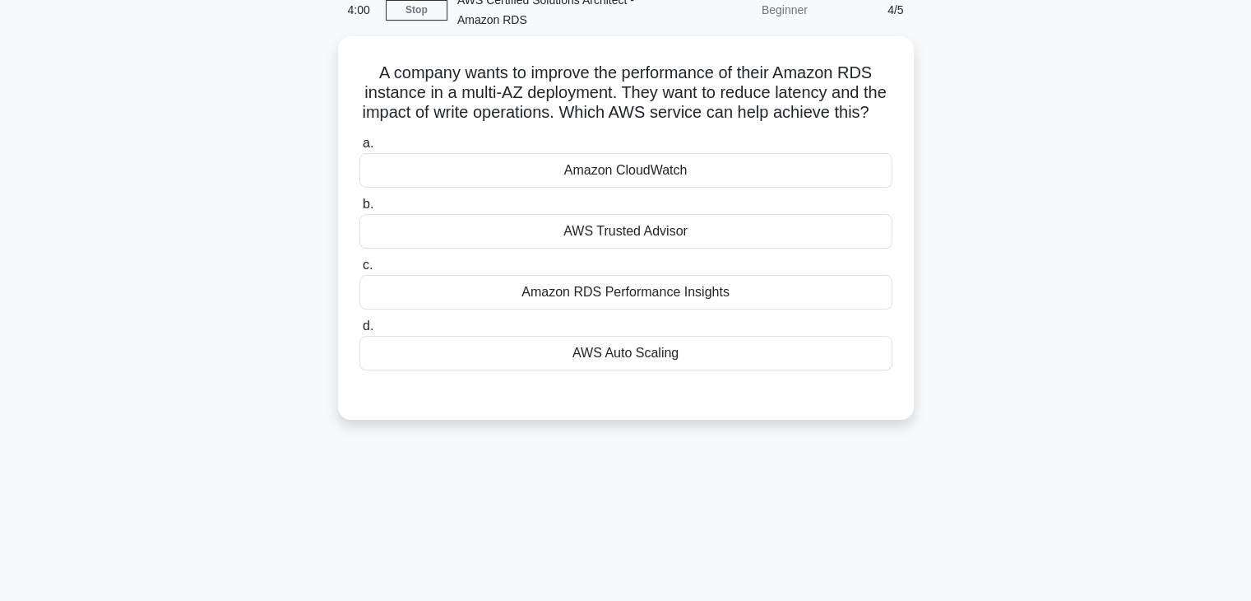
scroll to position [0, 0]
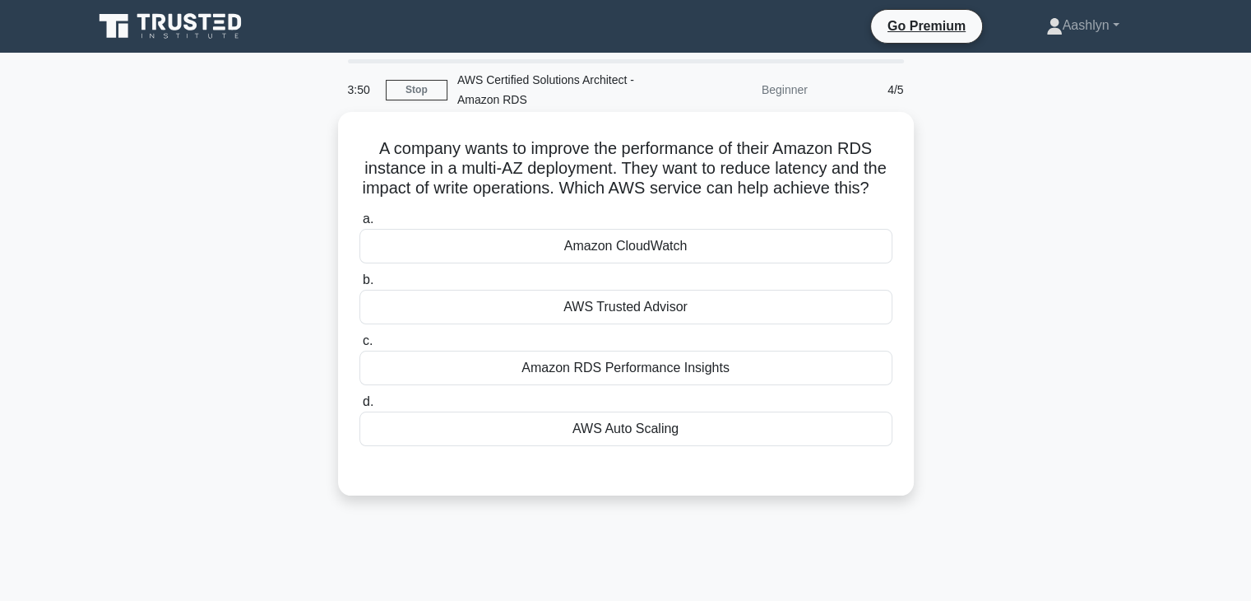
click at [723, 446] on div "AWS Auto Scaling" at bounding box center [626, 428] width 533 height 35
click at [360, 407] on input "d. AWS Auto Scaling" at bounding box center [360, 402] width 0 height 11
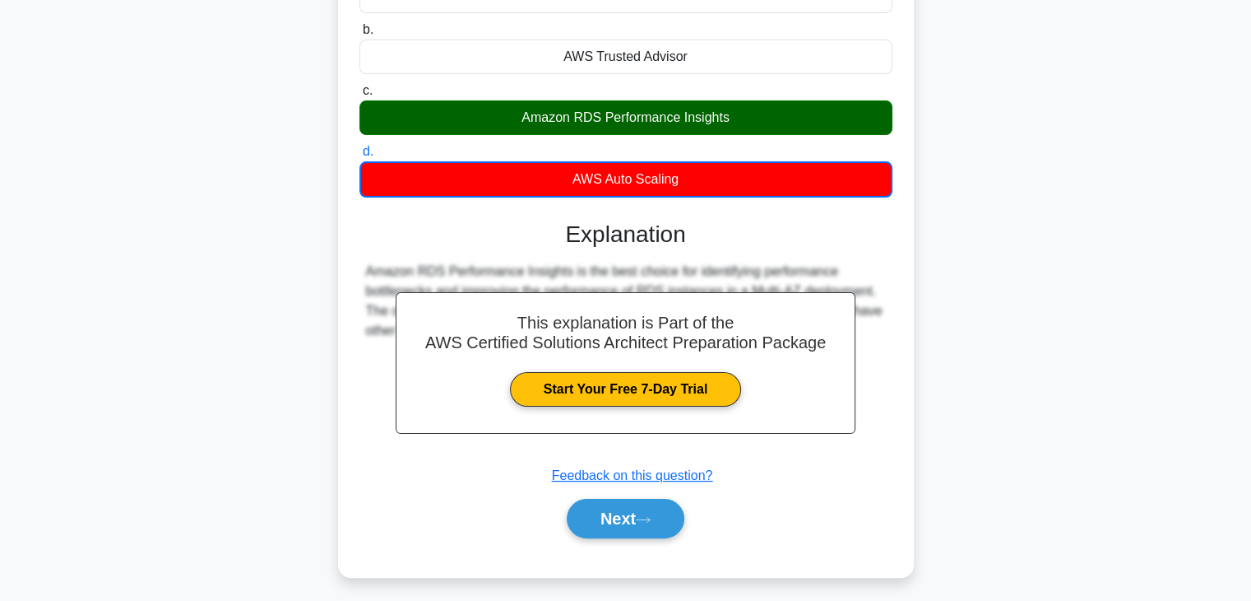
scroll to position [289, 0]
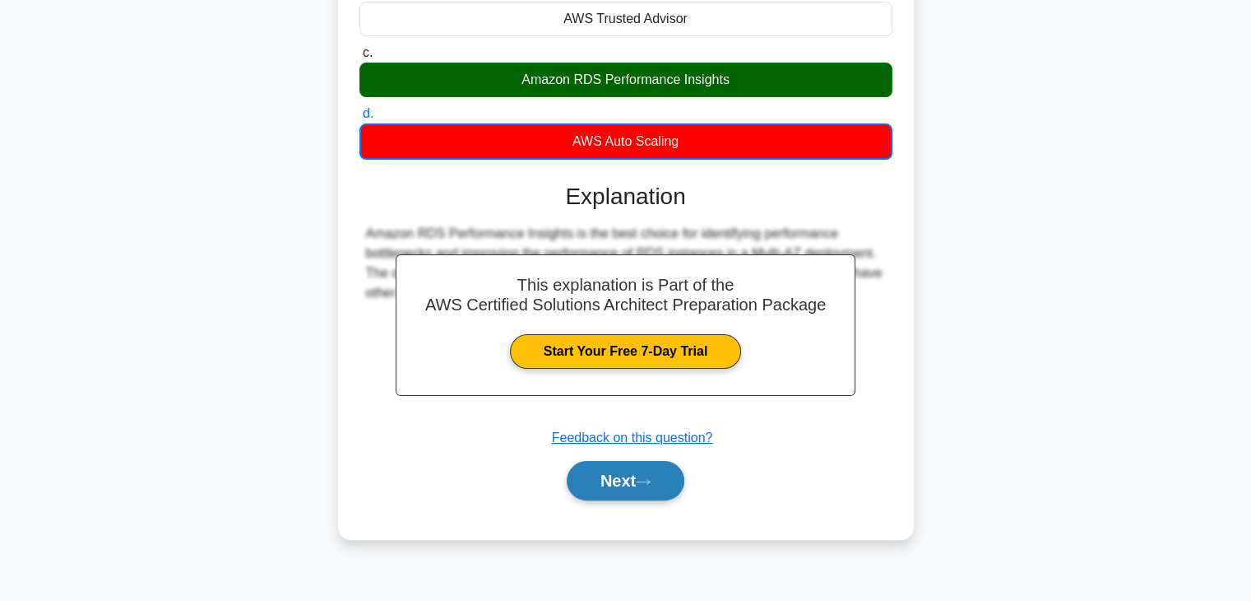
click at [665, 496] on button "Next" at bounding box center [626, 480] width 118 height 39
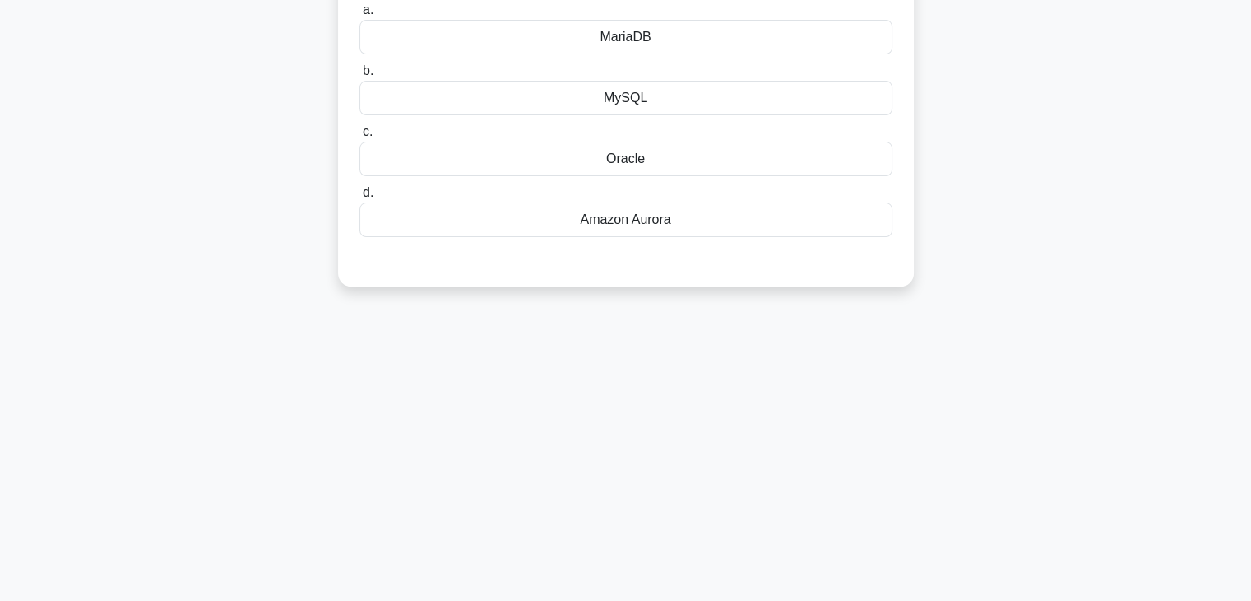
scroll to position [0, 0]
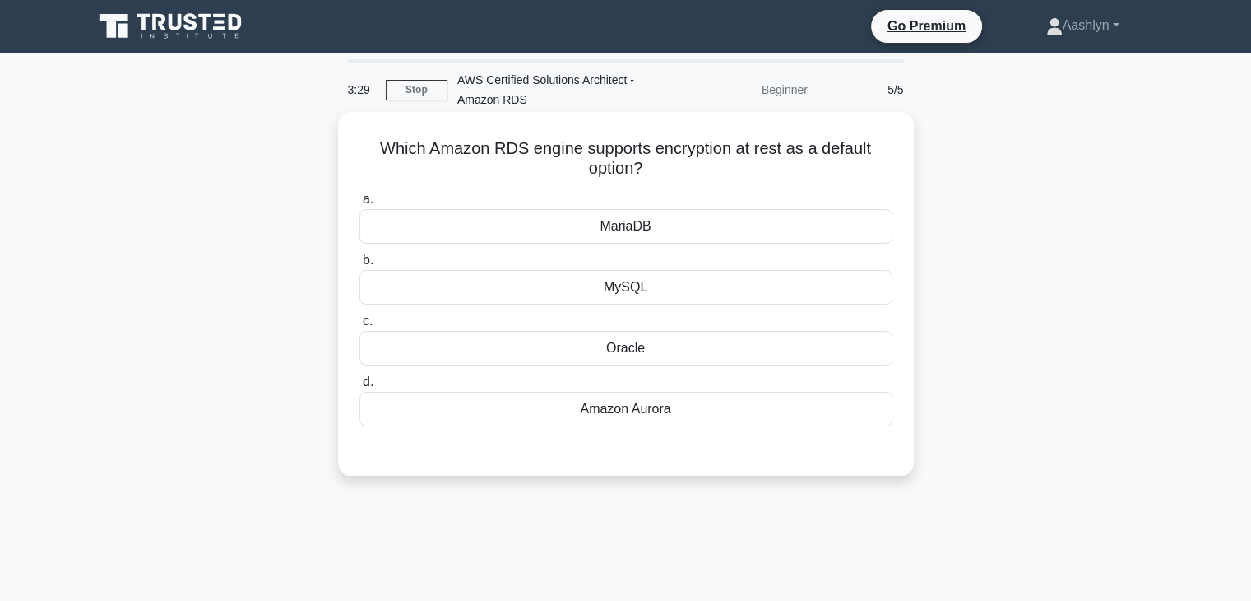
click at [654, 414] on div "Amazon Aurora" at bounding box center [626, 409] width 533 height 35
click at [360, 388] on input "d. Amazon Aurora" at bounding box center [360, 382] width 0 height 11
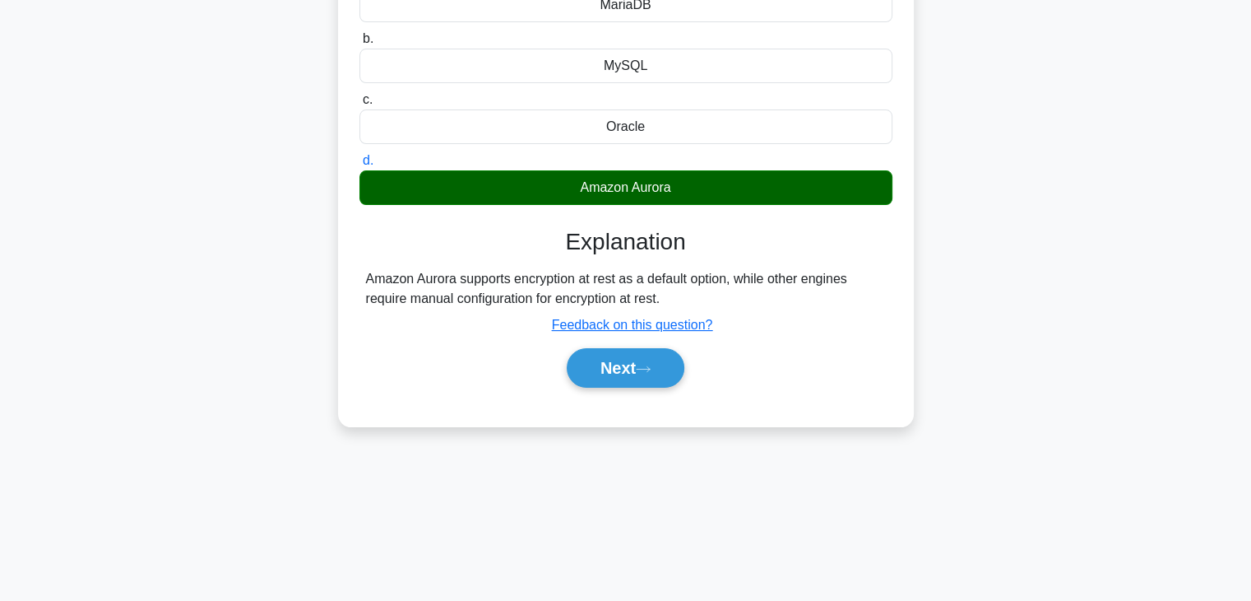
scroll to position [289, 0]
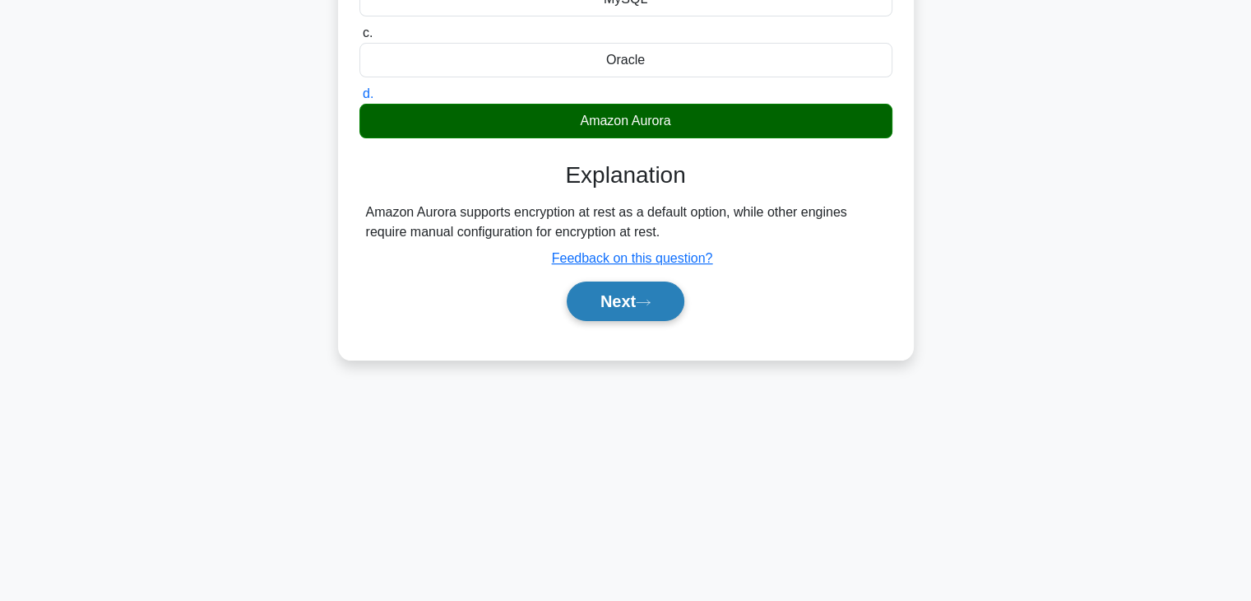
click at [651, 304] on icon at bounding box center [643, 302] width 15 height 9
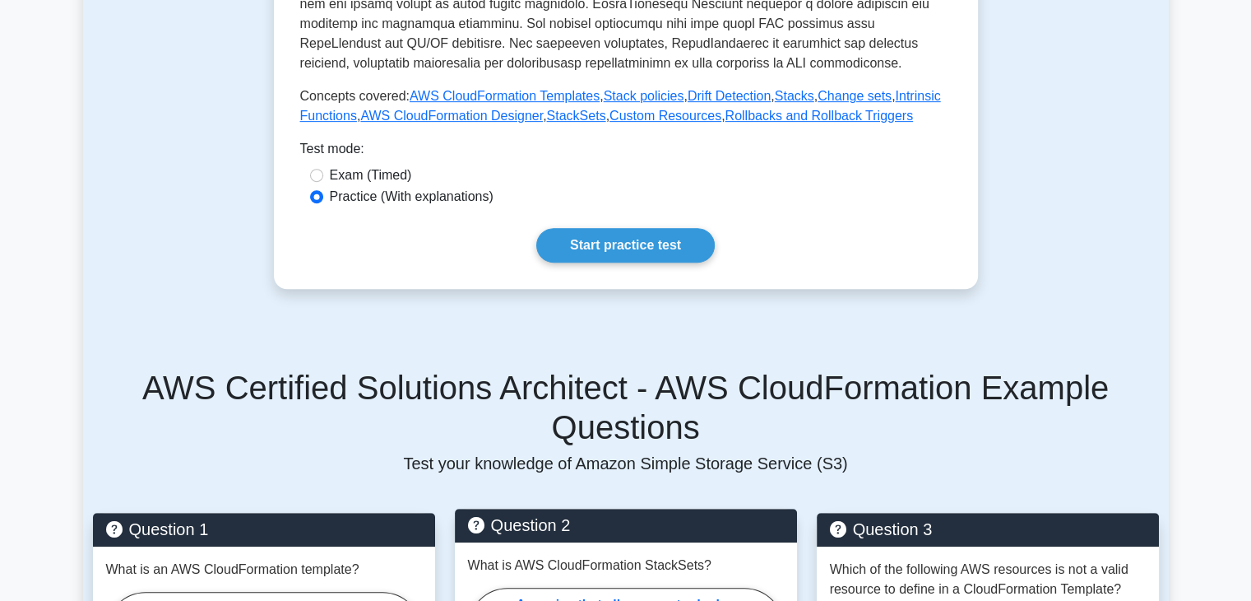
scroll to position [823, 0]
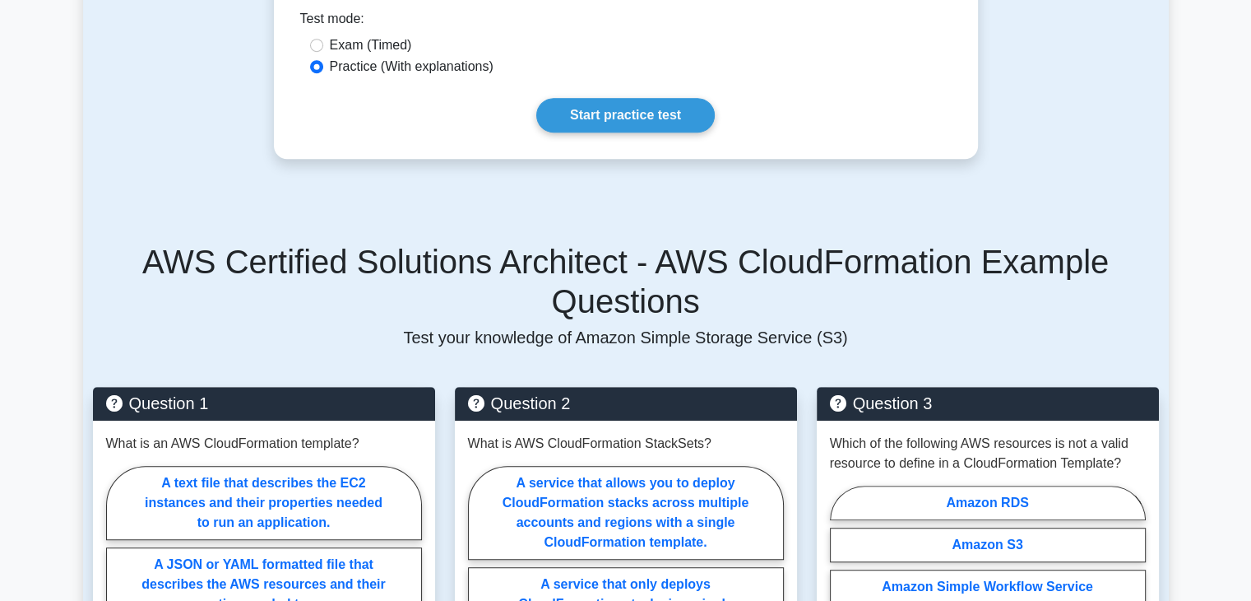
click at [457, 72] on label "Practice (With explanations)" at bounding box center [412, 67] width 164 height 20
click at [323, 72] on input "Practice (With explanations)" at bounding box center [316, 66] width 13 height 13
click at [652, 113] on link "Start practice test" at bounding box center [625, 115] width 179 height 35
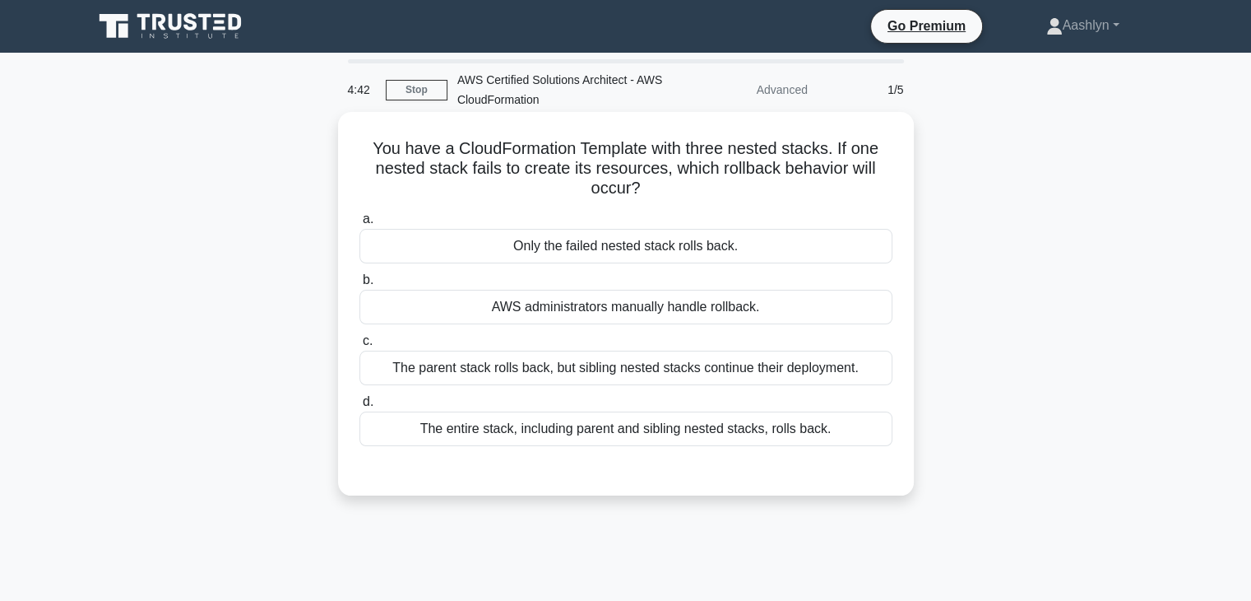
click at [614, 380] on div "The parent stack rolls back, but sibling nested stacks continue their deploymen…" at bounding box center [626, 368] width 533 height 35
click at [360, 346] on input "c. The parent stack rolls back, but sibling nested stacks continue their deploy…" at bounding box center [360, 341] width 0 height 11
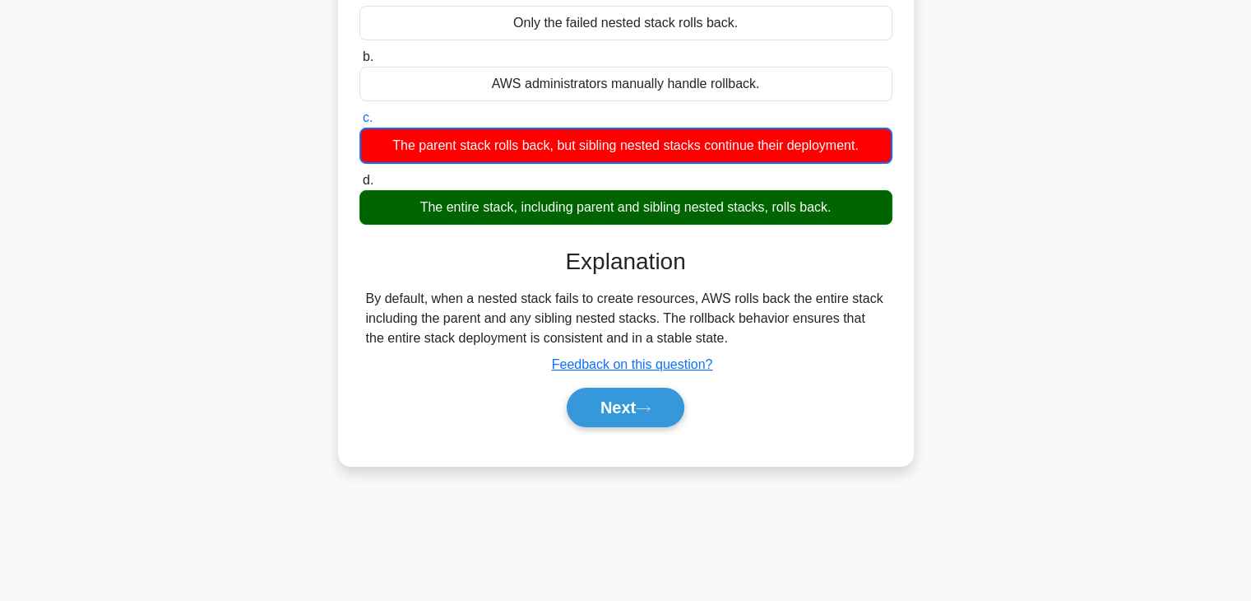
scroll to position [289, 0]
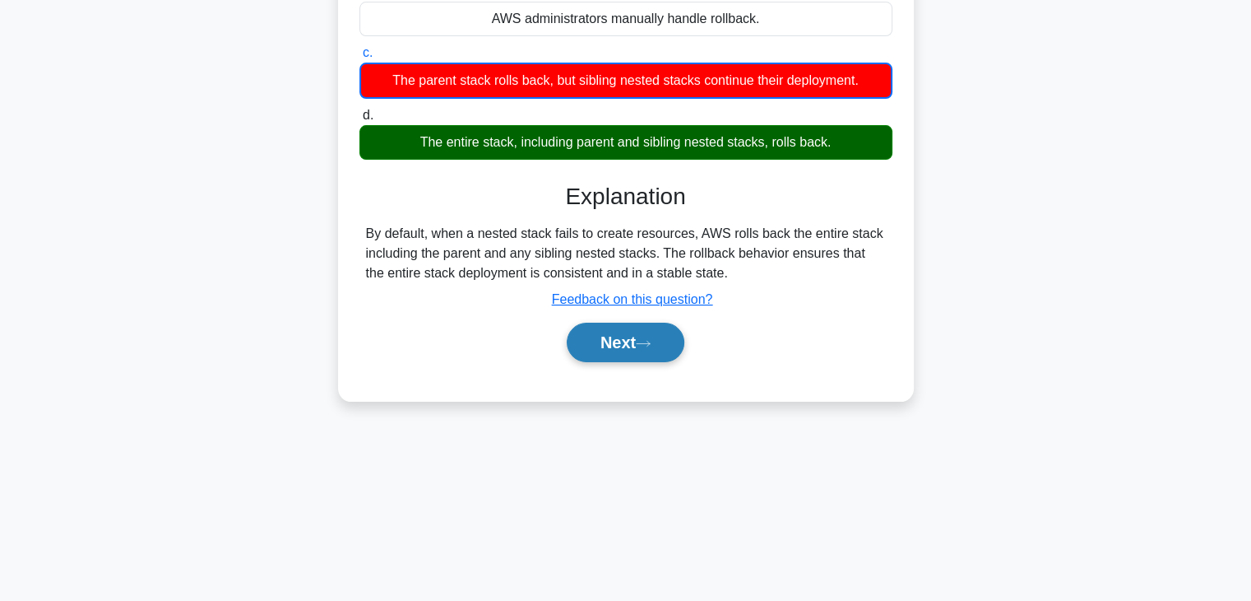
click at [626, 347] on button "Next" at bounding box center [626, 342] width 118 height 39
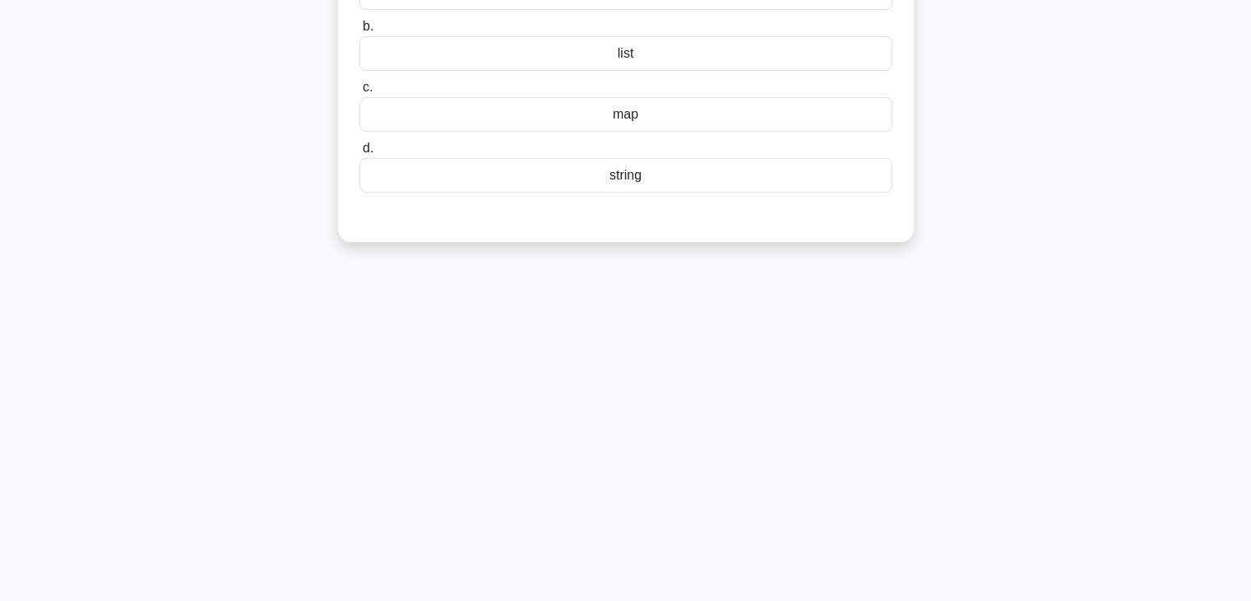
scroll to position [0, 0]
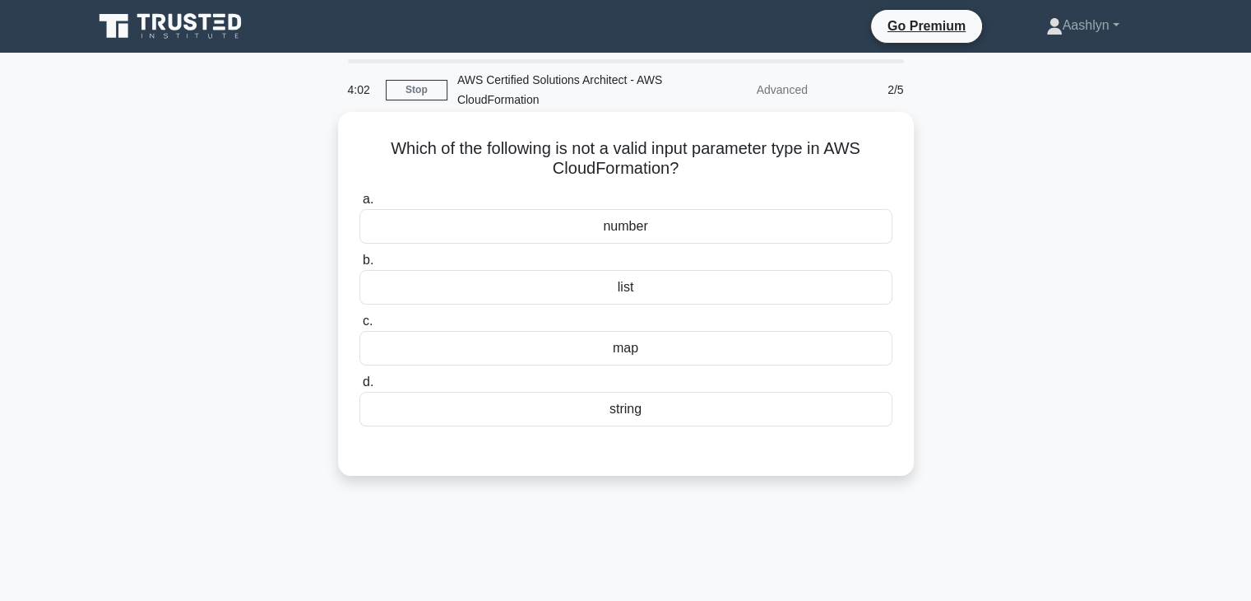
click at [651, 423] on div "string" at bounding box center [626, 409] width 533 height 35
click at [360, 388] on input "d. string" at bounding box center [360, 382] width 0 height 11
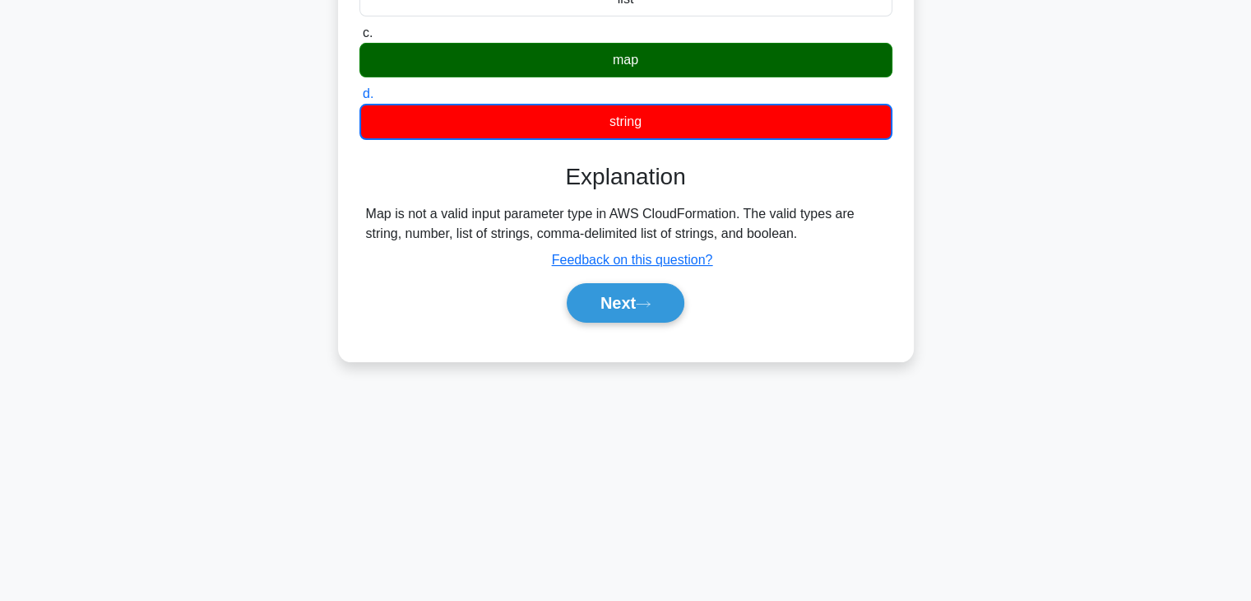
scroll to position [289, 0]
click at [605, 304] on button "Next" at bounding box center [626, 302] width 118 height 39
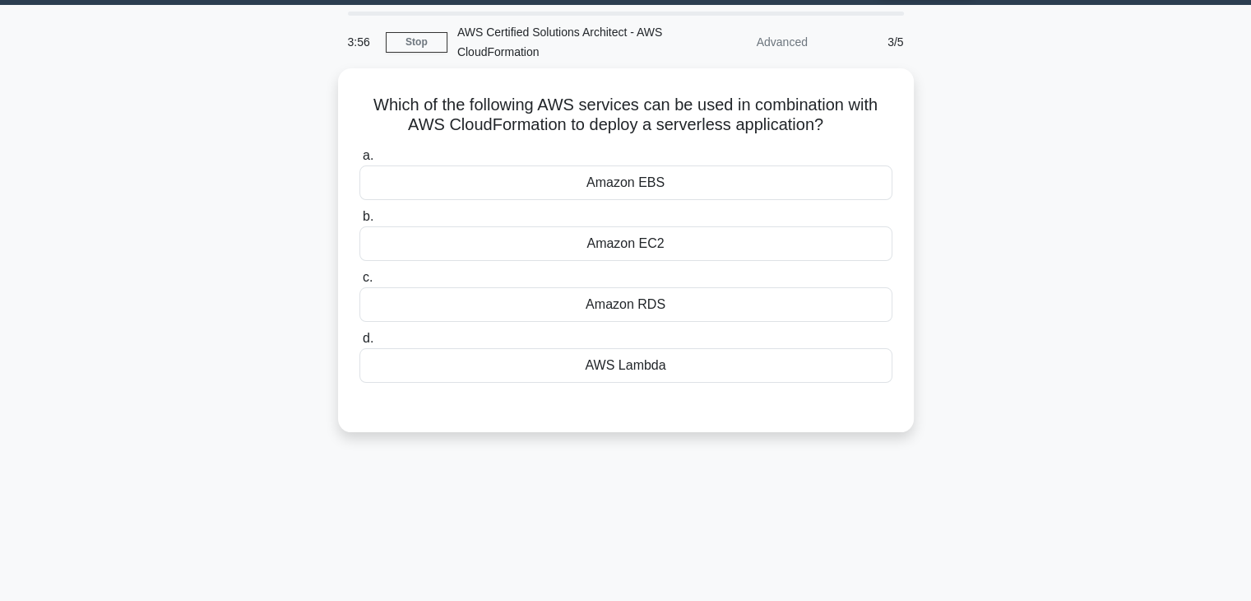
scroll to position [0, 0]
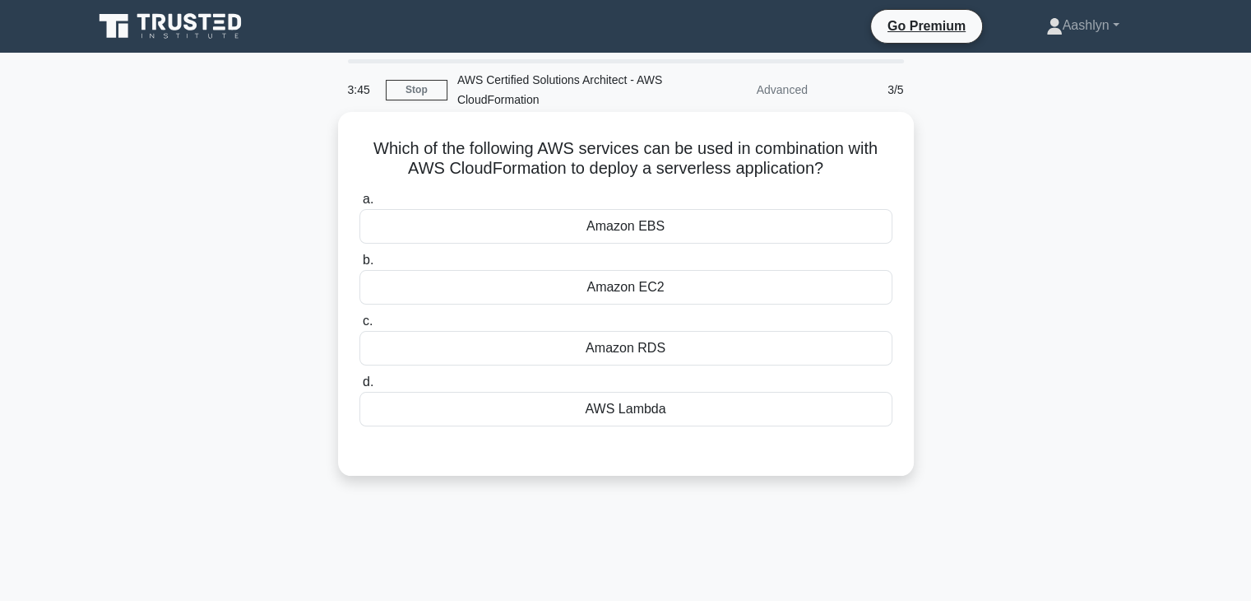
click at [671, 402] on div "AWS Lambda" at bounding box center [626, 409] width 533 height 35
click at [360, 388] on input "d. AWS Lambda" at bounding box center [360, 382] width 0 height 11
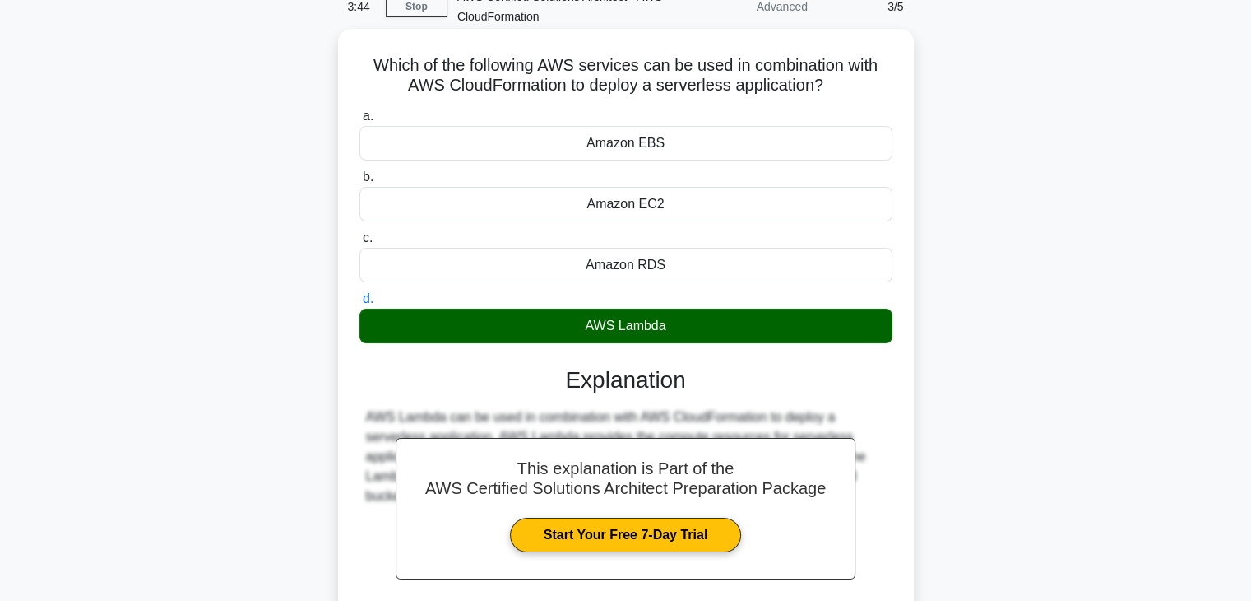
scroll to position [289, 0]
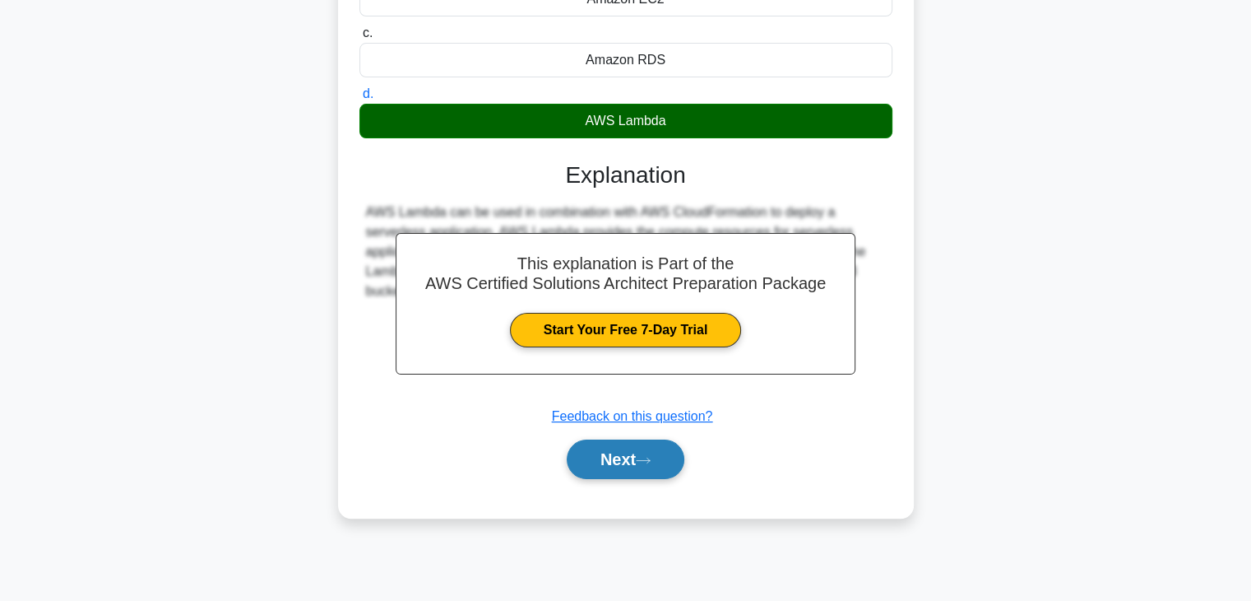
click at [648, 451] on button "Next" at bounding box center [626, 458] width 118 height 39
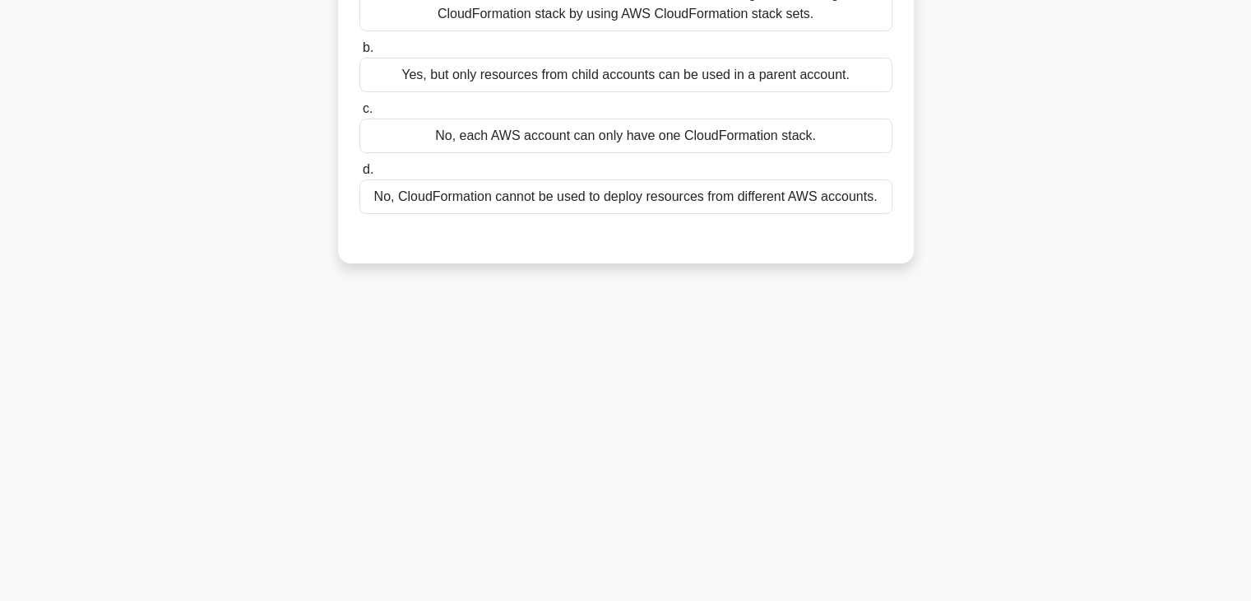
scroll to position [42, 0]
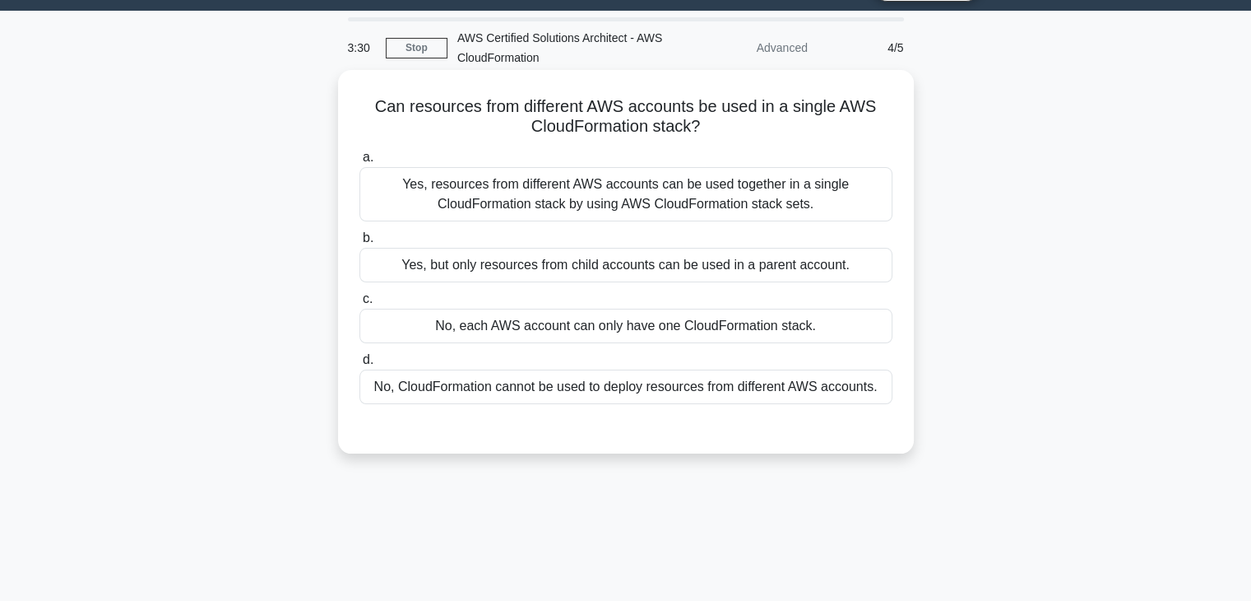
click at [687, 199] on div "Yes, resources from different AWS accounts can be used together in a single Clo…" at bounding box center [626, 194] width 533 height 54
click at [360, 163] on input "a. Yes, resources from different AWS accounts can be used together in a single …" at bounding box center [360, 157] width 0 height 11
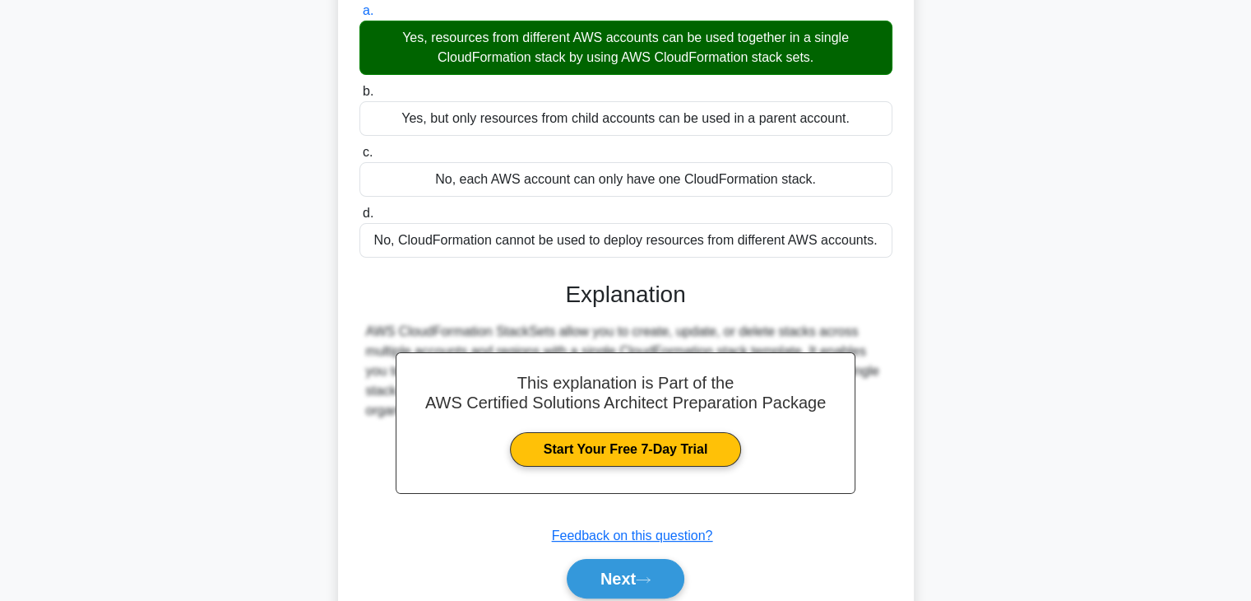
scroll to position [289, 0]
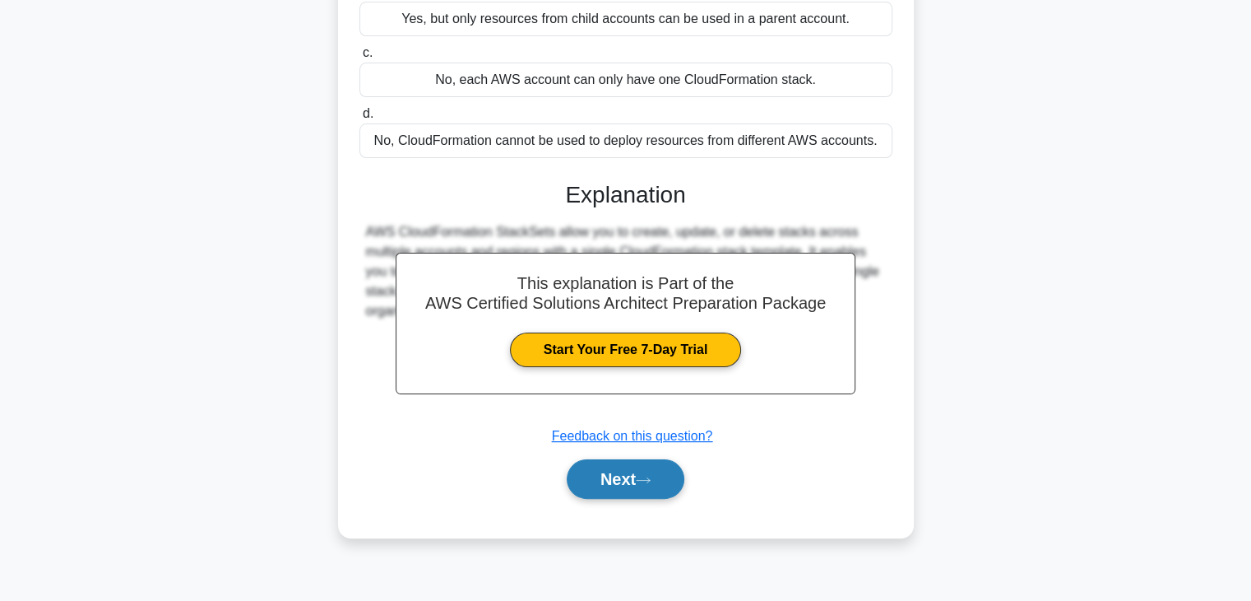
click at [636, 482] on button "Next" at bounding box center [626, 478] width 118 height 39
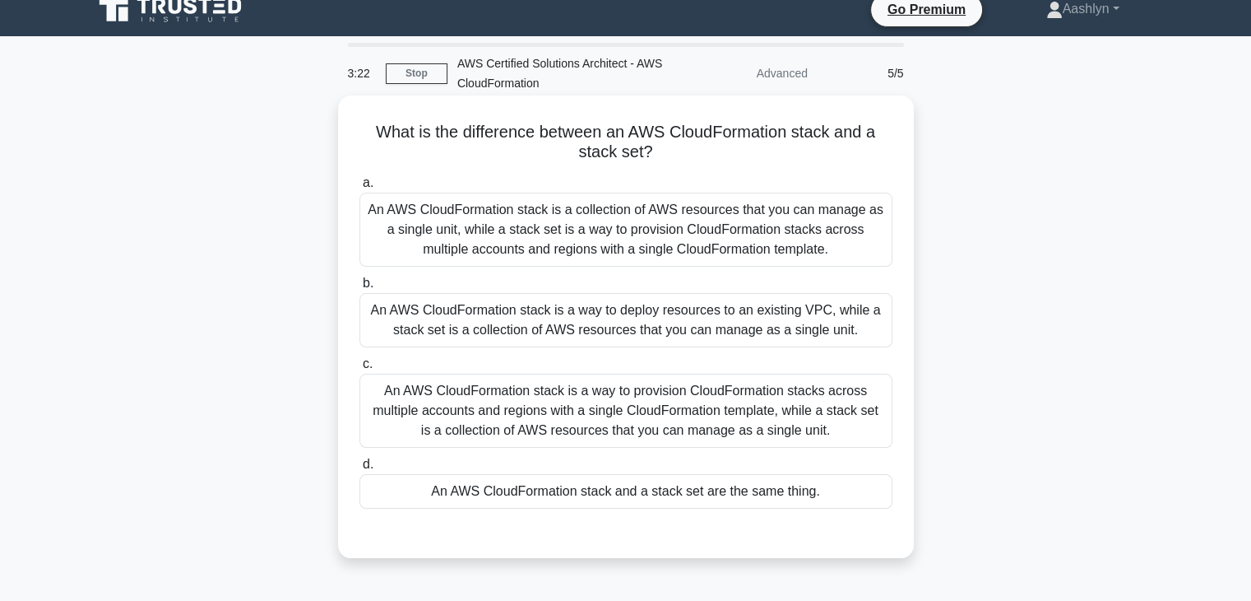
scroll to position [0, 0]
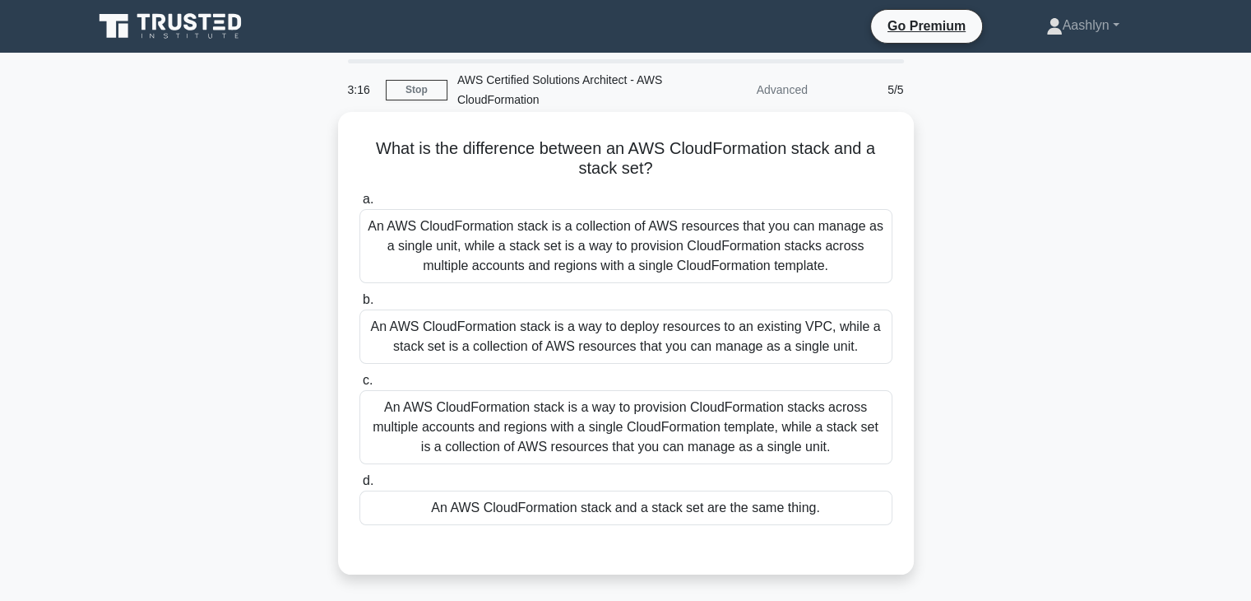
click at [668, 362] on div "An AWS CloudFormation stack is a way to deploy resources to an existing VPC, wh…" at bounding box center [626, 336] width 533 height 54
click at [360, 305] on input "b. An AWS CloudFormation stack is a way to deploy resources to an existing VPC,…" at bounding box center [360, 300] width 0 height 11
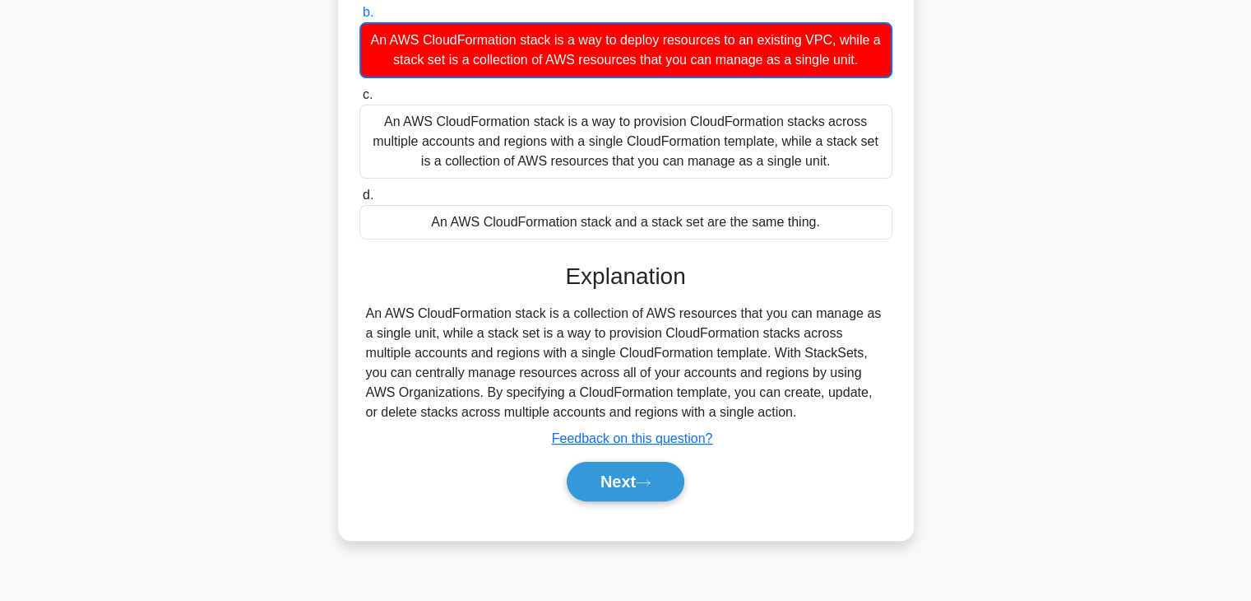
scroll to position [289, 0]
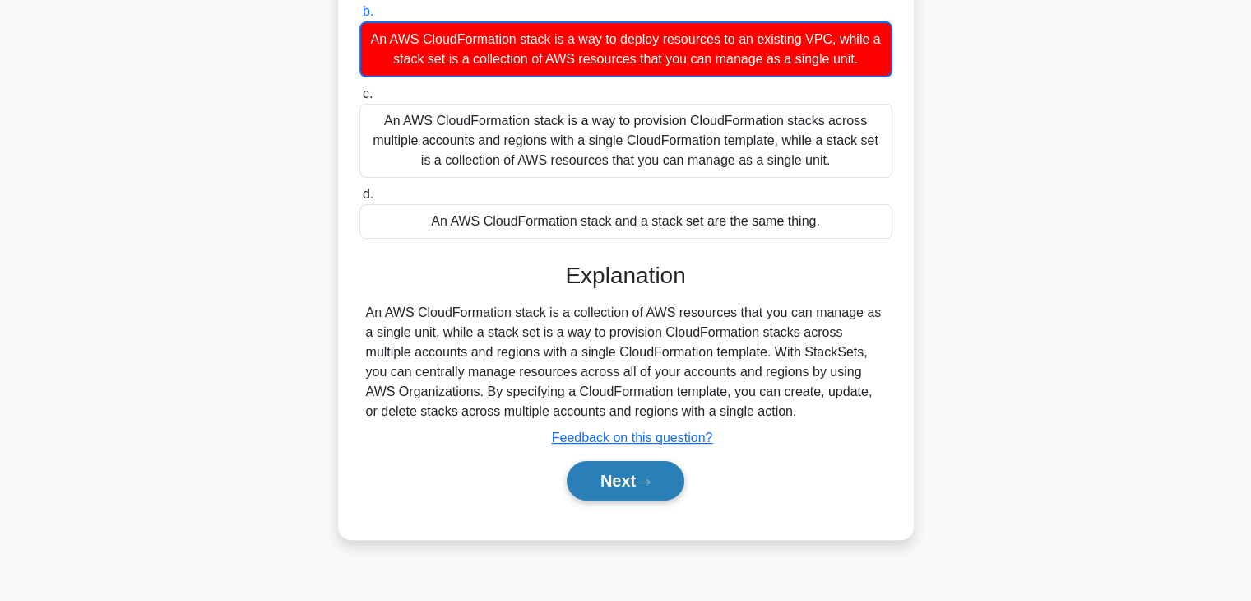
click at [642, 472] on button "Next" at bounding box center [626, 480] width 118 height 39
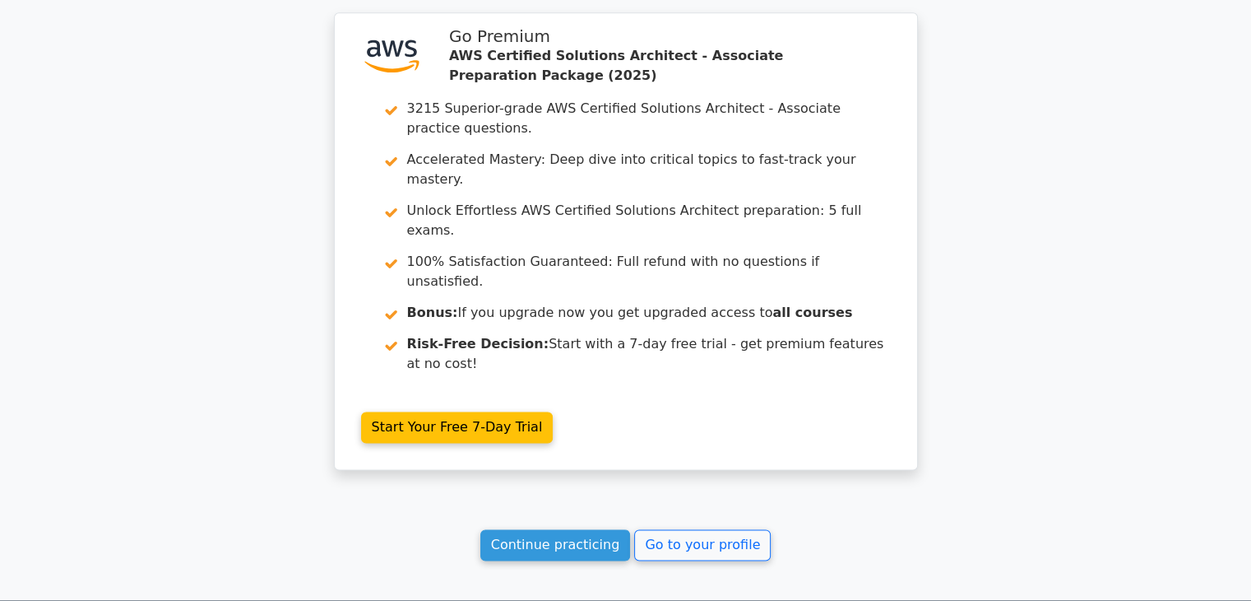
scroll to position [2227, 0]
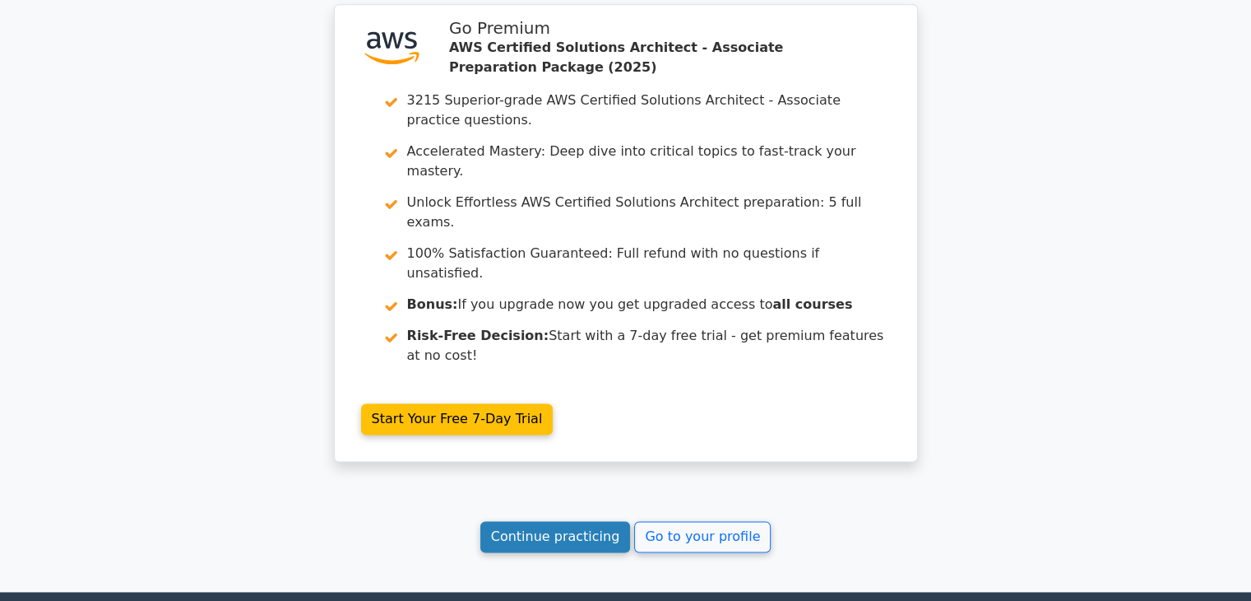
click at [605, 521] on link "Continue practicing" at bounding box center [556, 536] width 151 height 31
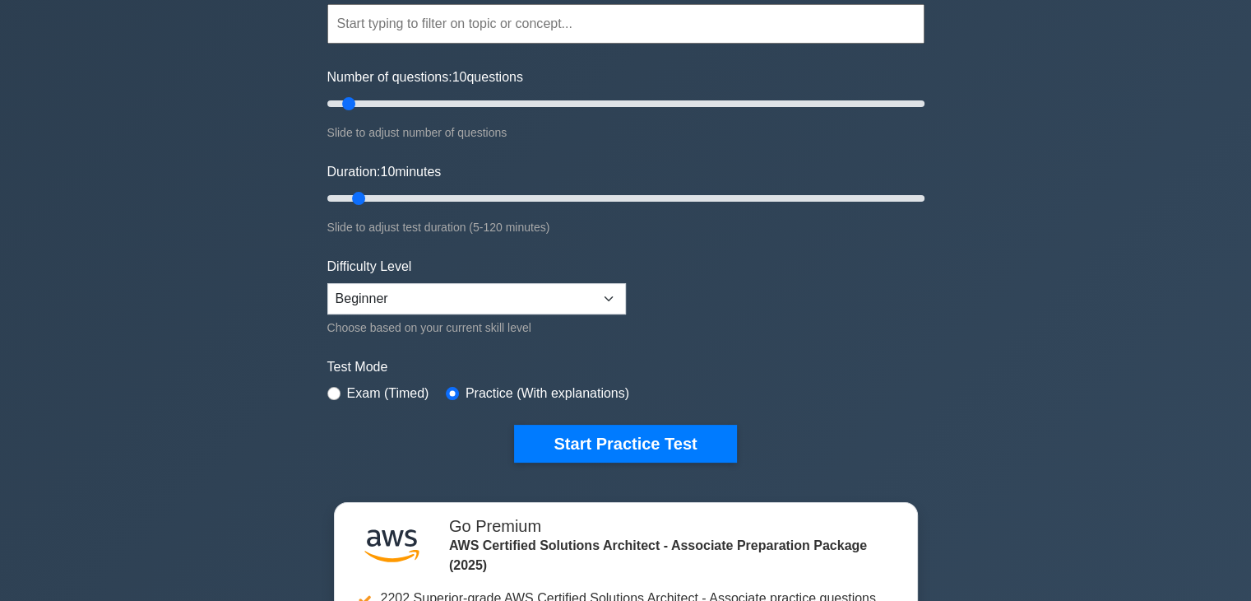
scroll to position [165, 0]
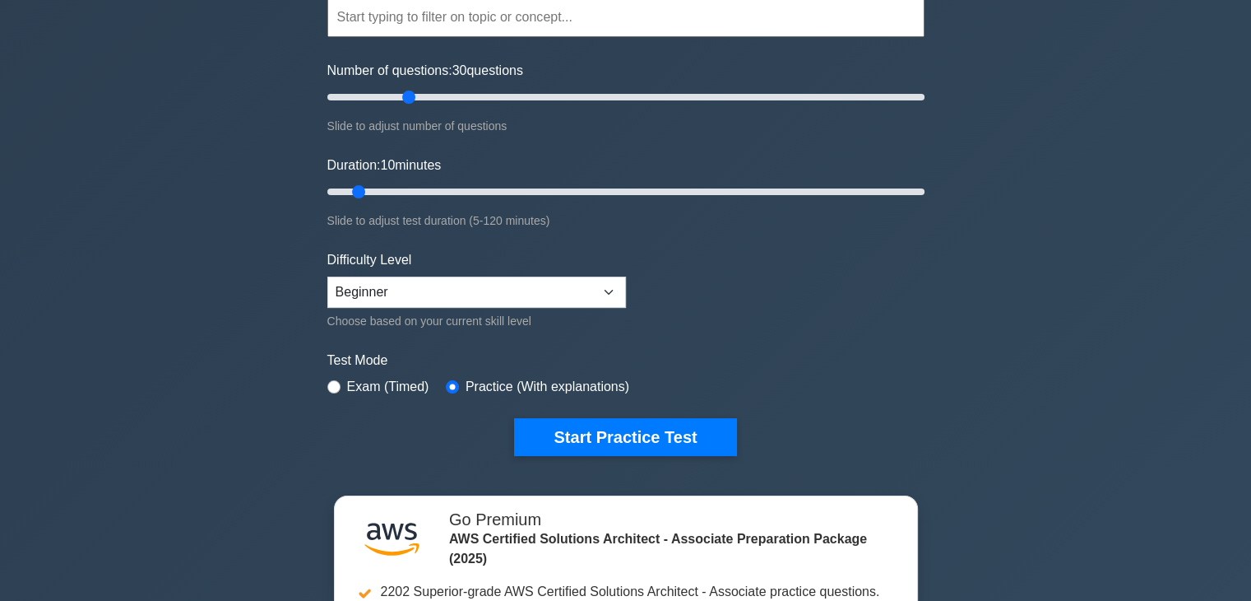
drag, startPoint x: 358, startPoint y: 92, endPoint x: 402, endPoint y: 94, distance: 43.6
type input "30"
click at [402, 94] on input "Number of questions: 30 questions" at bounding box center [625, 97] width 597 height 20
drag, startPoint x: 361, startPoint y: 185, endPoint x: 518, endPoint y: 194, distance: 157.4
type input "40"
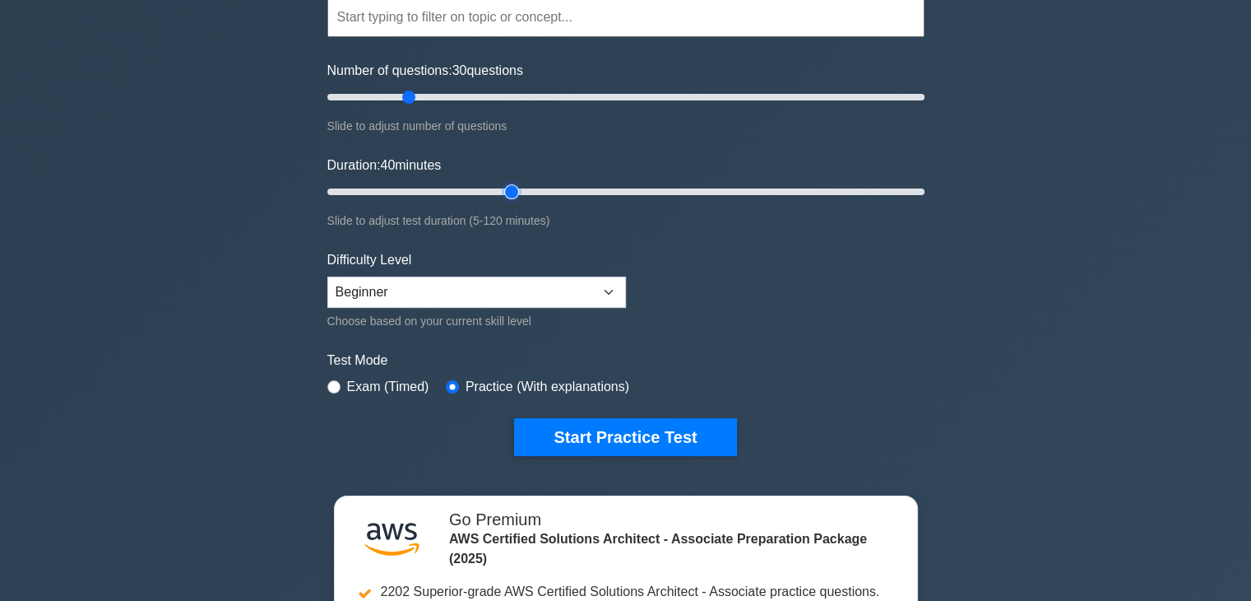
click at [518, 194] on input "Duration: 40 minutes" at bounding box center [625, 192] width 597 height 20
click at [454, 384] on div "Practice (With explanations)" at bounding box center [537, 387] width 183 height 20
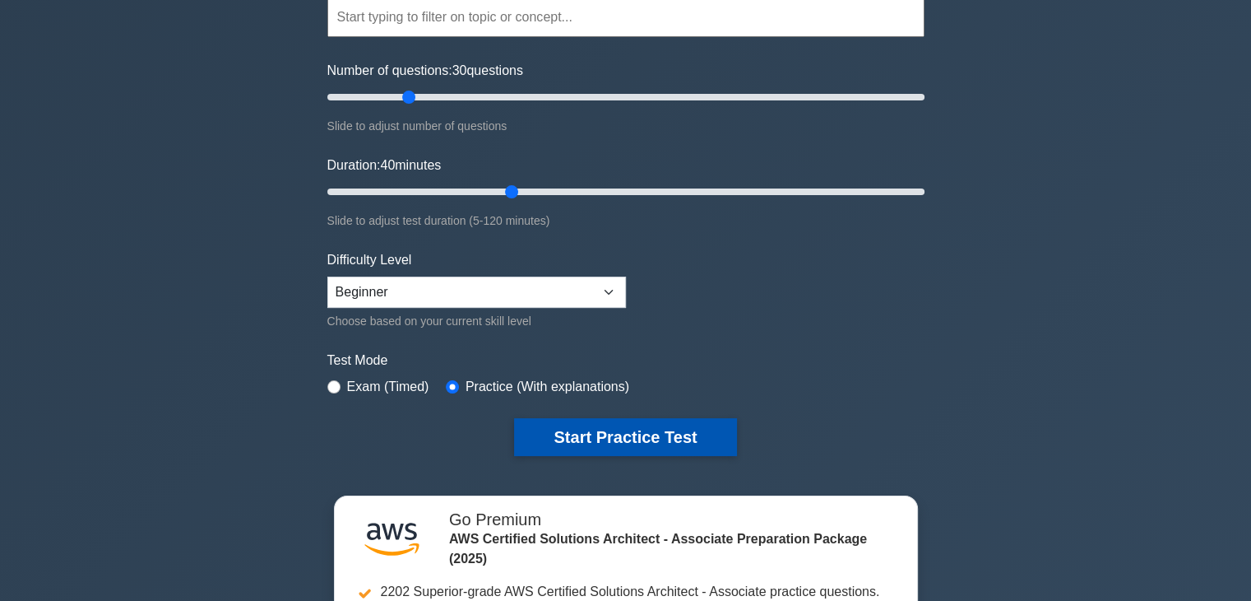
click at [676, 448] on button "Start Practice Test" at bounding box center [625, 437] width 222 height 38
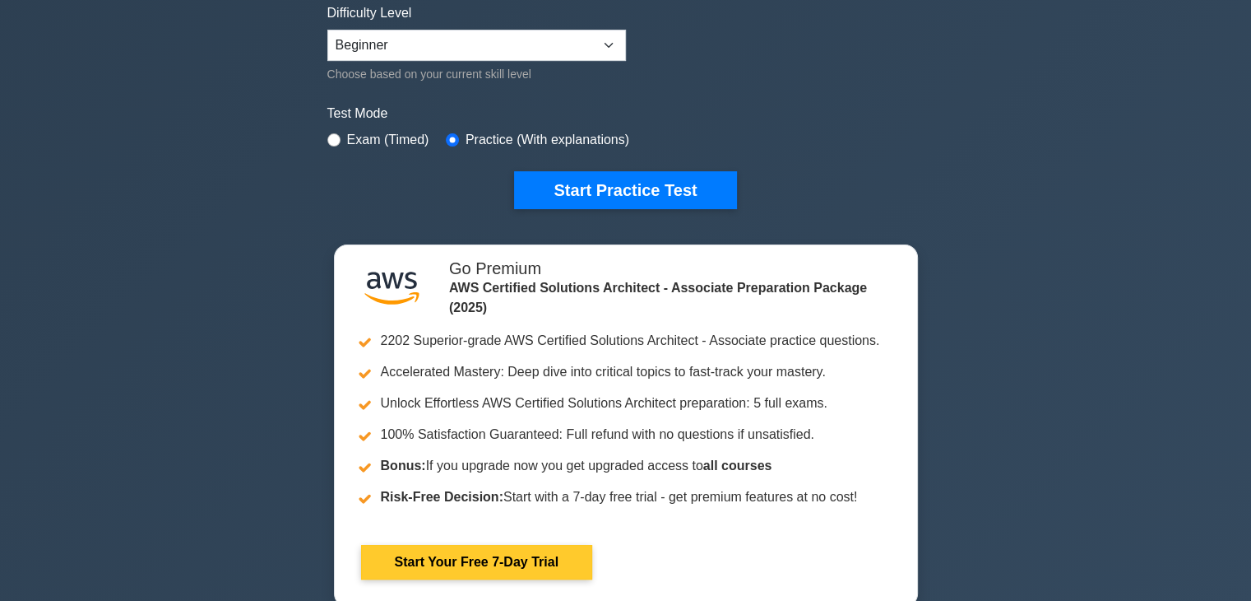
scroll to position [0, 0]
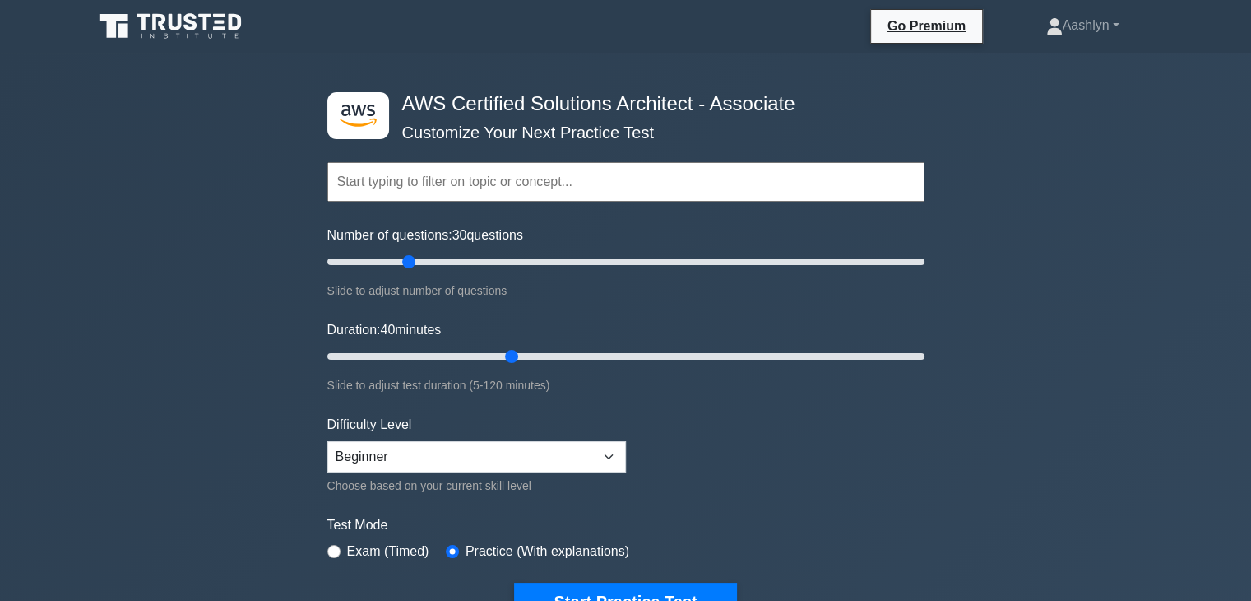
click at [506, 194] on input "text" at bounding box center [625, 181] width 597 height 39
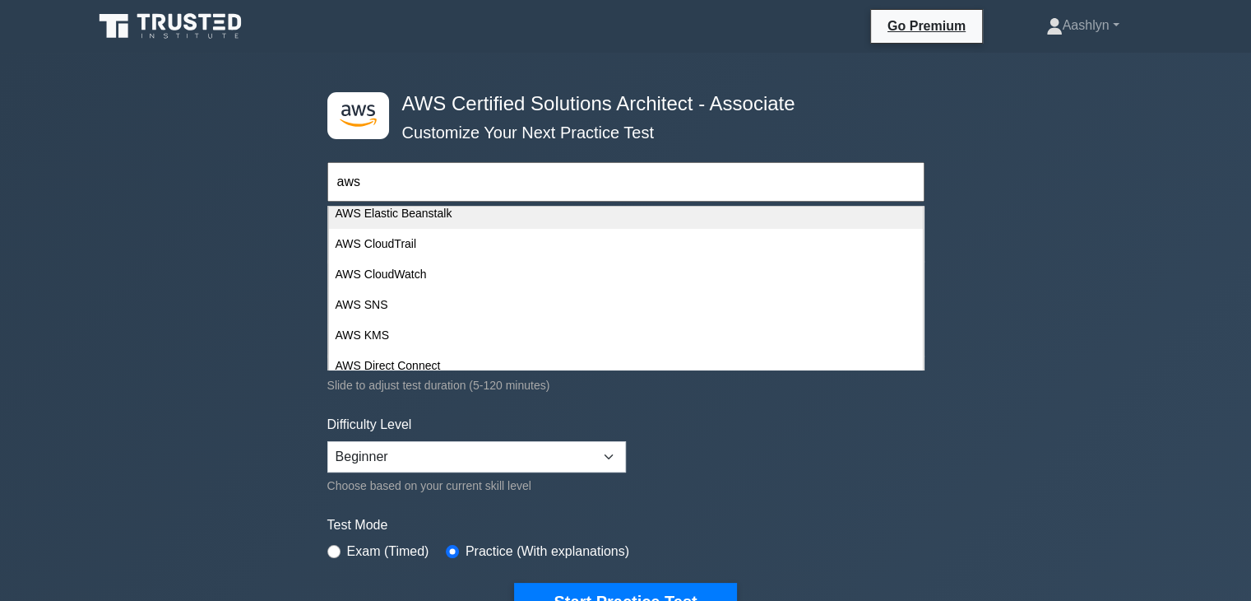
scroll to position [165, 0]
type input "aws"
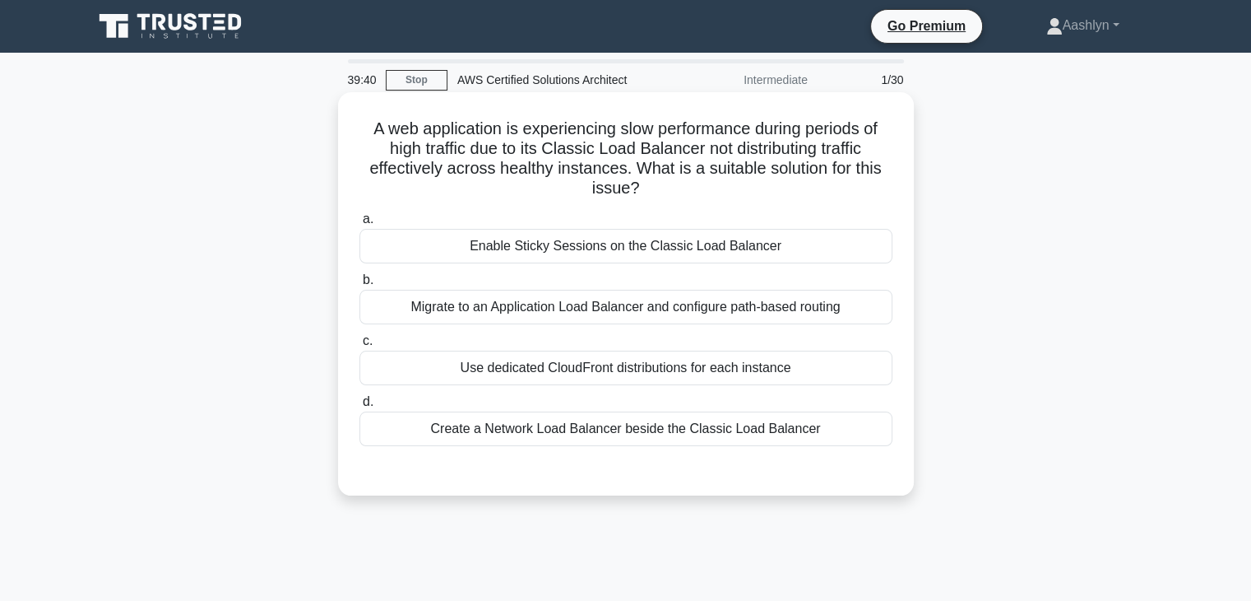
click at [604, 304] on div "Migrate to an Application Load Balancer and configure path-based routing" at bounding box center [626, 307] width 533 height 35
click at [360, 286] on input "b. Migrate to an Application Load Balancer and configure path-based routing" at bounding box center [360, 280] width 0 height 11
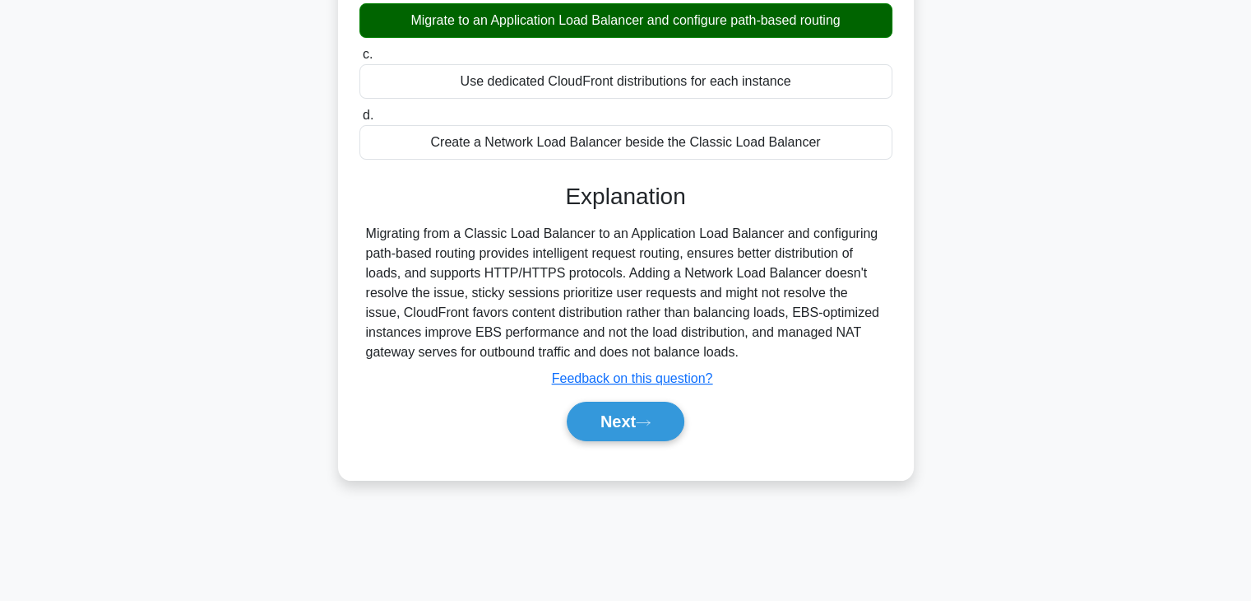
scroll to position [289, 0]
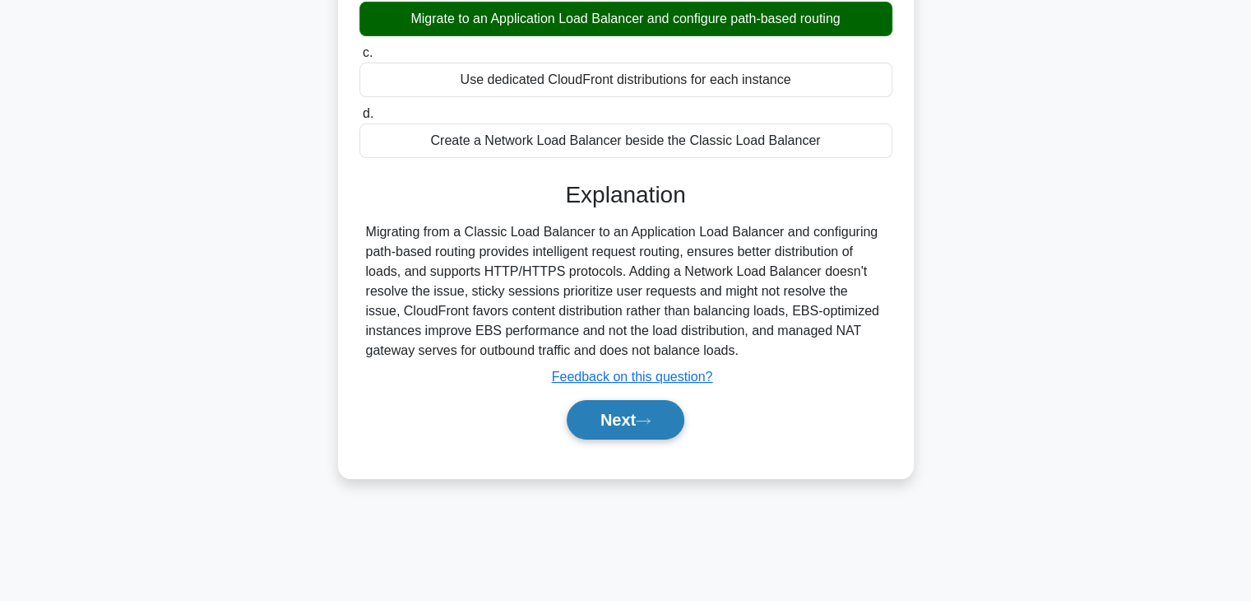
click at [651, 416] on icon at bounding box center [643, 420] width 15 height 9
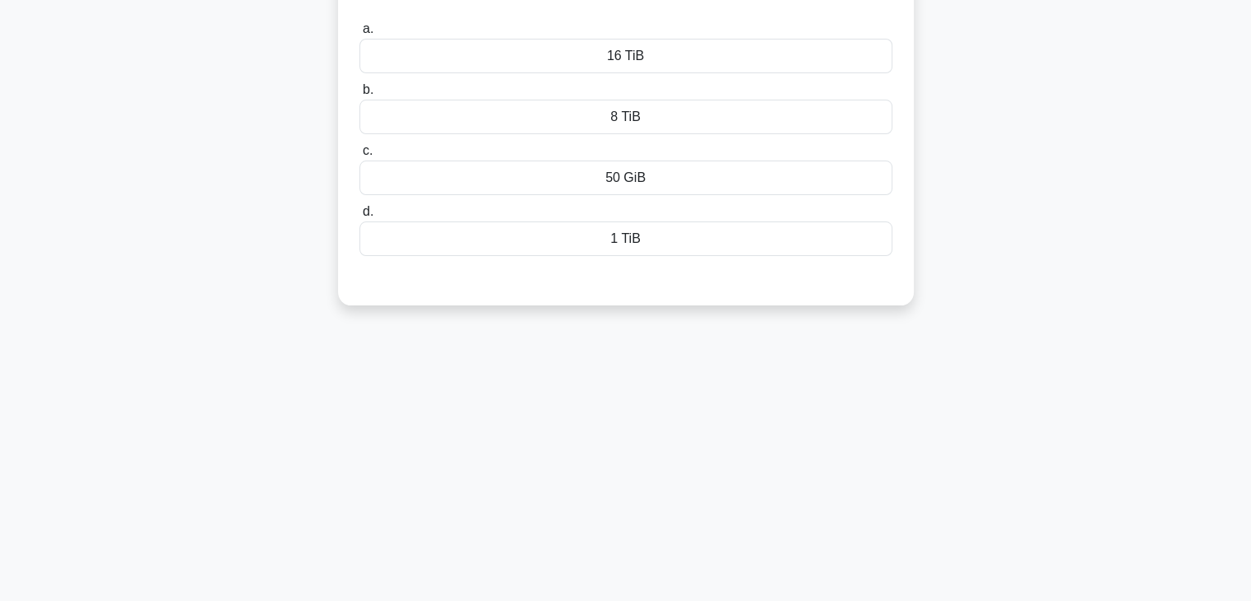
scroll to position [0, 0]
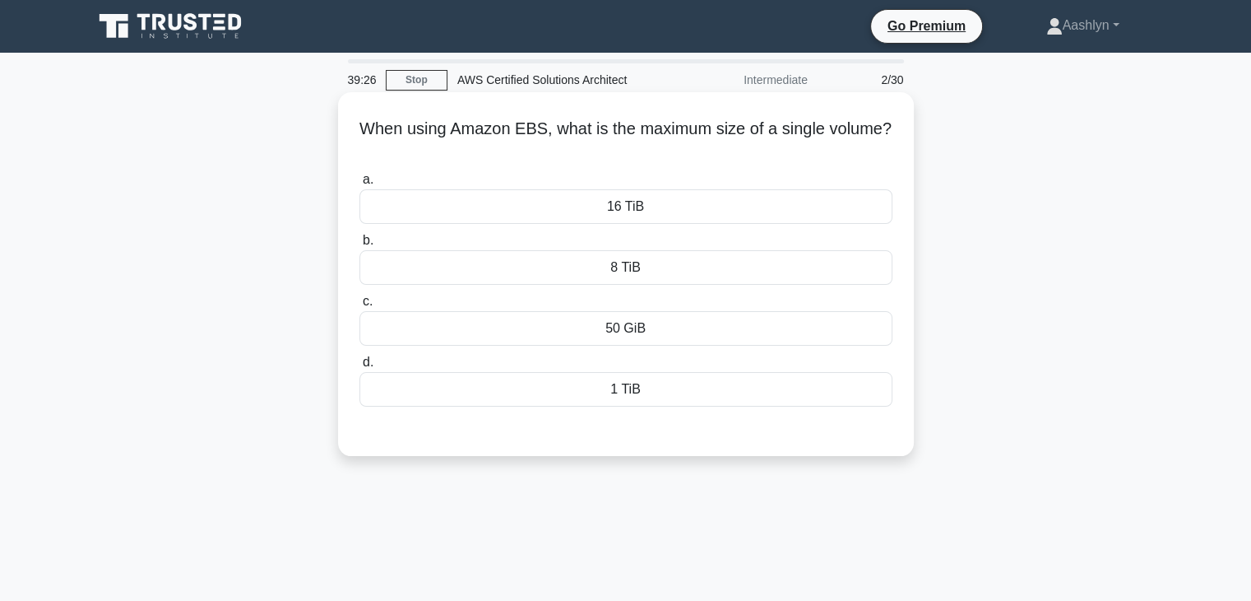
click at [611, 267] on div "8 TiB" at bounding box center [626, 267] width 533 height 35
click at [360, 246] on input "b. 8 TiB" at bounding box center [360, 240] width 0 height 11
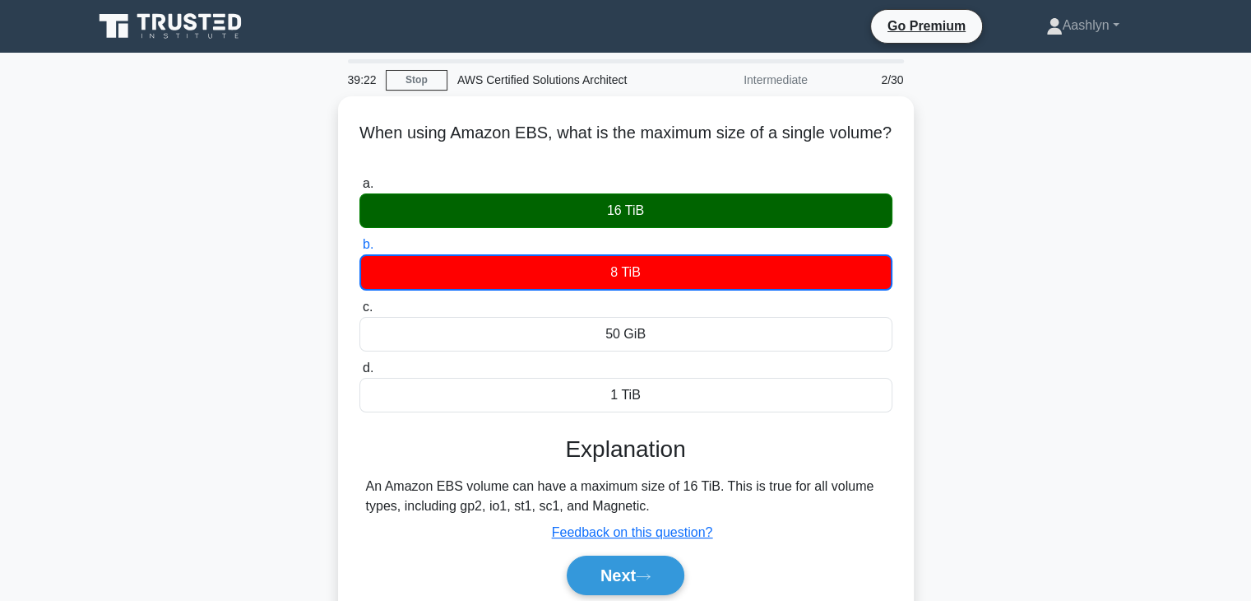
scroll to position [289, 0]
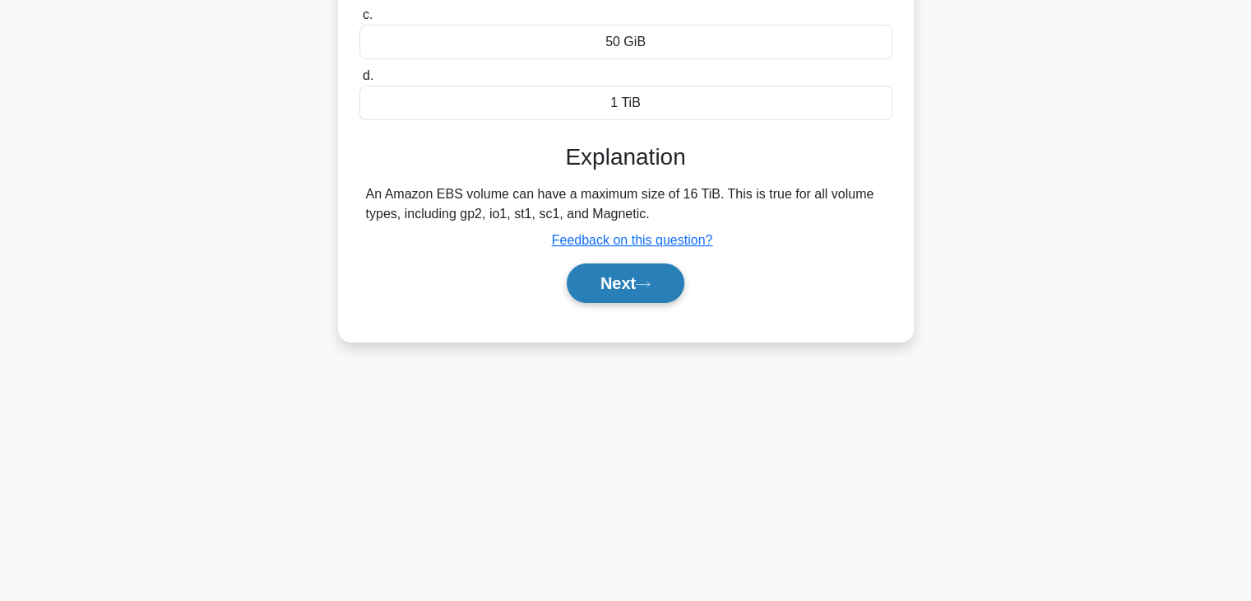
click at [635, 290] on button "Next" at bounding box center [626, 282] width 118 height 39
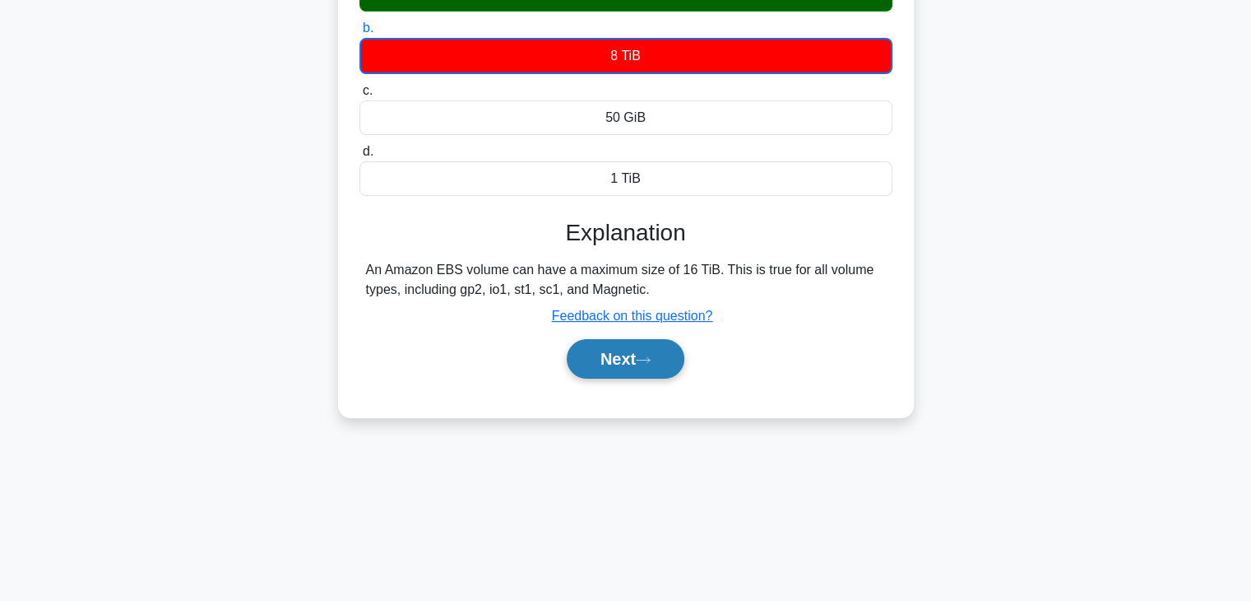
scroll to position [207, 0]
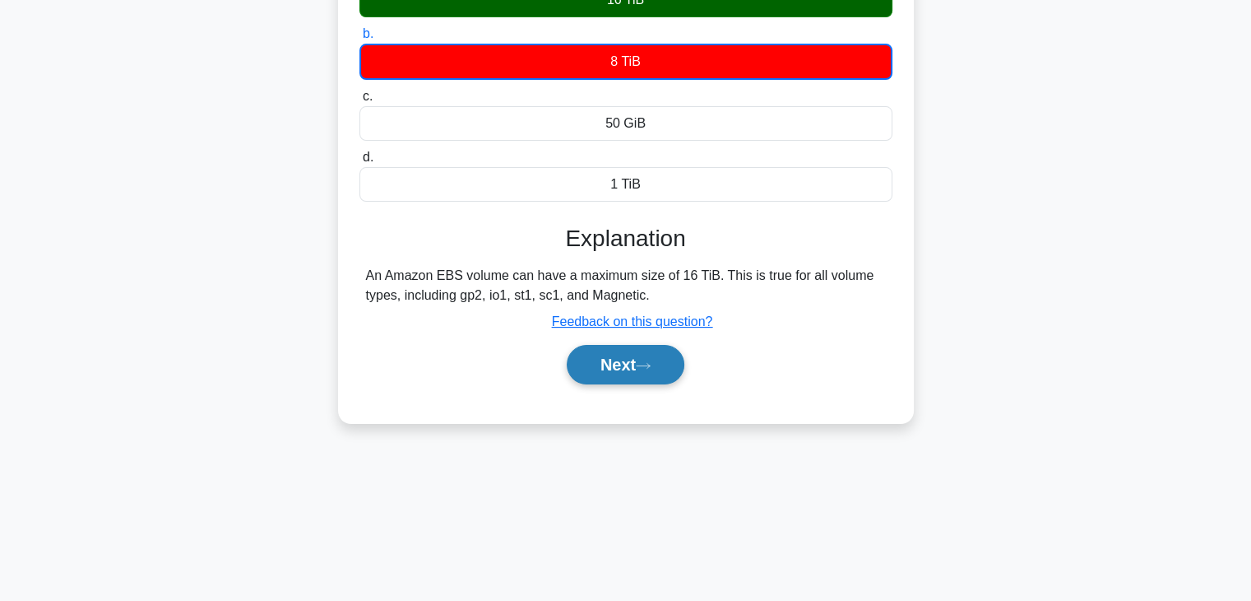
click at [614, 355] on button "Next" at bounding box center [626, 364] width 118 height 39
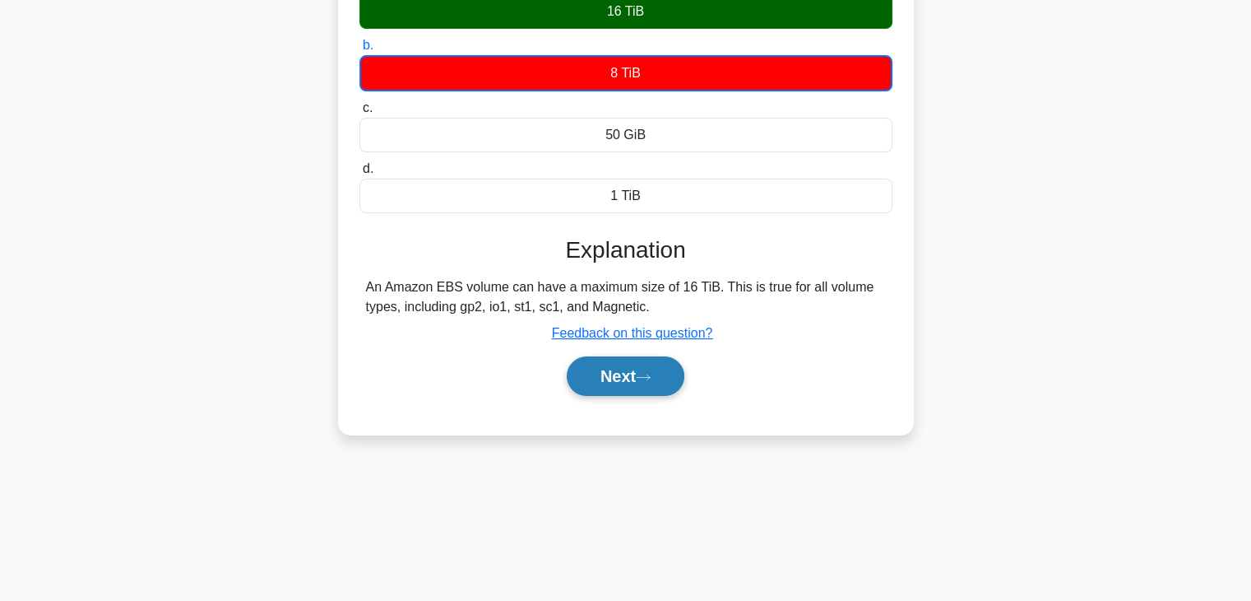
scroll to position [289, 0]
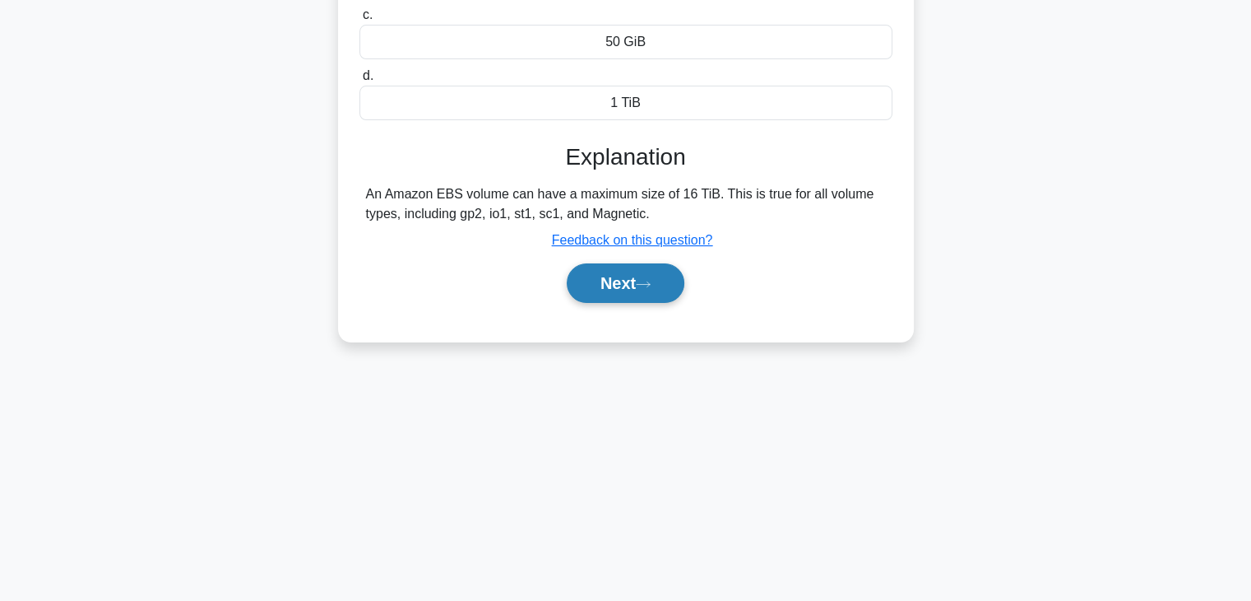
click at [612, 283] on button "Next" at bounding box center [626, 282] width 118 height 39
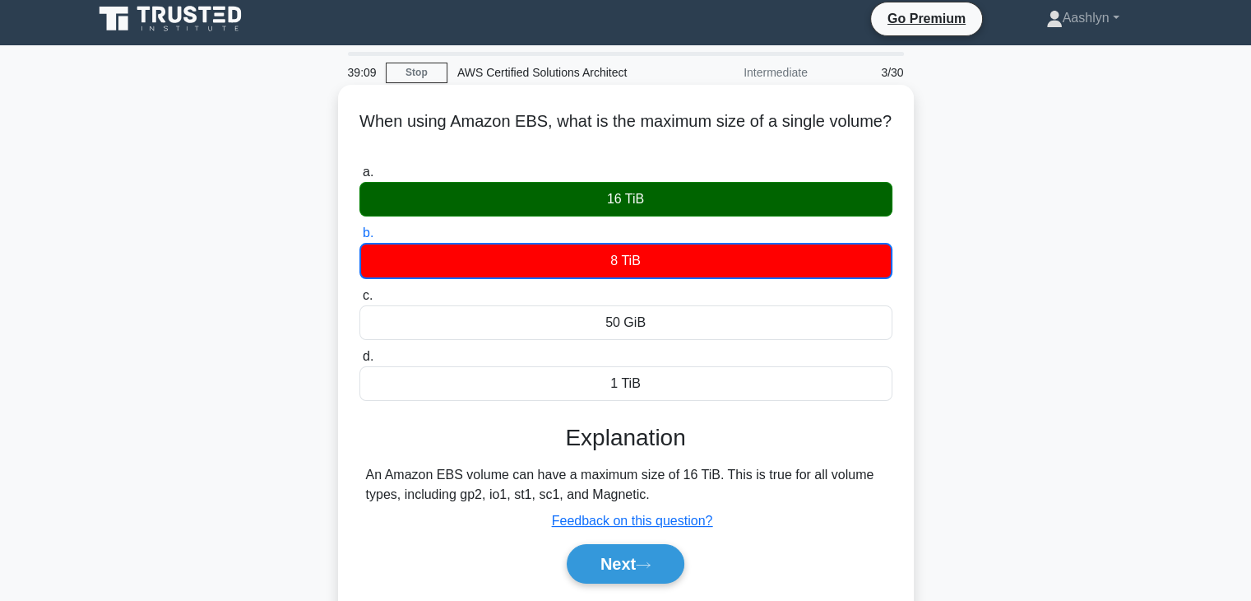
scroll to position [0, 0]
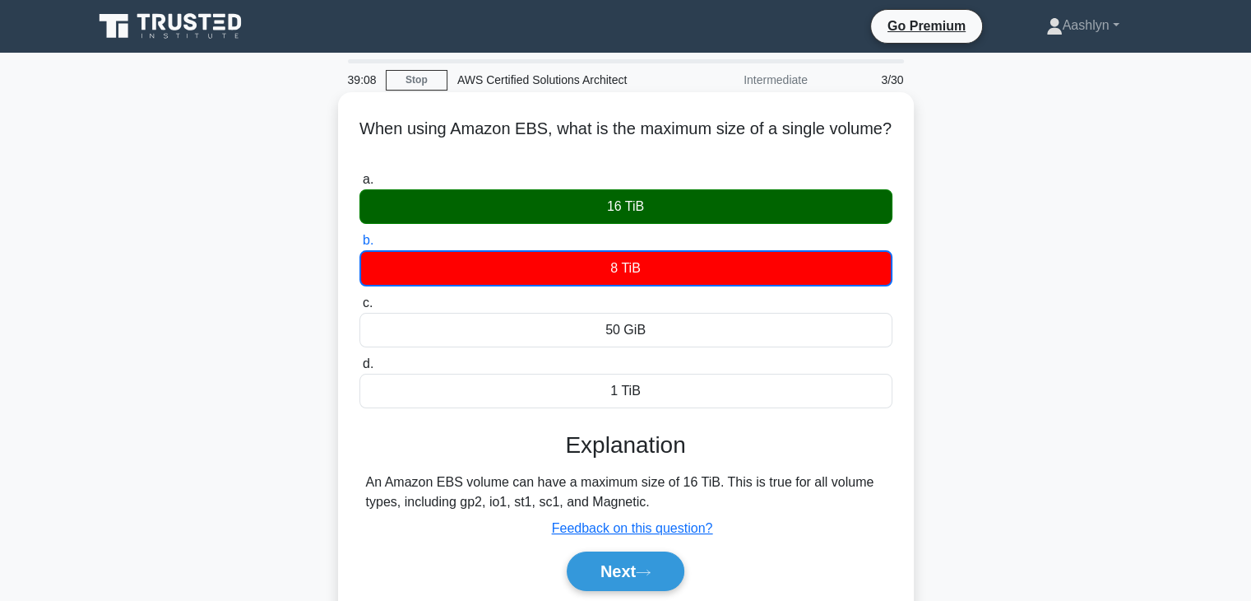
click at [589, 209] on div "16 TiB" at bounding box center [626, 206] width 533 height 35
click at [360, 185] on input "a. 16 TiB" at bounding box center [360, 179] width 0 height 11
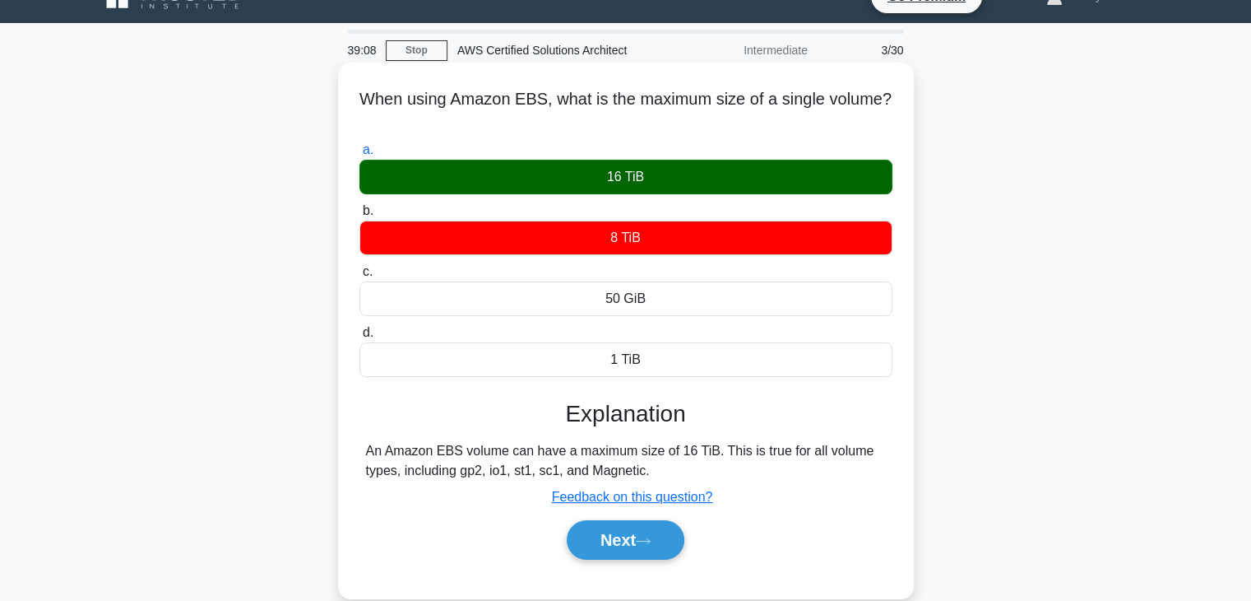
scroll to position [82, 0]
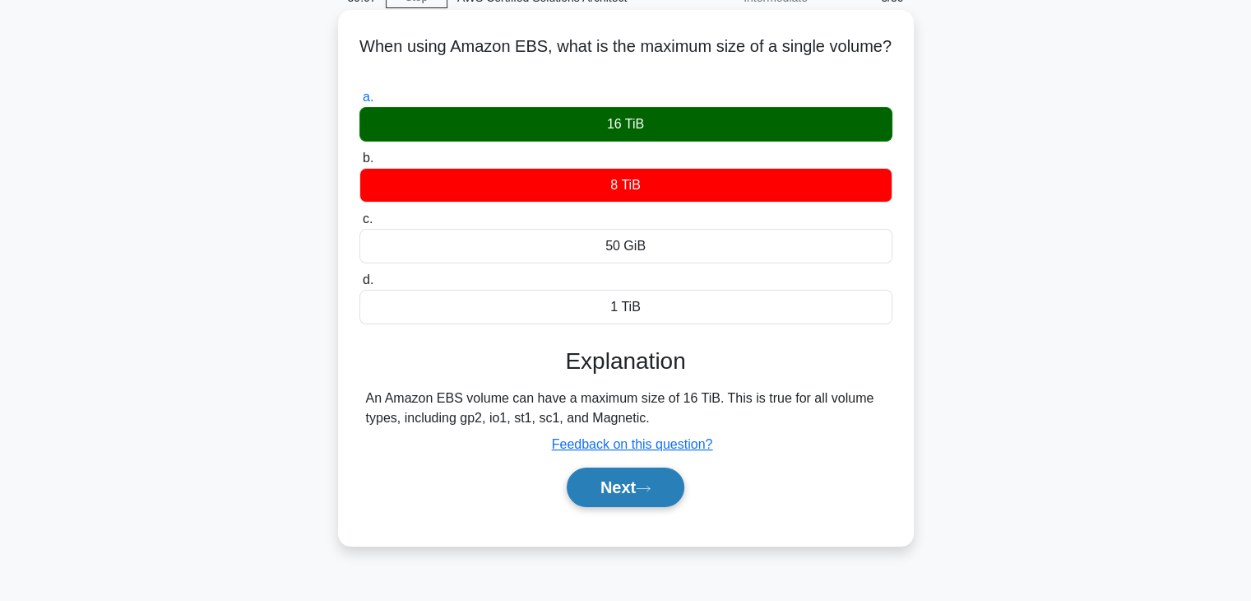
click at [609, 477] on button "Next" at bounding box center [626, 486] width 118 height 39
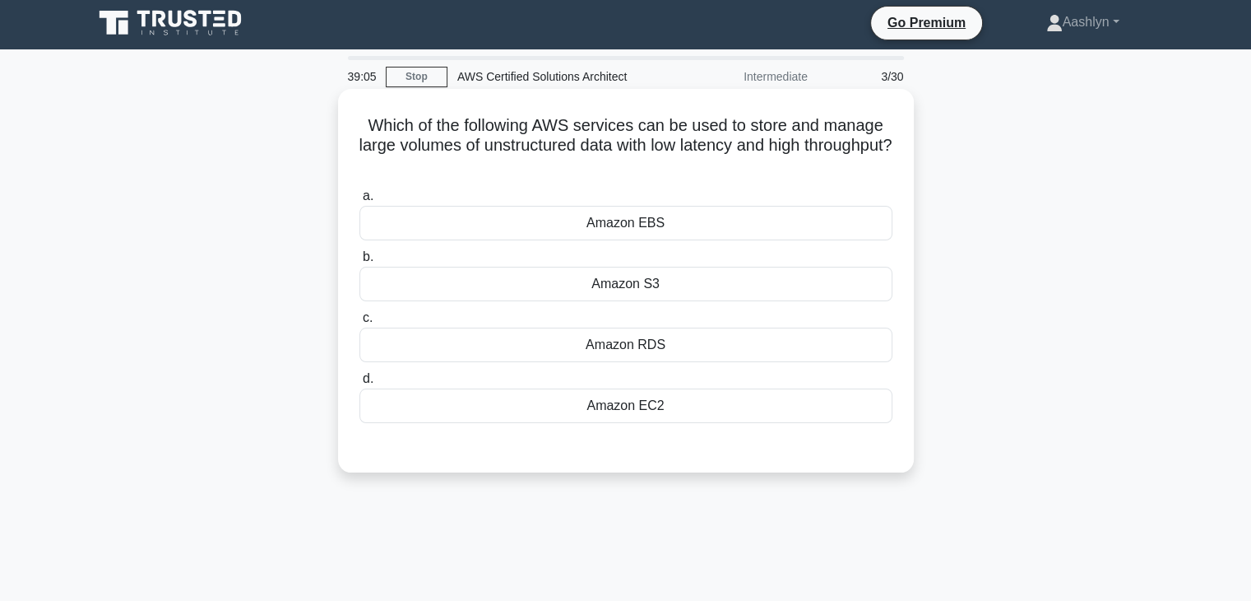
scroll to position [0, 0]
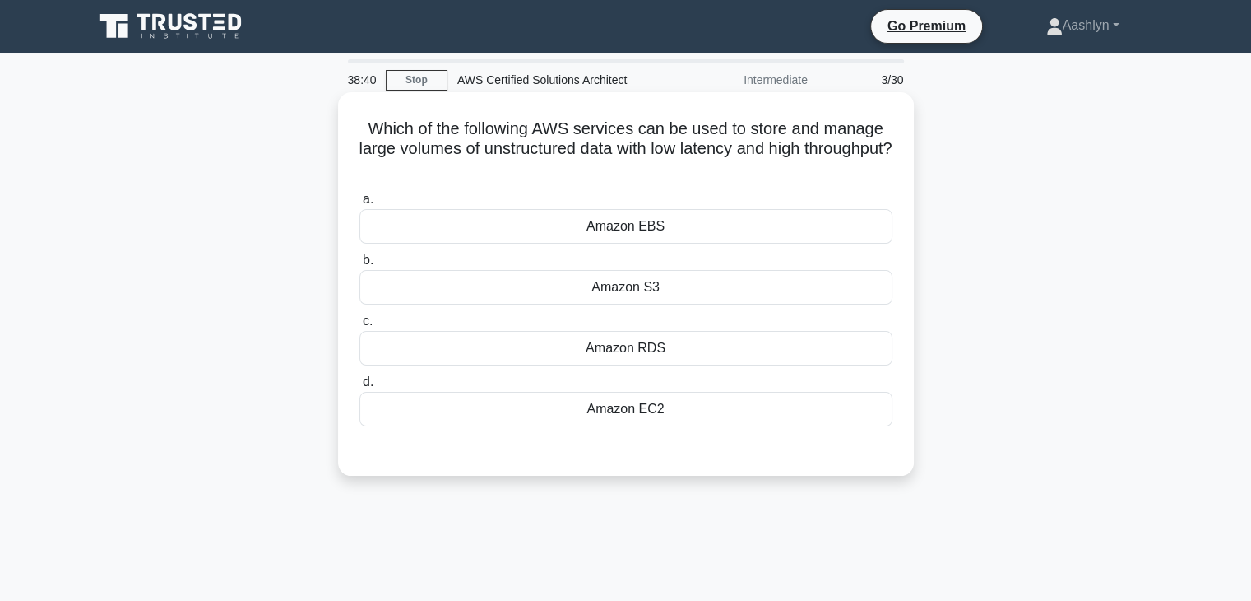
click at [648, 295] on div "Amazon S3" at bounding box center [626, 287] width 533 height 35
click at [360, 266] on input "b. Amazon S3" at bounding box center [360, 260] width 0 height 11
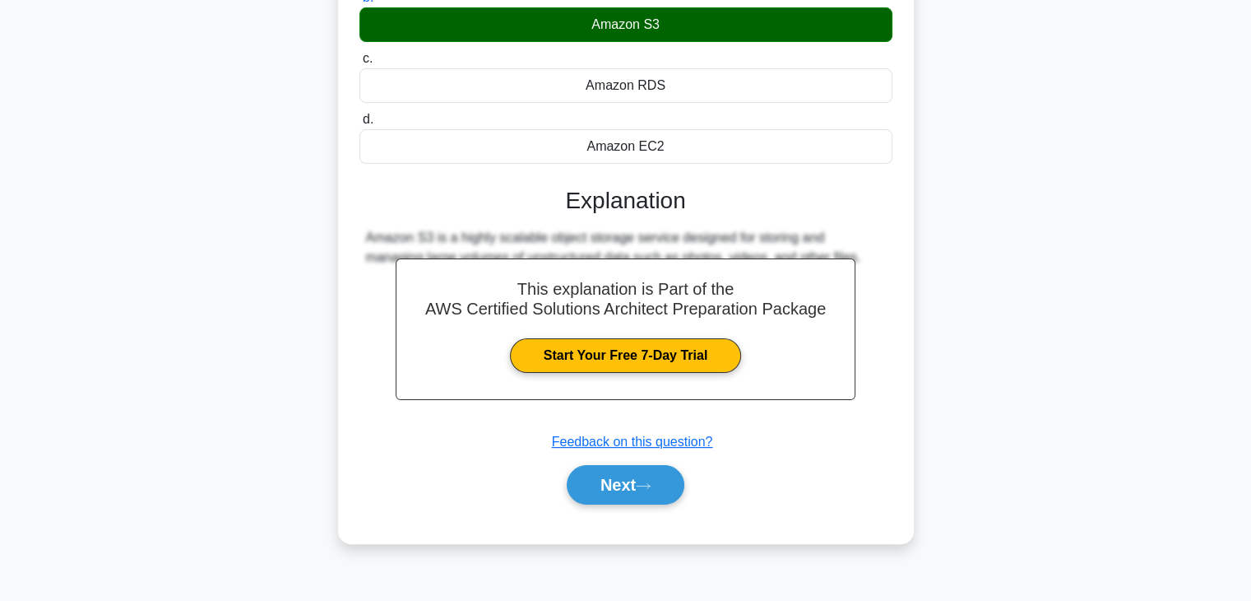
scroll to position [289, 0]
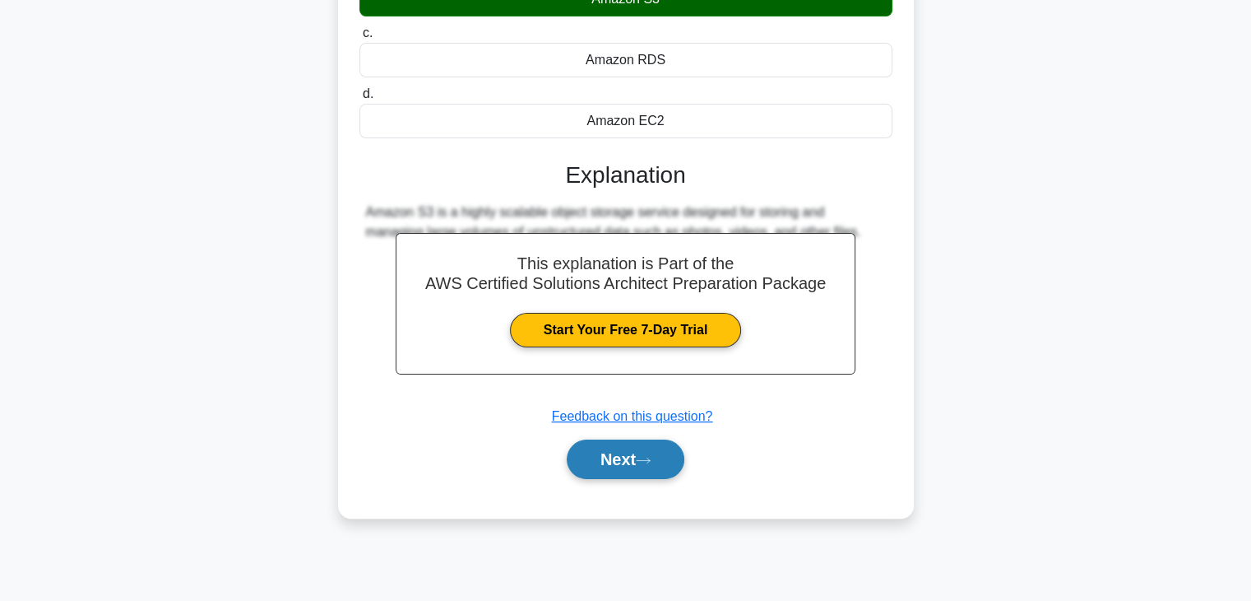
click at [629, 453] on button "Next" at bounding box center [626, 458] width 118 height 39
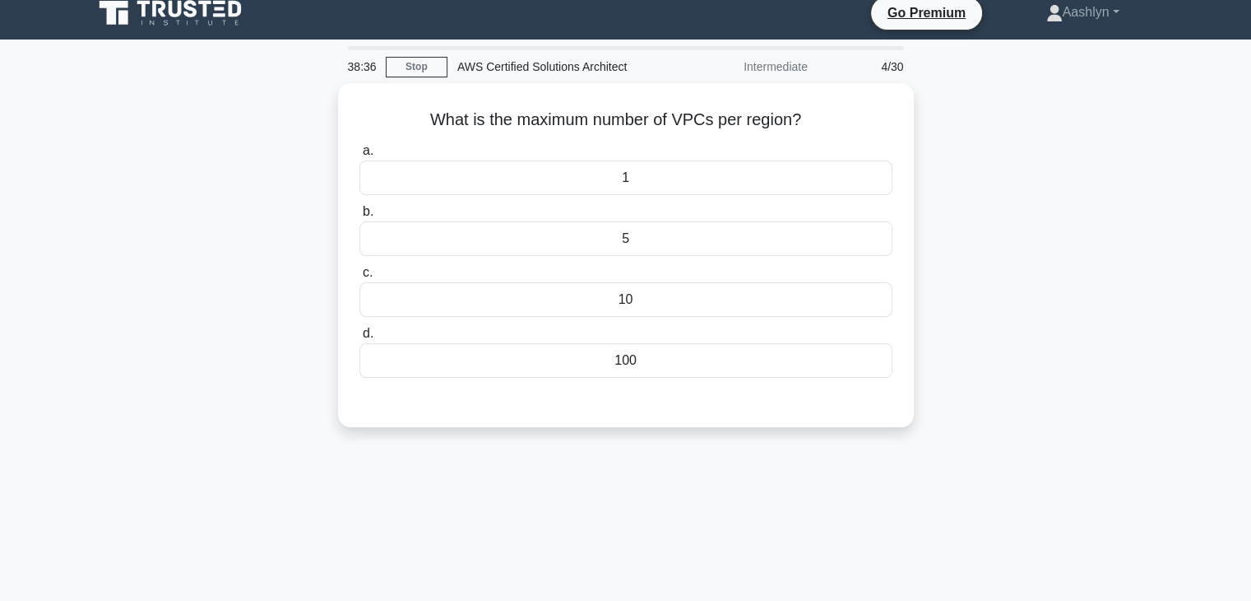
scroll to position [0, 0]
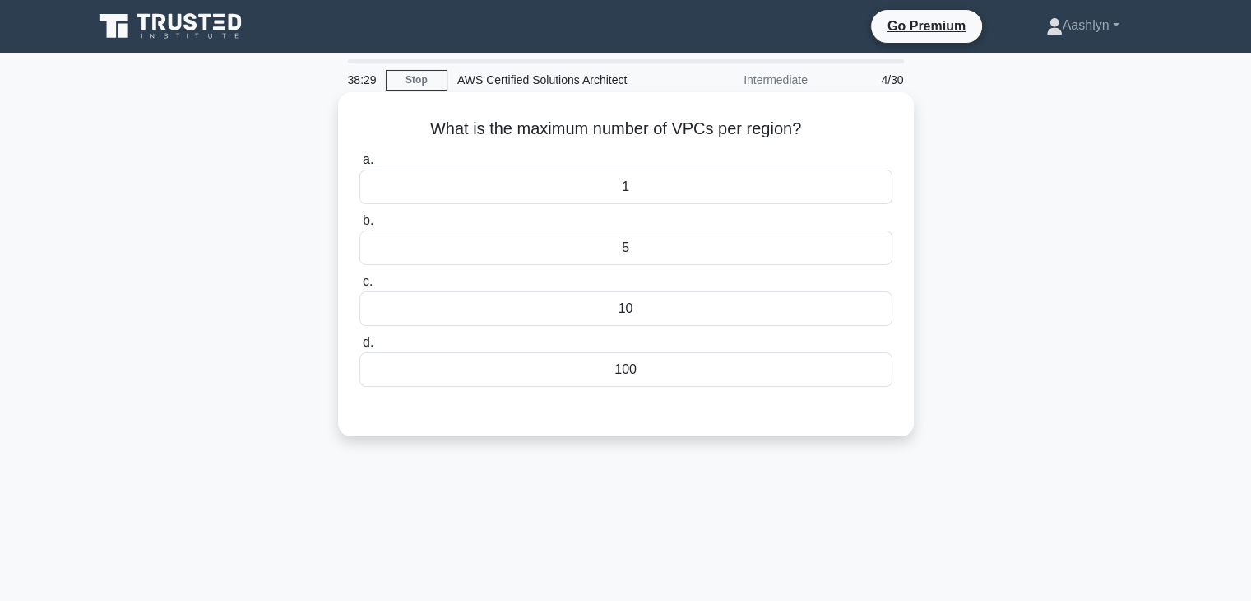
click at [626, 349] on label "d. 100" at bounding box center [626, 359] width 533 height 54
click at [360, 348] on input "d. 100" at bounding box center [360, 342] width 0 height 11
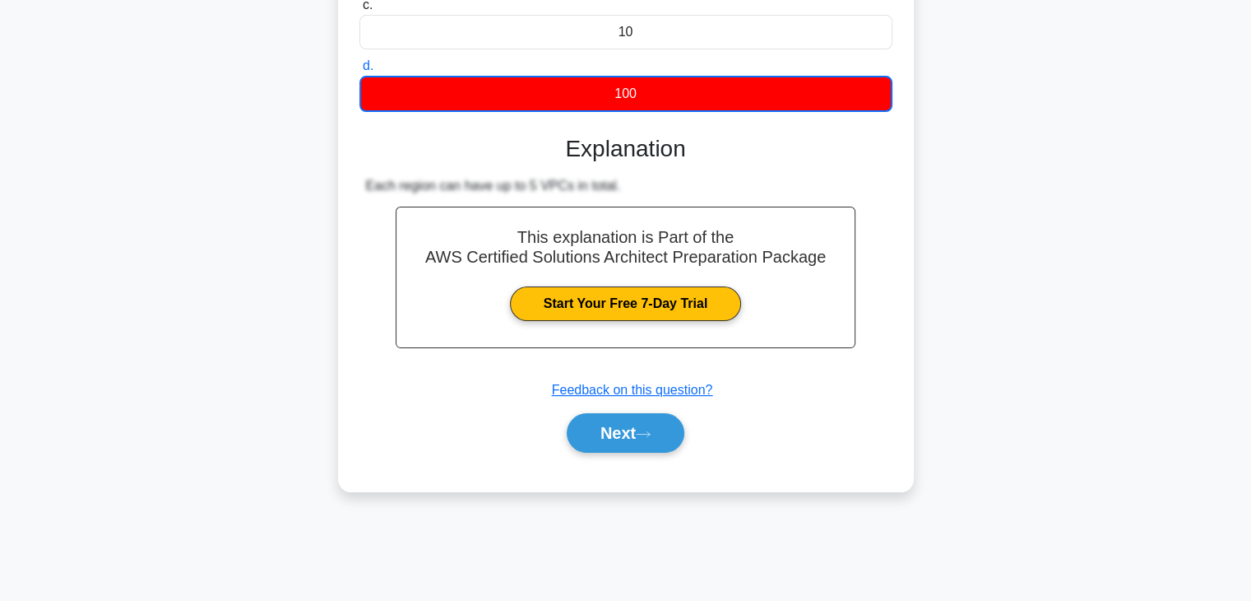
scroll to position [289, 0]
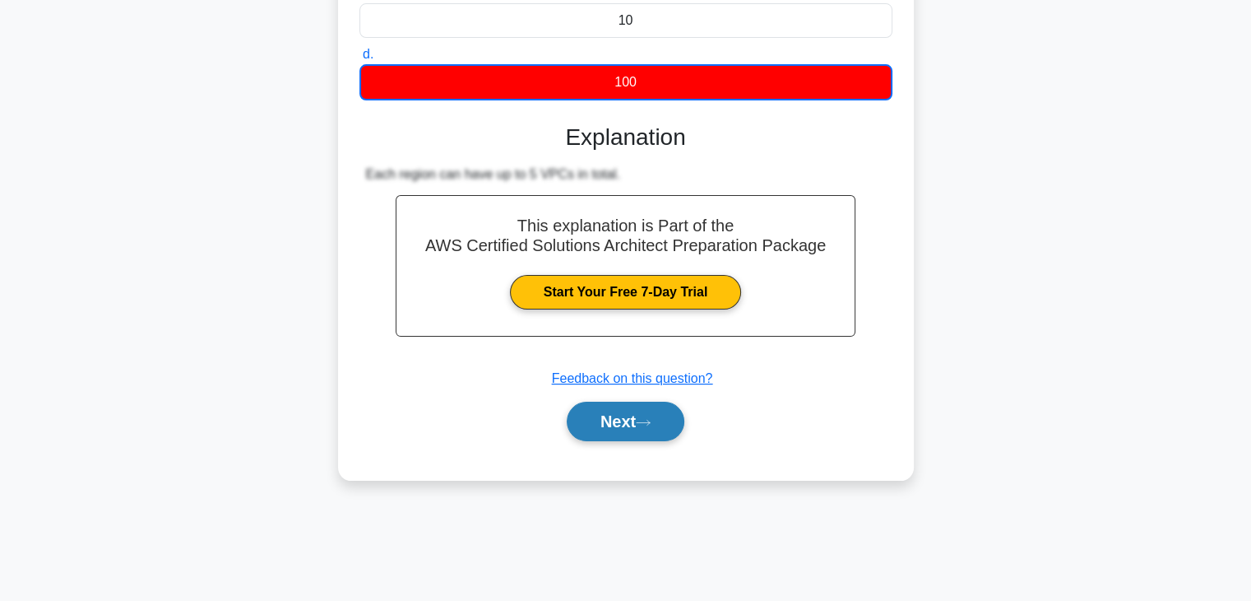
click at [648, 425] on button "Next" at bounding box center [626, 421] width 118 height 39
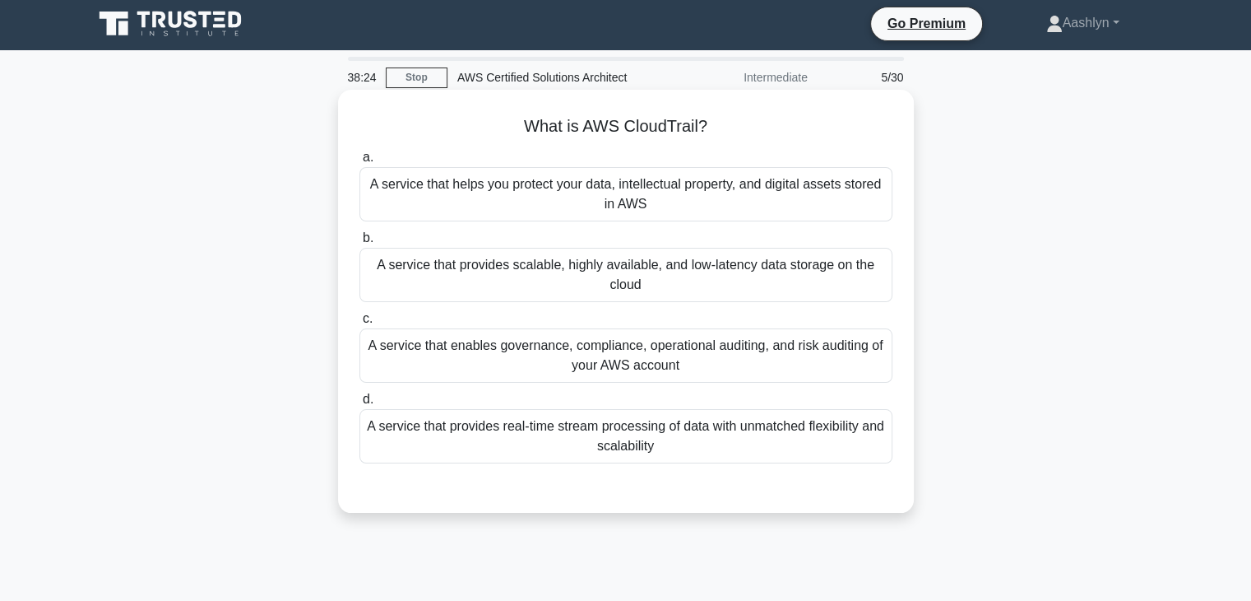
scroll to position [0, 0]
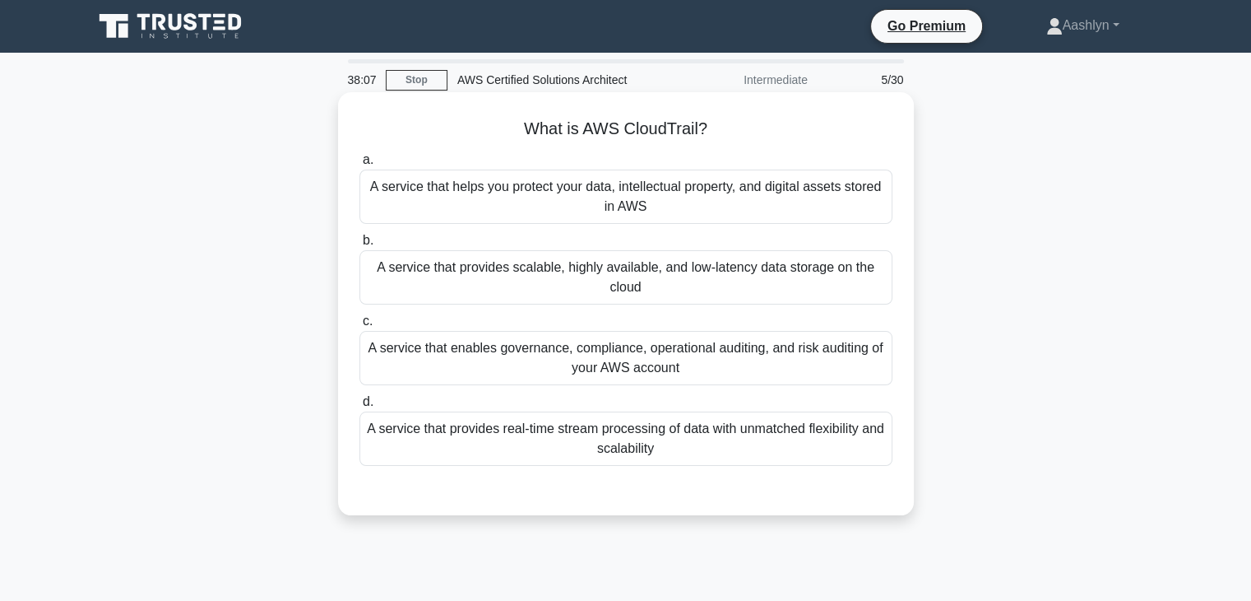
click at [624, 445] on div "A service that provides real-time stream processing of data with unmatched flex…" at bounding box center [626, 438] width 533 height 54
click at [360, 407] on input "d. A service that provides real-time stream processing of data with unmatched f…" at bounding box center [360, 402] width 0 height 11
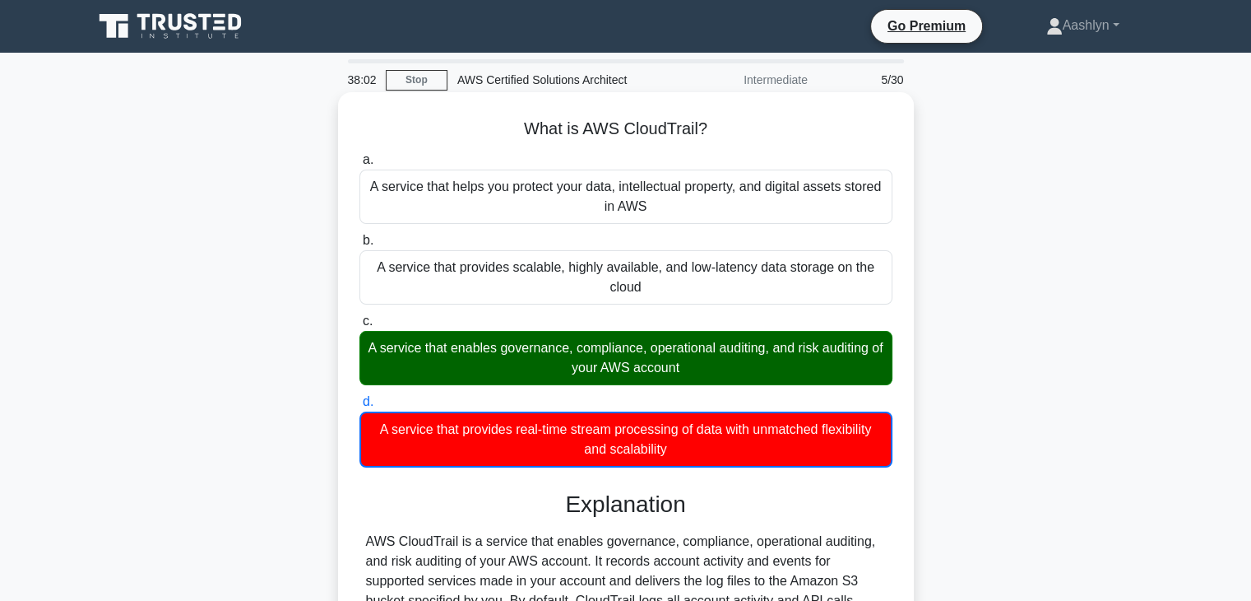
scroll to position [289, 0]
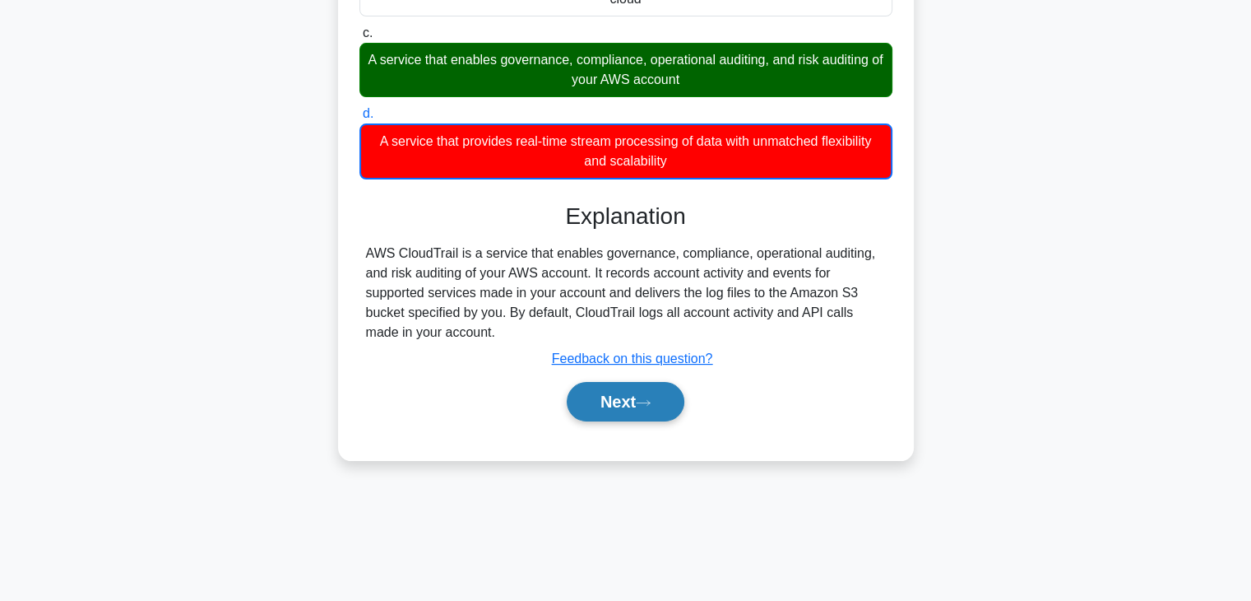
click at [659, 396] on button "Next" at bounding box center [626, 401] width 118 height 39
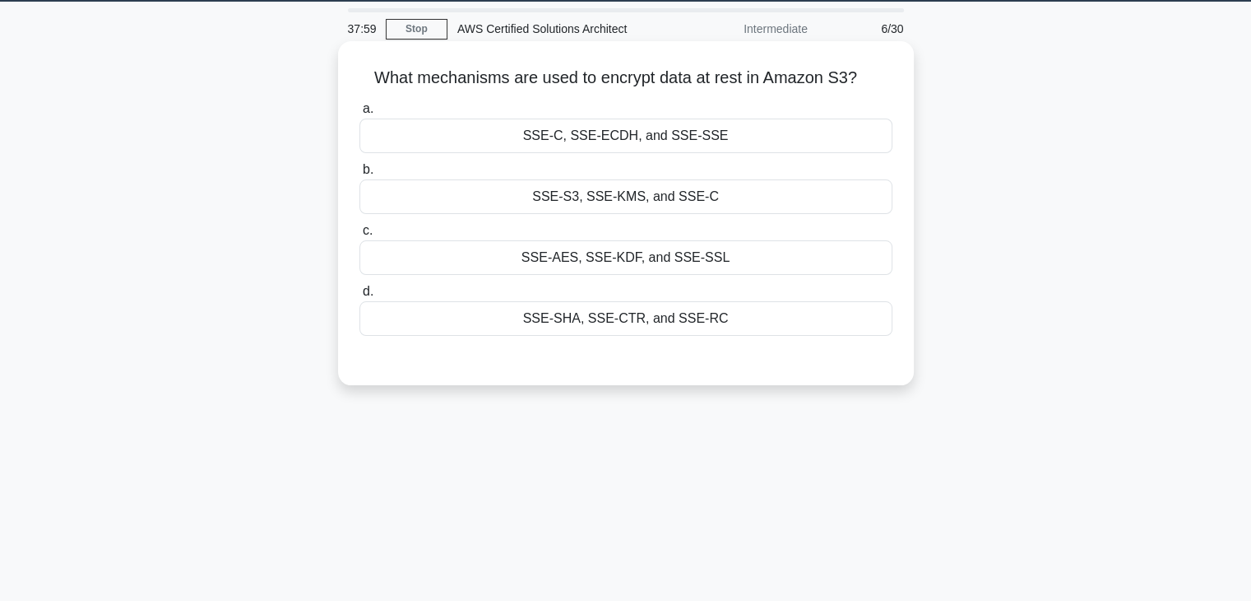
scroll to position [42, 0]
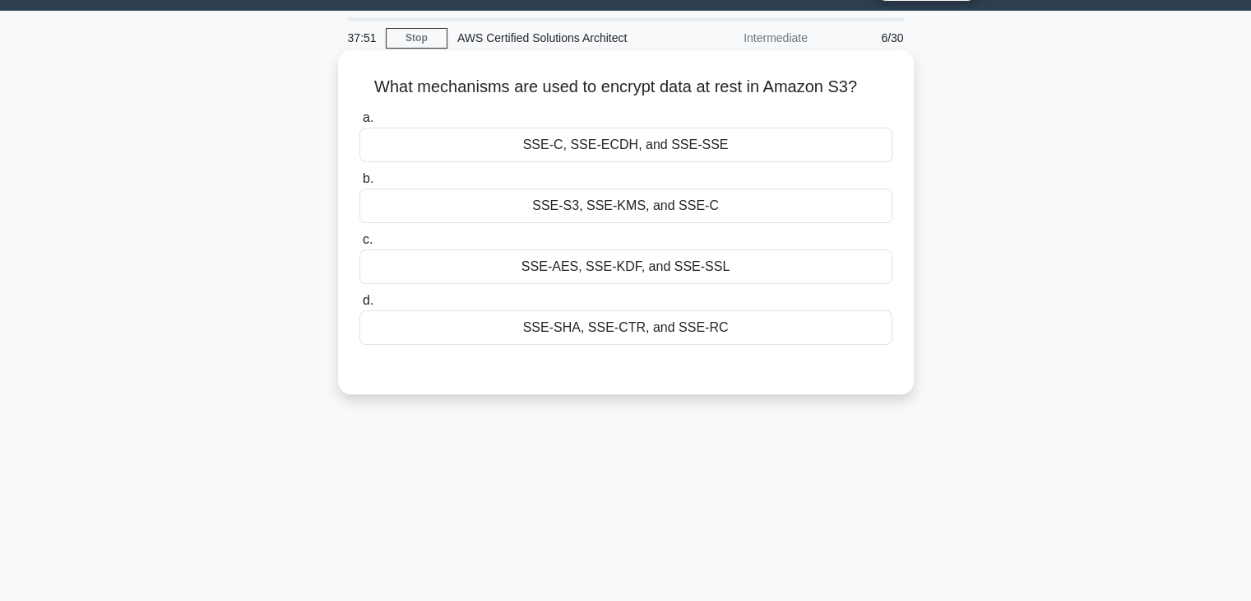
click at [675, 216] on div "SSE-S3, SSE-KMS, and SSE-C" at bounding box center [626, 205] width 533 height 35
click at [360, 184] on input "b. SSE-S3, SSE-KMS, and SSE-C" at bounding box center [360, 179] width 0 height 11
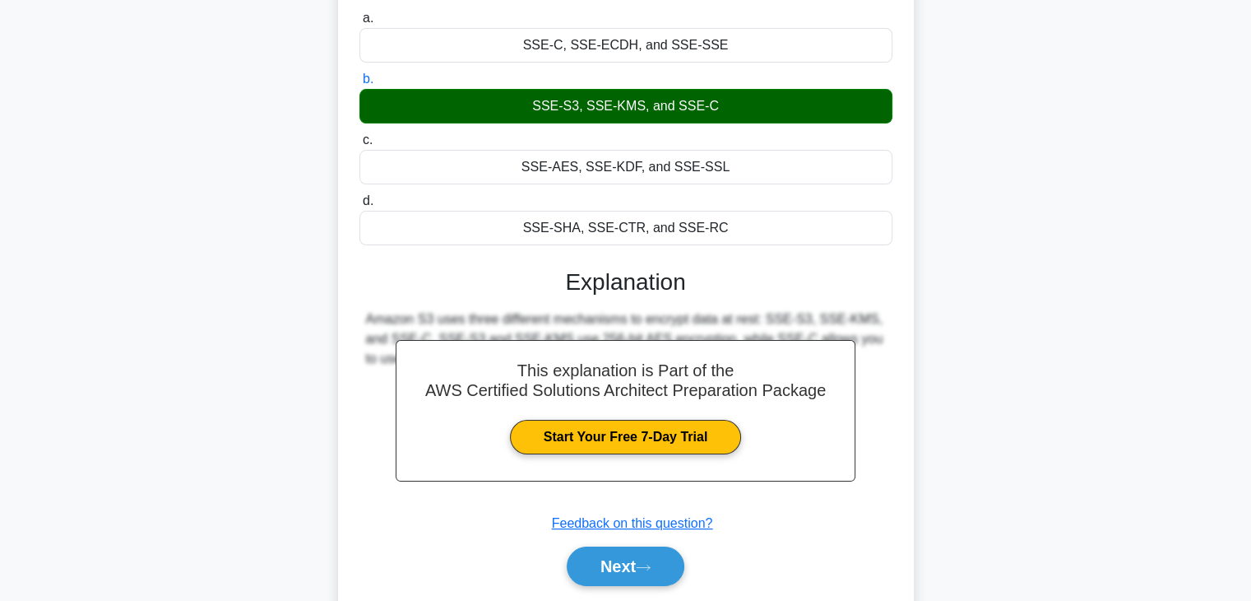
scroll to position [289, 0]
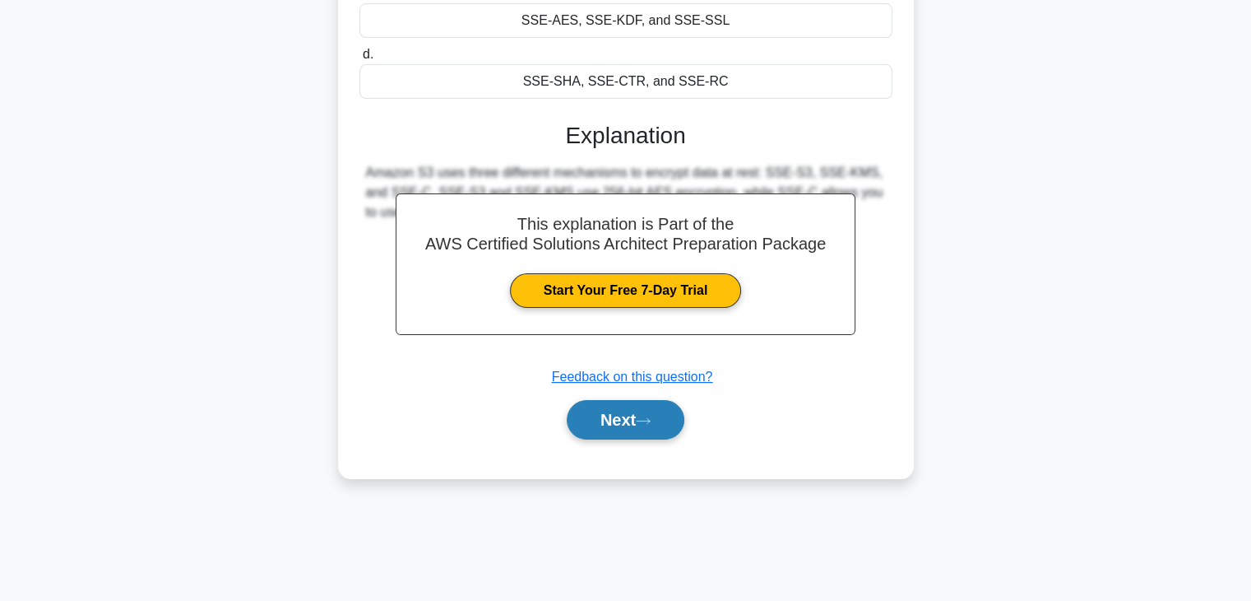
click at [633, 412] on button "Next" at bounding box center [626, 419] width 118 height 39
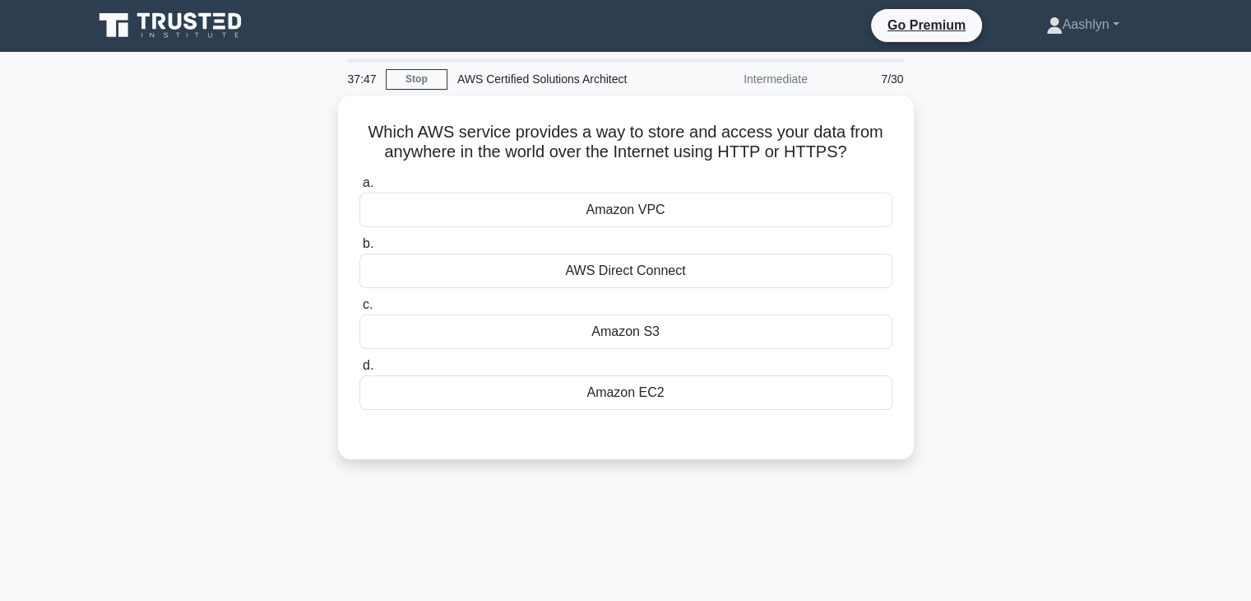
scroll to position [0, 0]
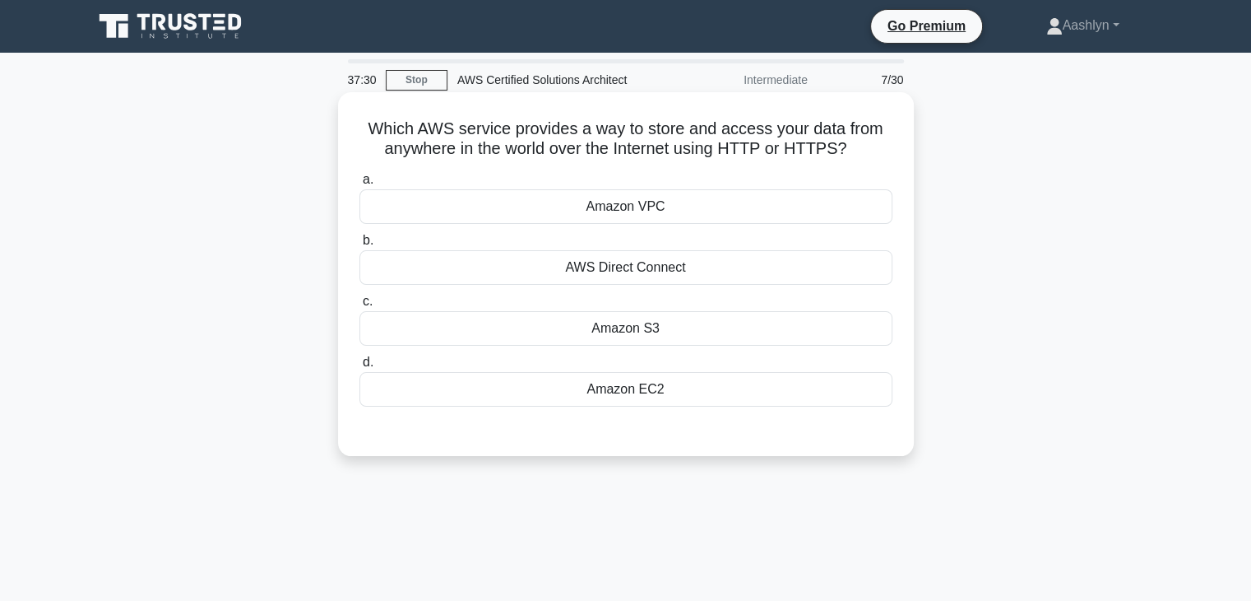
click at [689, 383] on div "Amazon EC2" at bounding box center [626, 389] width 533 height 35
click at [360, 368] on input "d. Amazon EC2" at bounding box center [360, 362] width 0 height 11
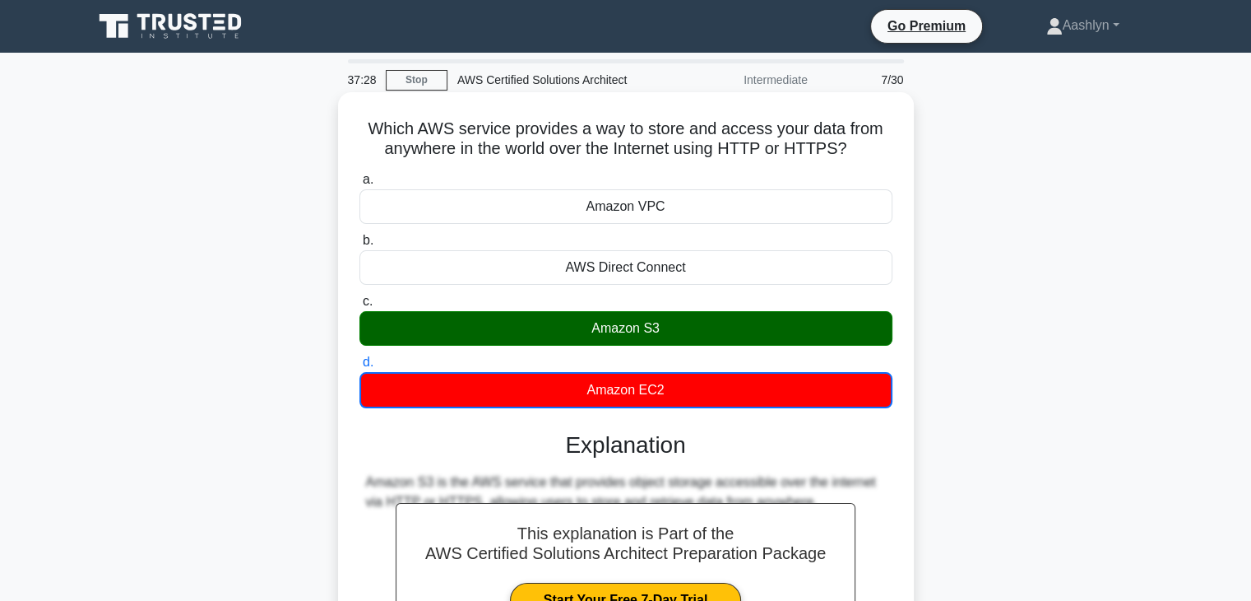
scroll to position [289, 0]
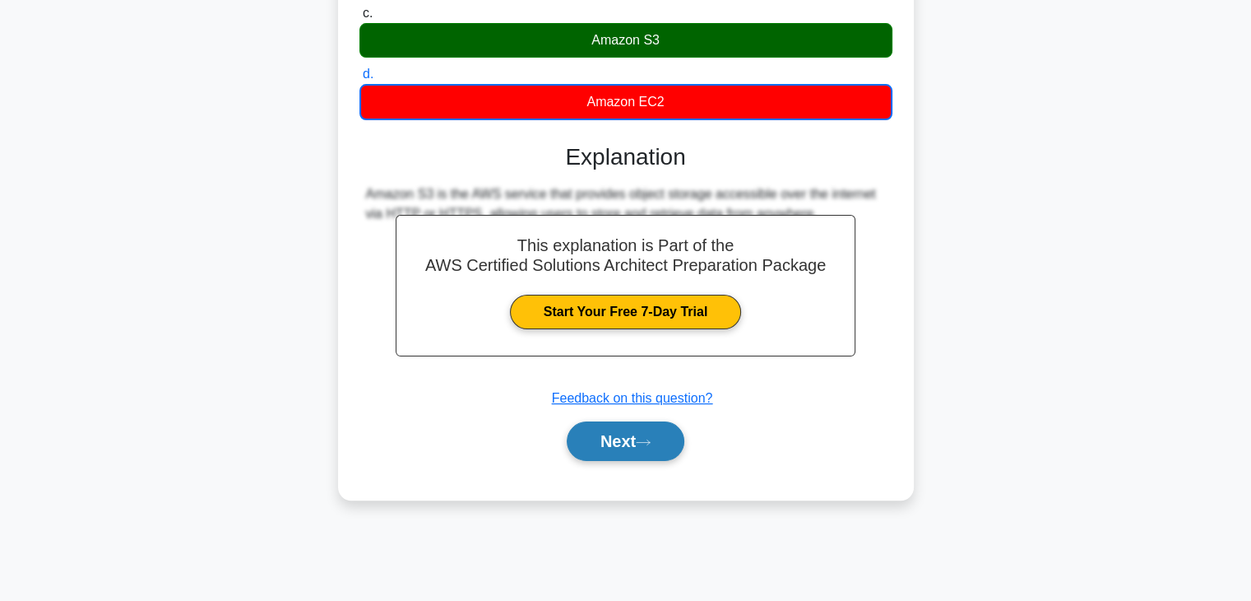
click at [648, 429] on button "Next" at bounding box center [626, 440] width 118 height 39
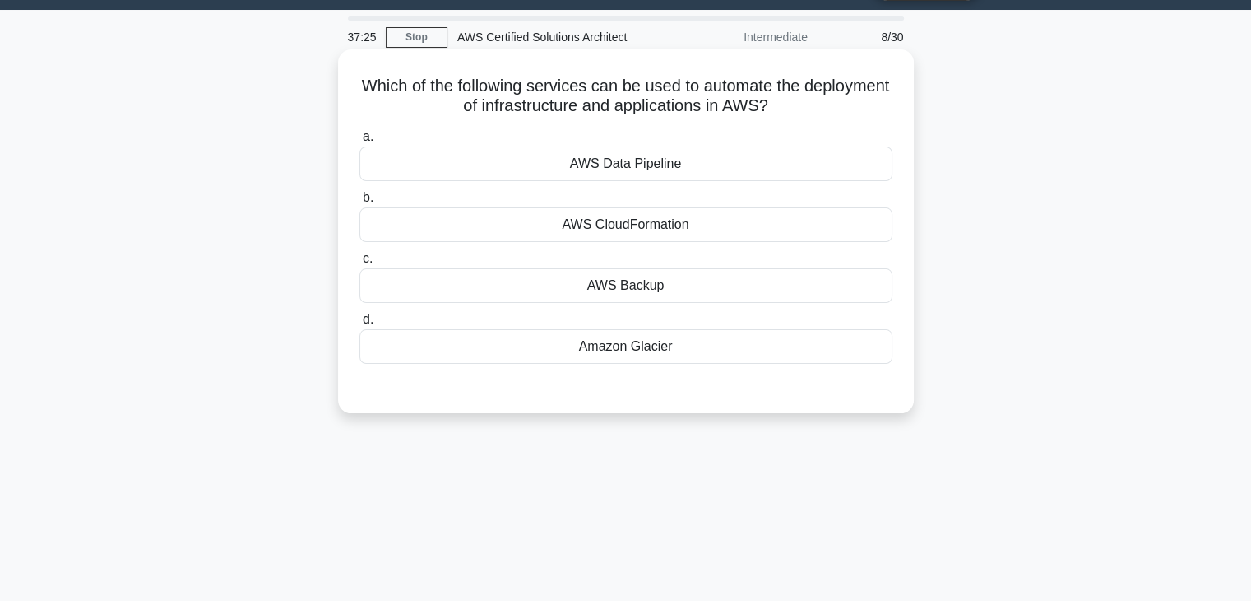
scroll to position [0, 0]
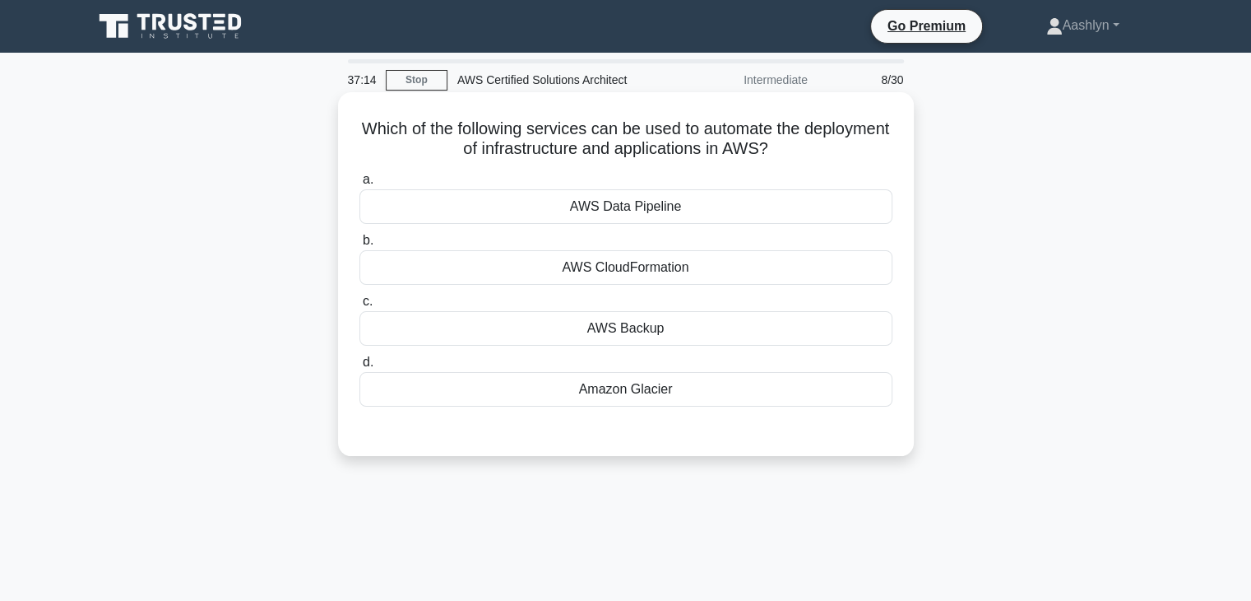
click at [681, 210] on div "AWS Data Pipeline" at bounding box center [626, 206] width 533 height 35
click at [360, 185] on input "a. AWS Data Pipeline" at bounding box center [360, 179] width 0 height 11
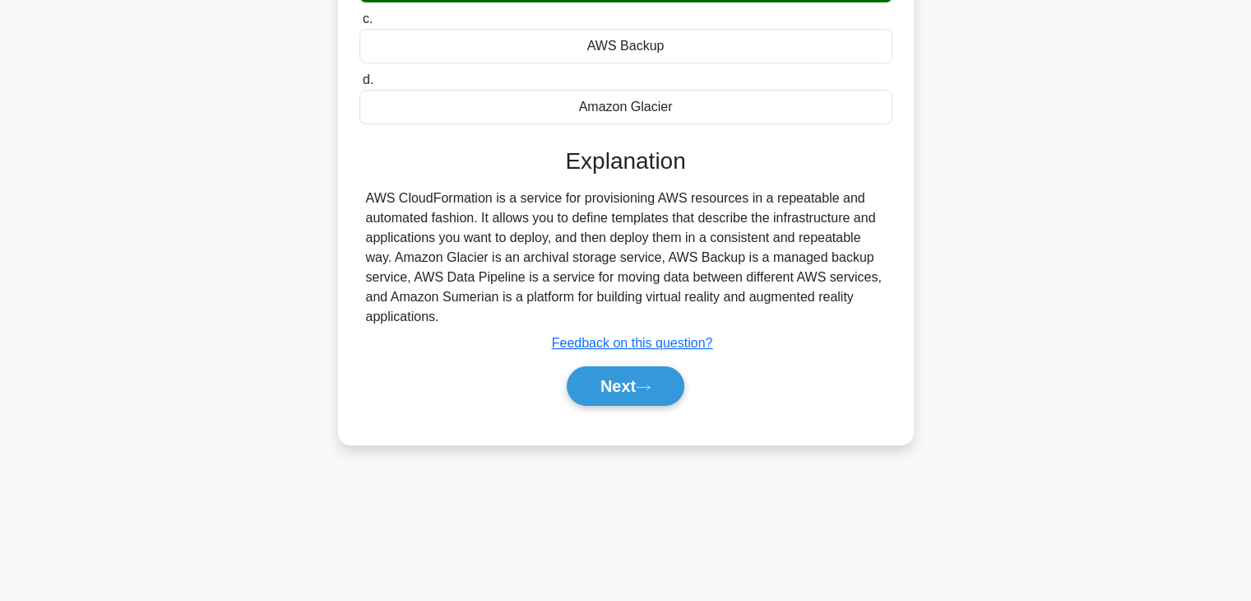
scroll to position [289, 0]
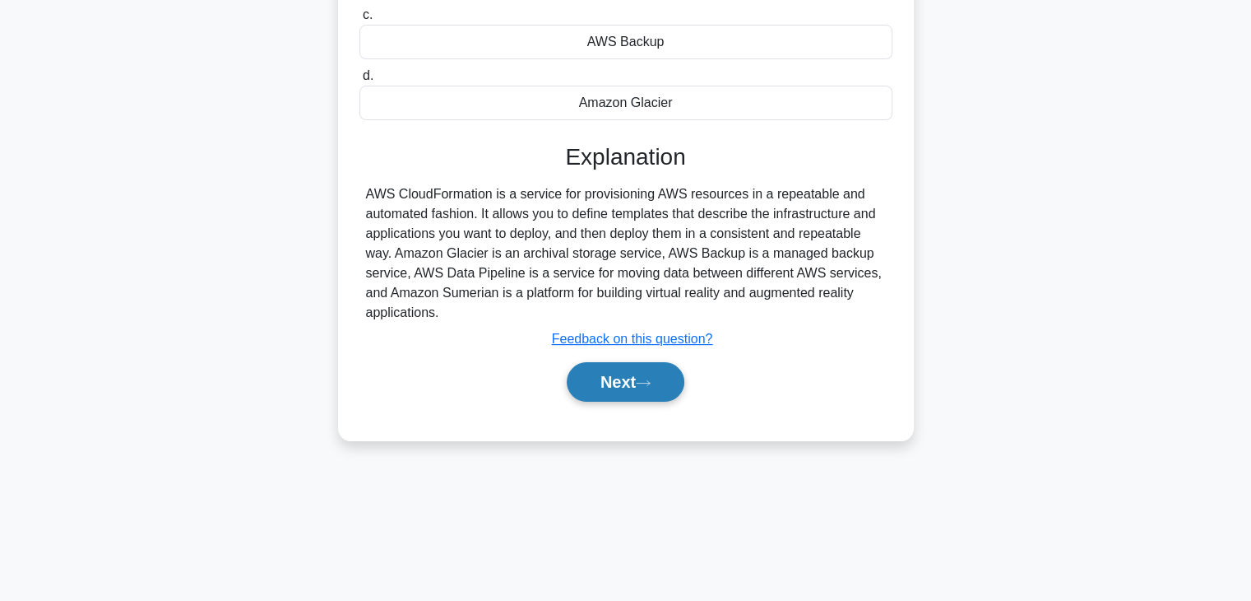
click at [609, 389] on button "Next" at bounding box center [626, 381] width 118 height 39
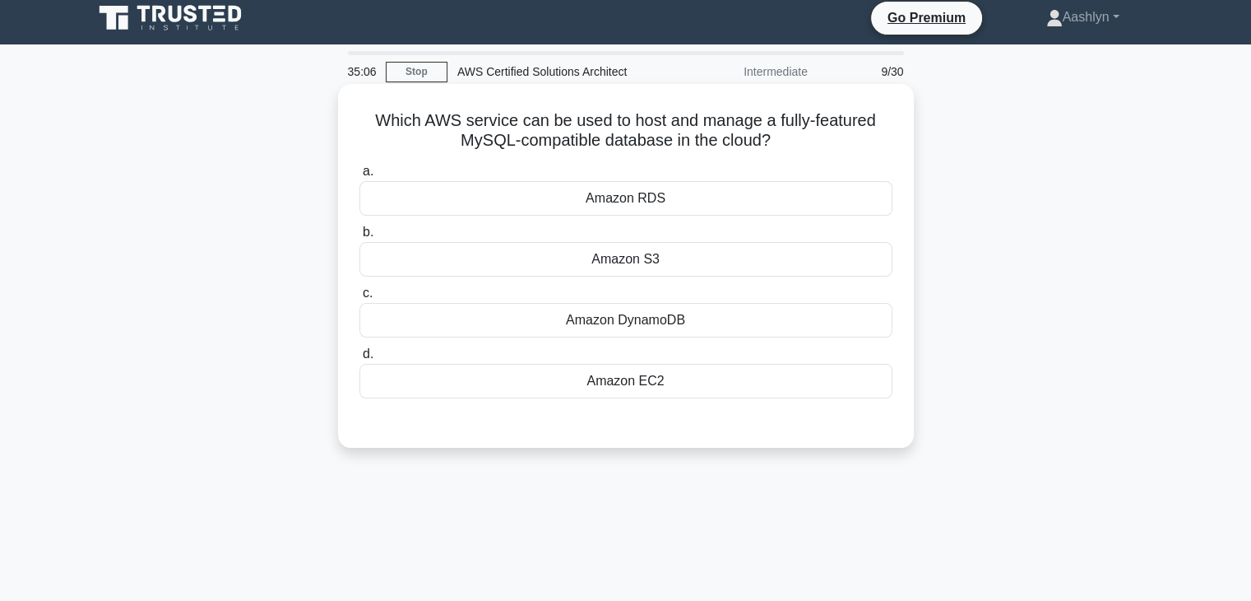
scroll to position [0, 0]
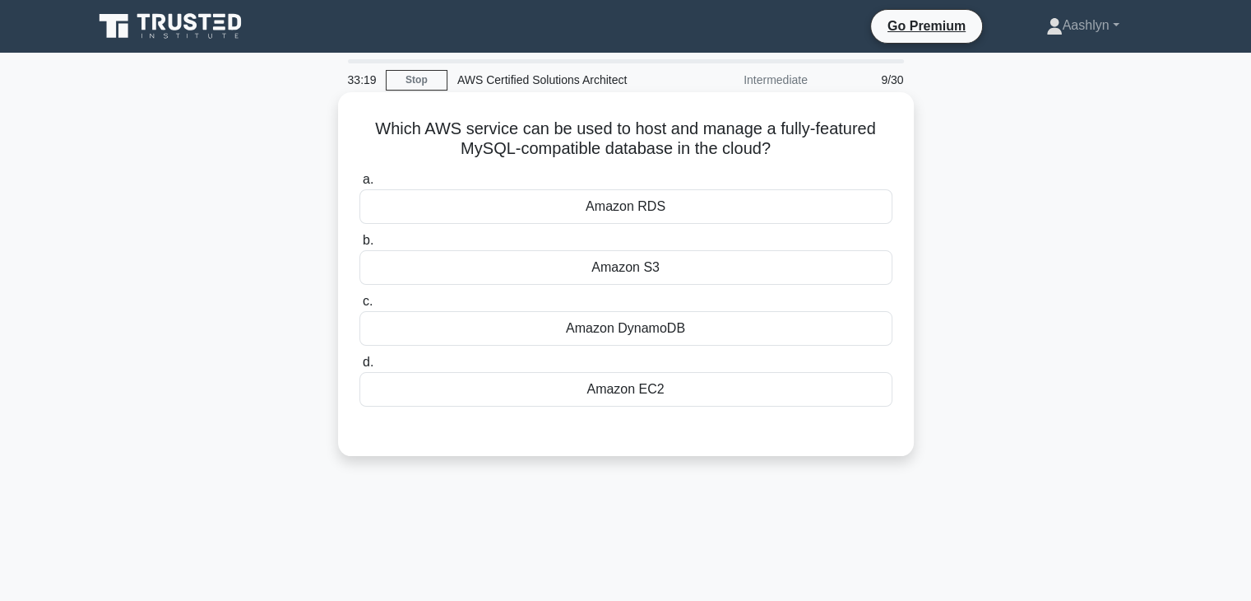
click at [754, 343] on div "Amazon DynamoDB" at bounding box center [626, 328] width 533 height 35
click at [360, 307] on input "c. Amazon DynamoDB" at bounding box center [360, 301] width 0 height 11
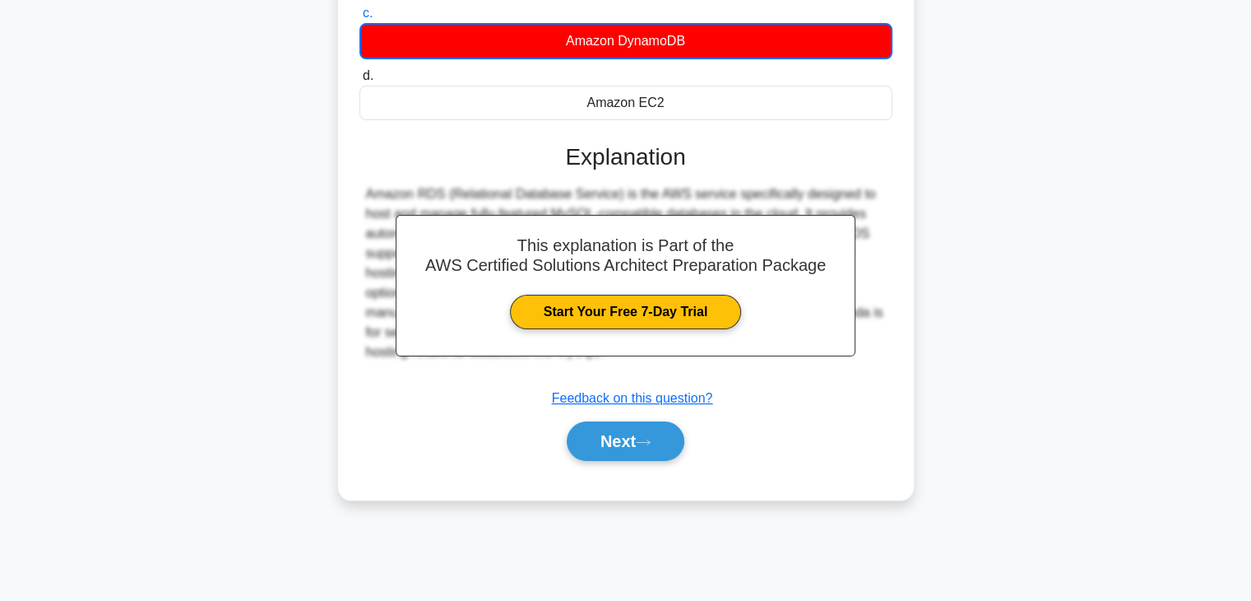
scroll to position [289, 0]
click at [681, 442] on button "Next" at bounding box center [626, 440] width 118 height 39
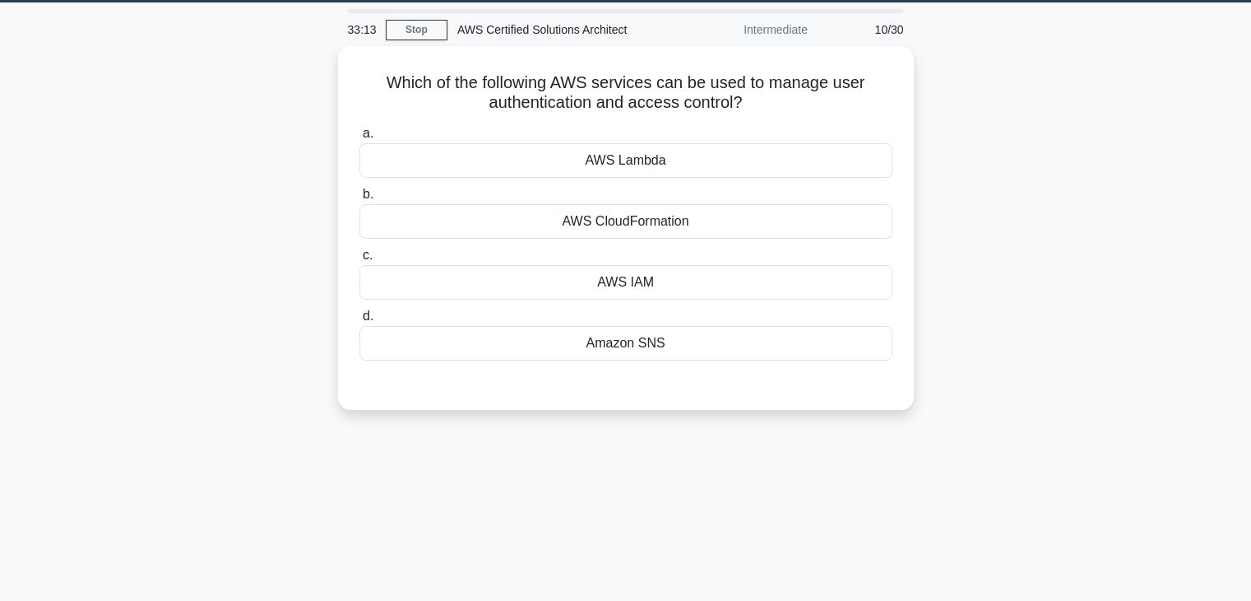
scroll to position [42, 0]
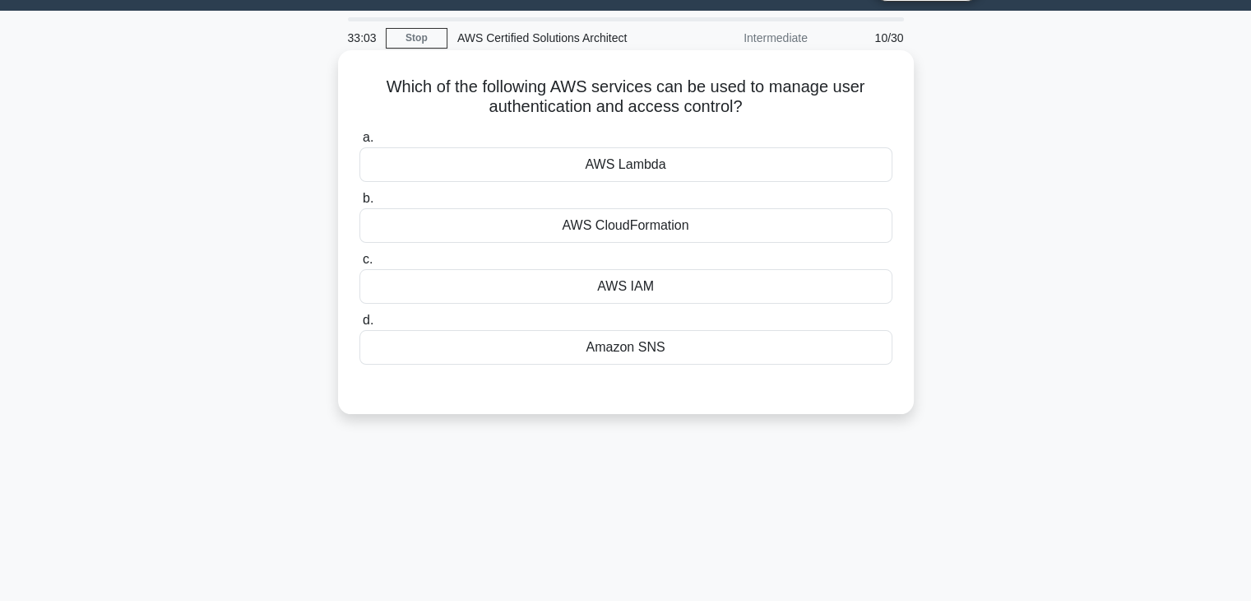
click at [645, 287] on div "AWS IAM" at bounding box center [626, 286] width 533 height 35
click at [360, 265] on input "c. AWS IAM" at bounding box center [360, 259] width 0 height 11
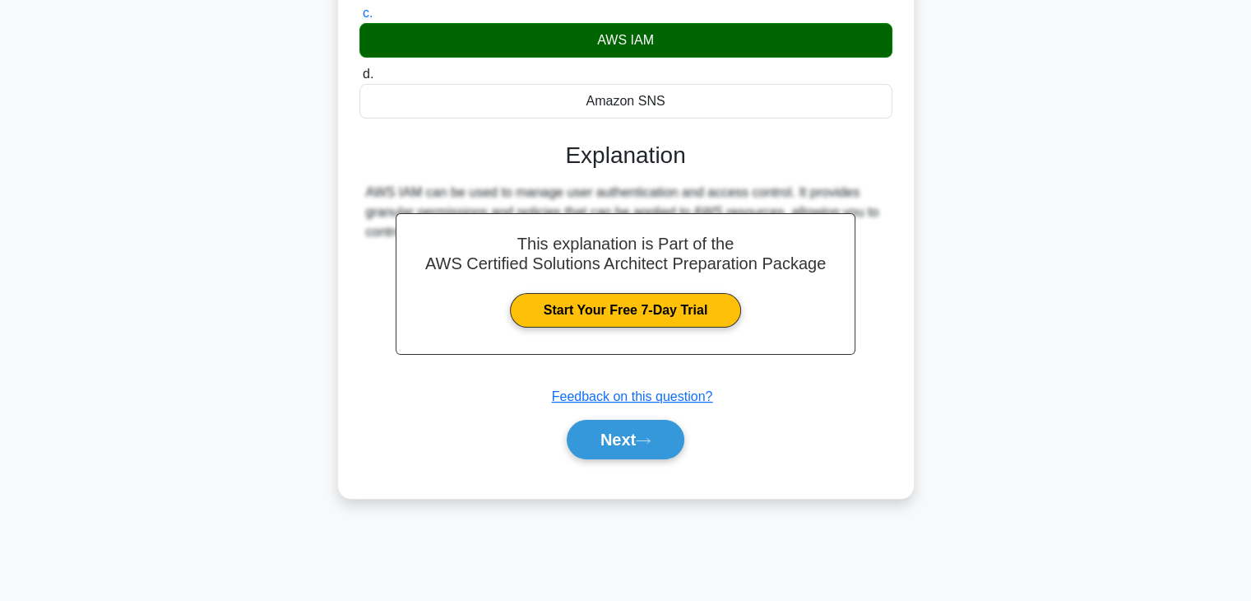
scroll to position [289, 0]
click at [611, 445] on button "Next" at bounding box center [626, 439] width 118 height 39
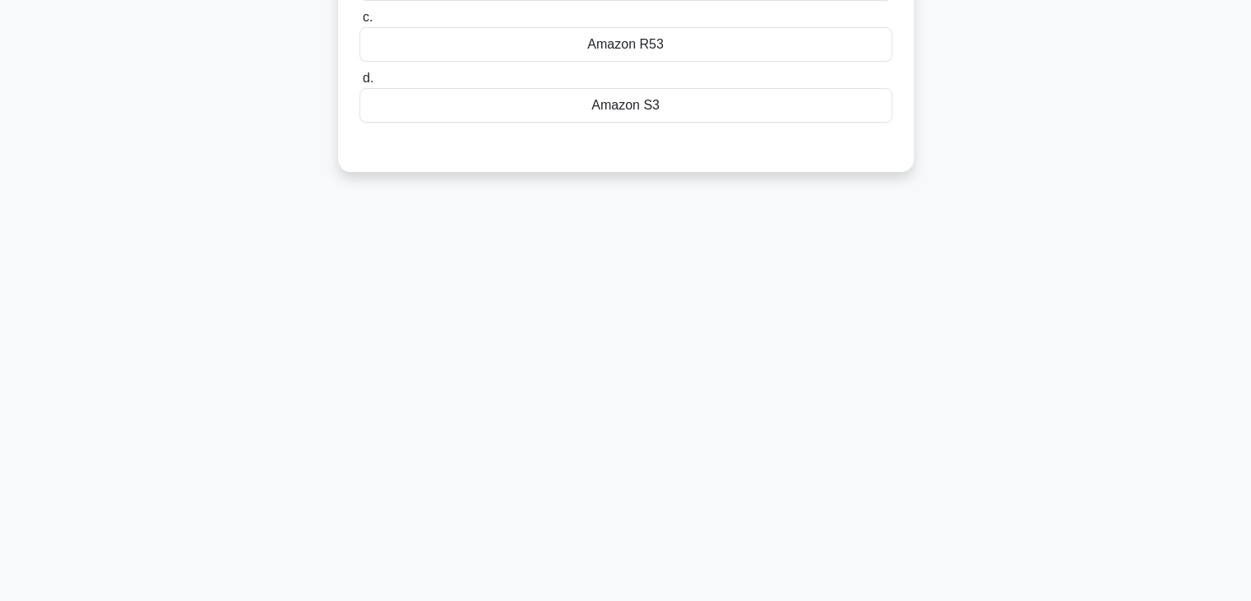
scroll to position [0, 0]
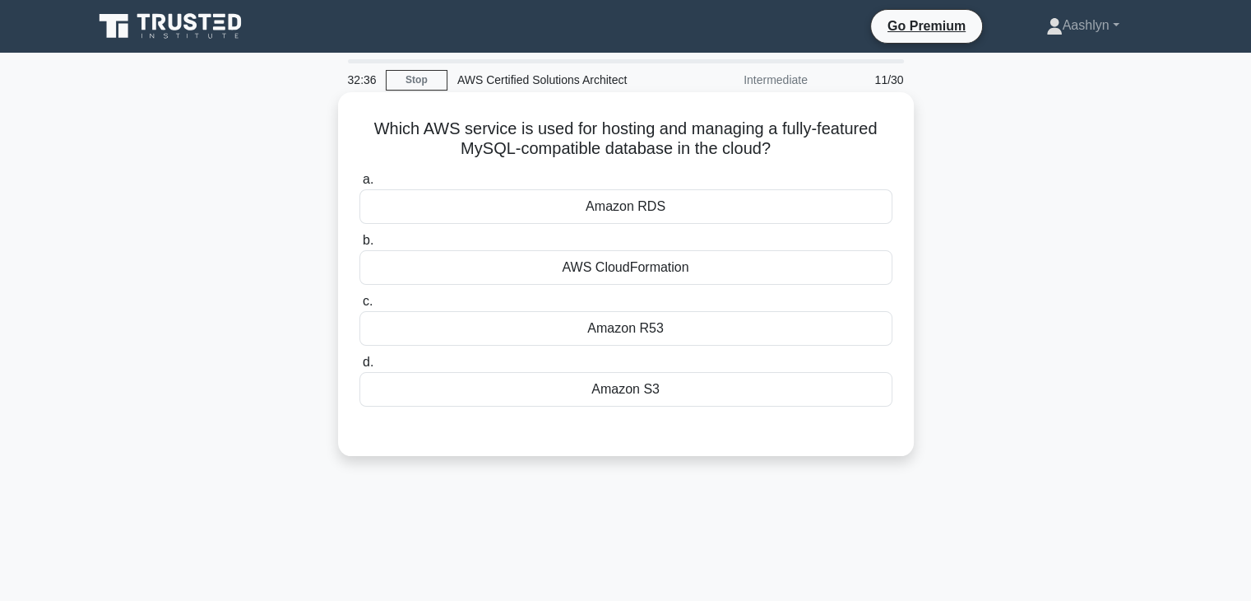
click at [732, 200] on div "Amazon RDS" at bounding box center [626, 206] width 533 height 35
click at [360, 185] on input "a. Amazon RDS" at bounding box center [360, 179] width 0 height 11
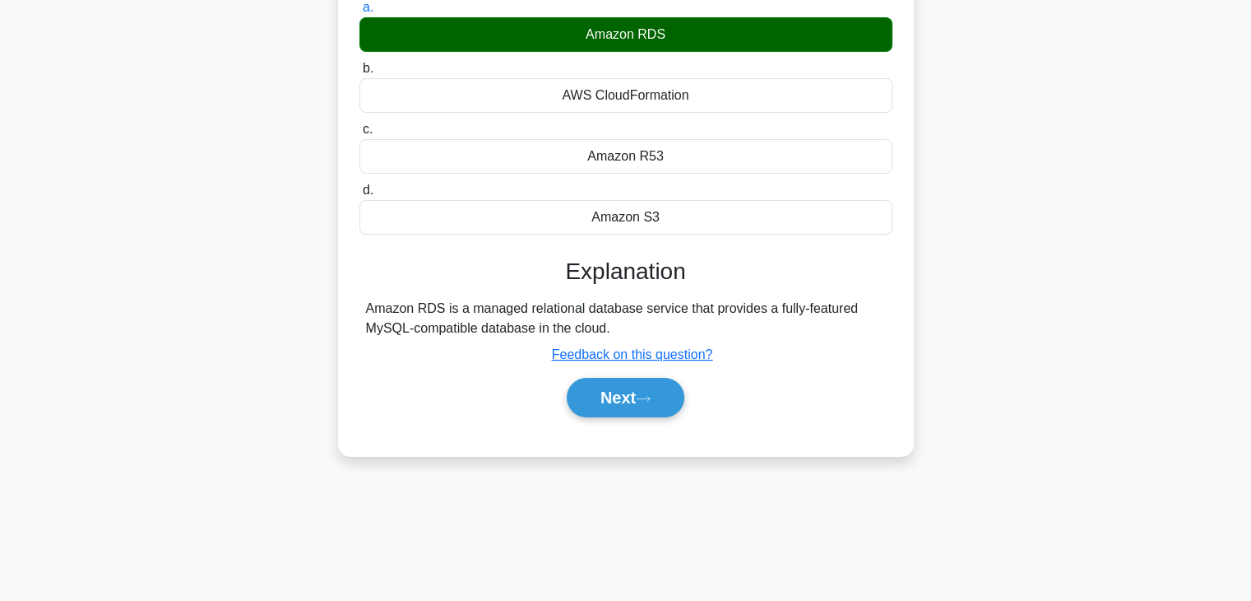
scroll to position [289, 0]
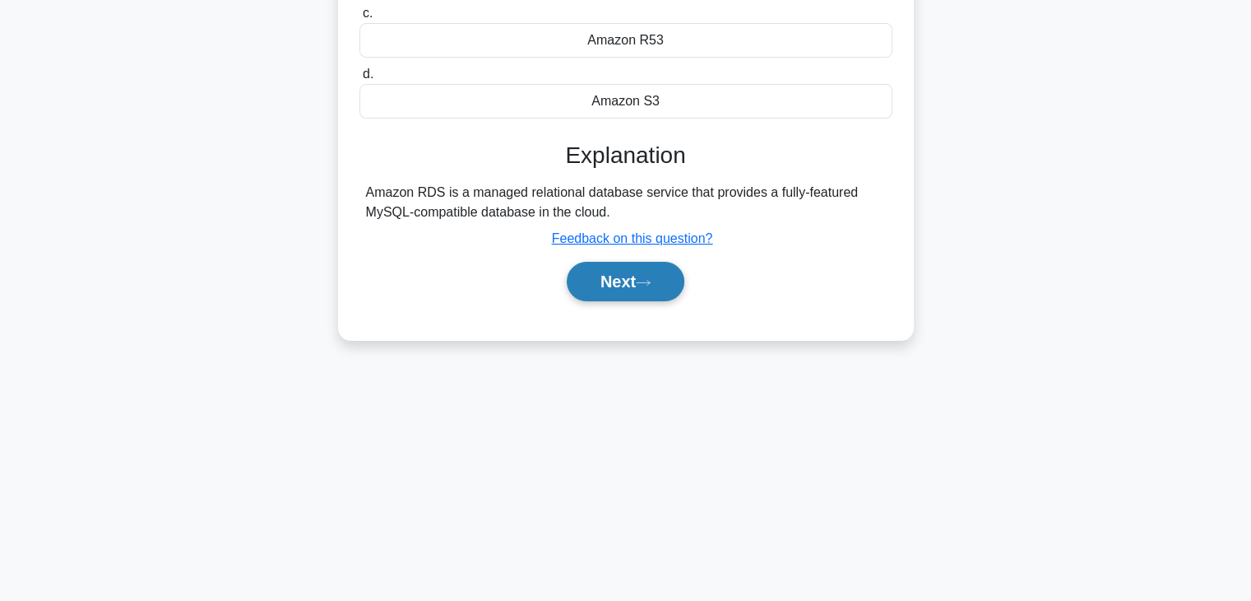
click at [671, 286] on button "Next" at bounding box center [626, 281] width 118 height 39
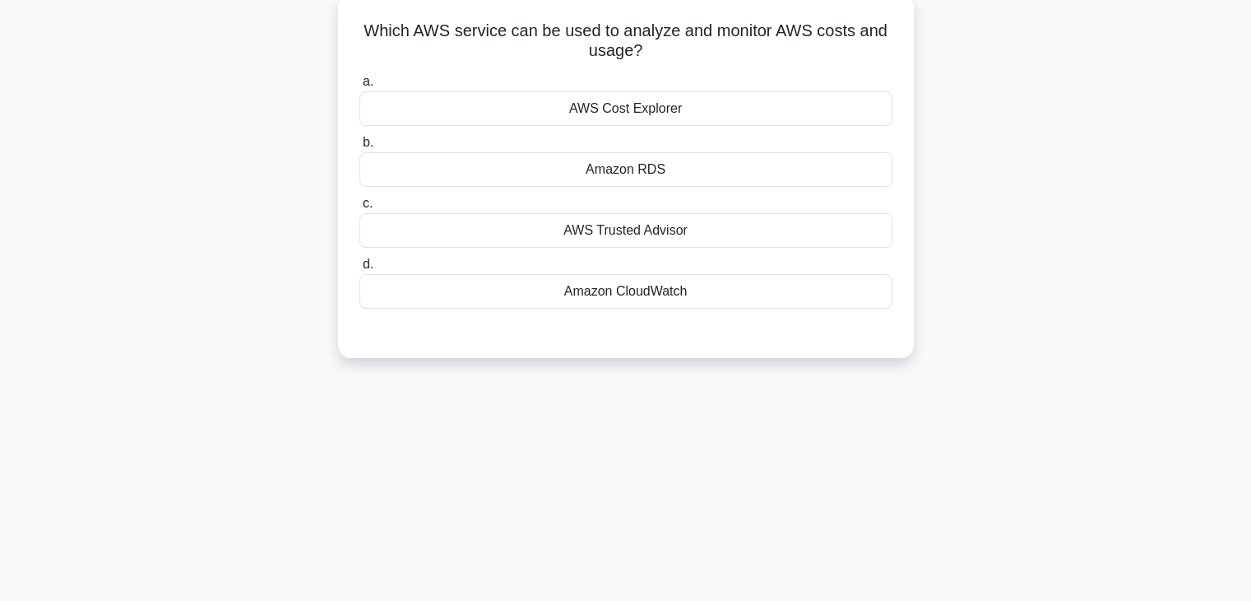
scroll to position [42, 0]
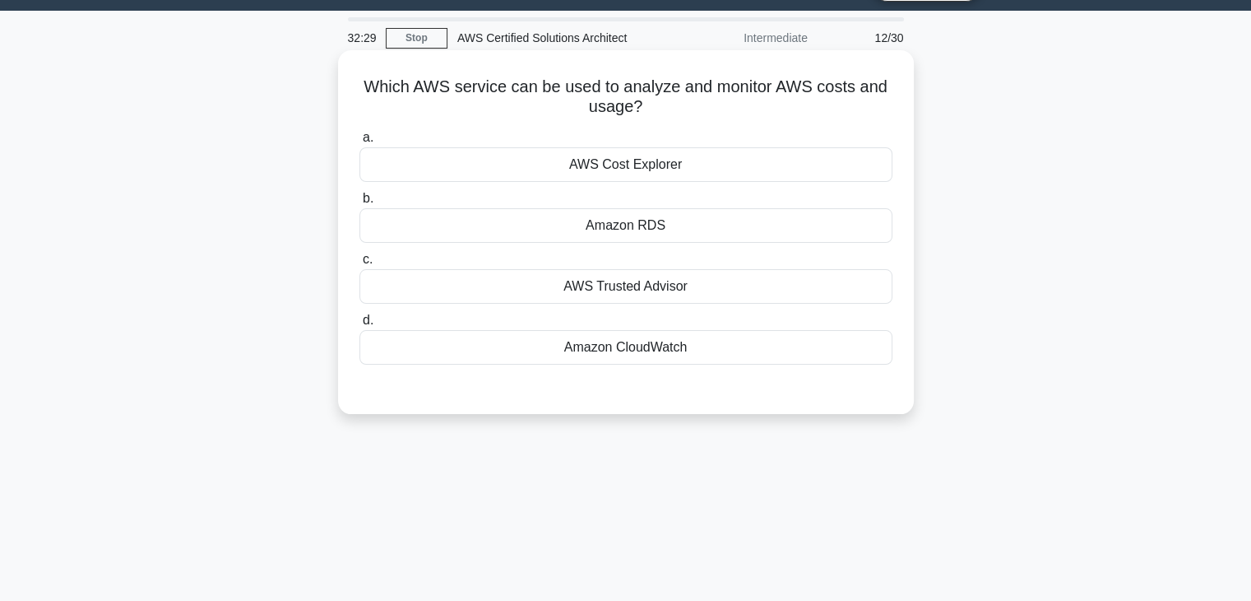
click at [688, 162] on div "AWS Cost Explorer" at bounding box center [626, 164] width 533 height 35
click at [360, 143] on input "a. AWS Cost Explorer" at bounding box center [360, 137] width 0 height 11
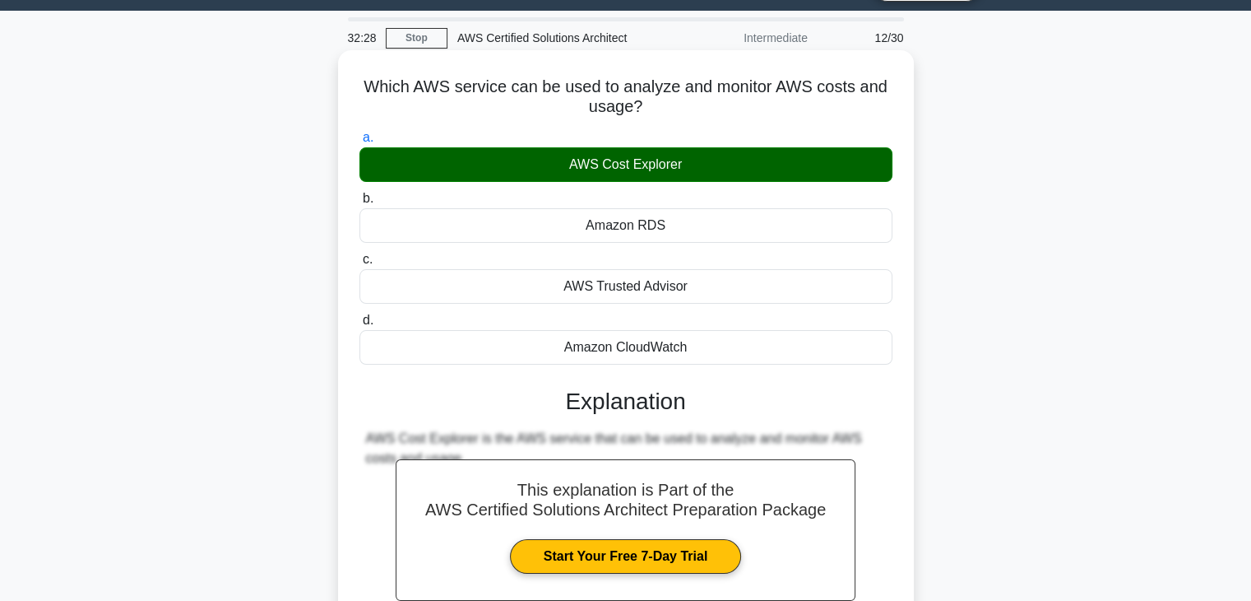
scroll to position [289, 0]
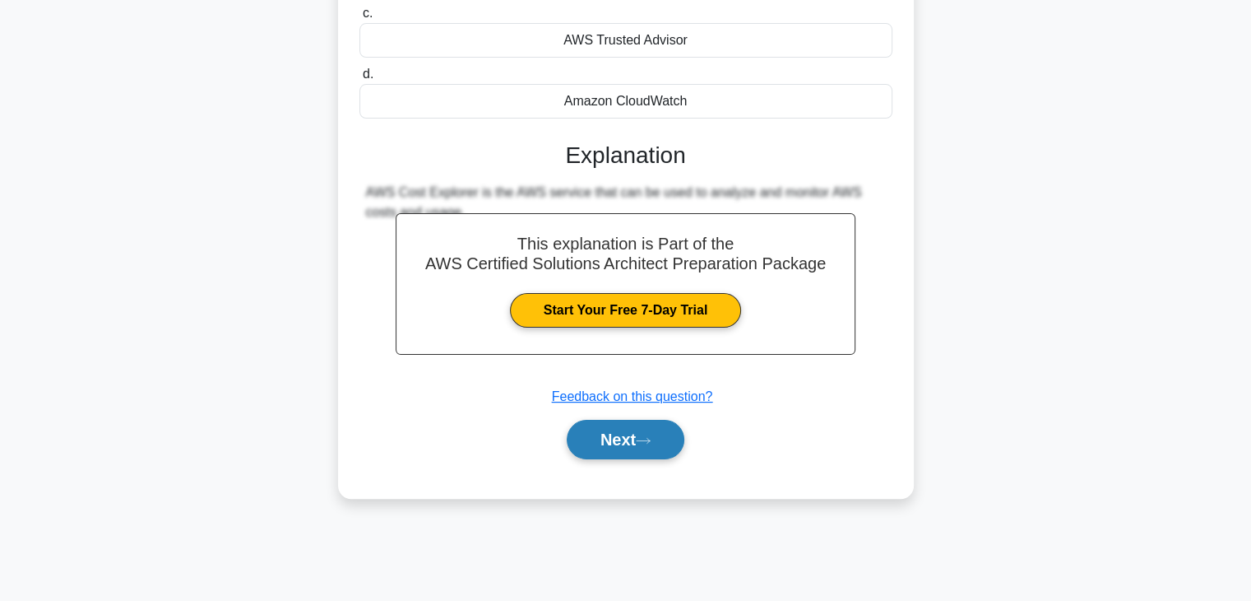
click at [629, 429] on button "Next" at bounding box center [626, 439] width 118 height 39
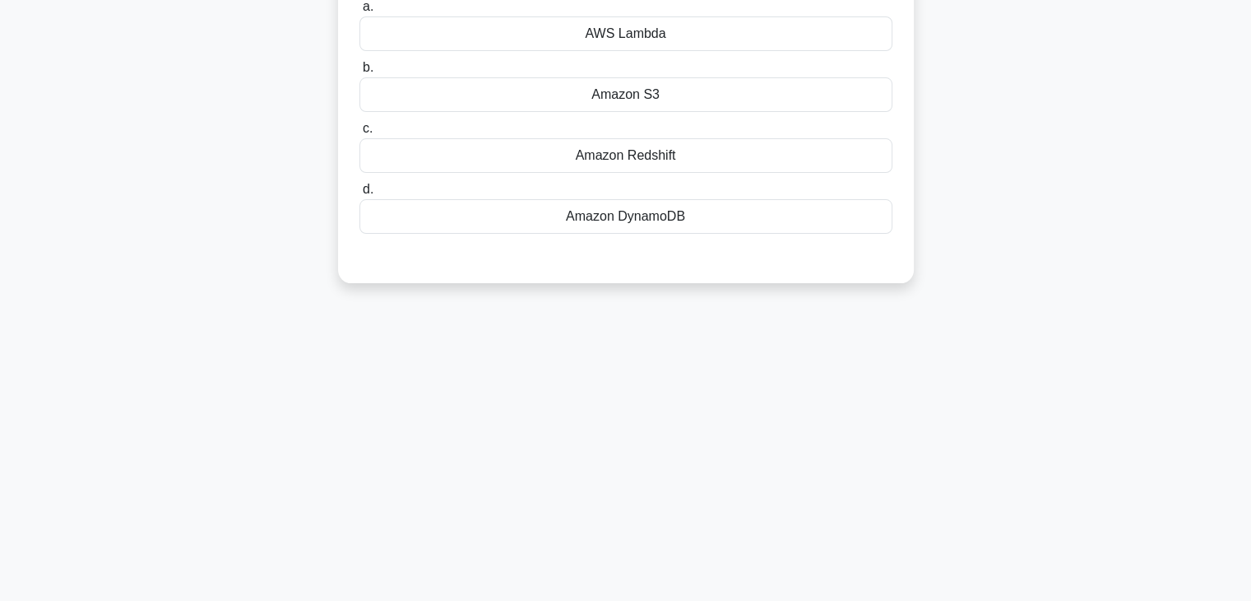
scroll to position [0, 0]
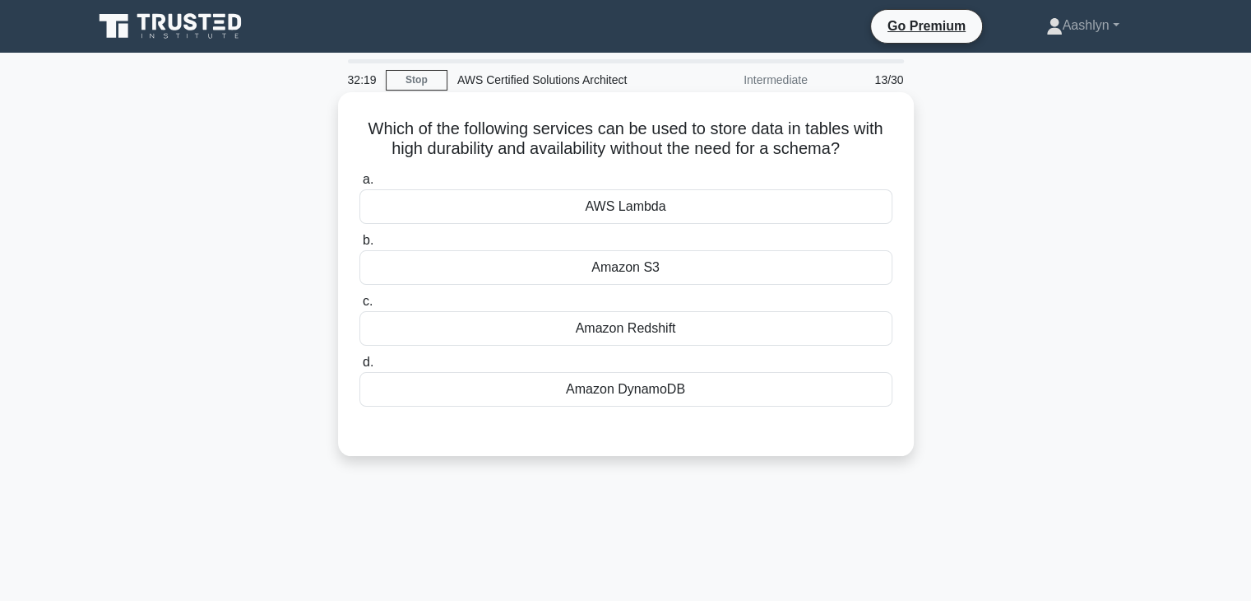
click at [666, 389] on div "Amazon DynamoDB" at bounding box center [626, 389] width 533 height 35
click at [360, 368] on input "d. Amazon DynamoDB" at bounding box center [360, 362] width 0 height 11
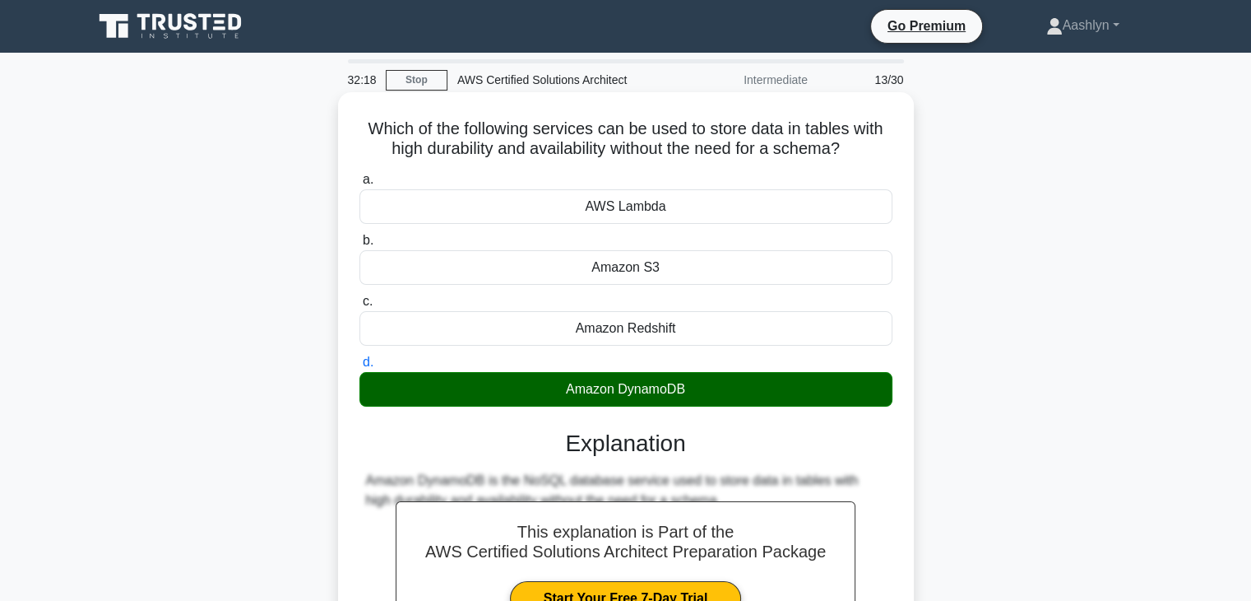
scroll to position [289, 0]
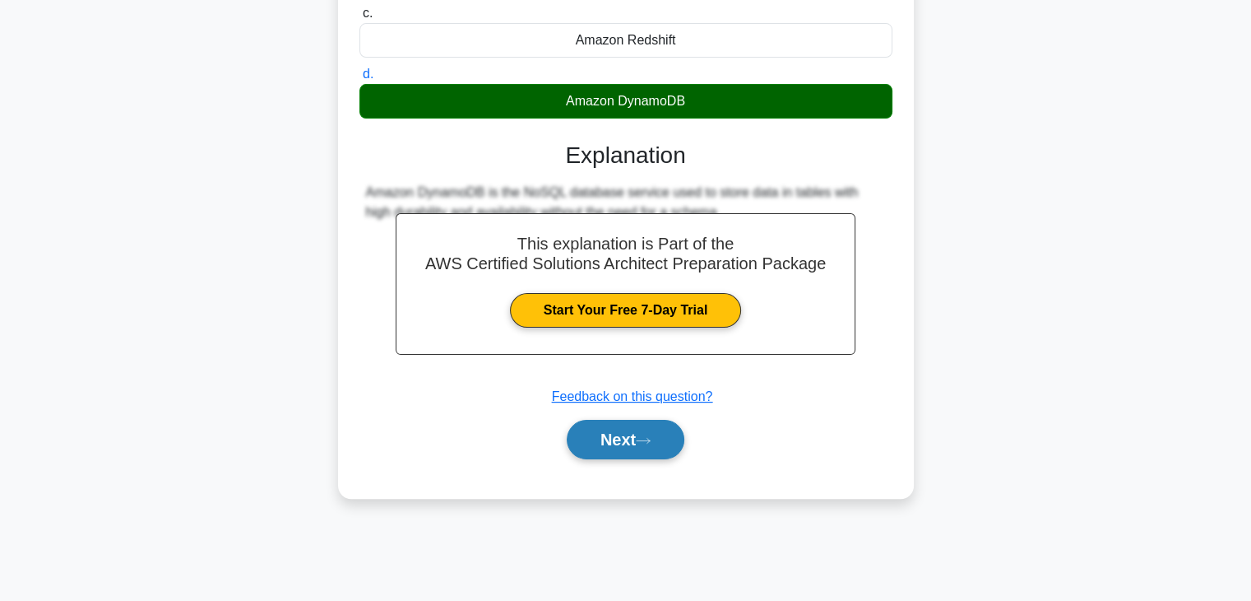
click at [652, 434] on button "Next" at bounding box center [626, 439] width 118 height 39
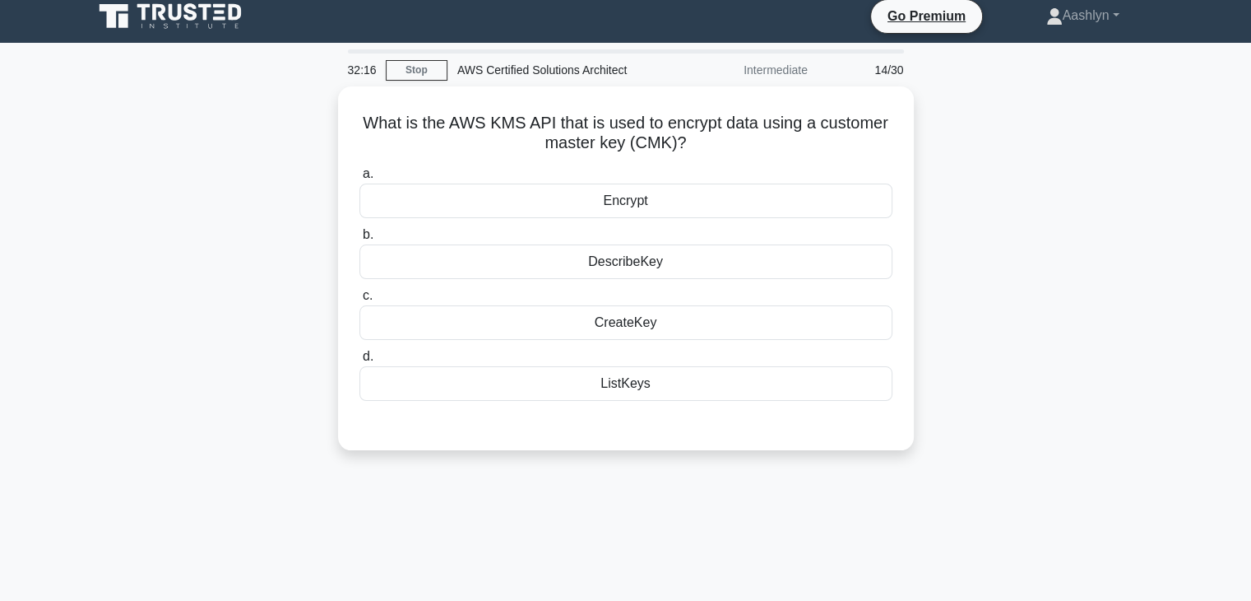
scroll to position [0, 0]
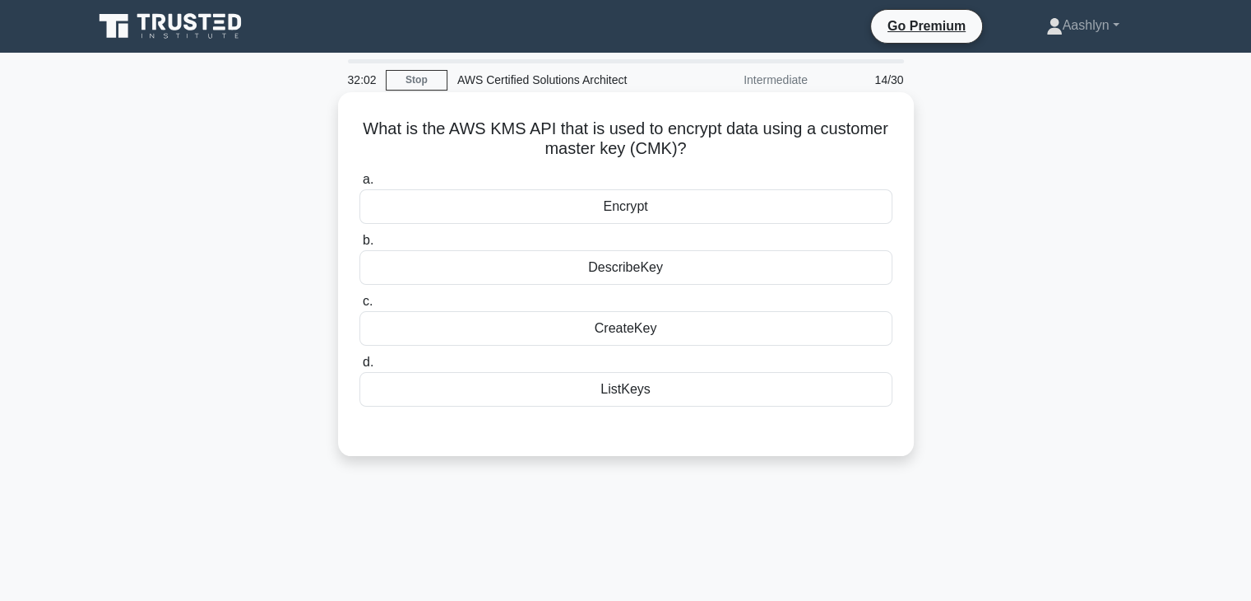
click at [692, 205] on div "Encrypt" at bounding box center [626, 206] width 533 height 35
click at [360, 185] on input "a. Encrypt" at bounding box center [360, 179] width 0 height 11
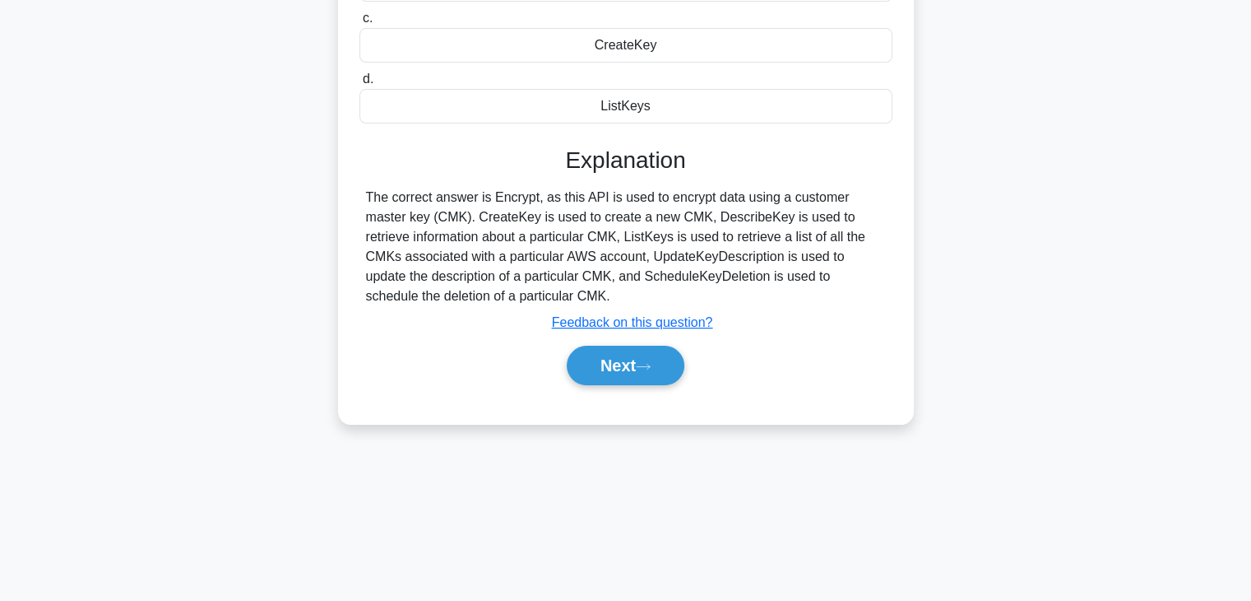
scroll to position [289, 0]
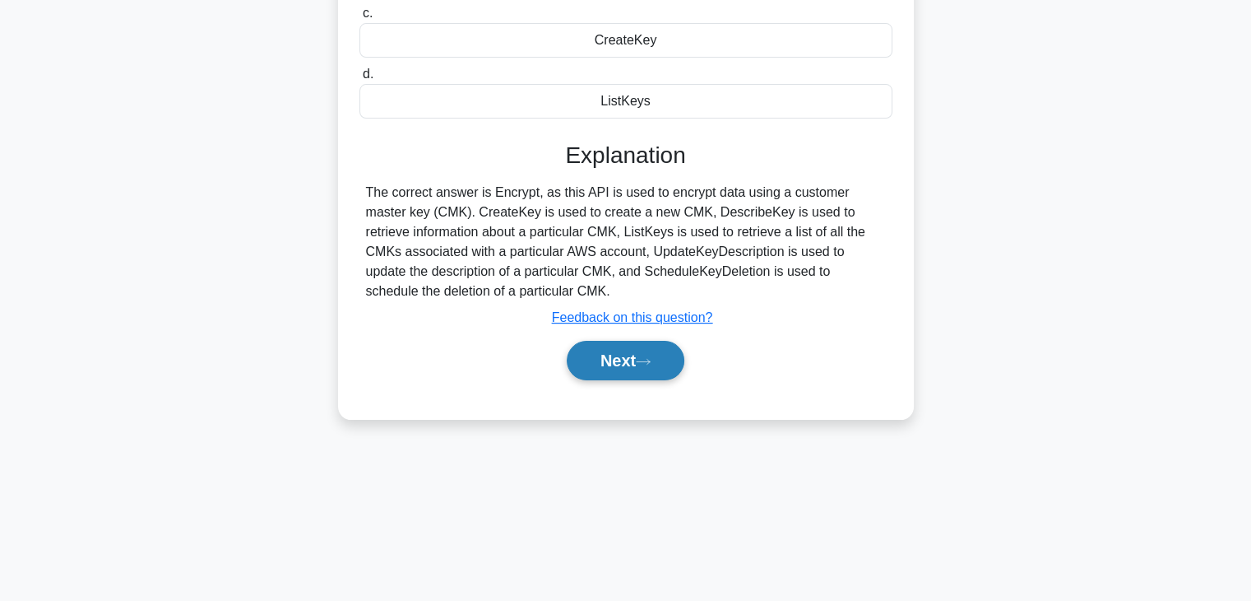
click at [639, 352] on button "Next" at bounding box center [626, 360] width 118 height 39
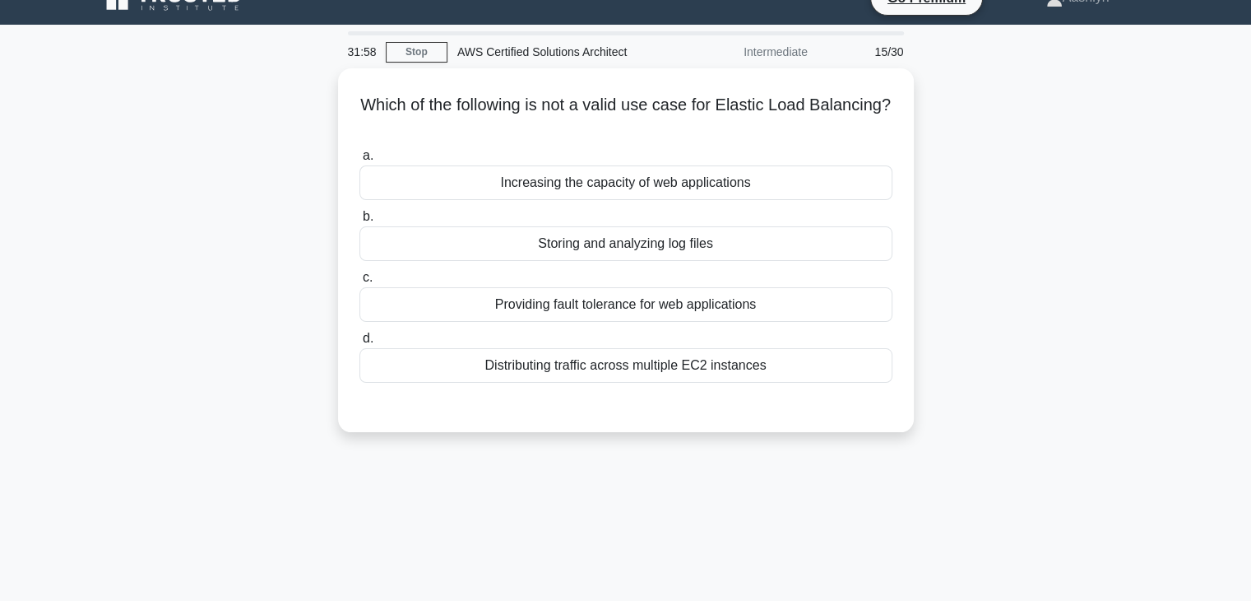
scroll to position [0, 0]
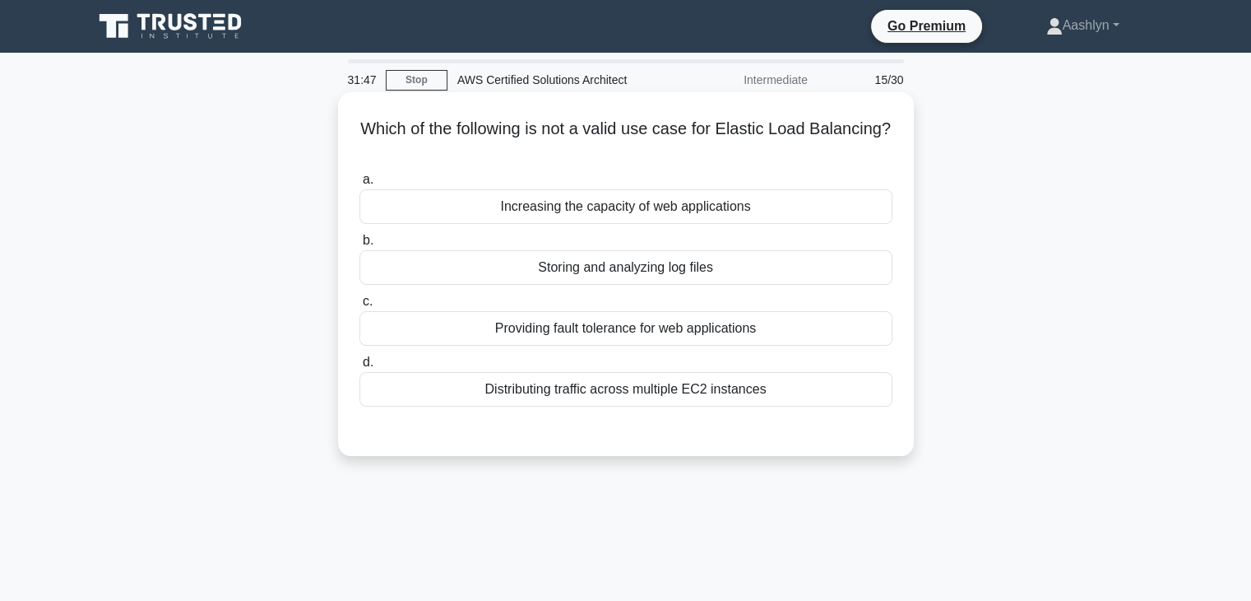
click at [629, 336] on div "Providing fault tolerance for web applications" at bounding box center [626, 328] width 533 height 35
click at [360, 307] on input "c. Providing fault tolerance for web applications" at bounding box center [360, 301] width 0 height 11
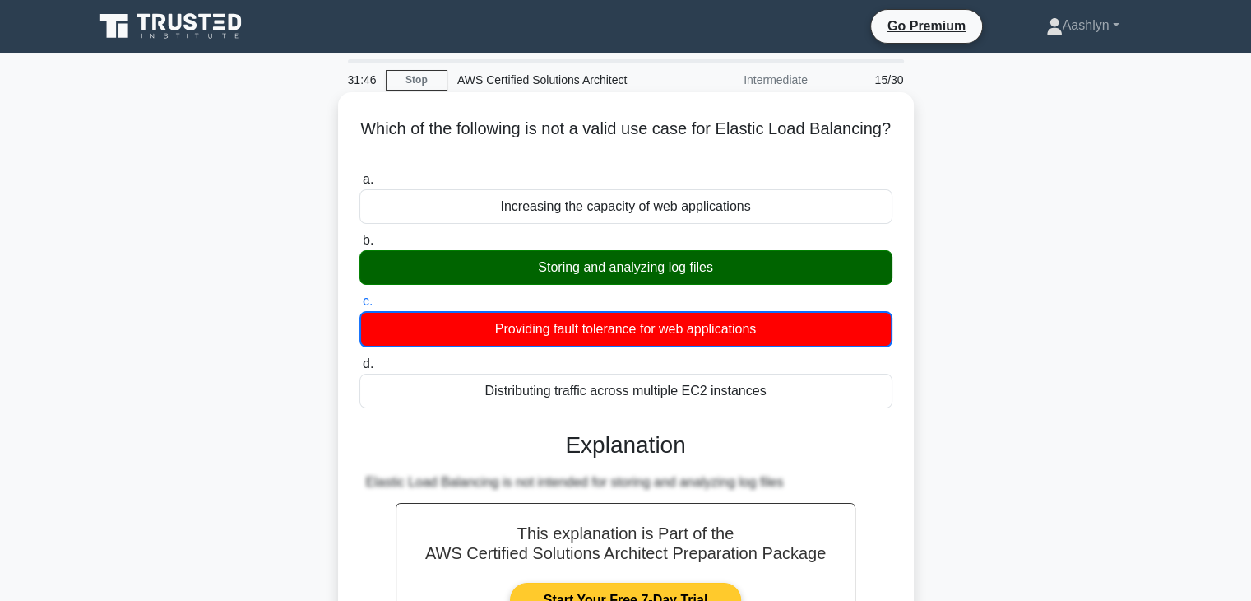
scroll to position [289, 0]
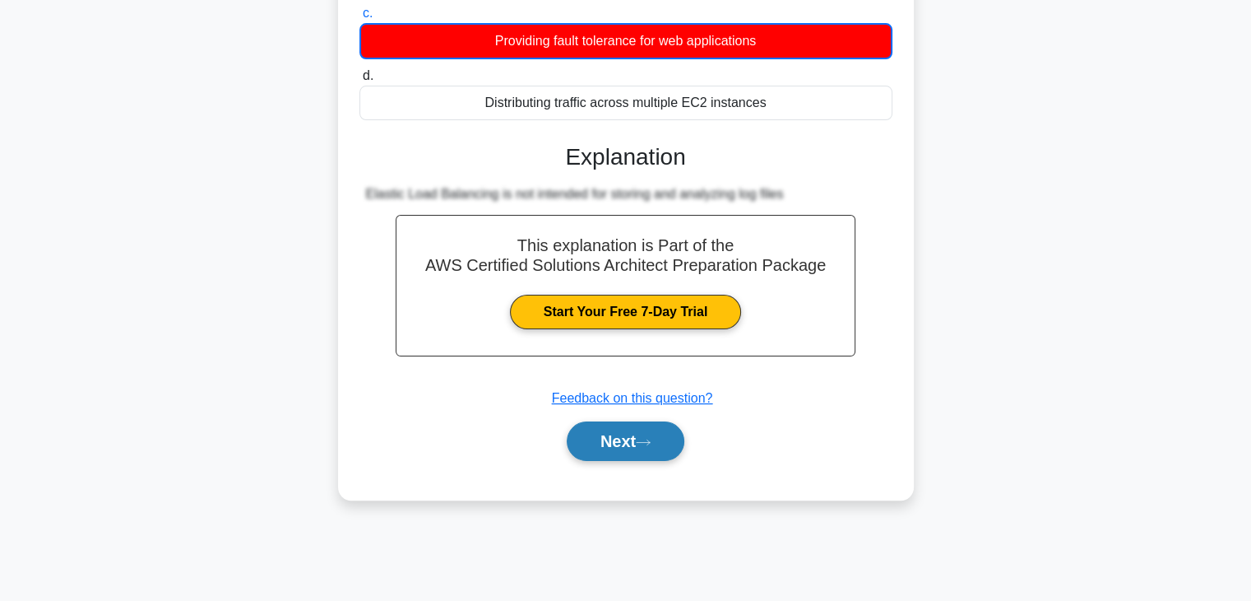
click at [612, 437] on button "Next" at bounding box center [626, 440] width 118 height 39
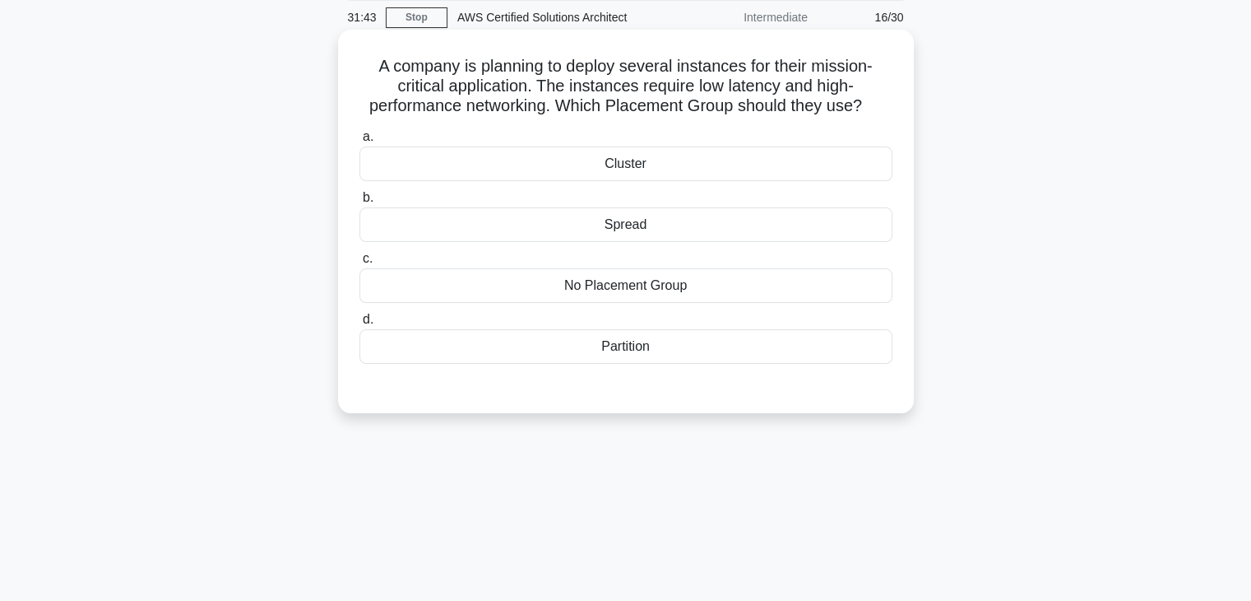
scroll to position [0, 0]
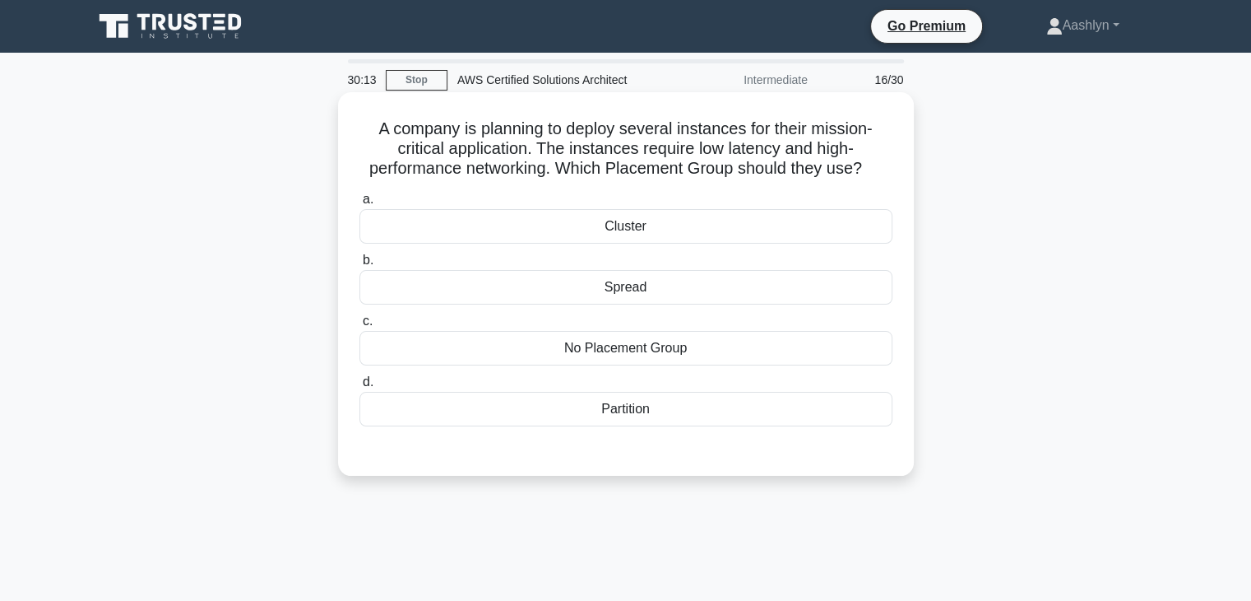
click at [713, 285] on div "Spread" at bounding box center [626, 287] width 533 height 35
click at [360, 266] on input "b. Spread" at bounding box center [360, 260] width 0 height 11
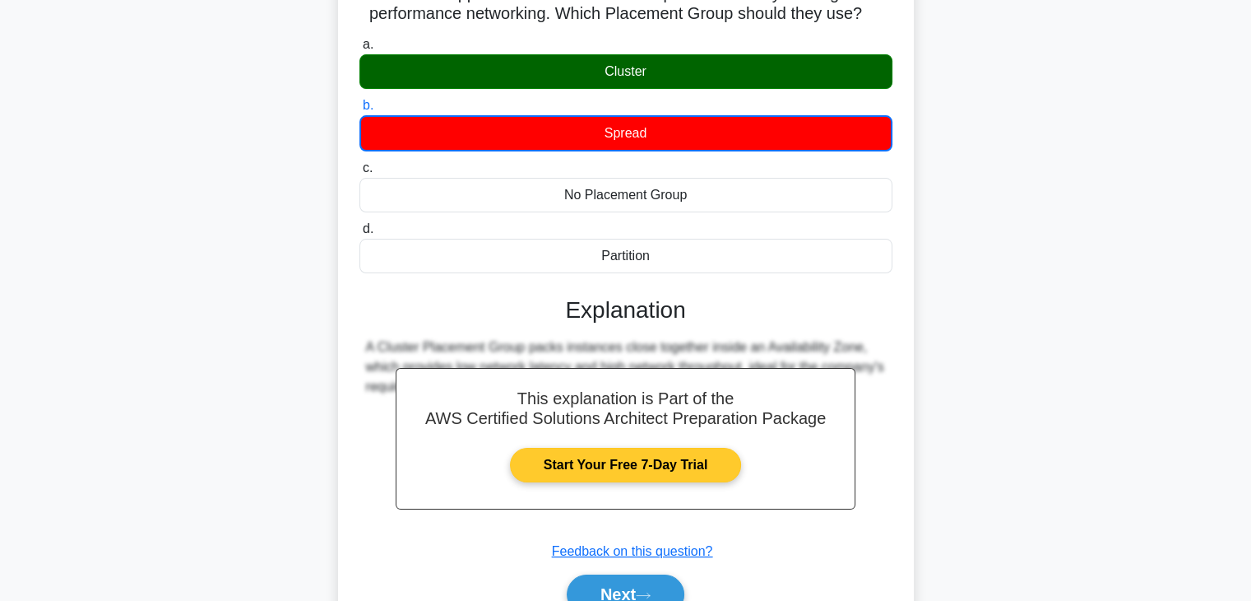
scroll to position [289, 0]
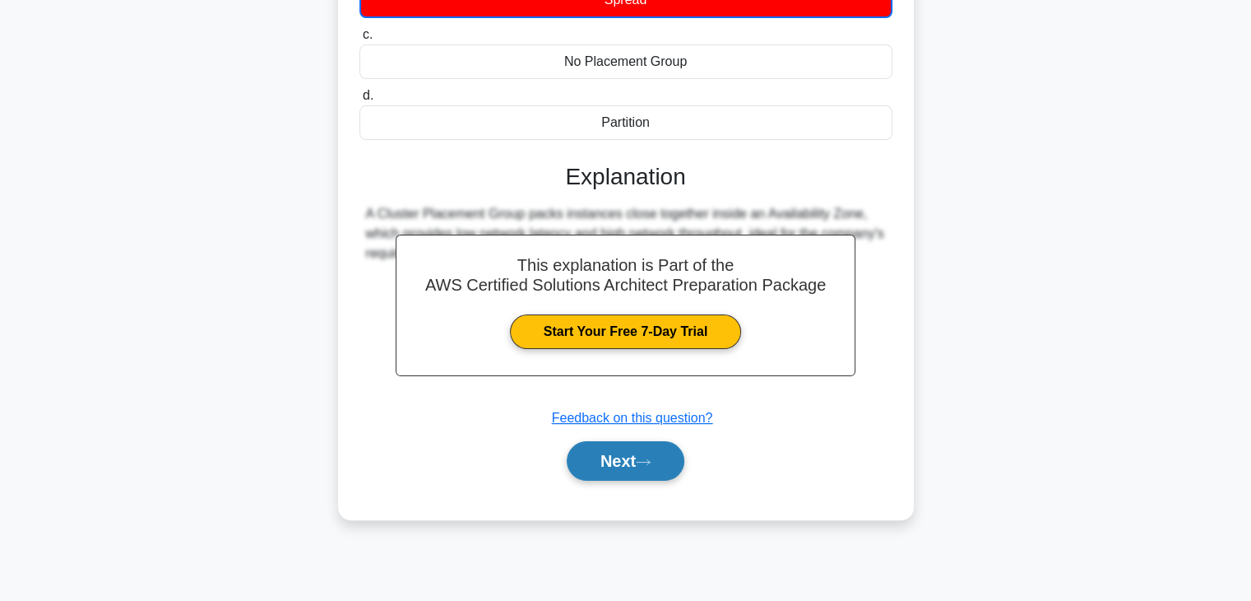
click at [658, 462] on button "Next" at bounding box center [626, 460] width 118 height 39
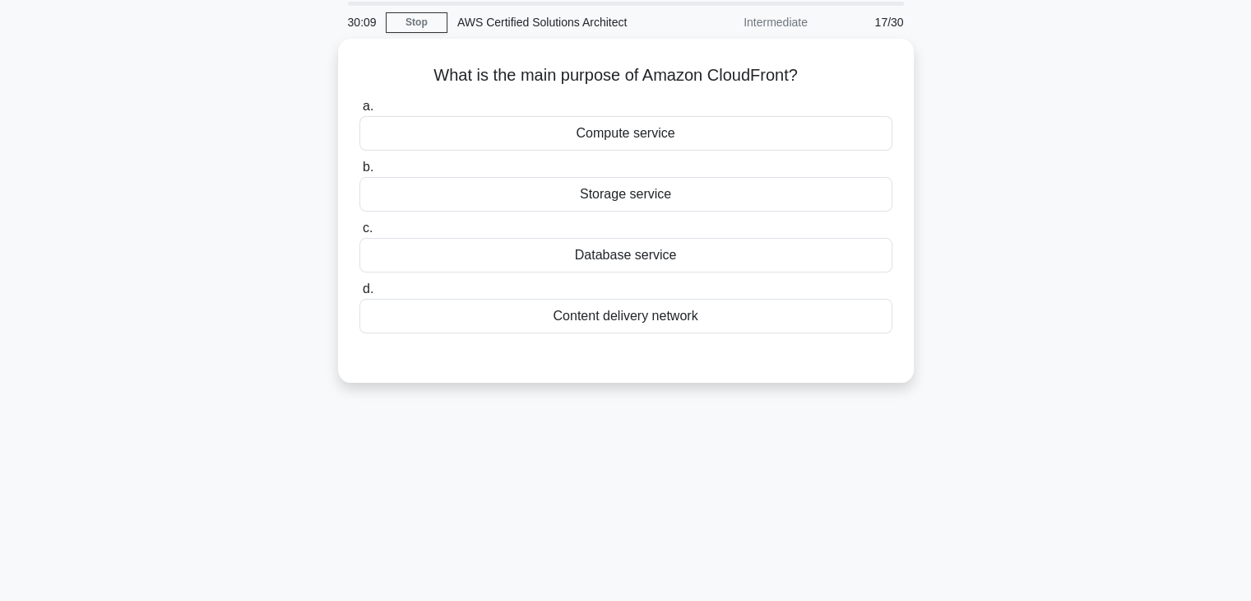
scroll to position [0, 0]
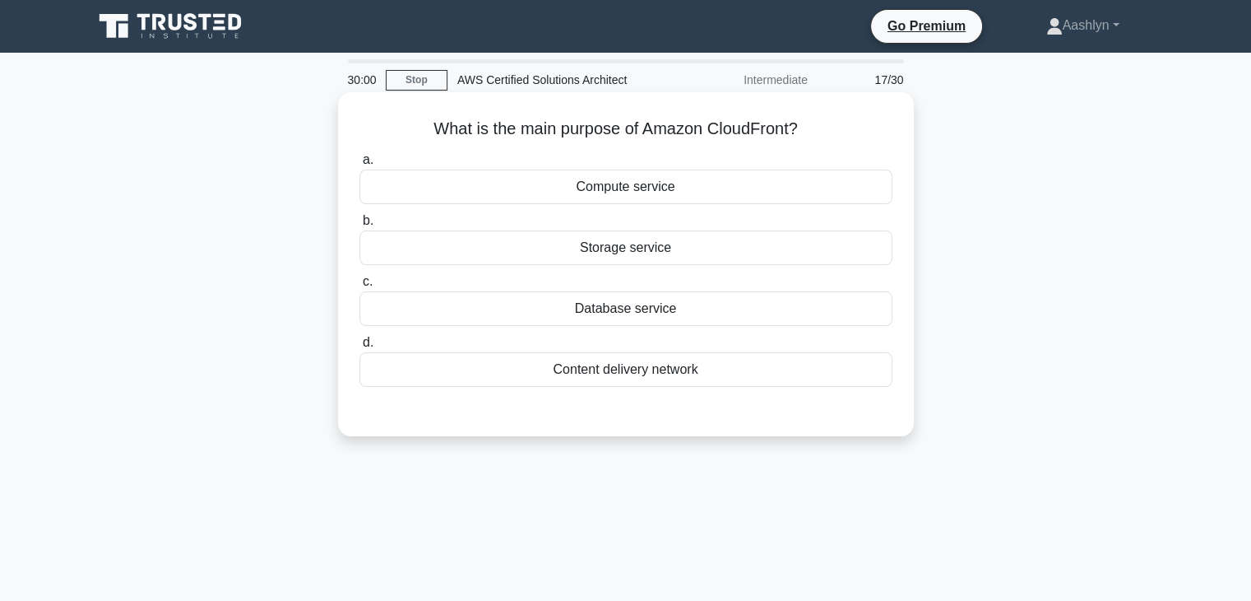
click at [680, 379] on div "Content delivery network" at bounding box center [626, 369] width 533 height 35
click at [360, 348] on input "d. Content delivery network" at bounding box center [360, 342] width 0 height 11
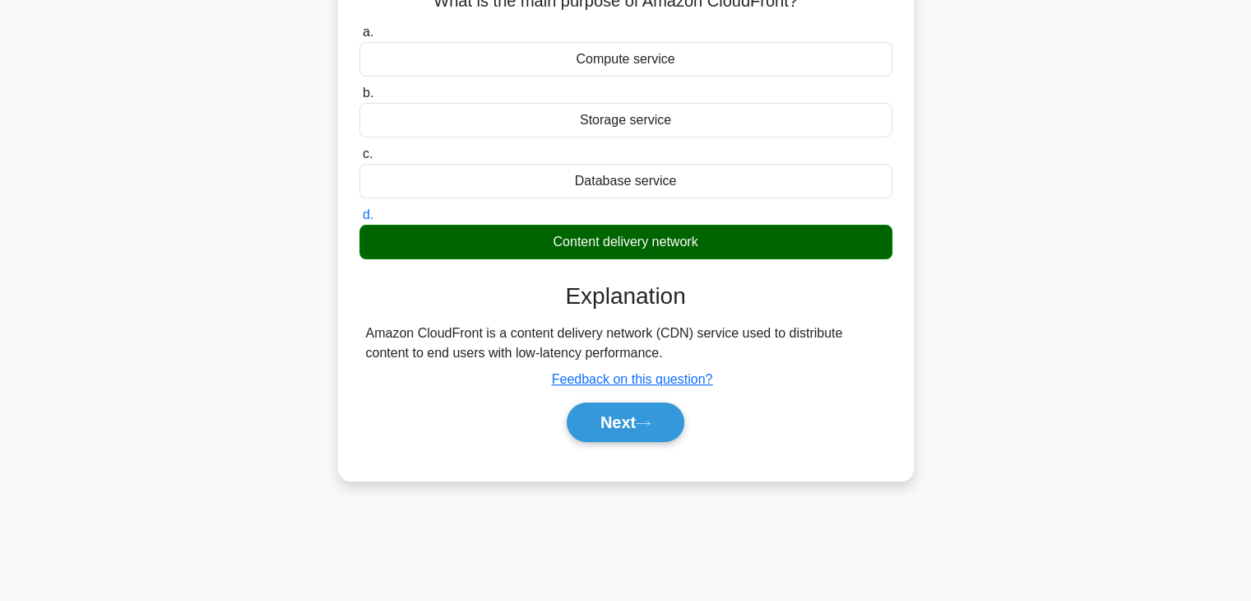
scroll to position [289, 0]
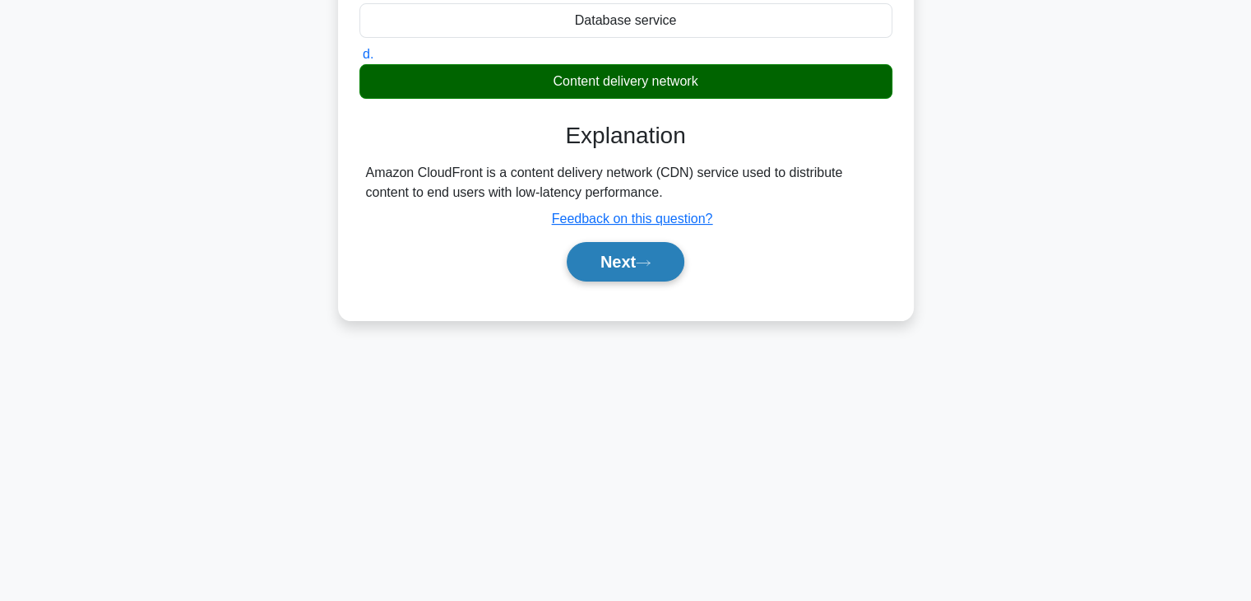
click at [648, 276] on button "Next" at bounding box center [626, 261] width 118 height 39
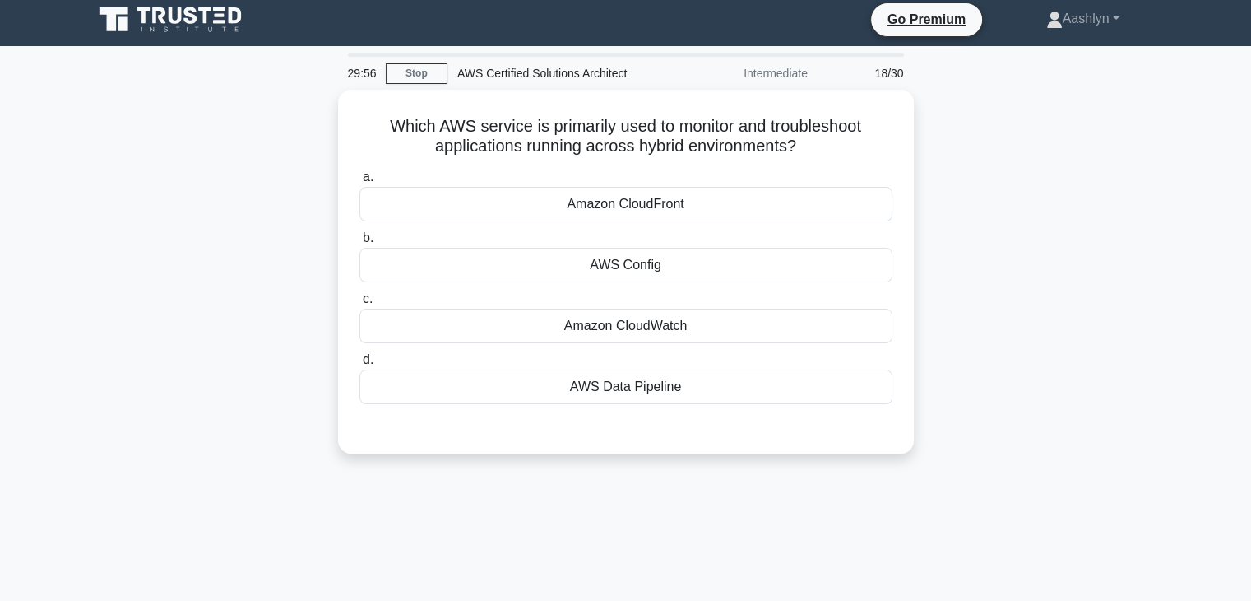
scroll to position [0, 0]
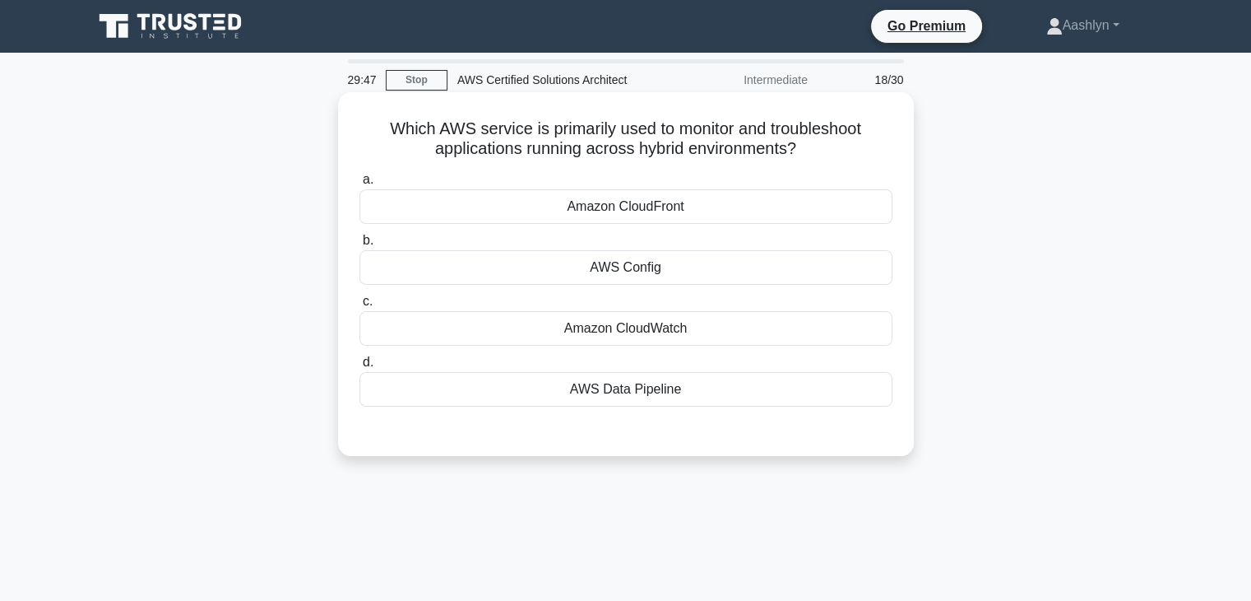
click at [688, 323] on div "Amazon CloudWatch" at bounding box center [626, 328] width 533 height 35
click at [360, 307] on input "c. Amazon CloudWatch" at bounding box center [360, 301] width 0 height 11
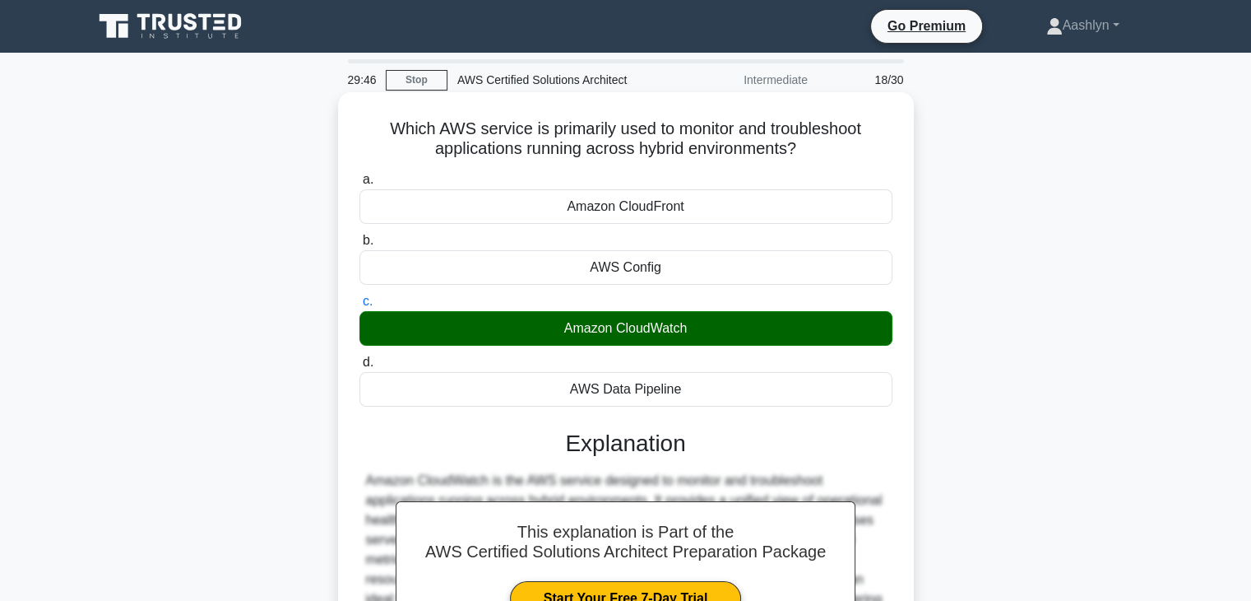
scroll to position [289, 0]
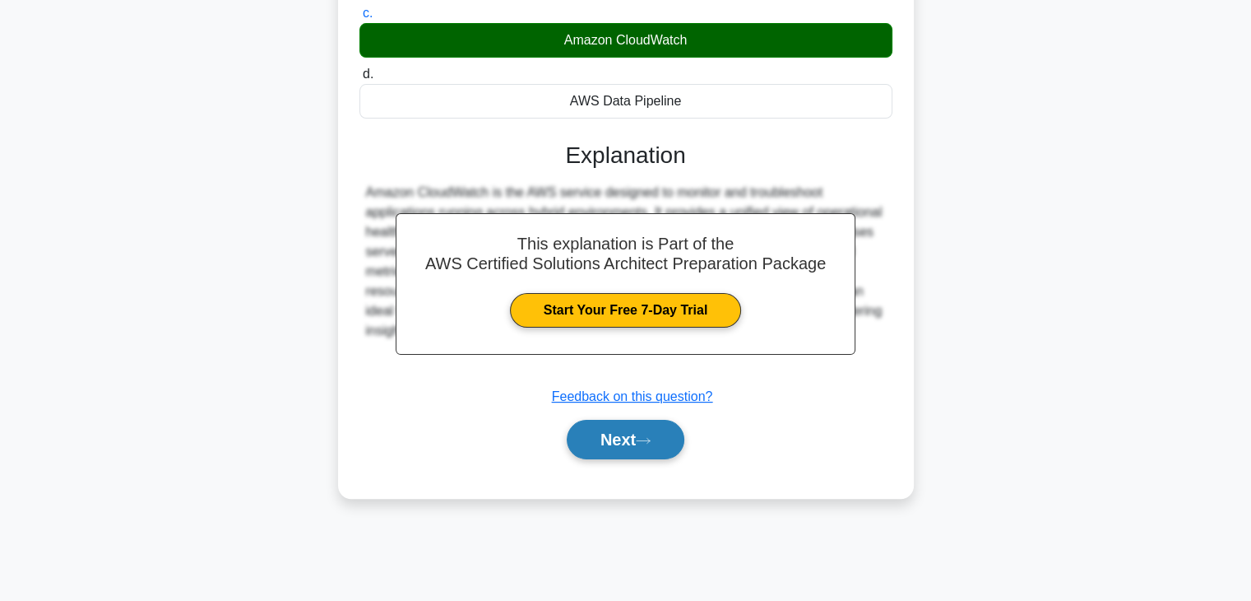
click at [660, 441] on button "Next" at bounding box center [626, 439] width 118 height 39
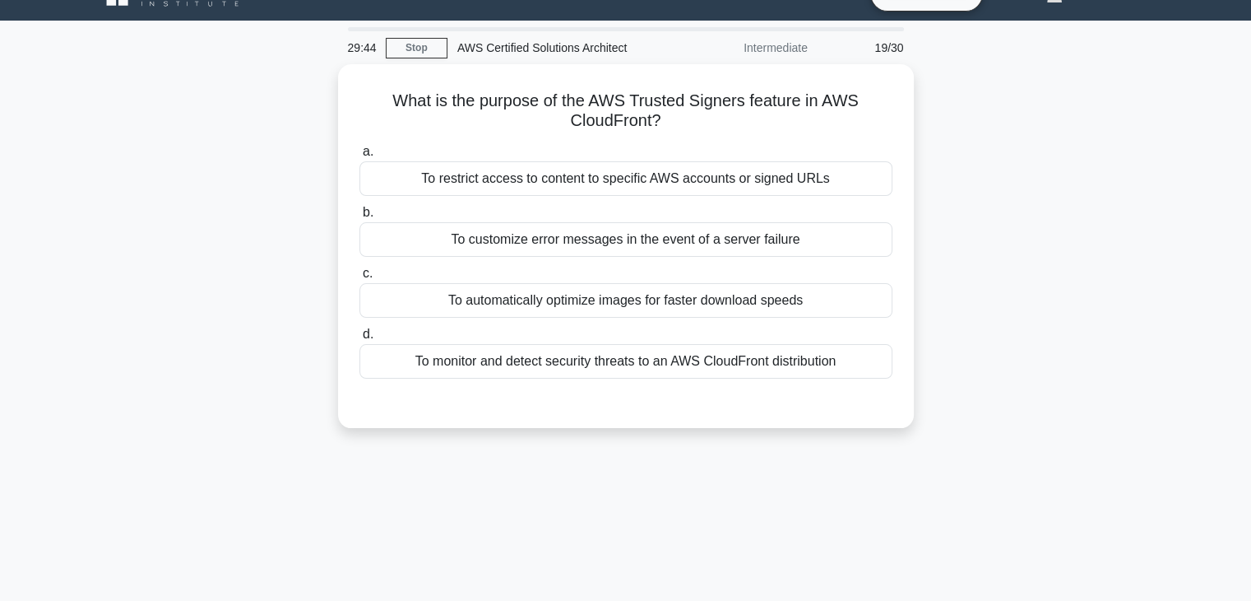
scroll to position [0, 0]
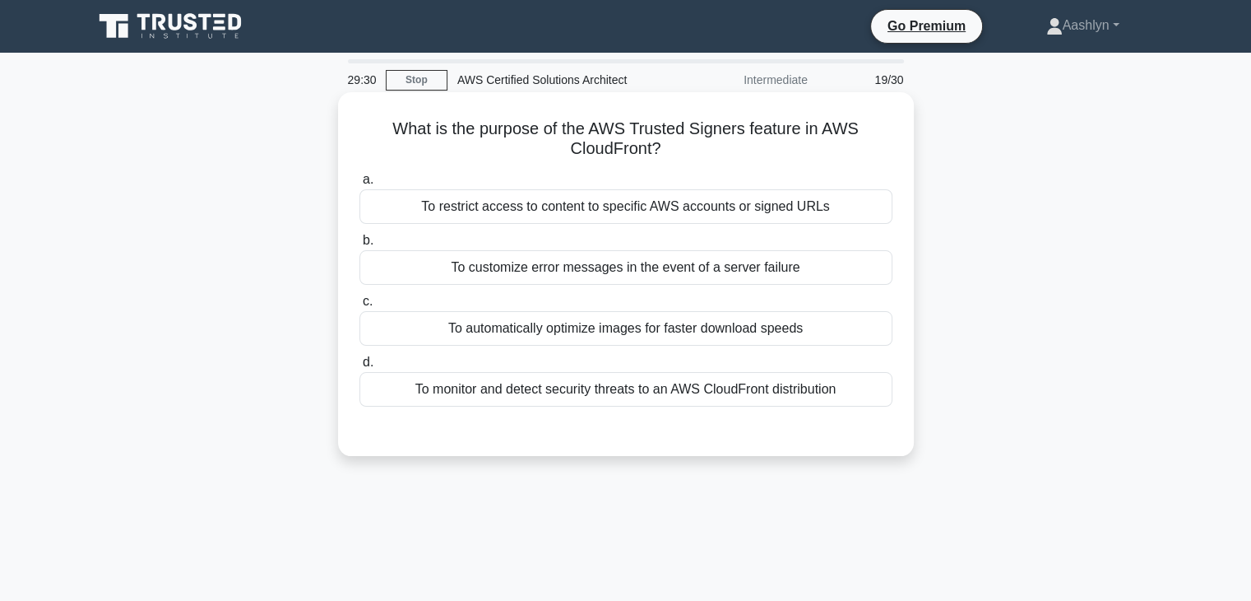
click at [721, 389] on div "To monitor and detect security threats to an AWS CloudFront distribution" at bounding box center [626, 389] width 533 height 35
click at [360, 368] on input "d. To monitor and detect security threats to an AWS CloudFront distribution" at bounding box center [360, 362] width 0 height 11
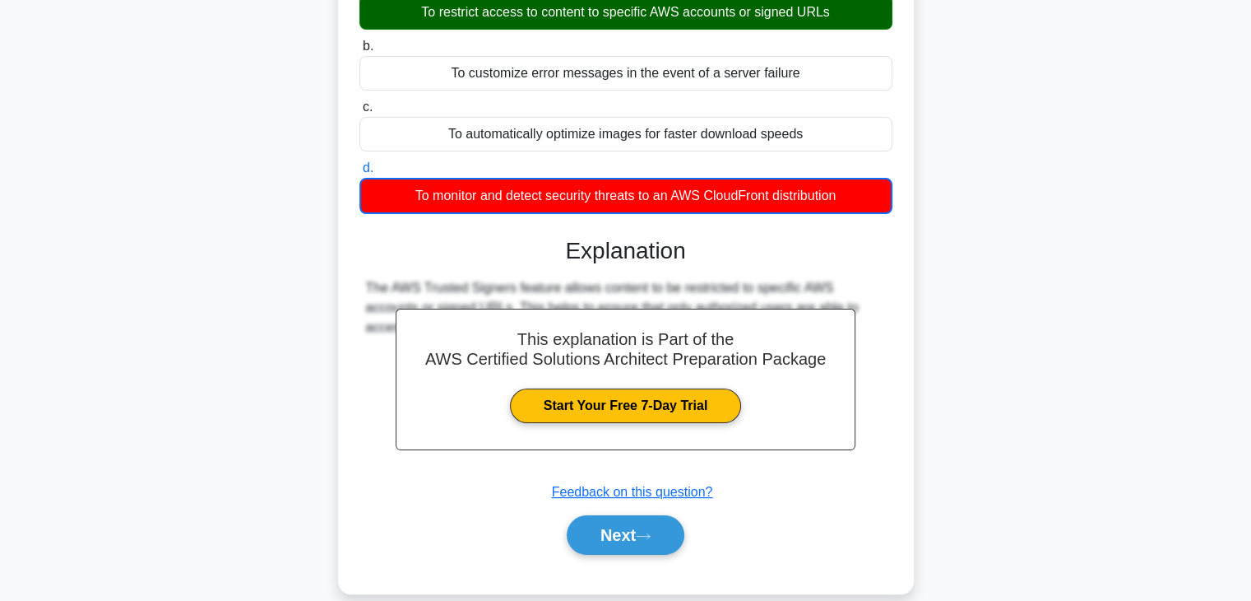
scroll to position [289, 0]
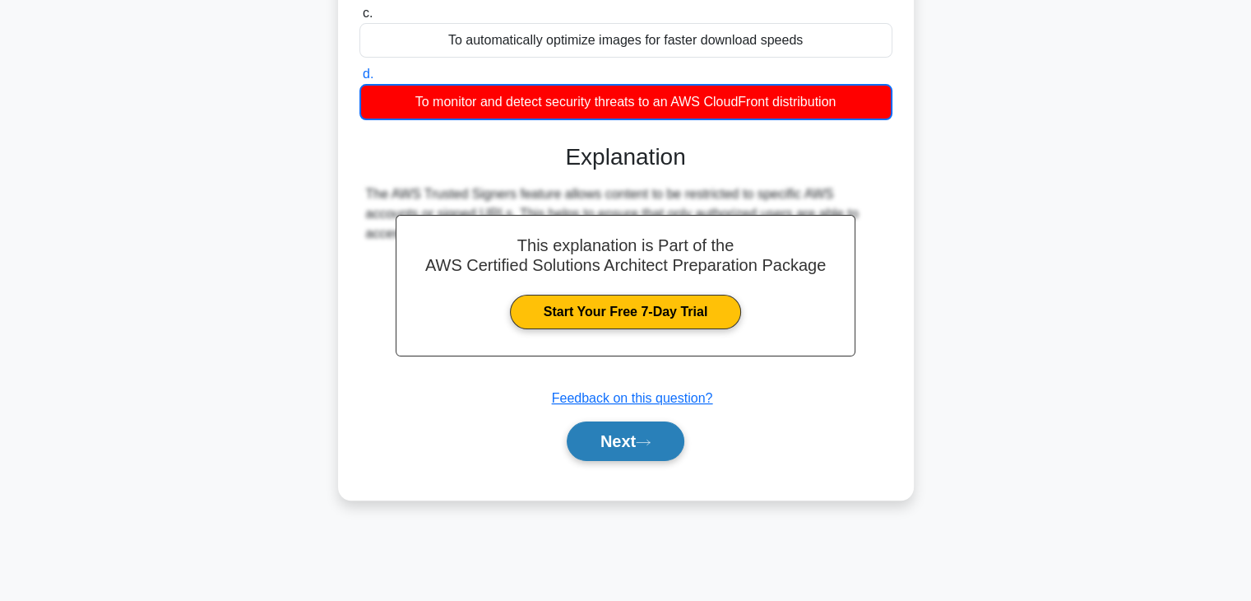
click at [673, 424] on button "Next" at bounding box center [626, 440] width 118 height 39
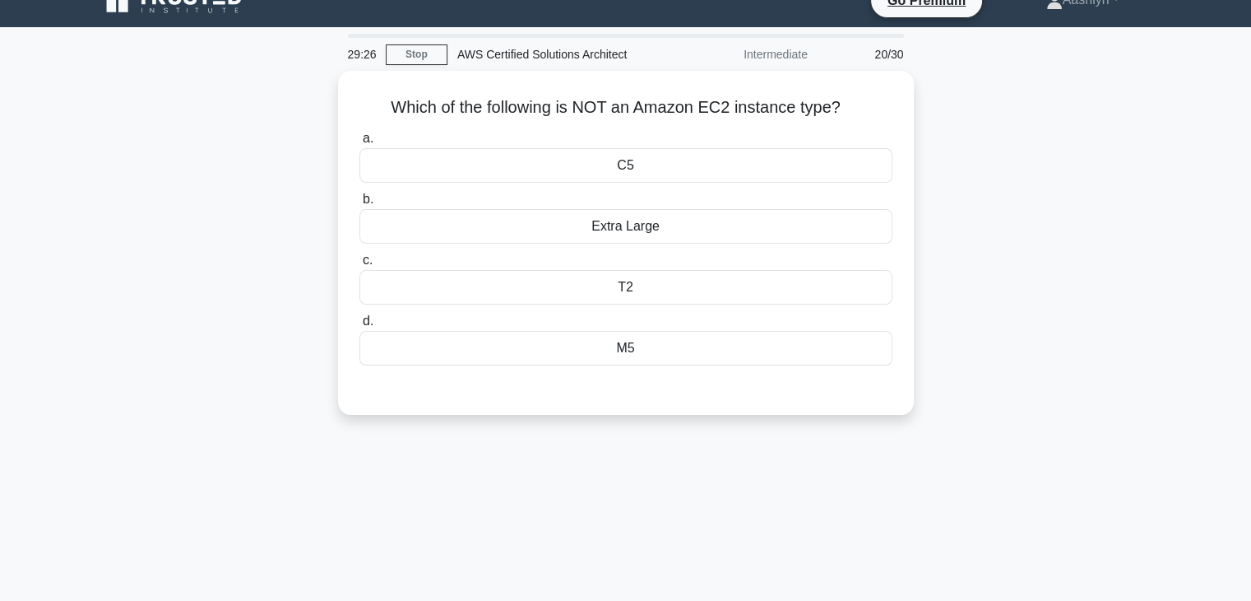
scroll to position [0, 0]
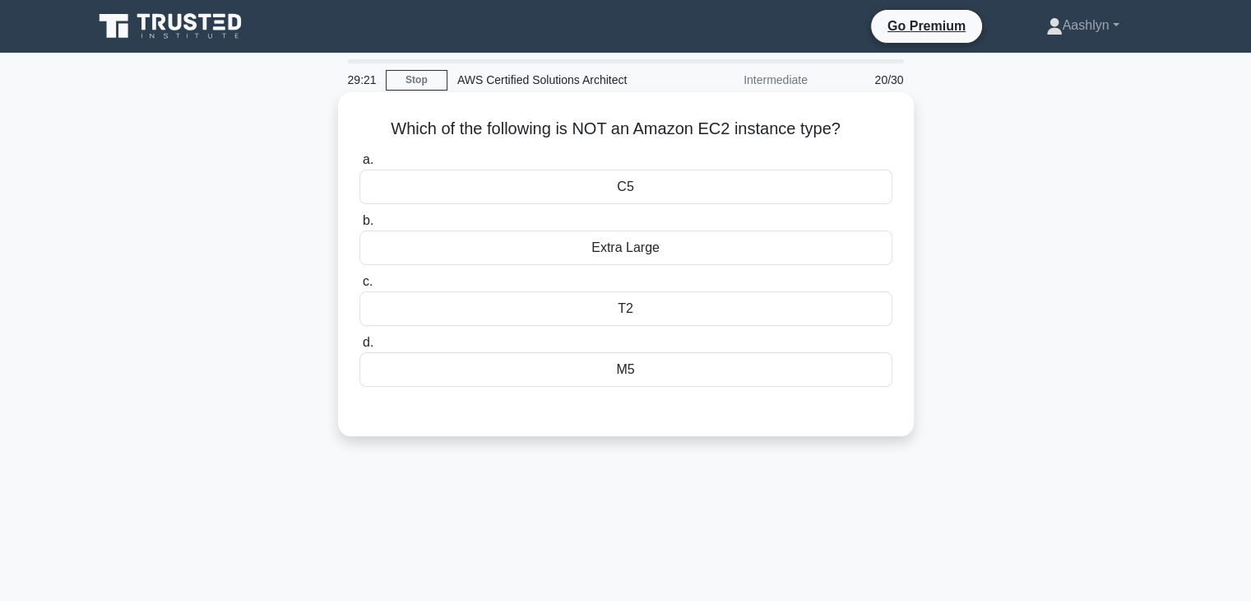
click at [667, 241] on div "Extra Large" at bounding box center [626, 247] width 533 height 35
click at [360, 226] on input "b. Extra Large" at bounding box center [360, 221] width 0 height 11
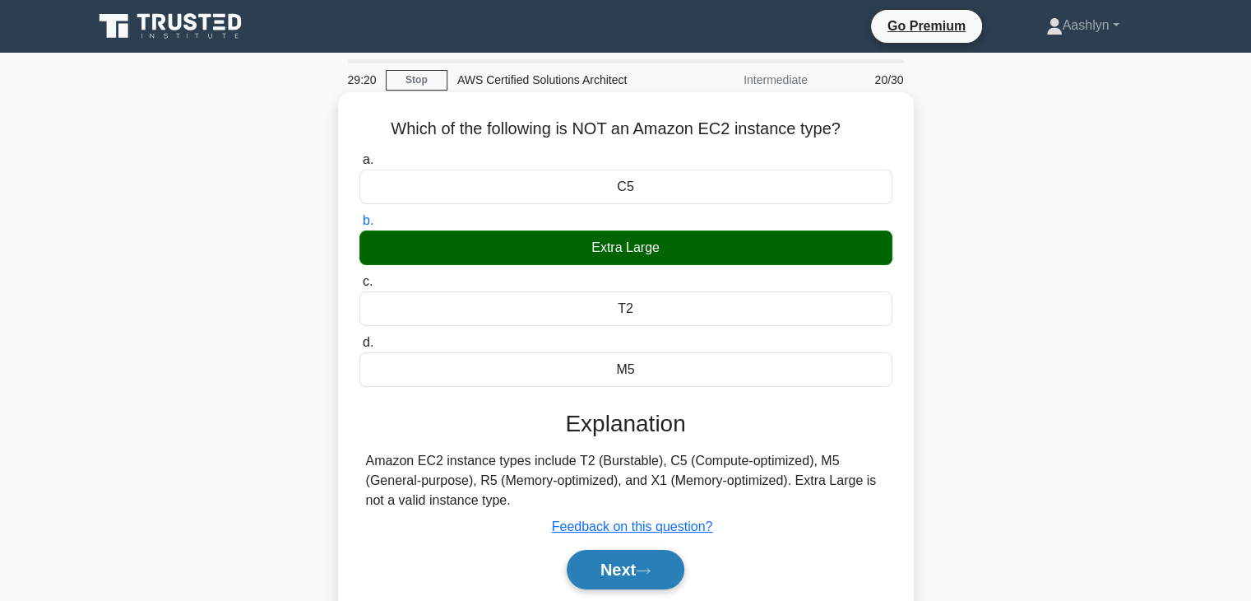
scroll to position [289, 0]
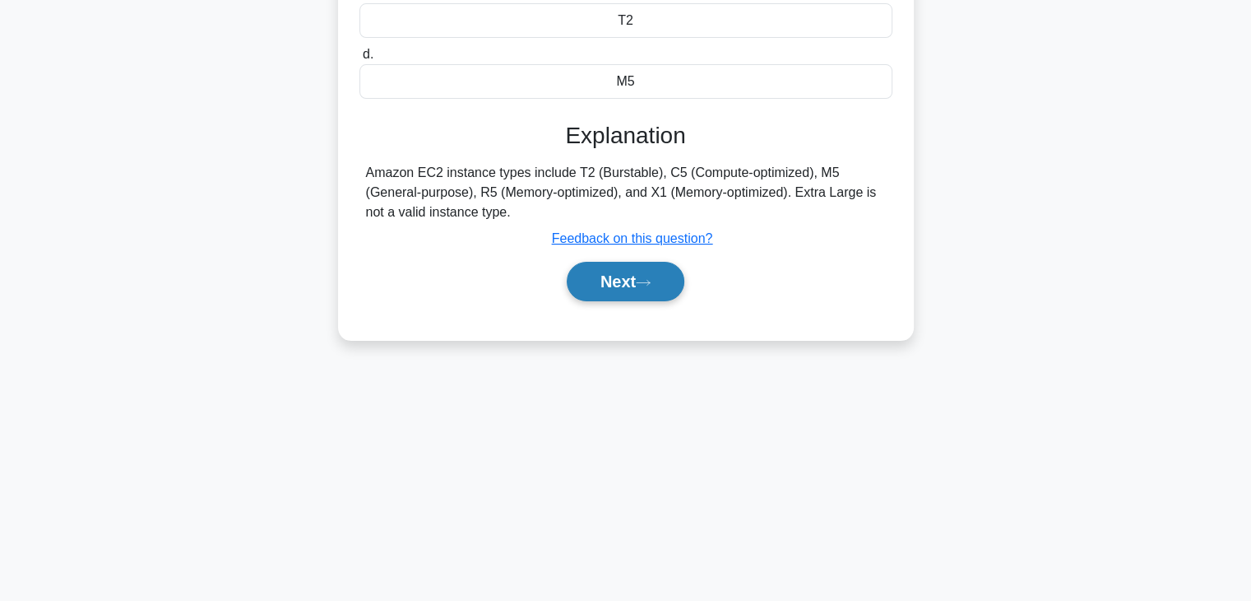
click at [648, 280] on icon at bounding box center [643, 282] width 15 height 9
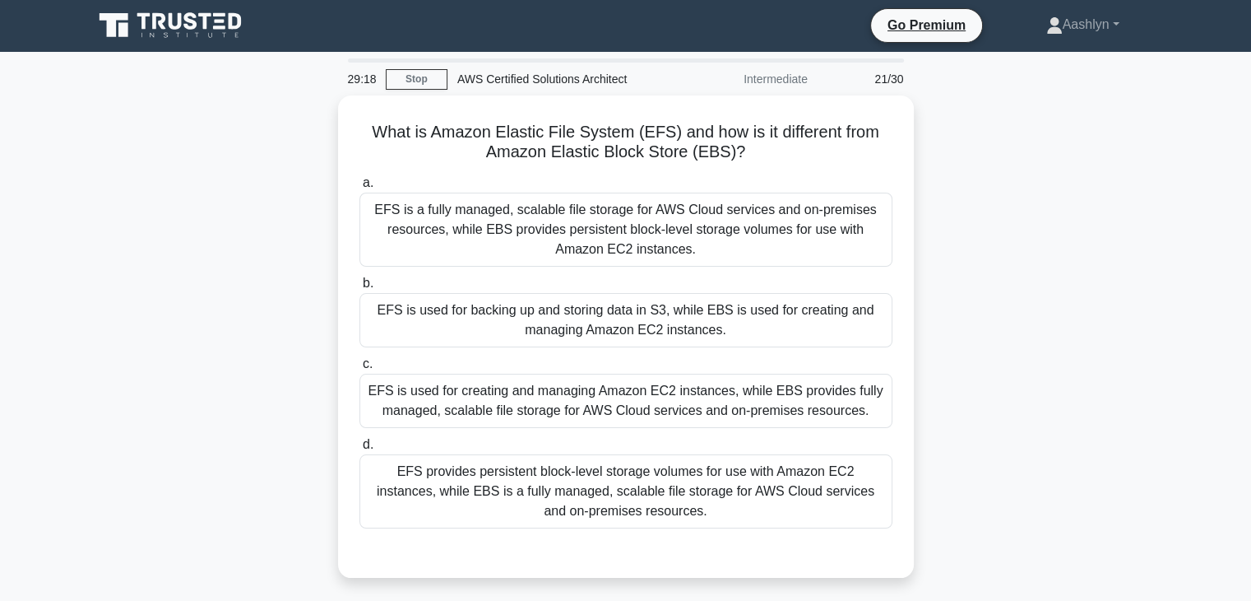
scroll to position [0, 0]
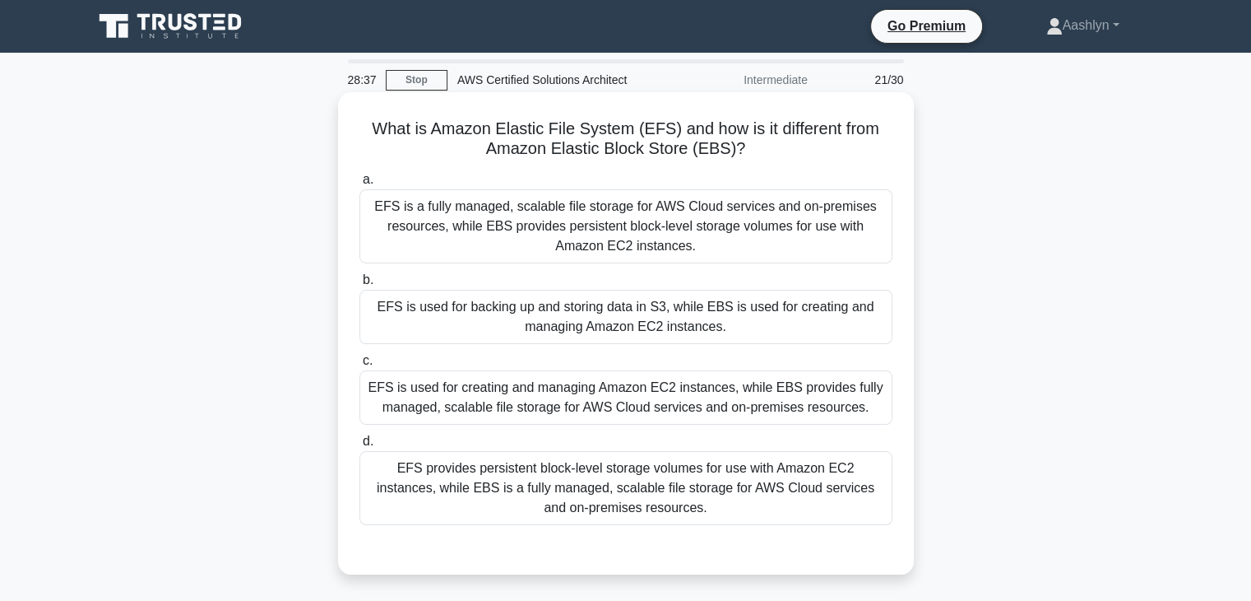
click at [433, 248] on div "EFS is a fully managed, scalable file storage for AWS Cloud services and on-pre…" at bounding box center [626, 226] width 533 height 74
click at [360, 185] on input "a. EFS is a fully managed, scalable file storage for AWS Cloud services and on-…" at bounding box center [360, 179] width 0 height 11
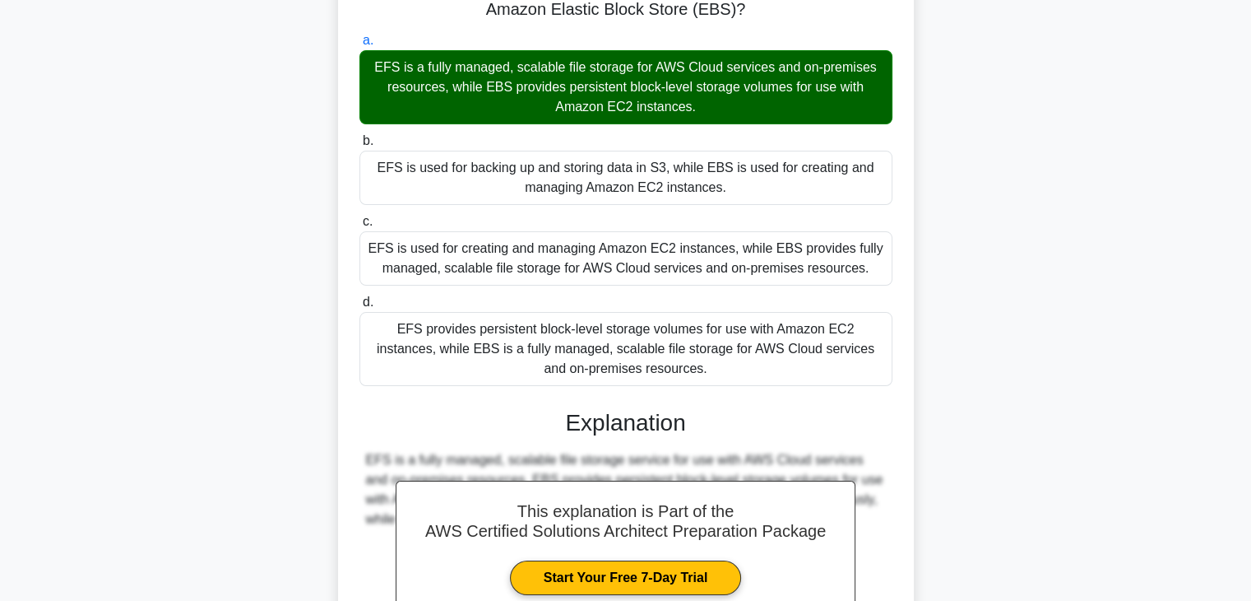
scroll to position [334, 0]
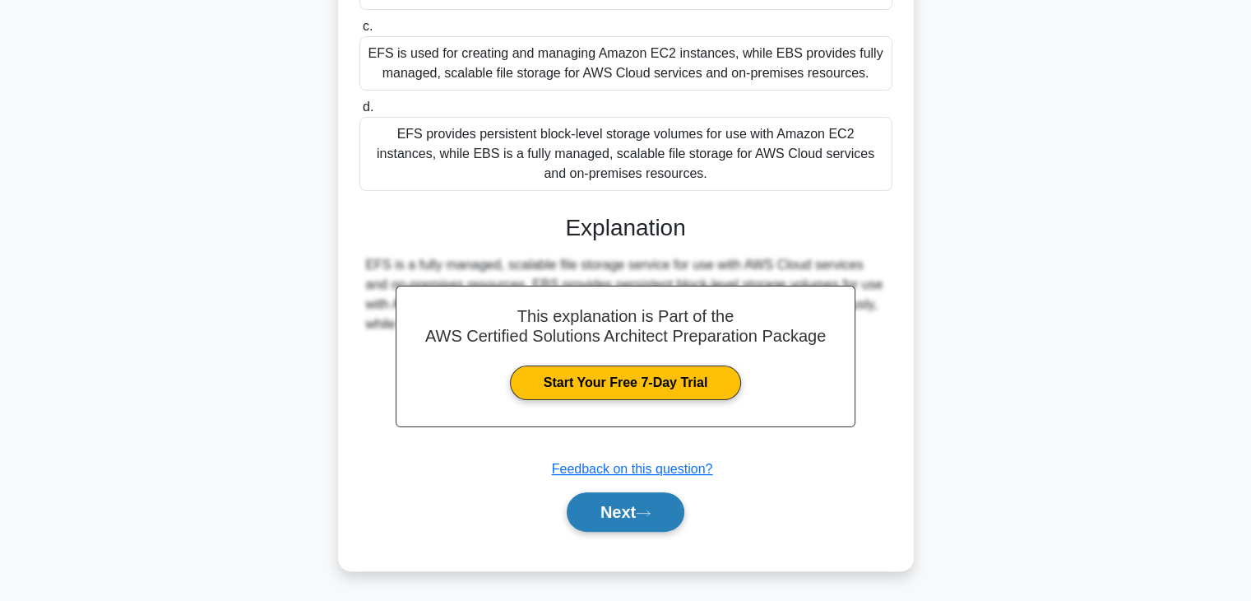
click at [619, 504] on button "Next" at bounding box center [626, 511] width 118 height 39
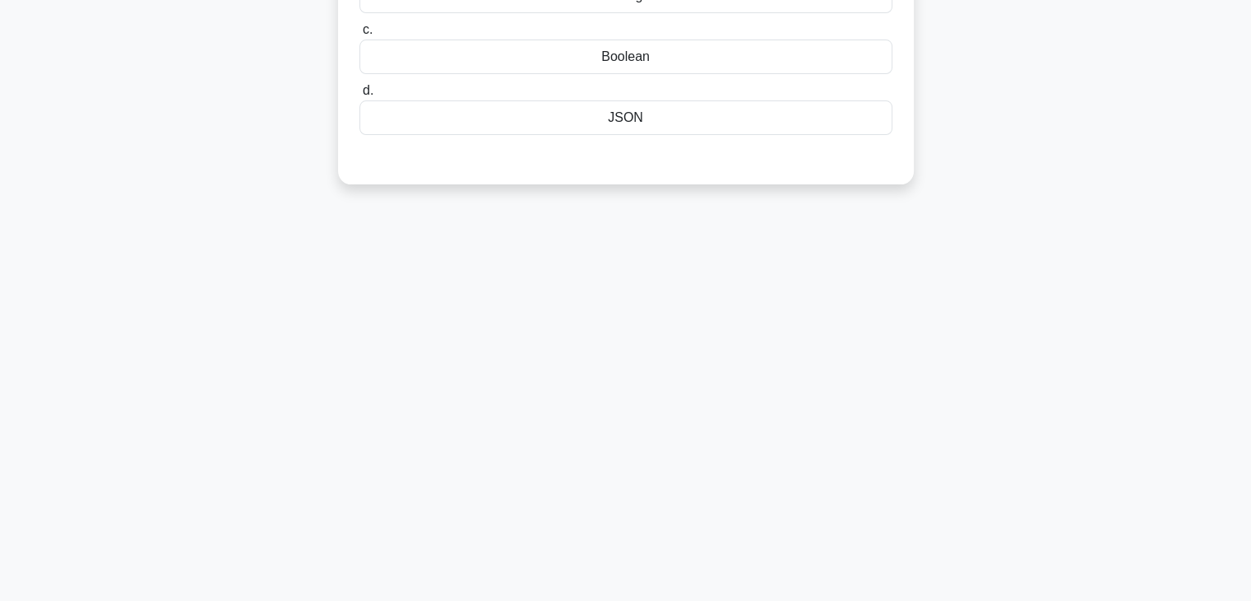
scroll to position [0, 0]
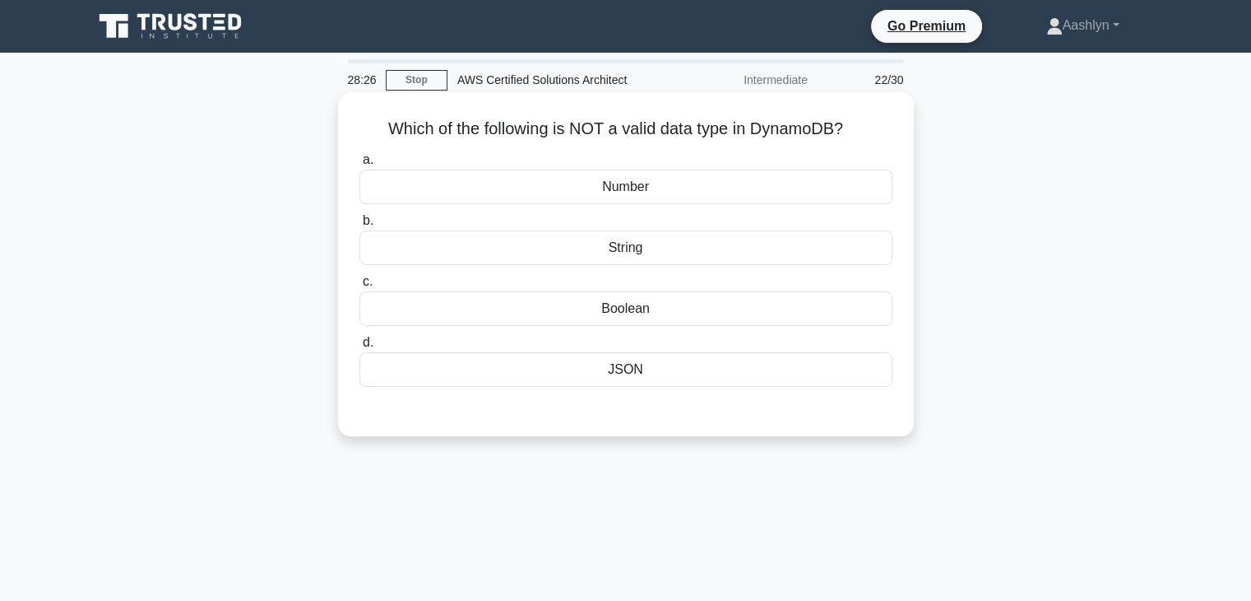
drag, startPoint x: 657, startPoint y: 254, endPoint x: 665, endPoint y: 304, distance: 50.0
click at [665, 304] on div "a. Number b. String c." at bounding box center [626, 268] width 553 height 244
click at [665, 304] on div "Boolean" at bounding box center [626, 308] width 533 height 35
click at [360, 287] on input "c. Boolean" at bounding box center [360, 281] width 0 height 11
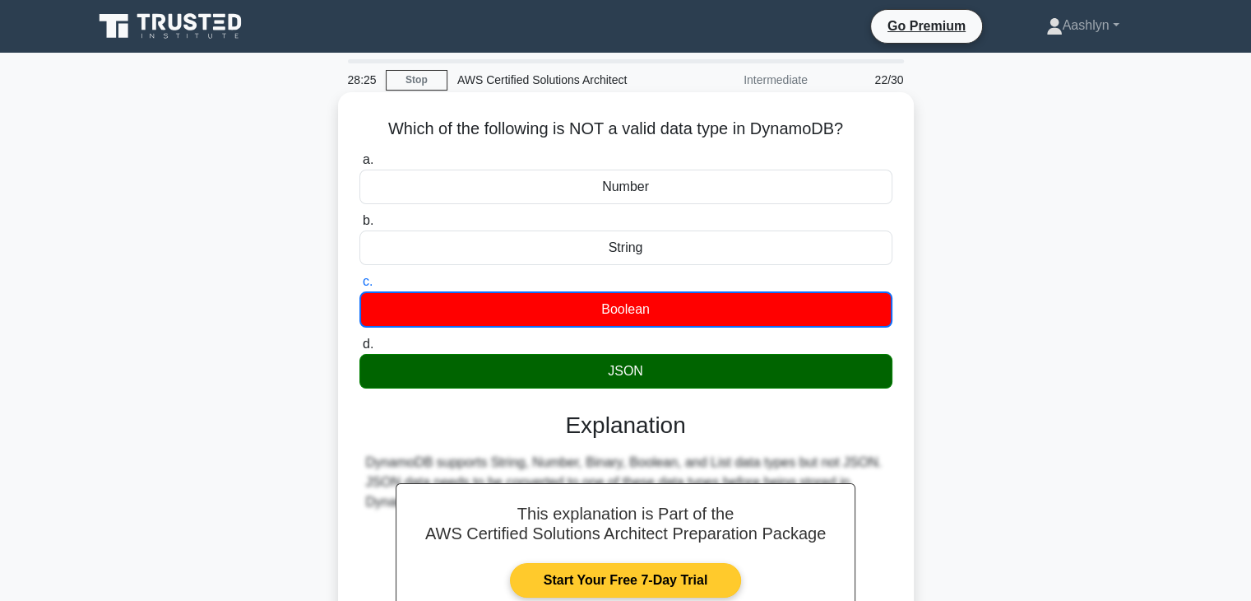
scroll to position [289, 0]
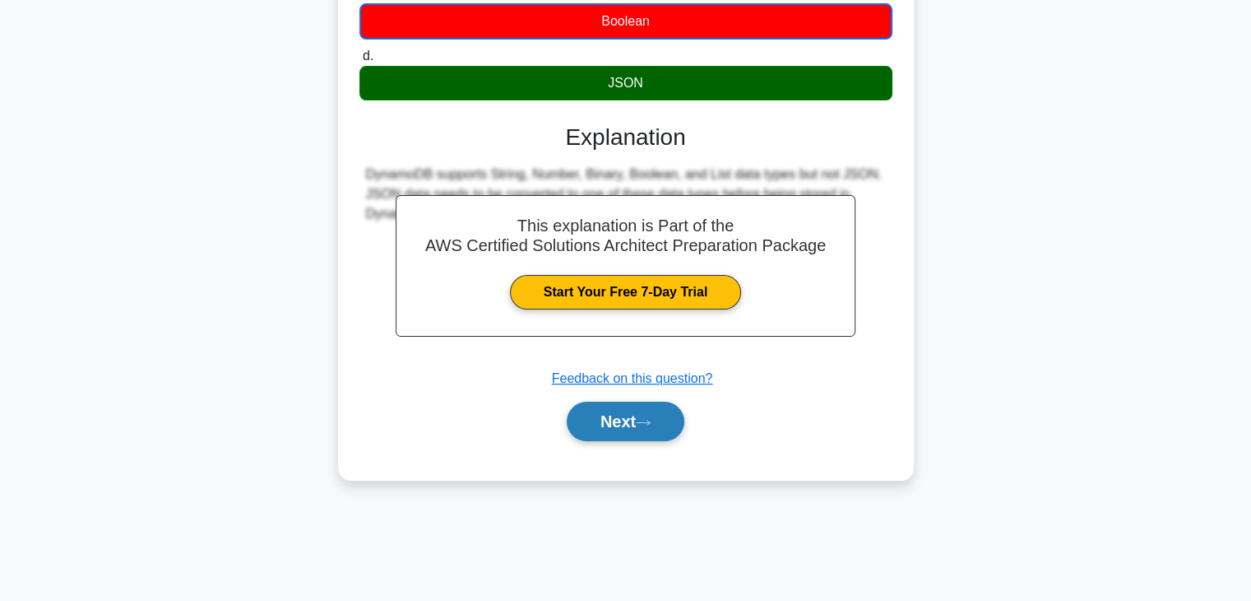
click at [601, 417] on button "Next" at bounding box center [626, 421] width 118 height 39
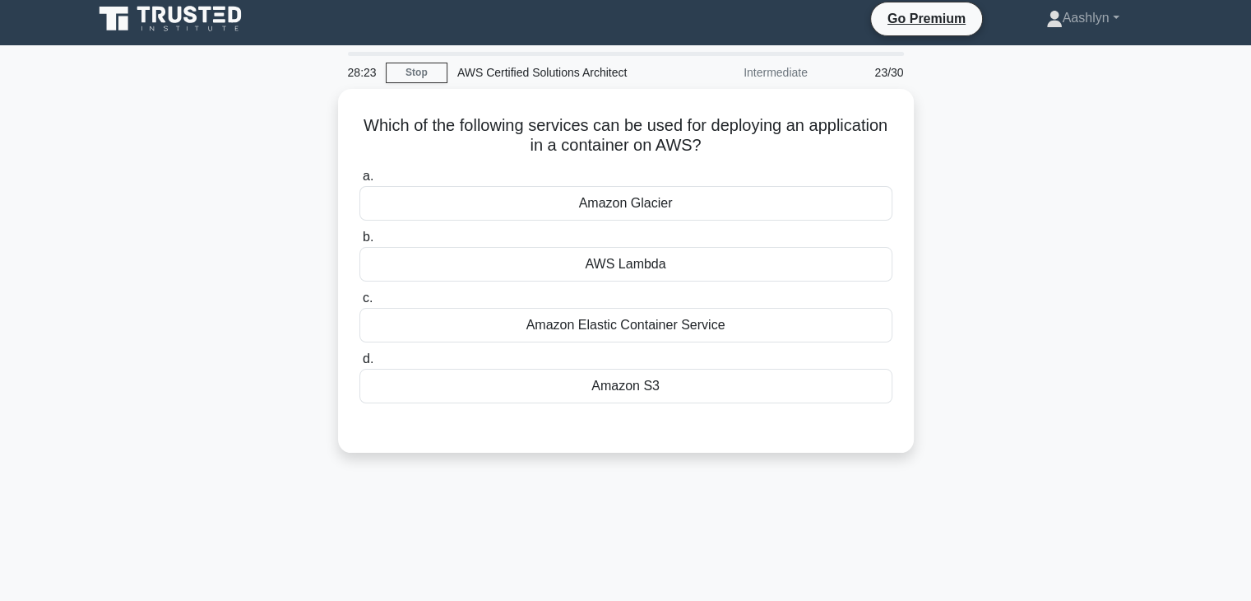
scroll to position [0, 0]
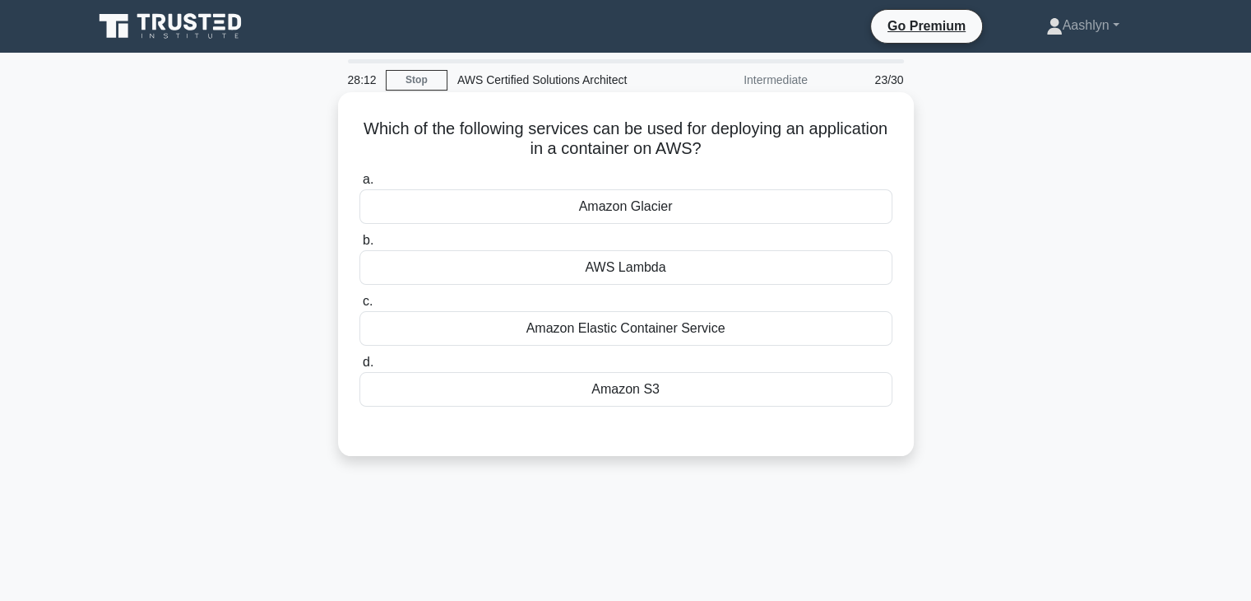
click at [643, 335] on div "Amazon Elastic Container Service" at bounding box center [626, 328] width 533 height 35
click at [360, 307] on input "c. Amazon Elastic Container Service" at bounding box center [360, 301] width 0 height 11
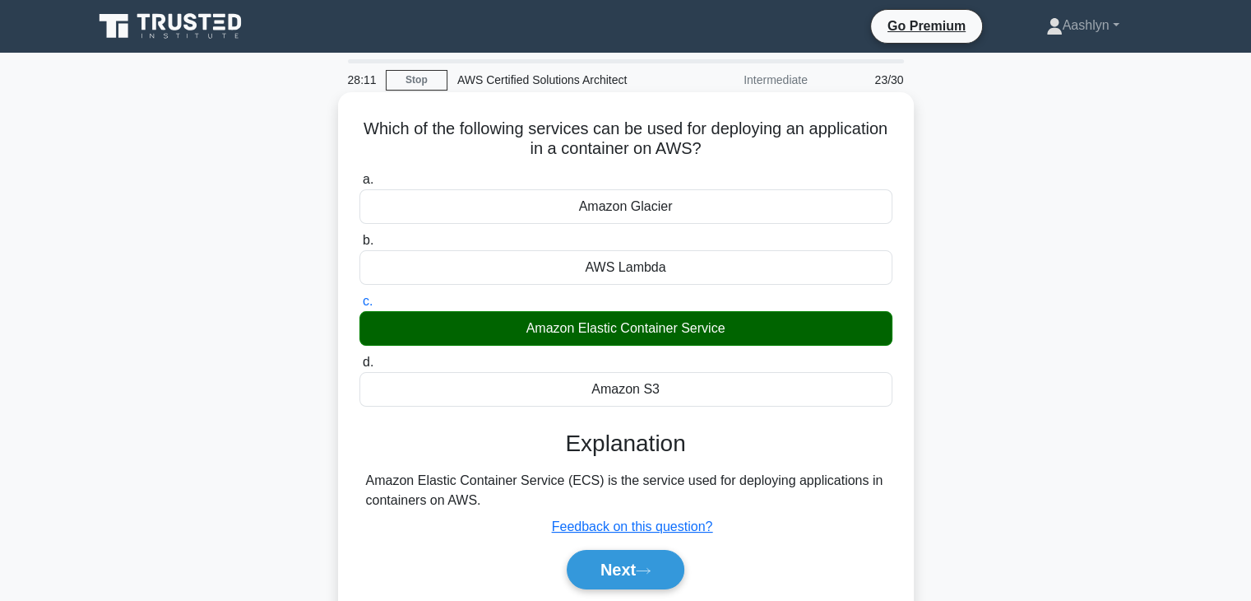
scroll to position [289, 0]
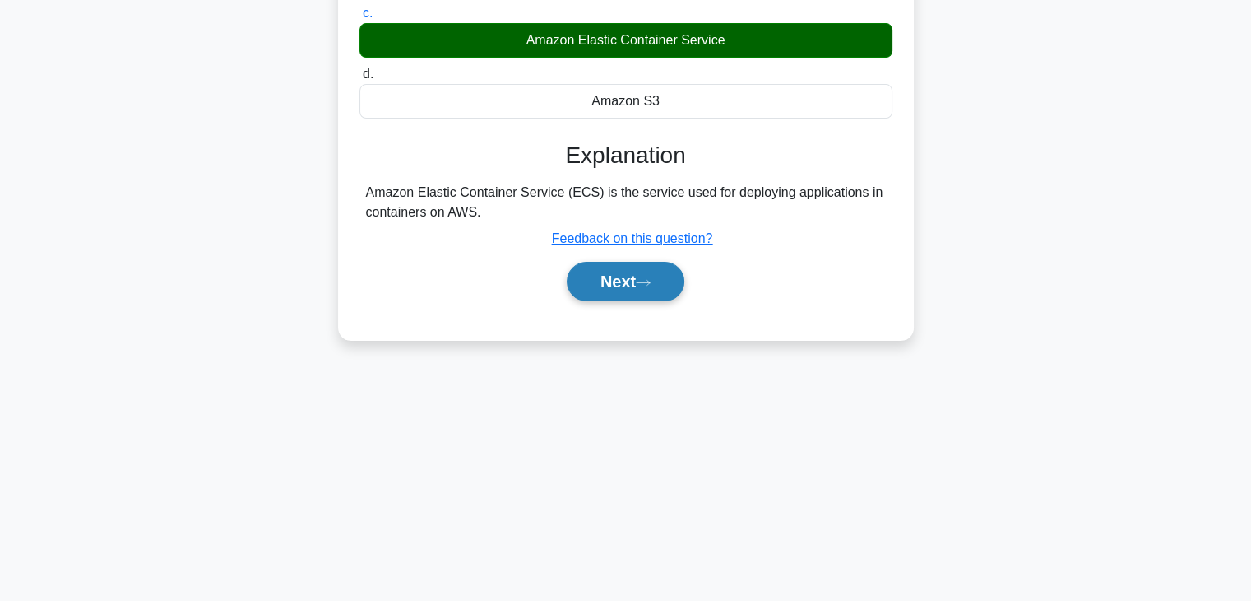
click at [642, 293] on button "Next" at bounding box center [626, 281] width 118 height 39
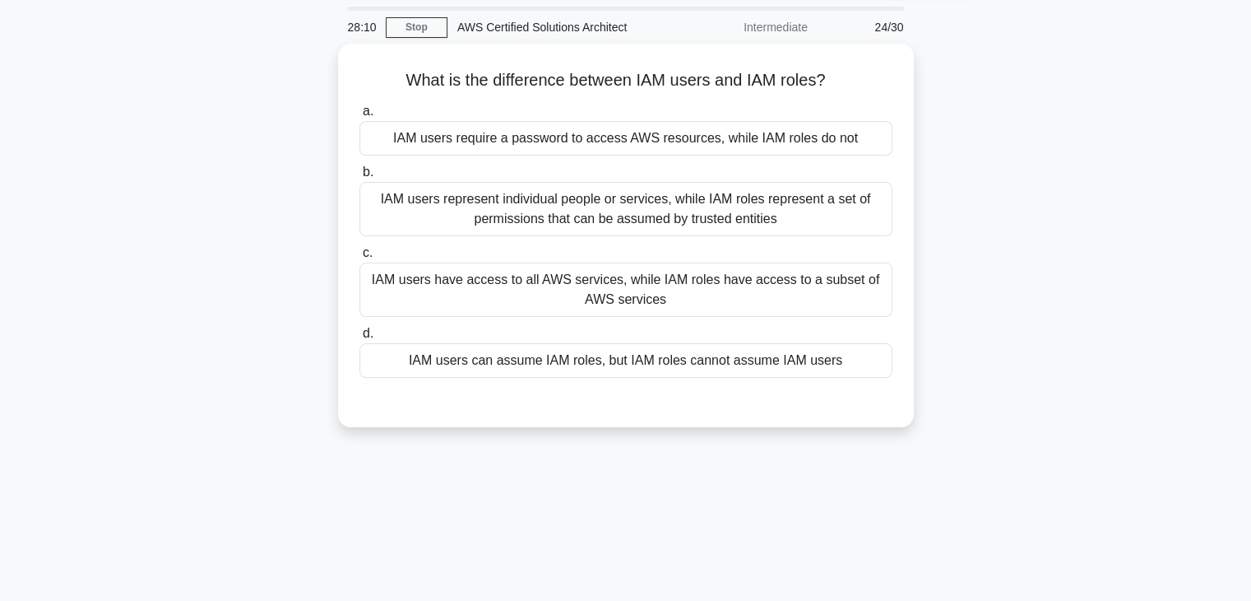
scroll to position [0, 0]
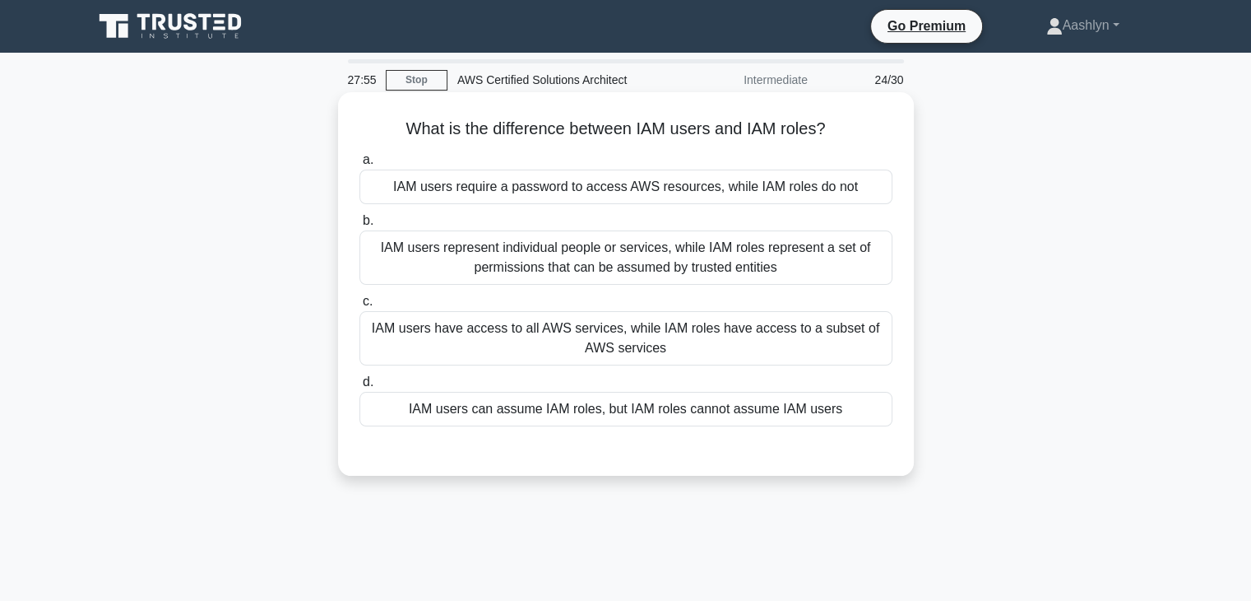
click at [771, 341] on div "IAM users have access to all AWS services, while IAM roles have access to a sub…" at bounding box center [626, 338] width 533 height 54
click at [360, 307] on input "c. IAM users have access to all AWS services, while IAM roles have access to a …" at bounding box center [360, 301] width 0 height 11
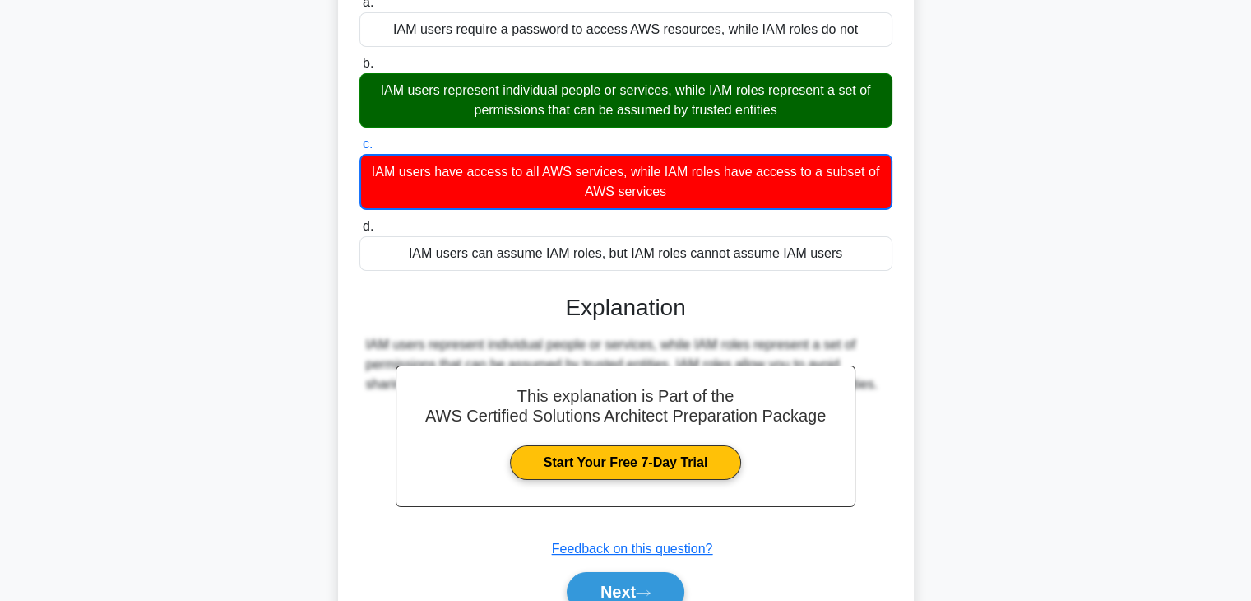
scroll to position [289, 0]
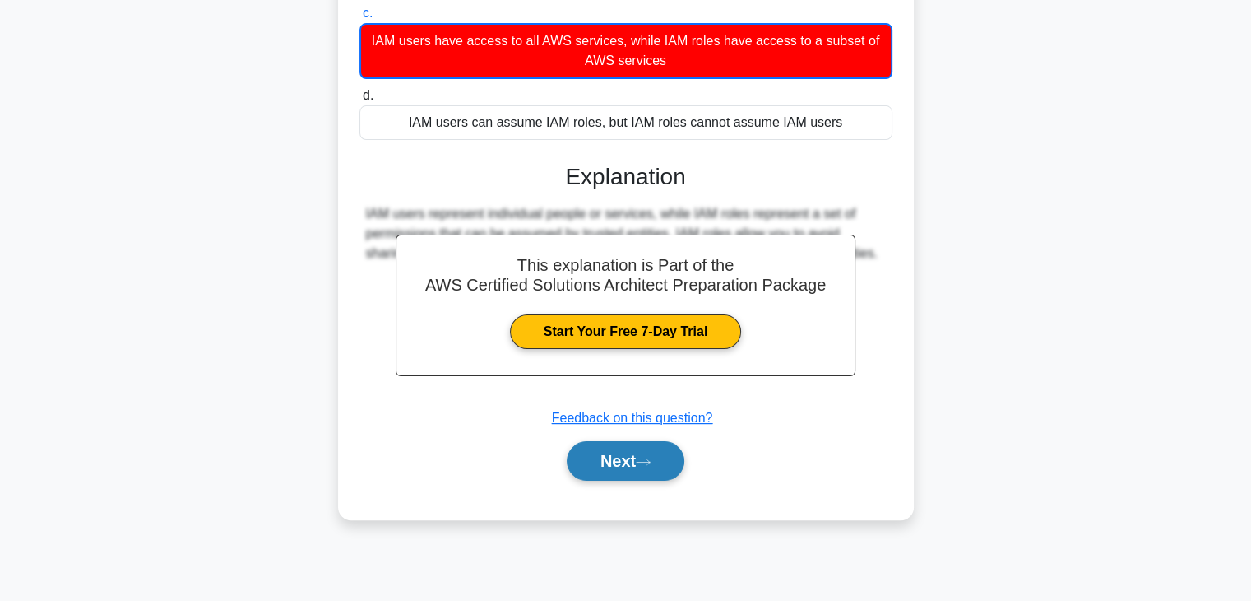
click at [662, 455] on button "Next" at bounding box center [626, 460] width 118 height 39
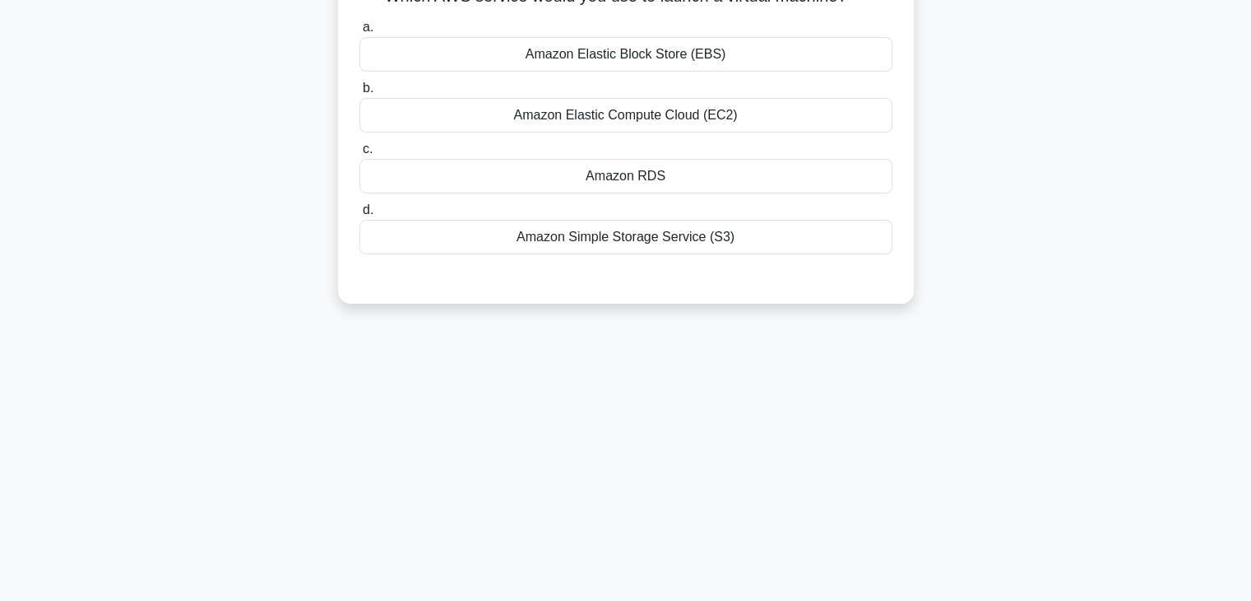
scroll to position [42, 0]
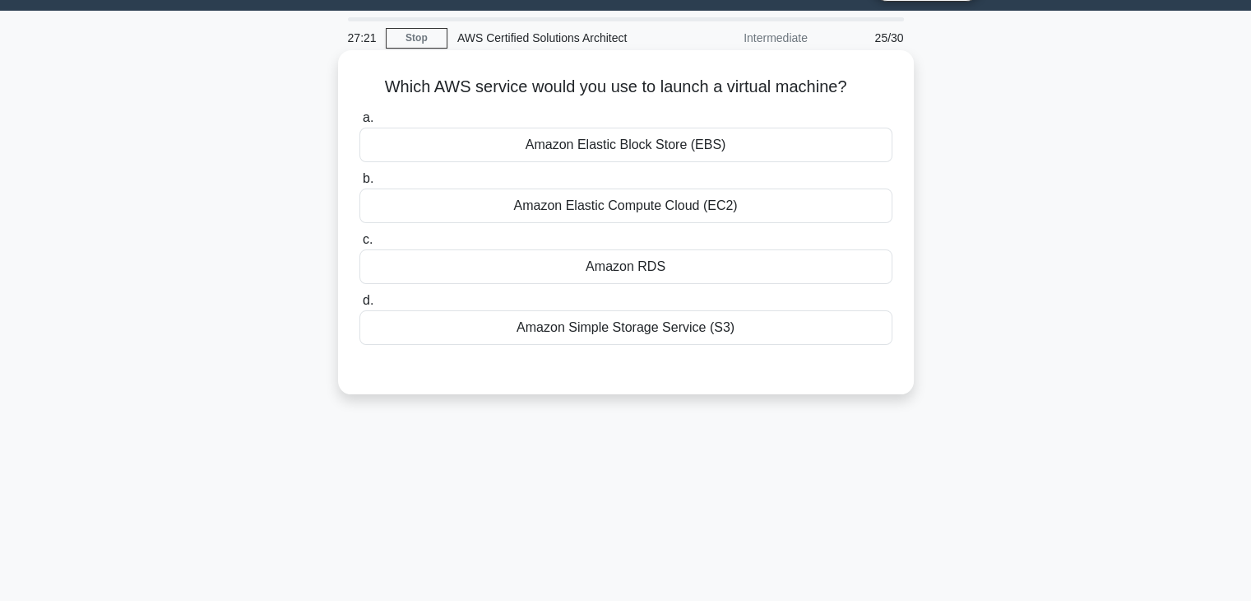
click at [713, 218] on div "Amazon Elastic Compute Cloud (EC2)" at bounding box center [626, 205] width 533 height 35
click at [360, 184] on input "b. Amazon Elastic Compute Cloud (EC2)" at bounding box center [360, 179] width 0 height 11
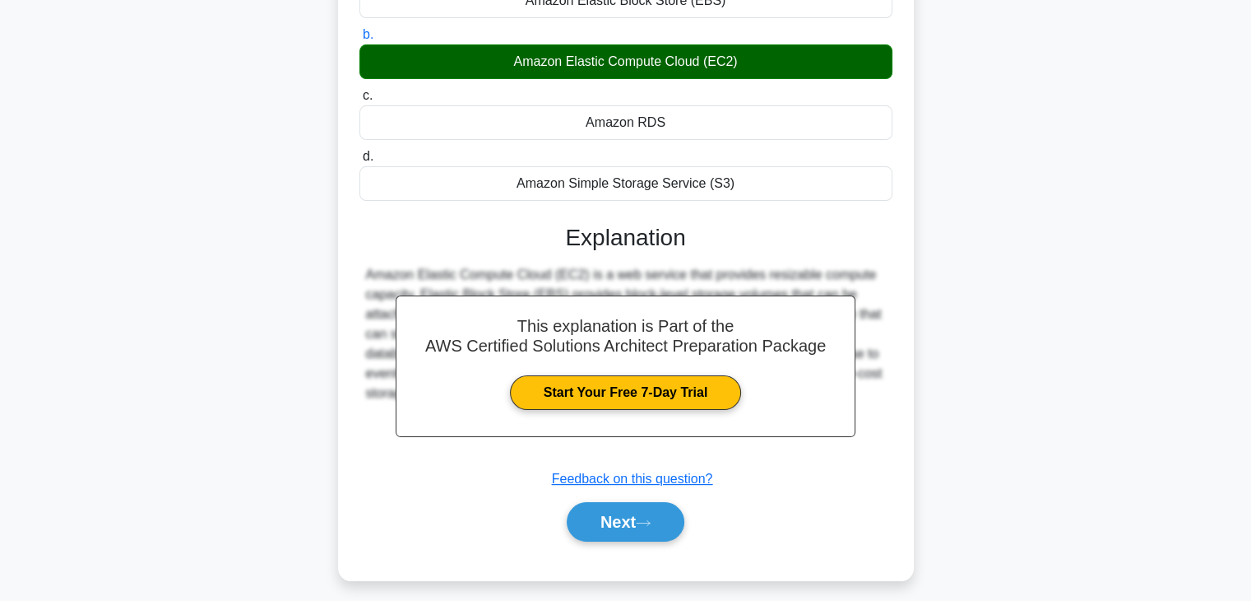
scroll to position [289, 0]
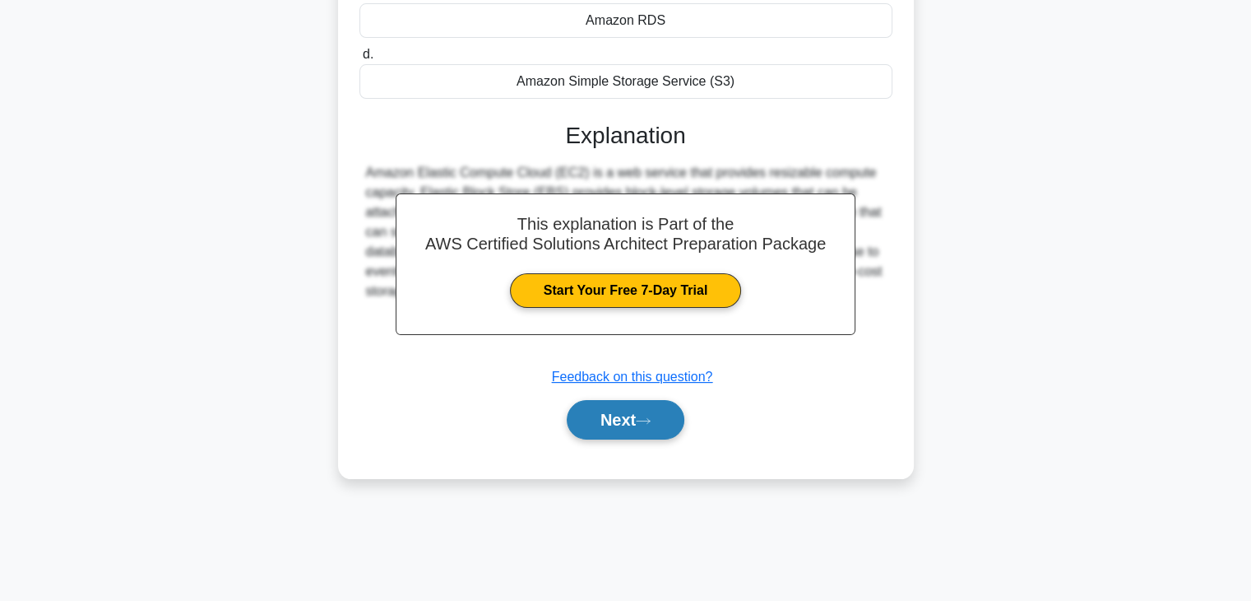
click at [679, 423] on button "Next" at bounding box center [626, 419] width 118 height 39
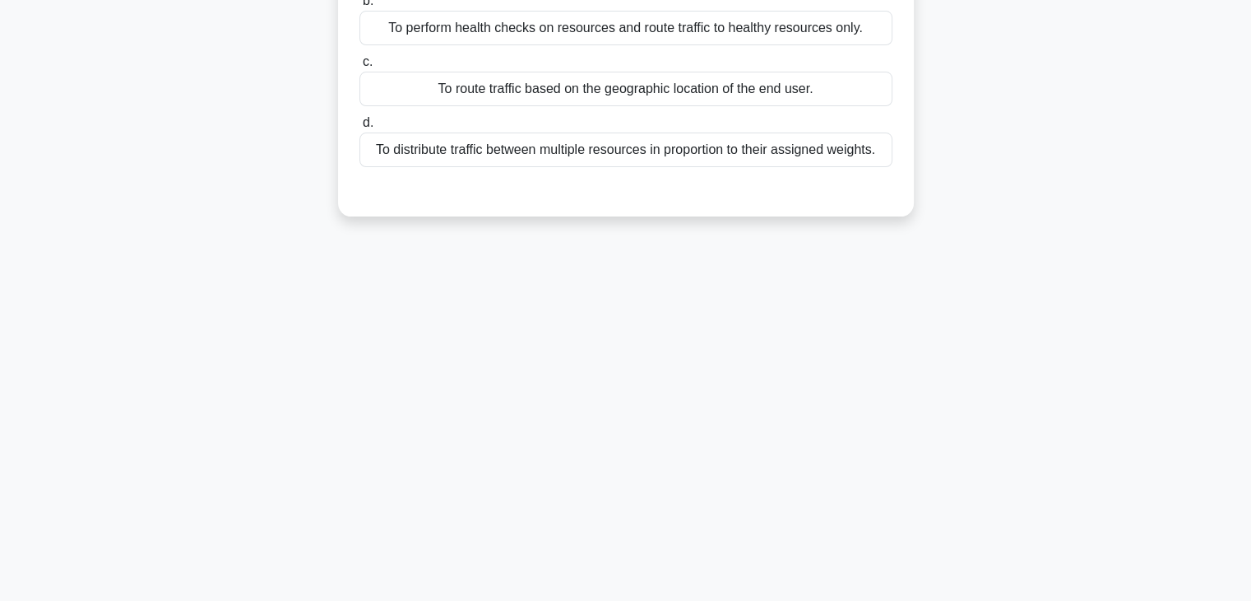
scroll to position [0, 0]
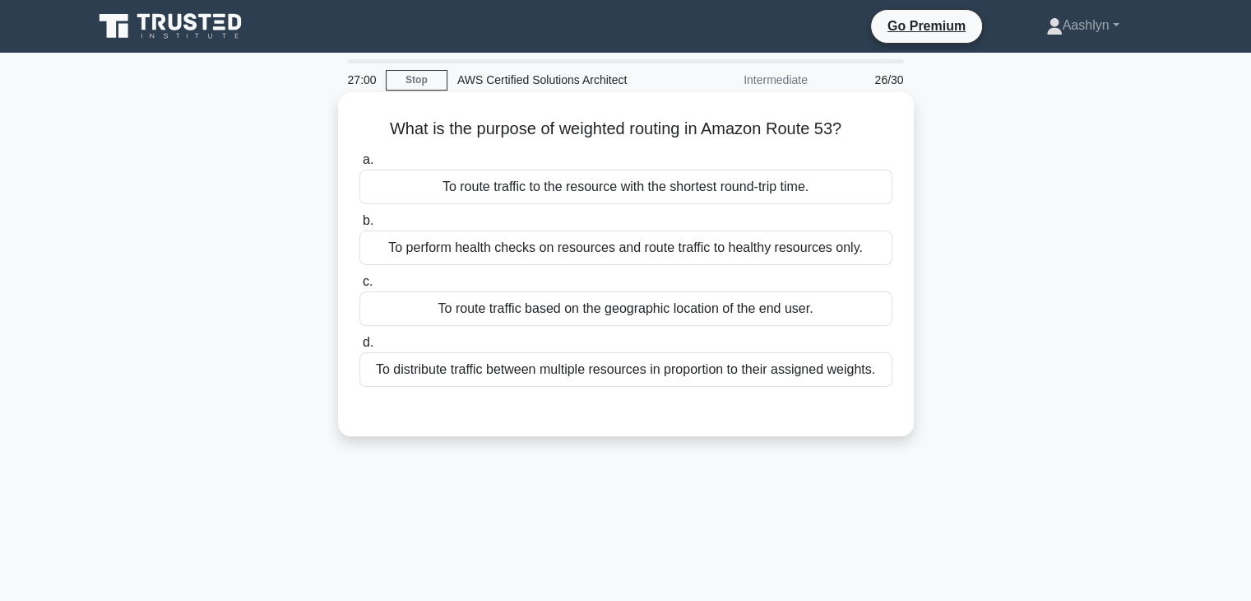
click at [661, 310] on div "To route traffic based on the geographic location of the end user." at bounding box center [626, 308] width 533 height 35
click at [360, 287] on input "c. To route traffic based on the geographic location of the end user." at bounding box center [360, 281] width 0 height 11
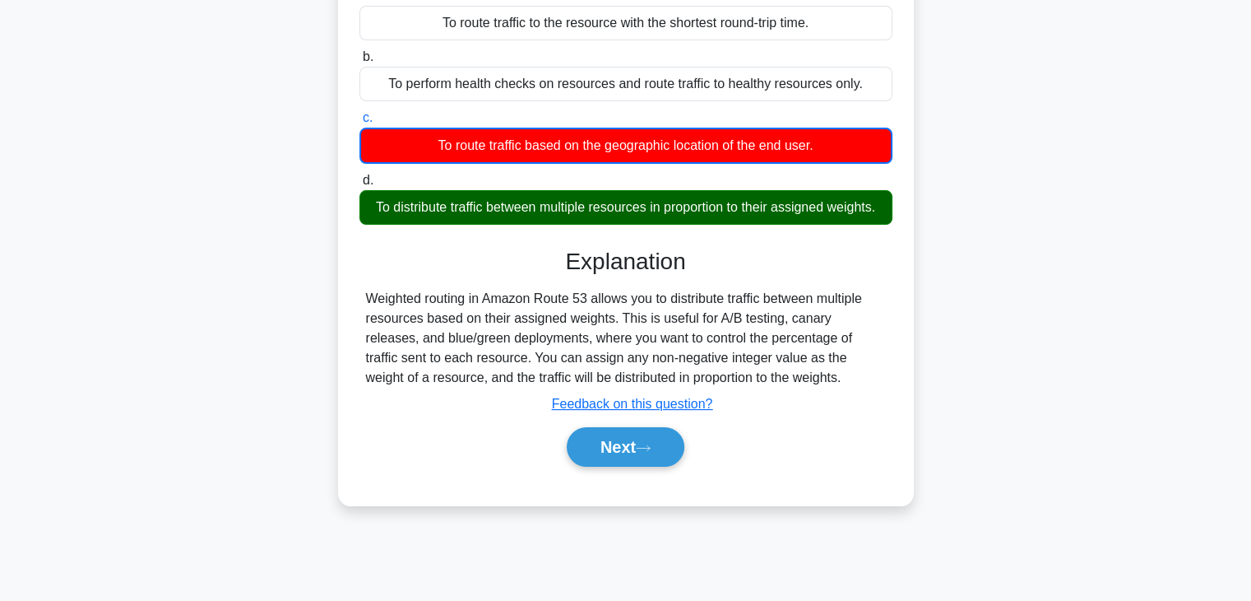
scroll to position [289, 0]
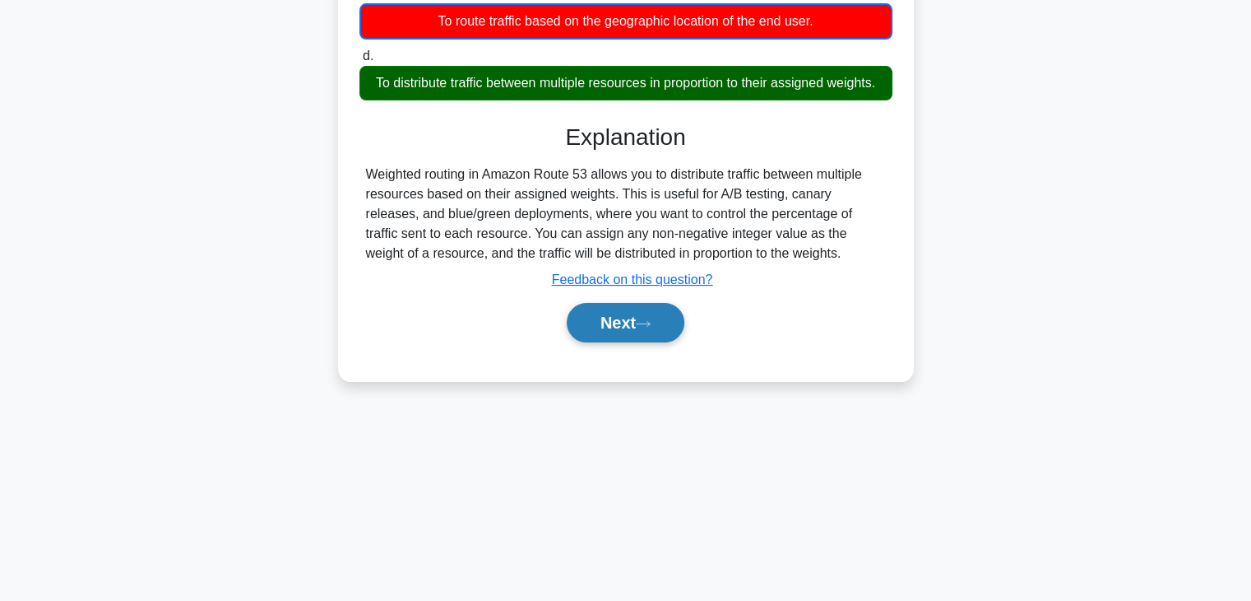
click at [624, 339] on button "Next" at bounding box center [626, 322] width 118 height 39
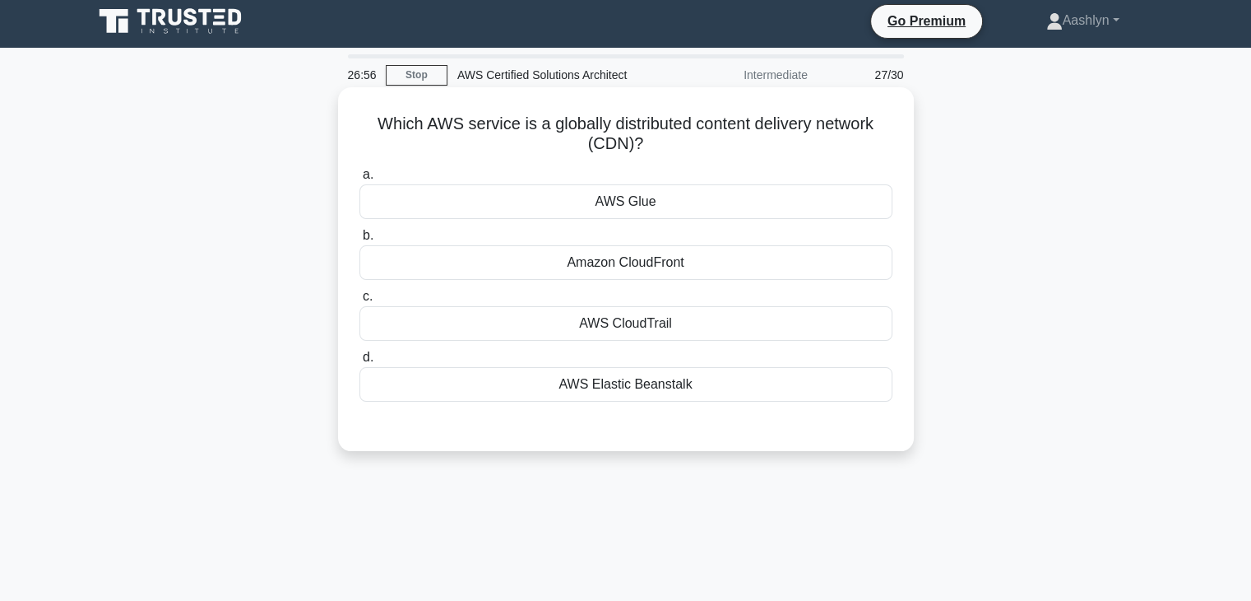
scroll to position [0, 0]
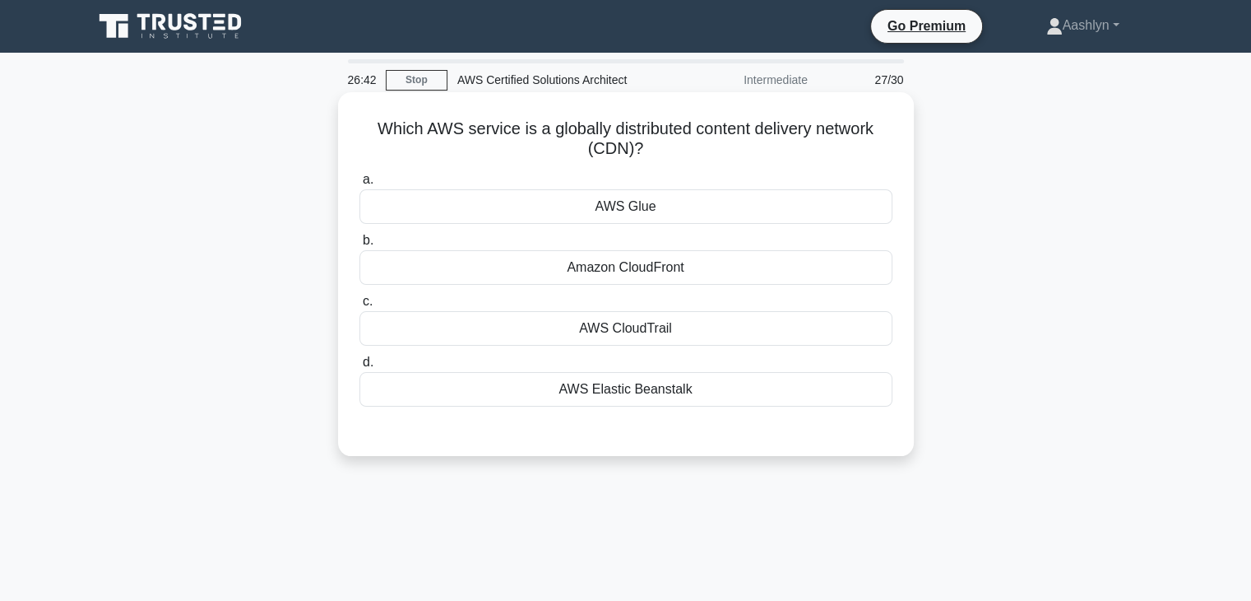
click at [647, 277] on div "Amazon CloudFront" at bounding box center [626, 267] width 533 height 35
click at [360, 246] on input "b. Amazon CloudFront" at bounding box center [360, 240] width 0 height 11
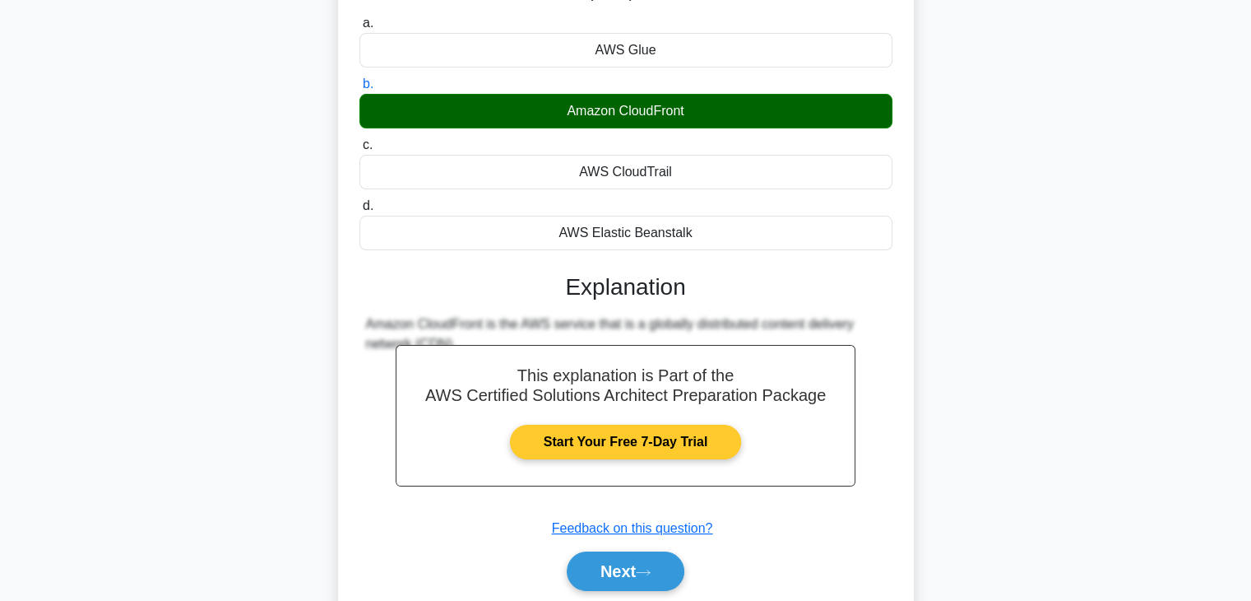
scroll to position [289, 0]
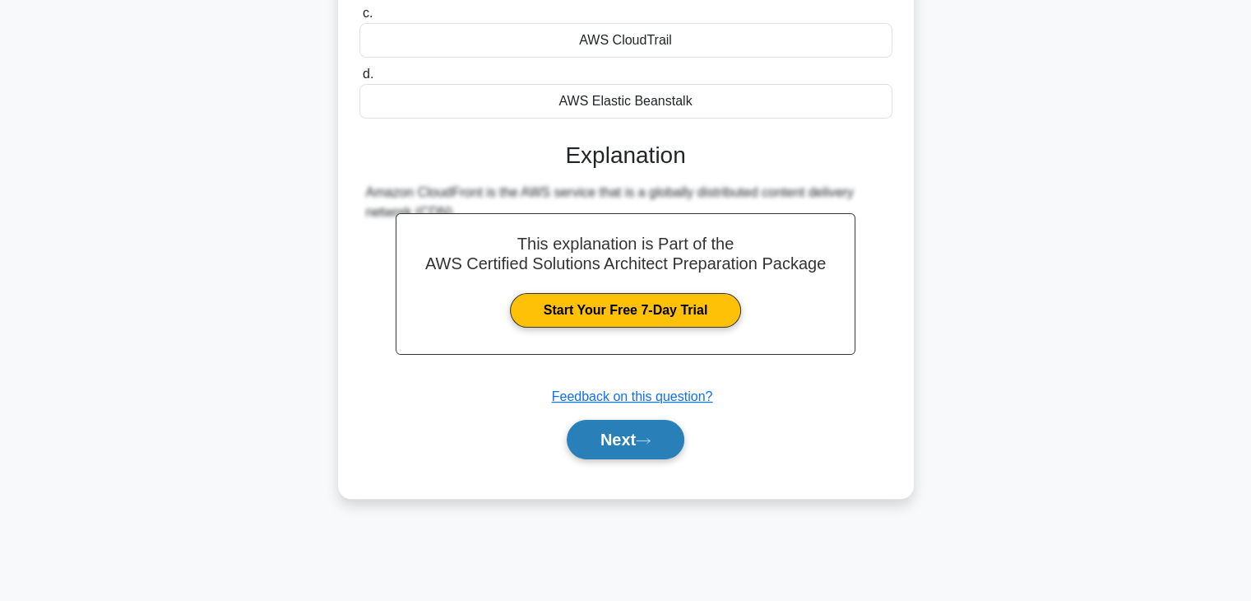
click at [613, 430] on button "Next" at bounding box center [626, 439] width 118 height 39
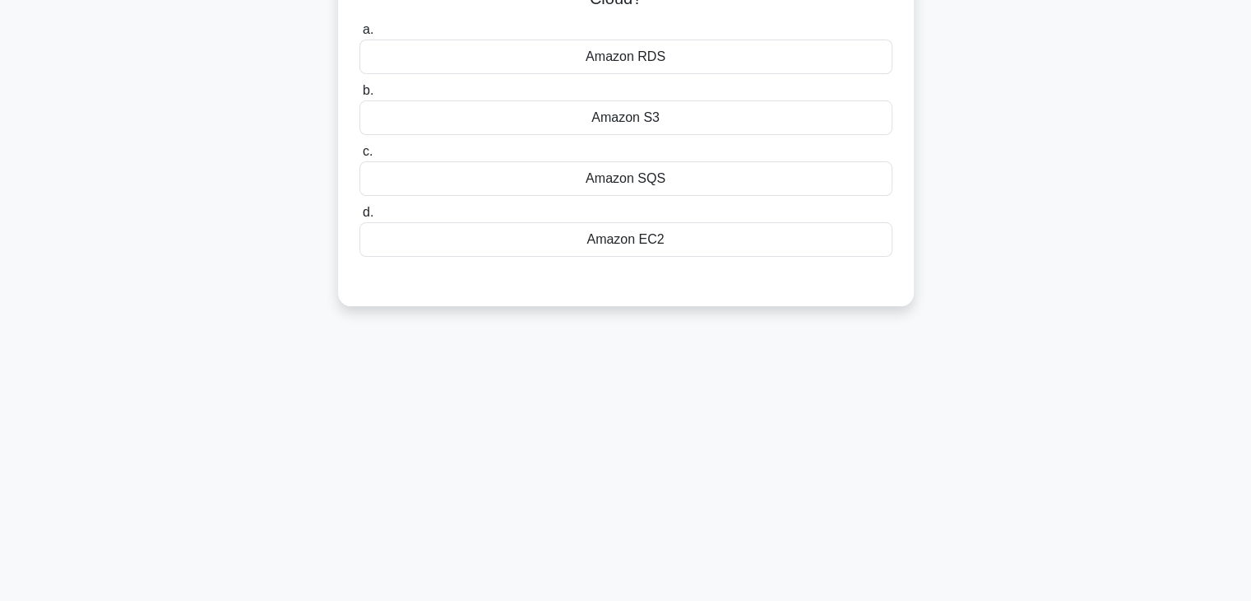
scroll to position [0, 0]
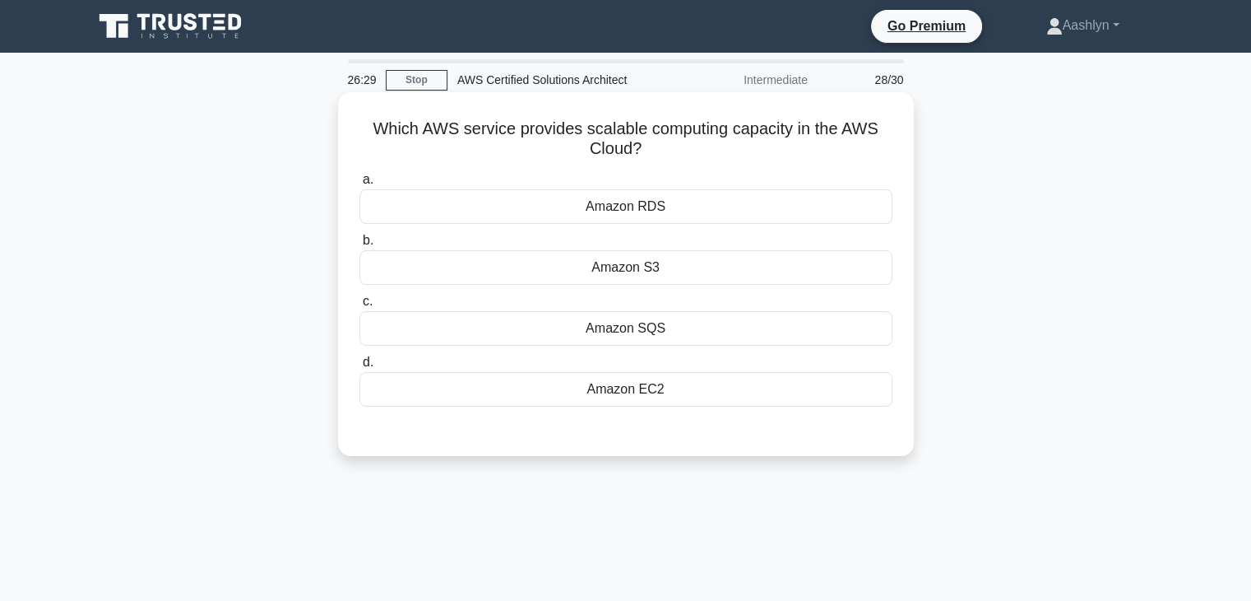
click at [675, 397] on div "Amazon EC2" at bounding box center [626, 389] width 533 height 35
click at [360, 368] on input "d. Amazon EC2" at bounding box center [360, 362] width 0 height 11
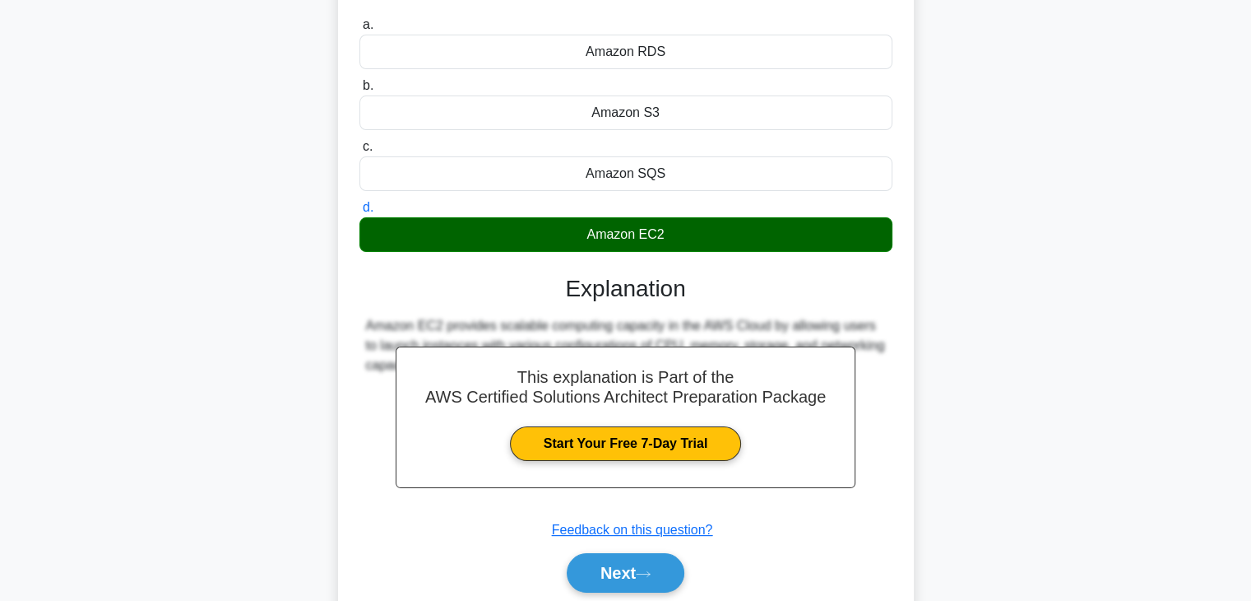
scroll to position [289, 0]
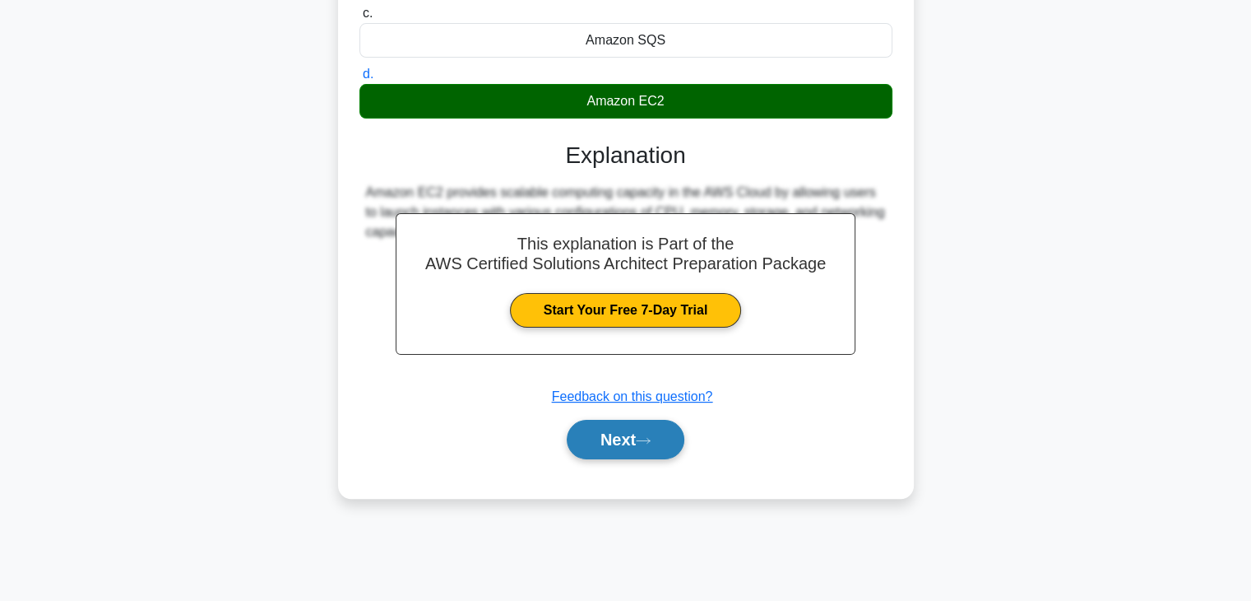
click at [638, 442] on button "Next" at bounding box center [626, 439] width 118 height 39
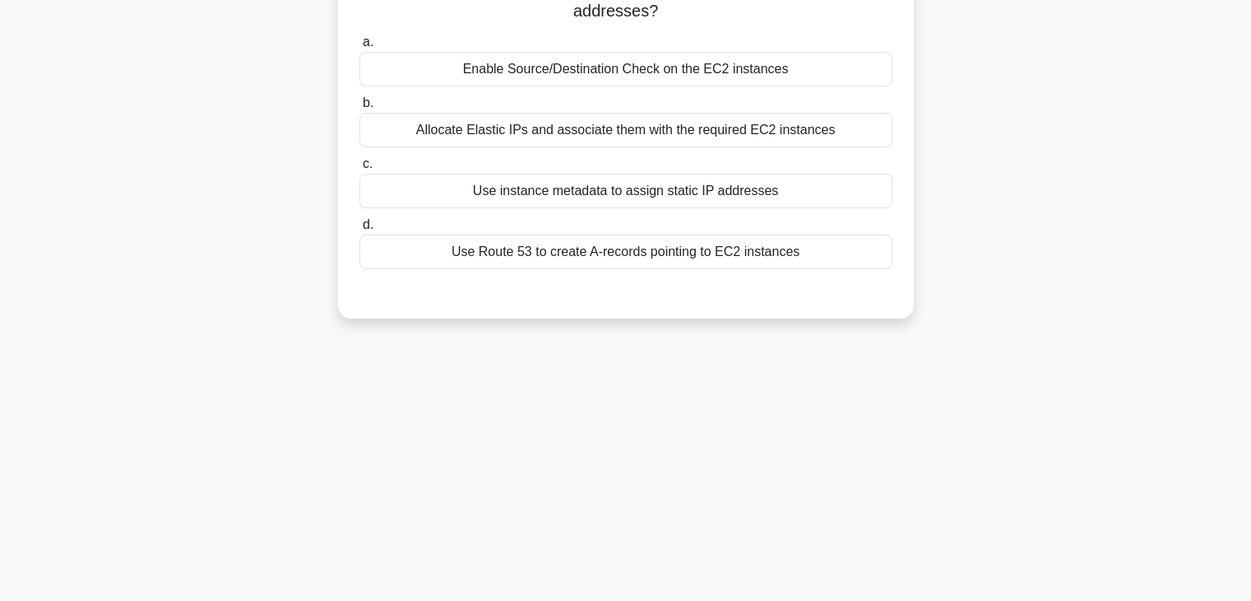
scroll to position [0, 0]
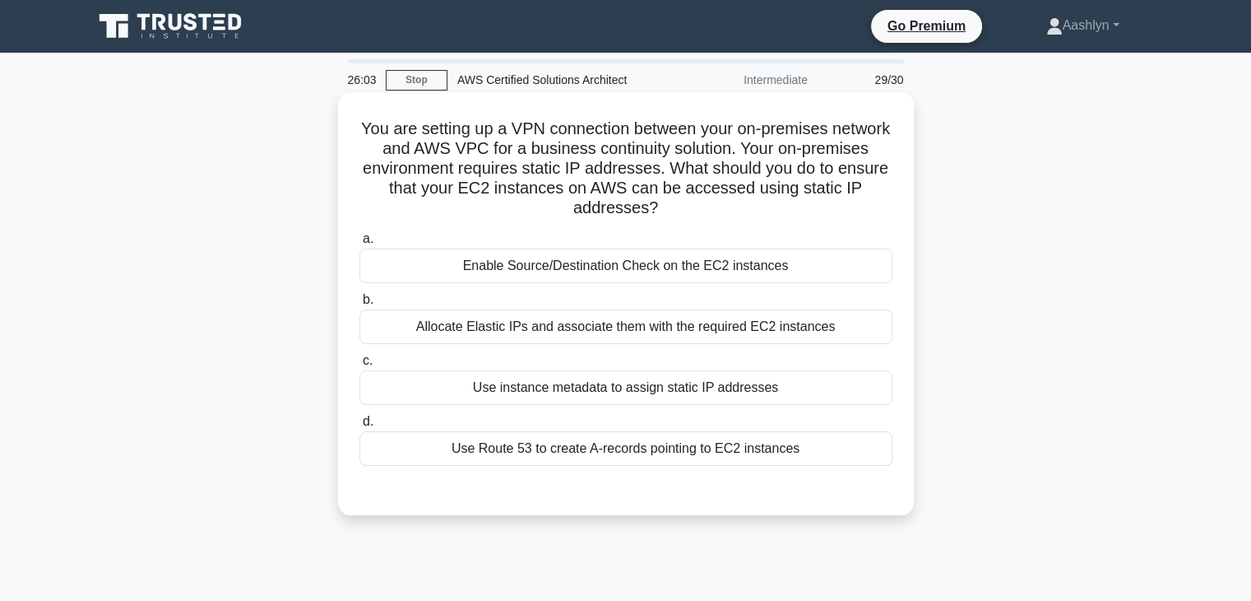
click at [687, 324] on div "Allocate Elastic IPs and associate them with the required EC2 instances" at bounding box center [626, 326] width 533 height 35
click at [360, 305] on input "b. Allocate Elastic IPs and associate them with the required EC2 instances" at bounding box center [360, 300] width 0 height 11
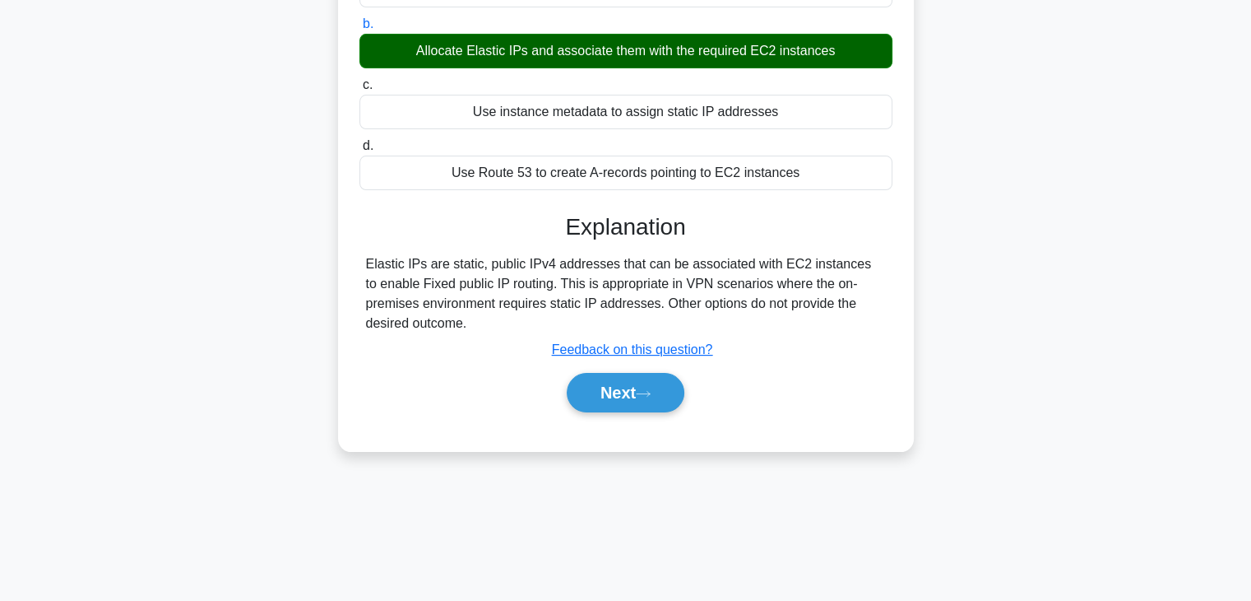
scroll to position [289, 0]
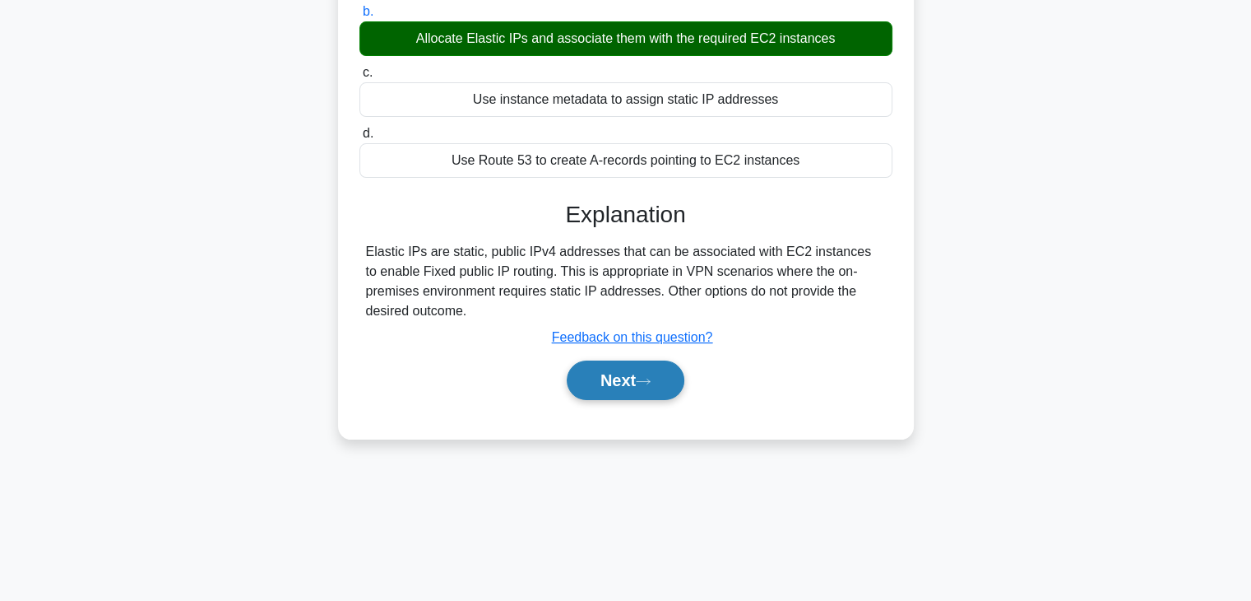
click at [662, 366] on button "Next" at bounding box center [626, 379] width 118 height 39
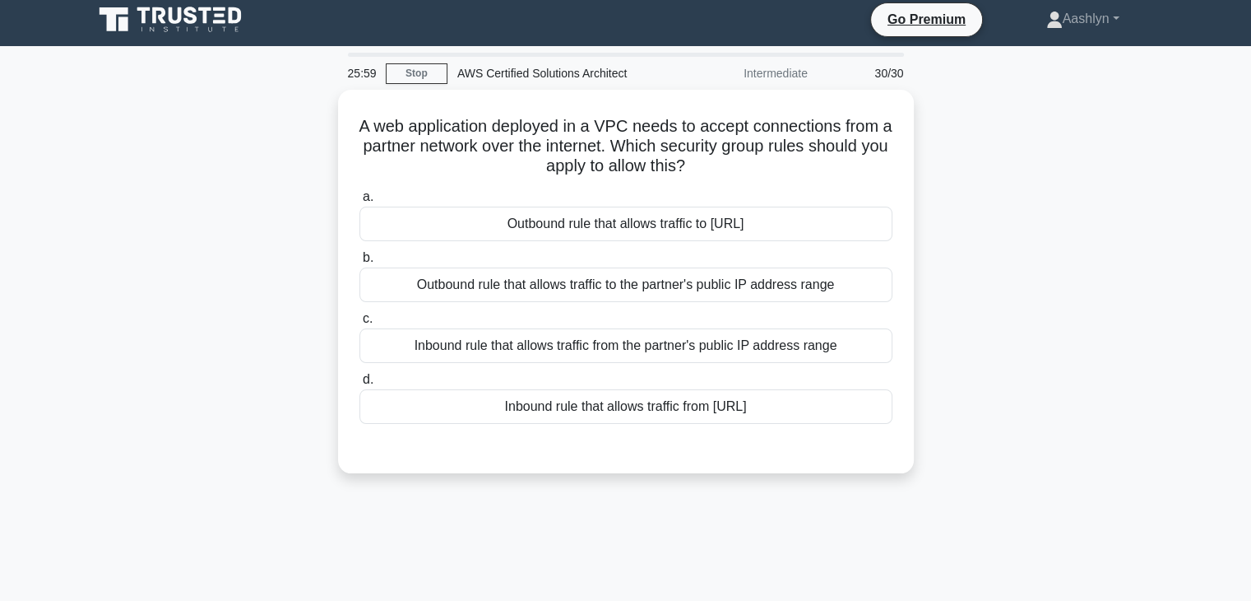
scroll to position [0, 0]
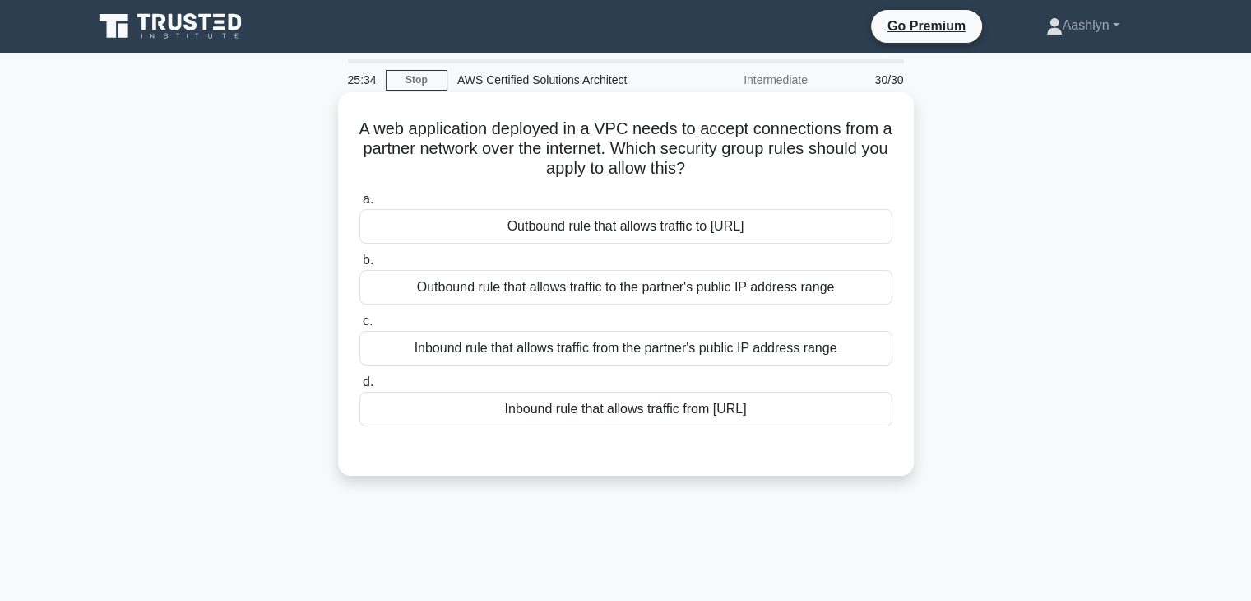
drag, startPoint x: 631, startPoint y: 376, endPoint x: 633, endPoint y: 392, distance: 16.5
click at [633, 392] on label "d. Inbound rule that allows traffic from 0.0.0.0/0" at bounding box center [626, 399] width 533 height 54
click at [633, 412] on div "Inbound rule that allows traffic from 0.0.0.0/0" at bounding box center [626, 409] width 533 height 35
click at [360, 388] on input "d. Inbound rule that allows traffic from 0.0.0.0/0" at bounding box center [360, 382] width 0 height 11
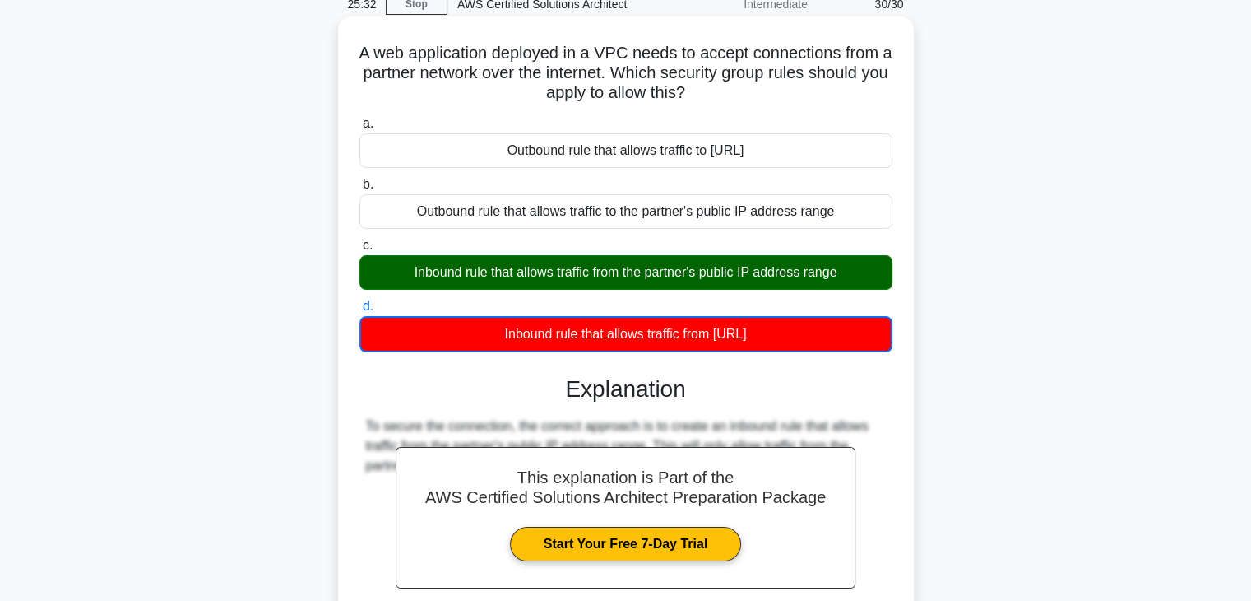
scroll to position [82, 0]
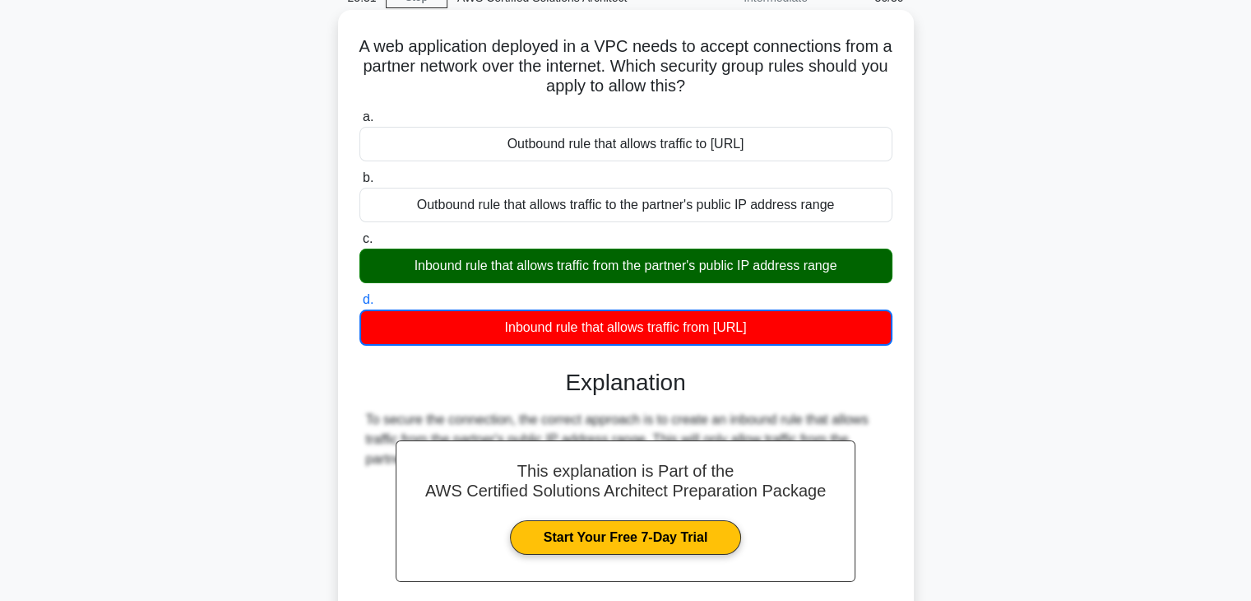
click at [553, 335] on div "Inbound rule that allows traffic from 0.0.0.0/0" at bounding box center [626, 327] width 533 height 36
click at [360, 305] on input "d. Inbound rule that allows traffic from 0.0.0.0/0" at bounding box center [360, 300] width 0 height 11
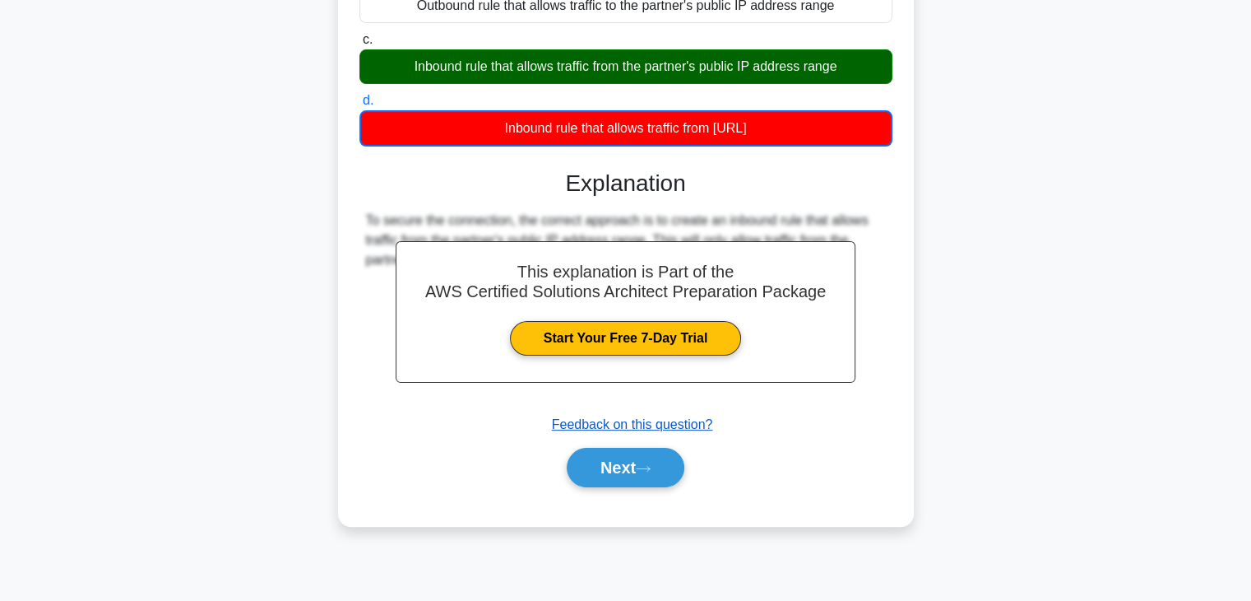
scroll to position [289, 0]
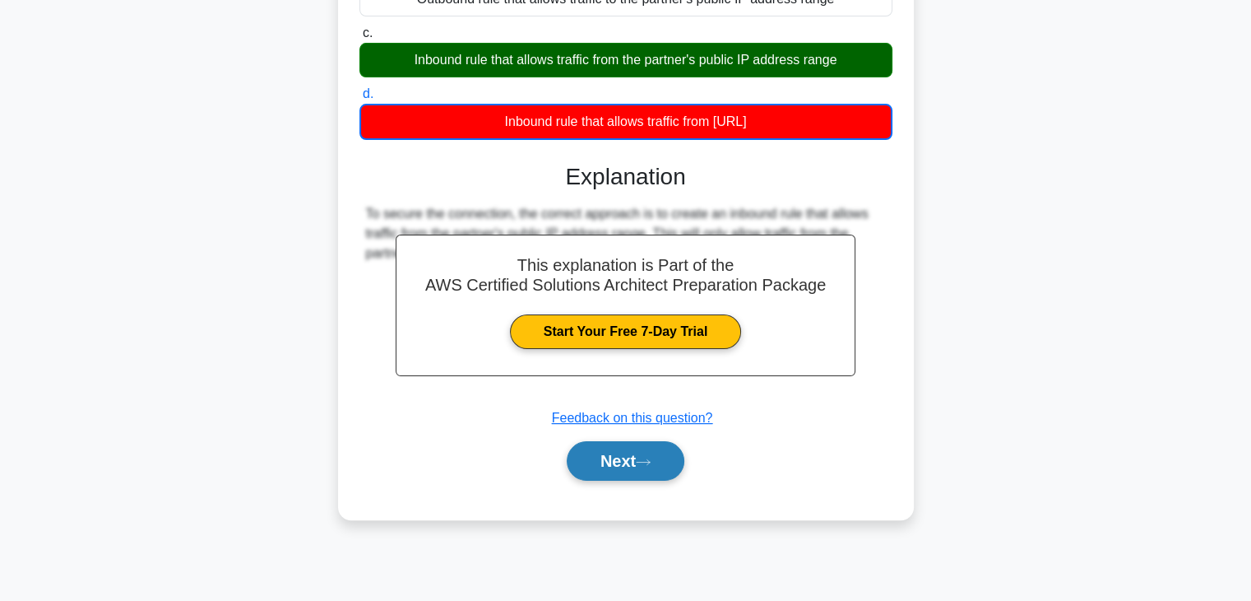
click at [651, 464] on icon at bounding box center [643, 461] width 15 height 9
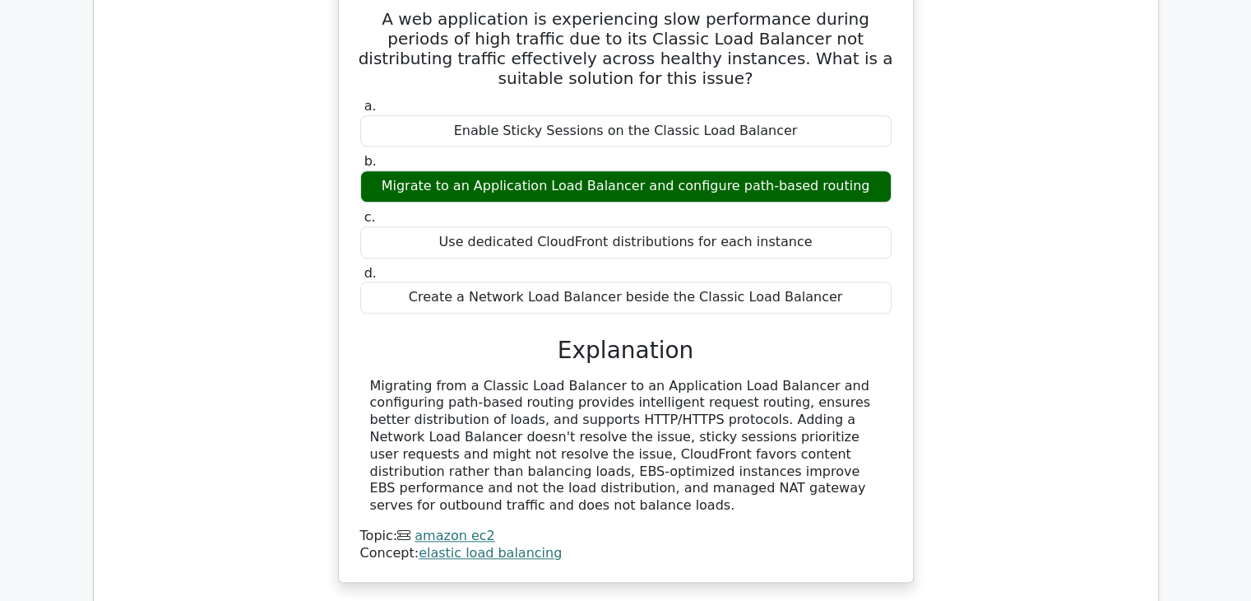
scroll to position [1234, 0]
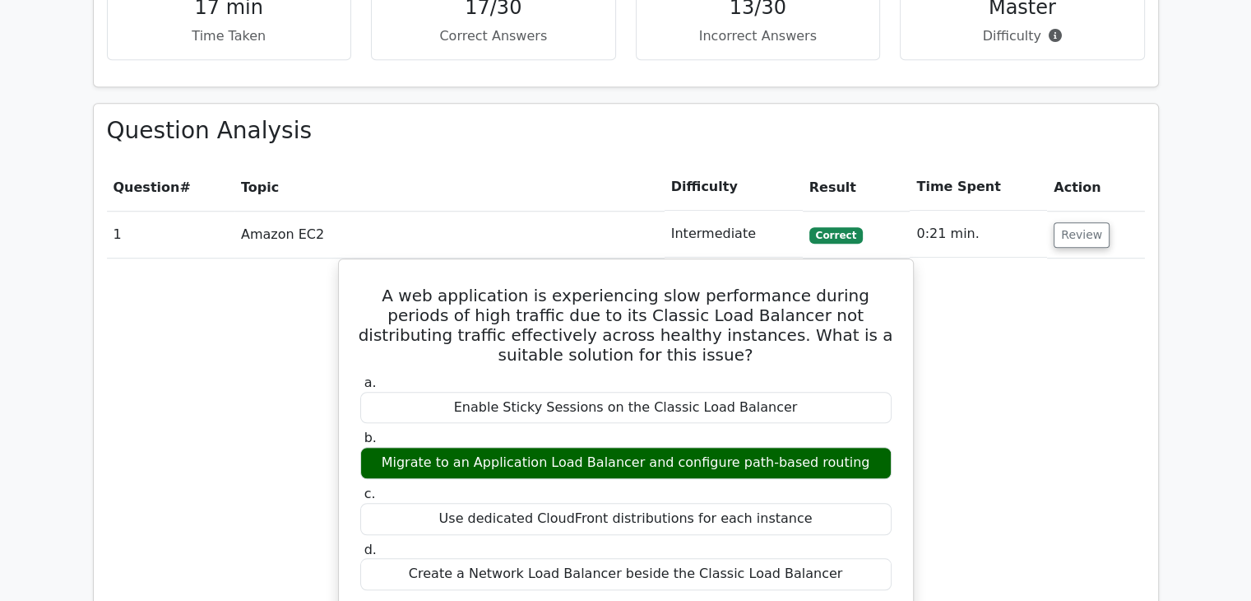
click at [918, 258] on div "A web application is experiencing slow performance during periods of high traff…" at bounding box center [626, 568] width 1038 height 620
click at [1003, 267] on div "A web application is experiencing slow performance during periods of high traff…" at bounding box center [626, 568] width 1038 height 620
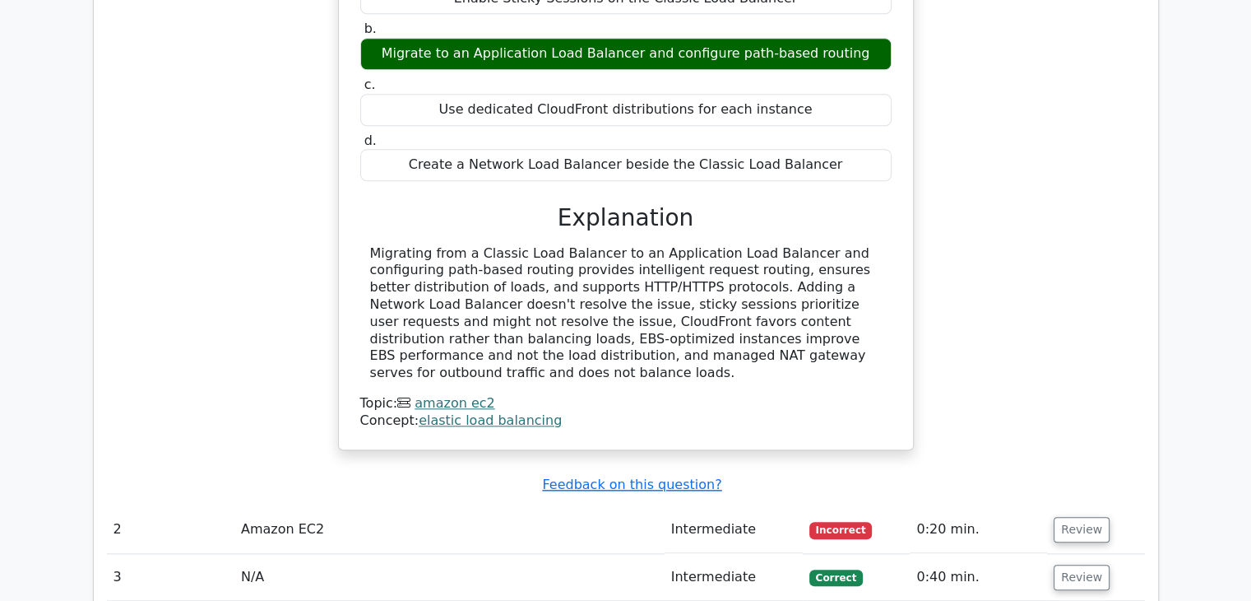
scroll to position [1646, 0]
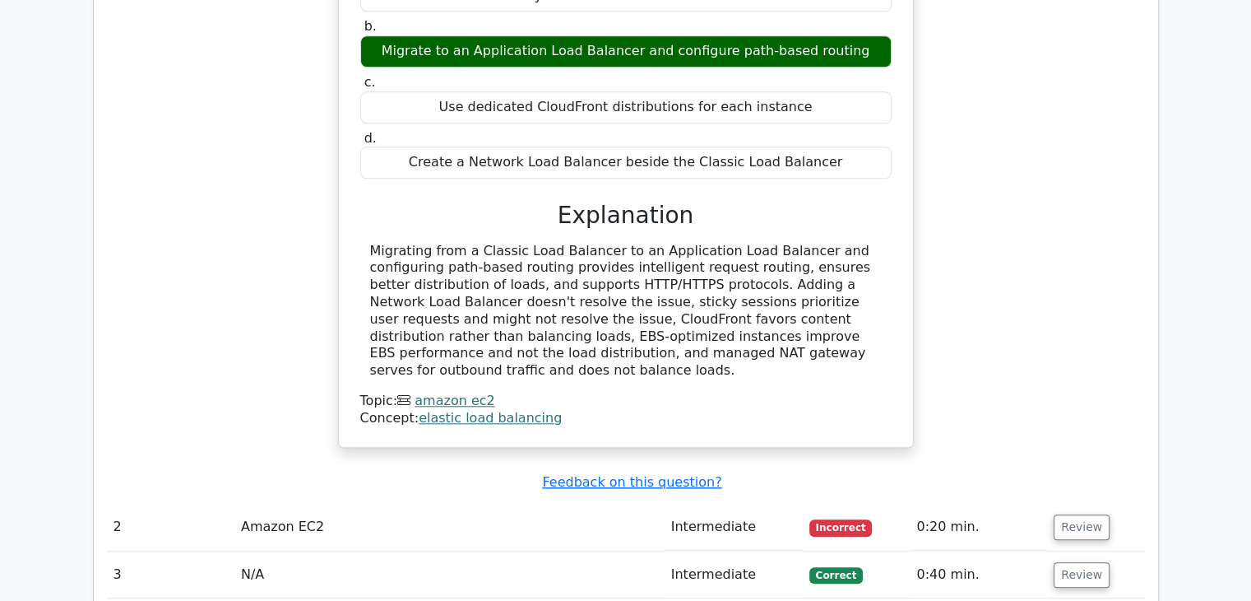
click at [256, 550] on td at bounding box center [626, 550] width 1038 height 1
click at [258, 504] on td "Amazon EC2" at bounding box center [449, 527] width 430 height 47
click at [251, 551] on td "N/A" at bounding box center [449, 574] width 430 height 47
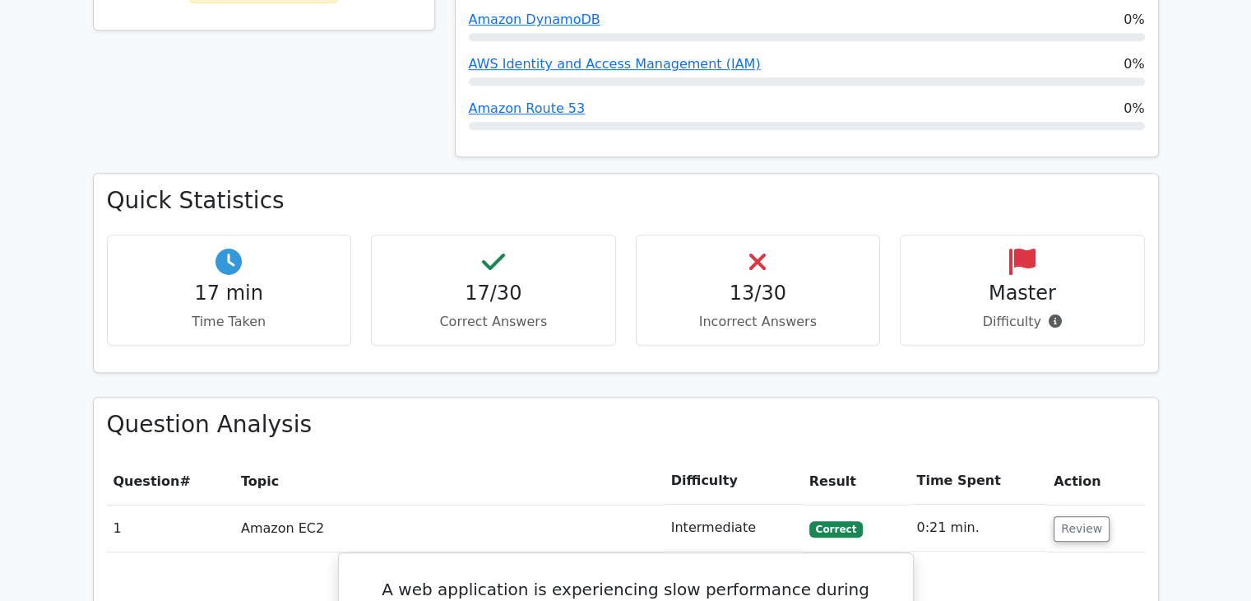
scroll to position [823, 0]
